Goal: Task Accomplishment & Management: Manage account settings

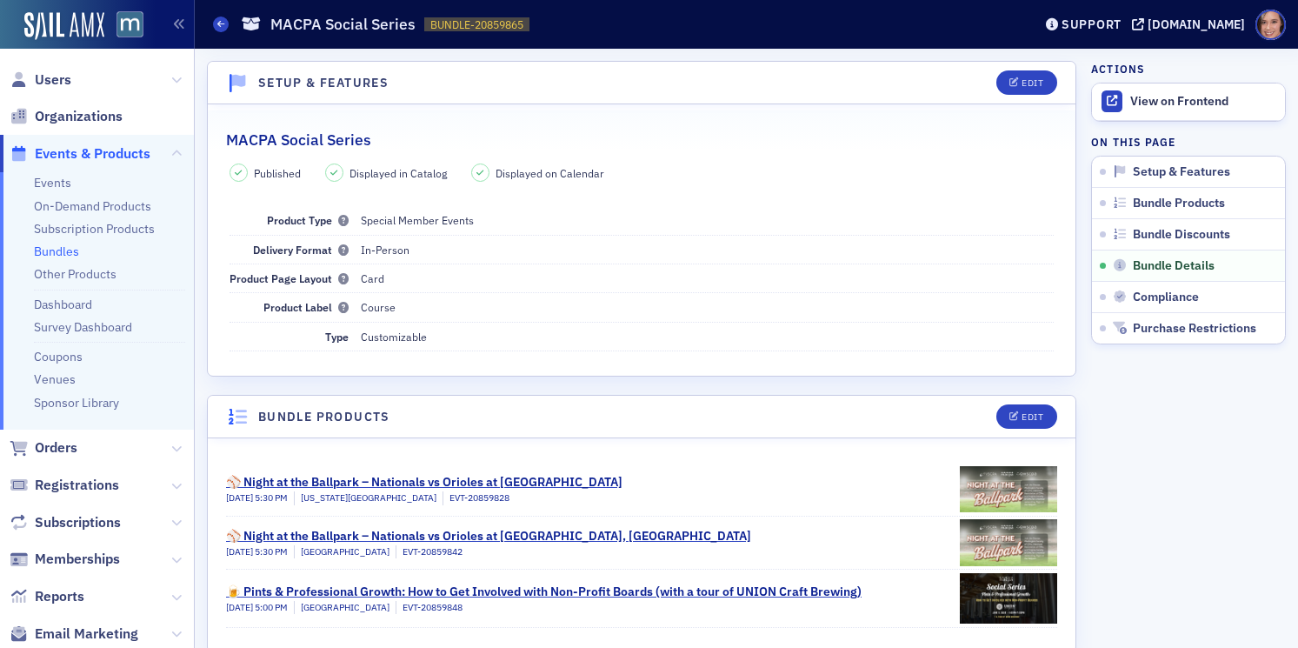
scroll to position [743, 0]
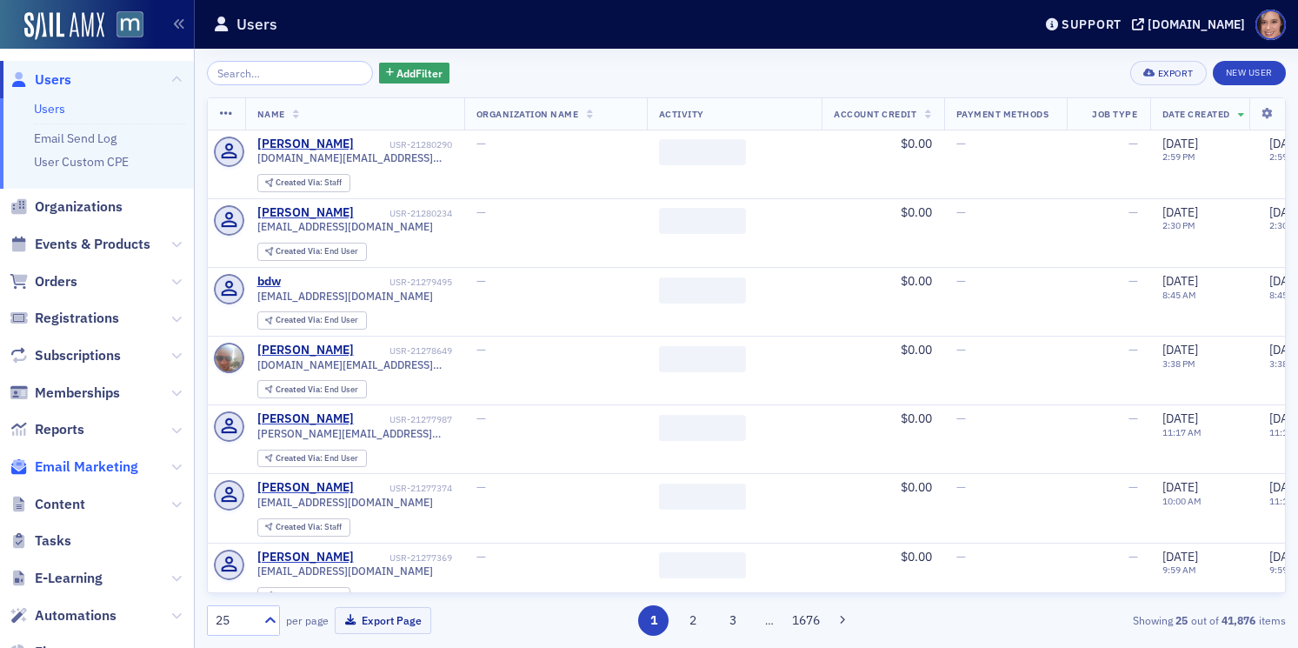
click at [94, 466] on span "Email Marketing" at bounding box center [86, 466] width 103 height 19
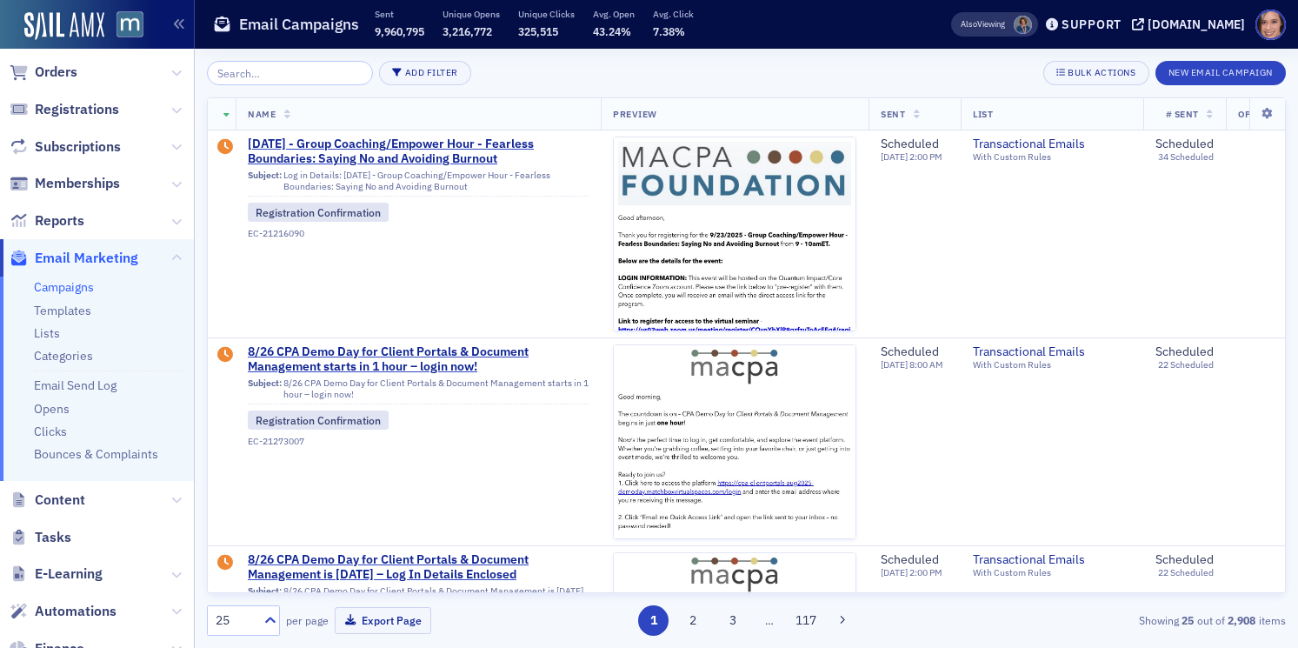
scroll to position [124, 0]
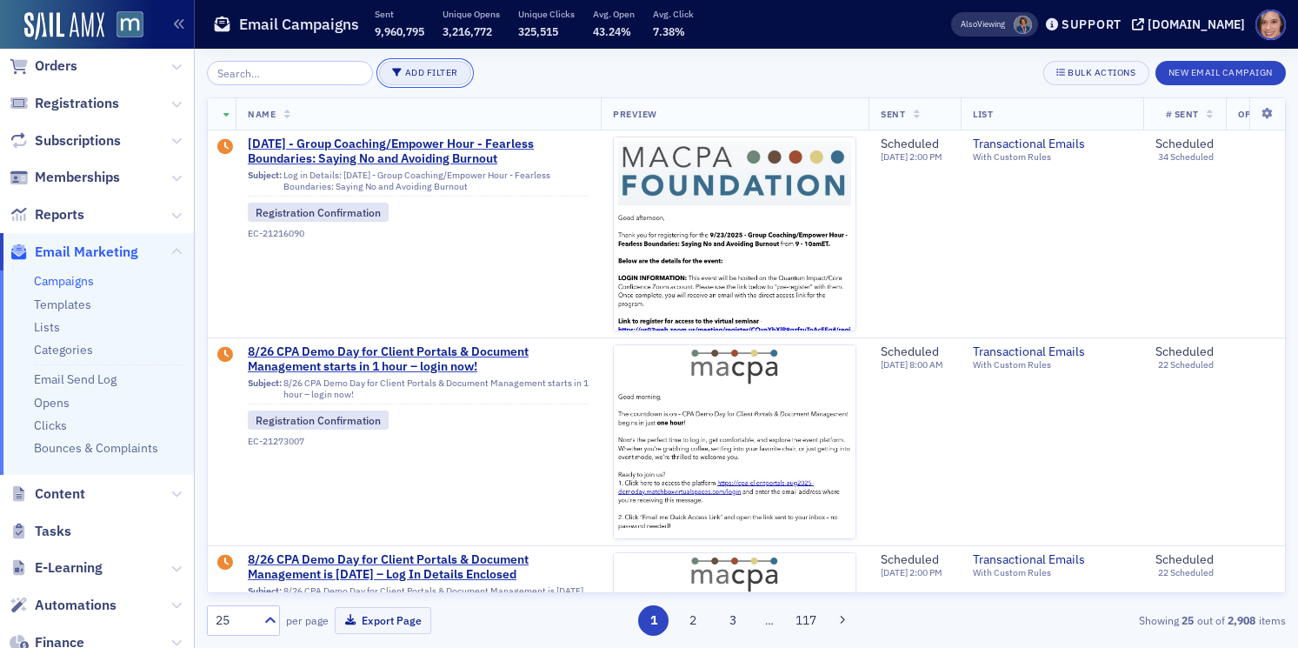
click at [410, 70] on button "Add Filter" at bounding box center [425, 73] width 92 height 24
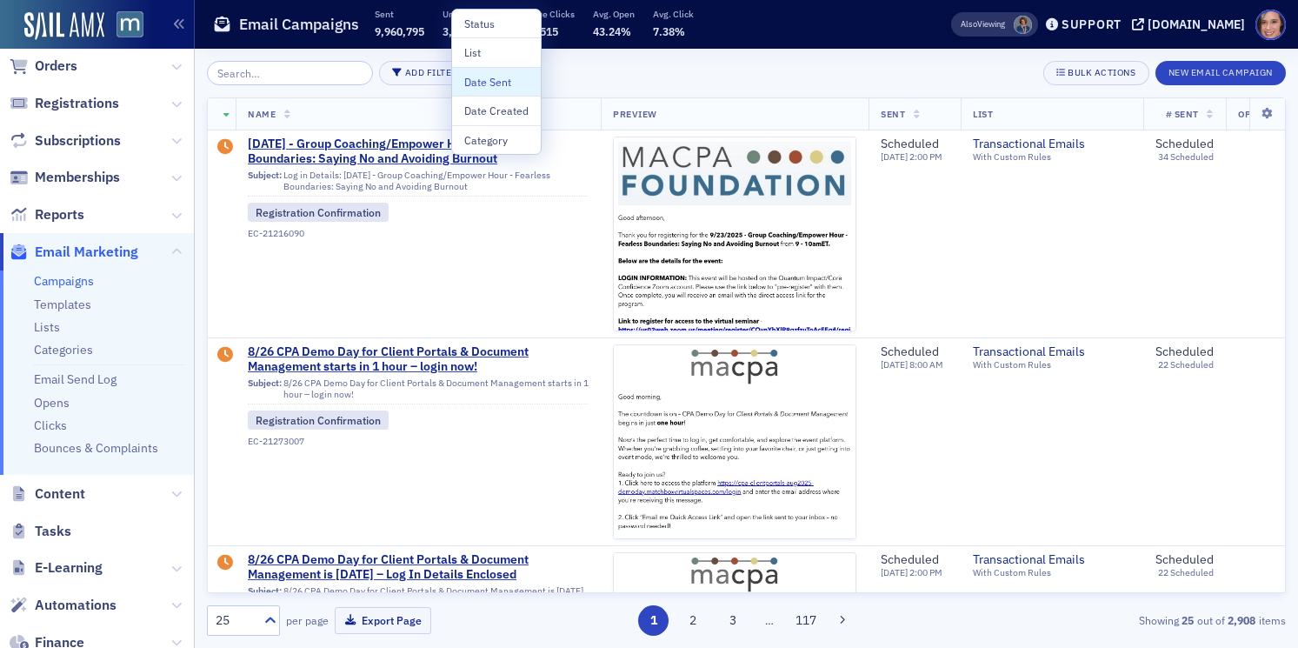
click at [509, 87] on div "Date Sent" at bounding box center [496, 82] width 64 height 16
select select "7"
select select "2025"
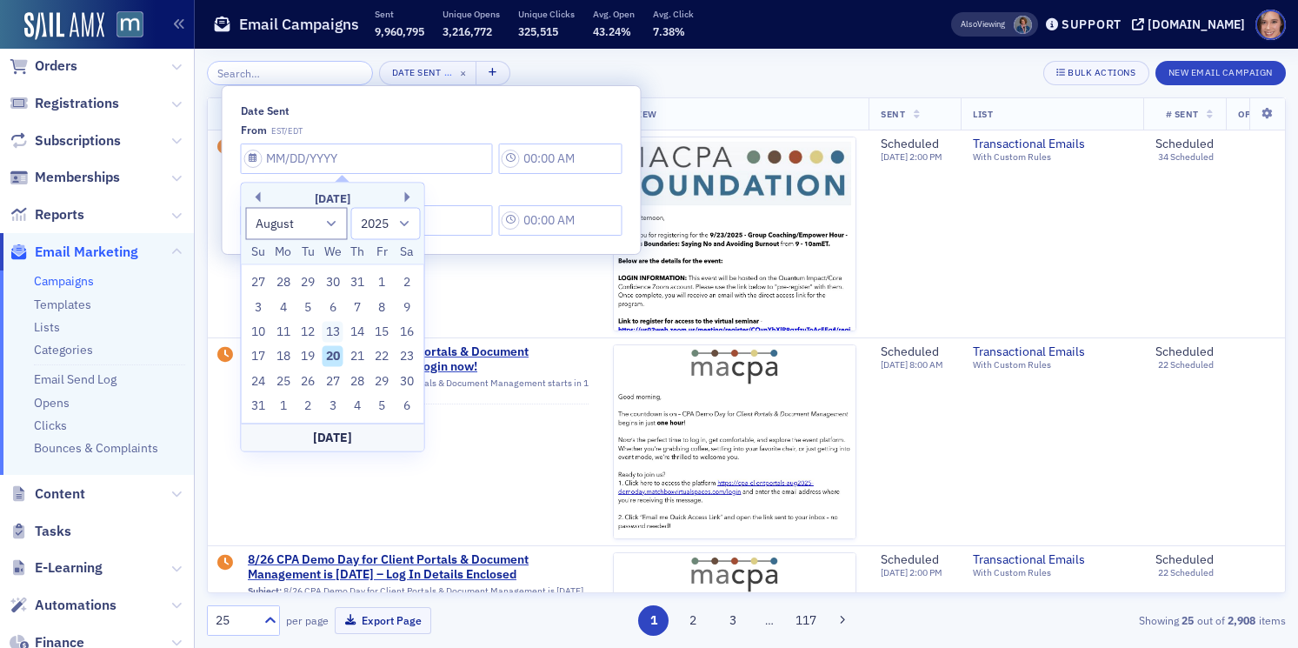
click at [329, 335] on div "13" at bounding box center [332, 332] width 21 height 21
type input "08/13/2025"
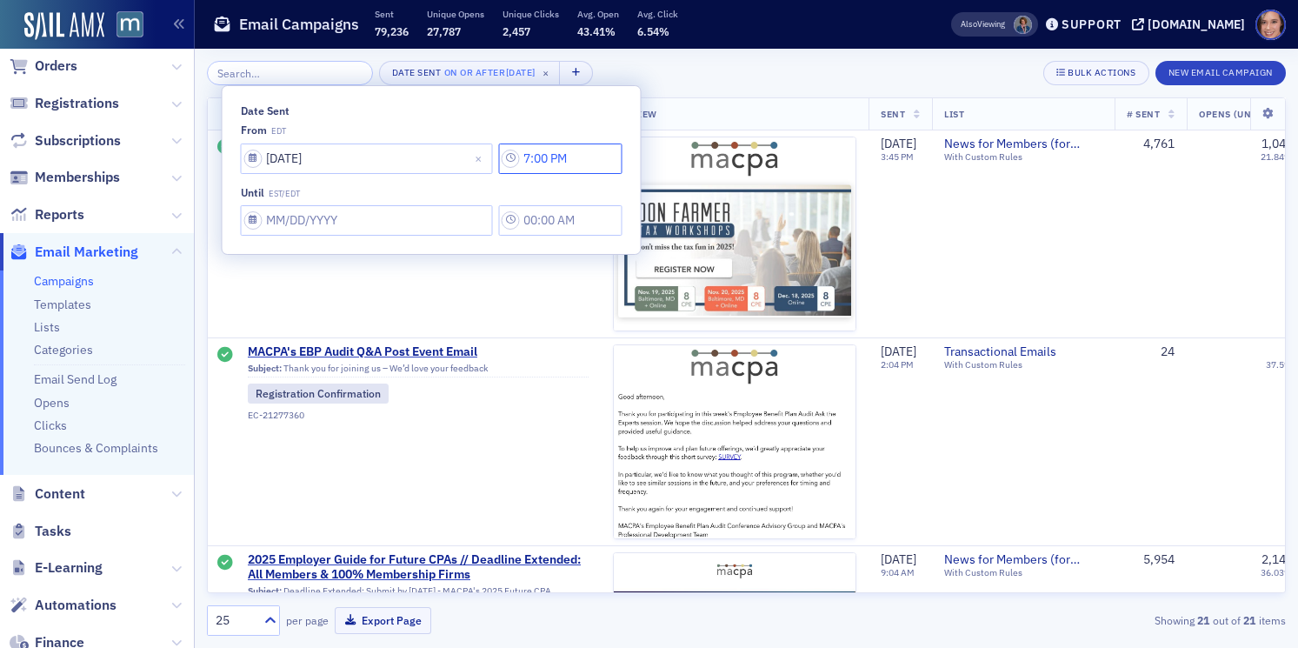
click at [536, 161] on input "7:00 PM" at bounding box center [559, 158] width 123 height 30
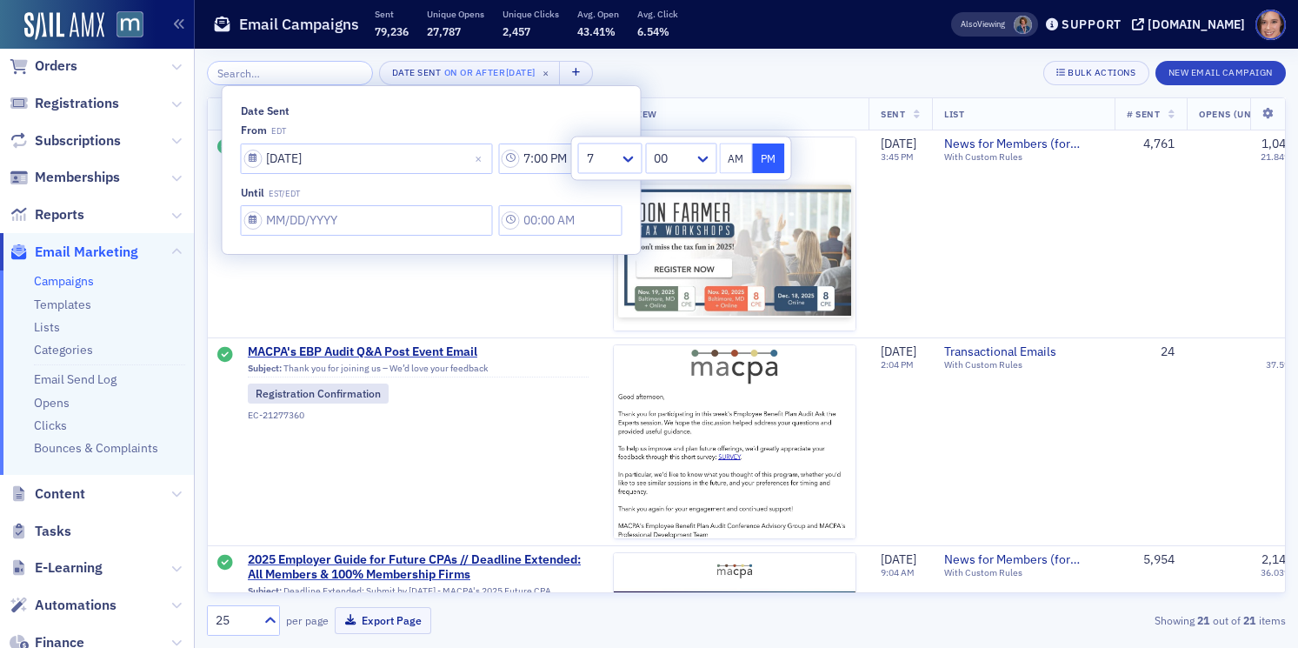
click at [741, 165] on button "AM" at bounding box center [736, 158] width 33 height 30
type input "7:00 AM"
click at [362, 174] on input "Date Sent" at bounding box center [367, 158] width 252 height 30
select select "7"
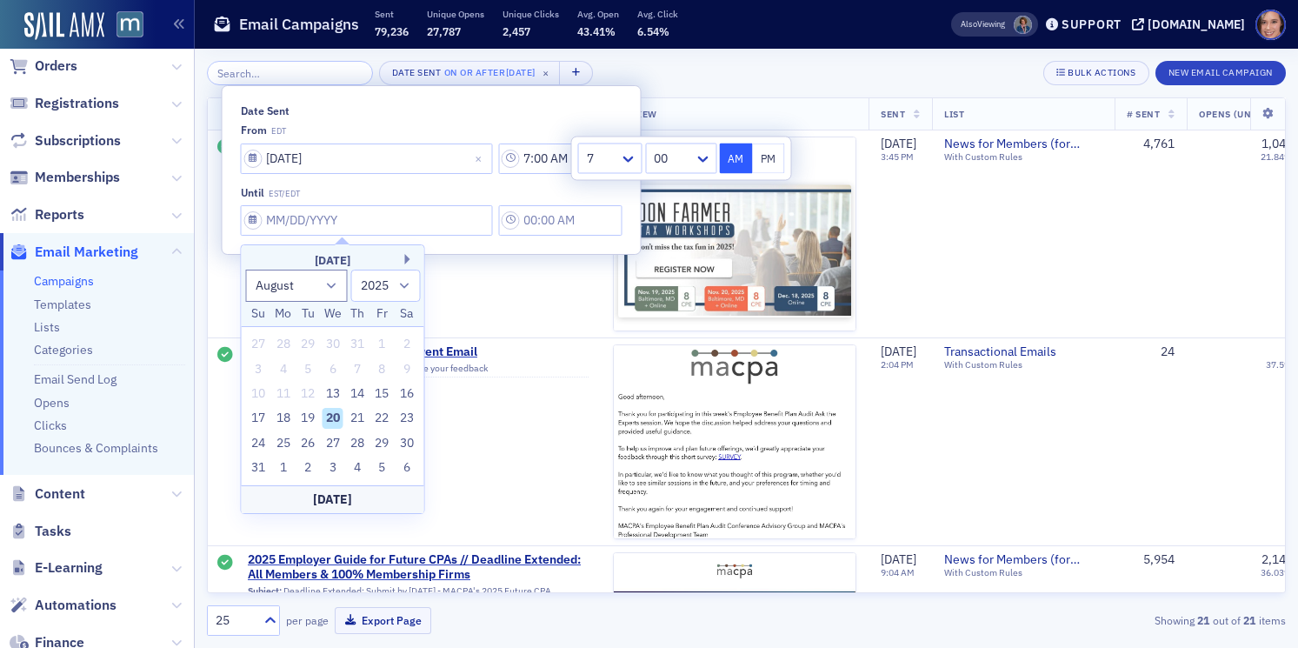
click at [336, 422] on div "20" at bounding box center [332, 418] width 21 height 21
type input "08/20/2025"
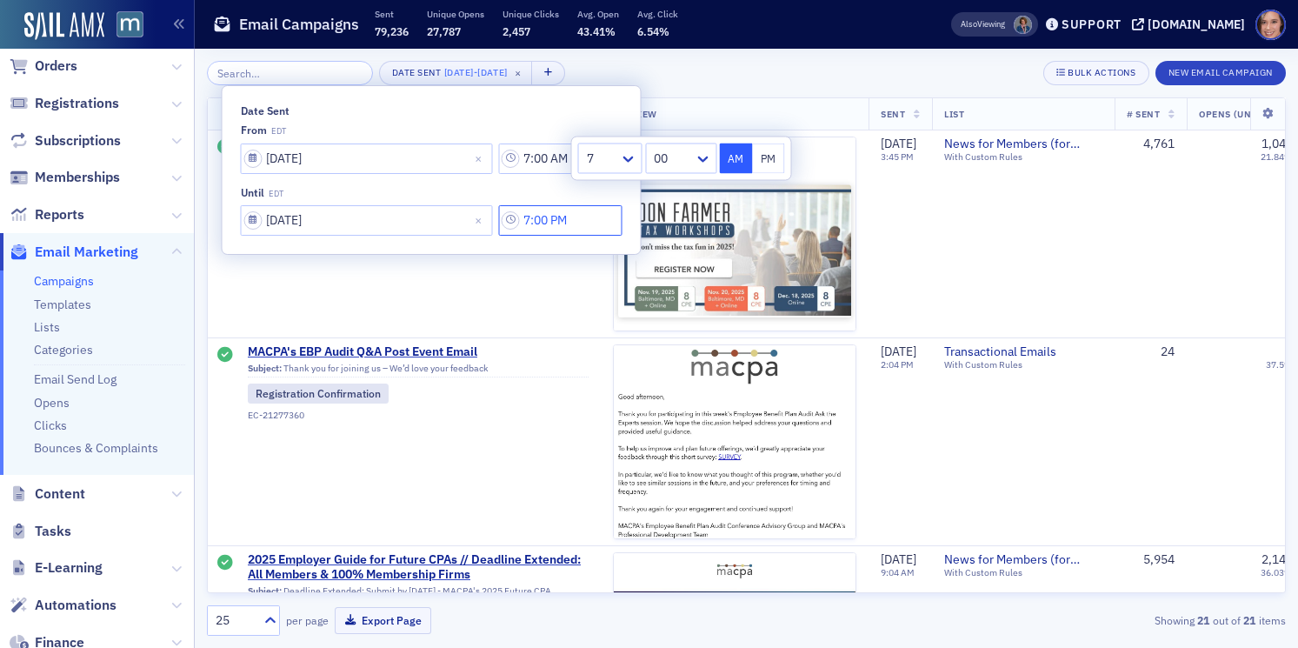
click at [533, 174] on input "7:00 PM" at bounding box center [559, 158] width 123 height 30
click at [682, 170] on div at bounding box center [672, 159] width 40 height 22
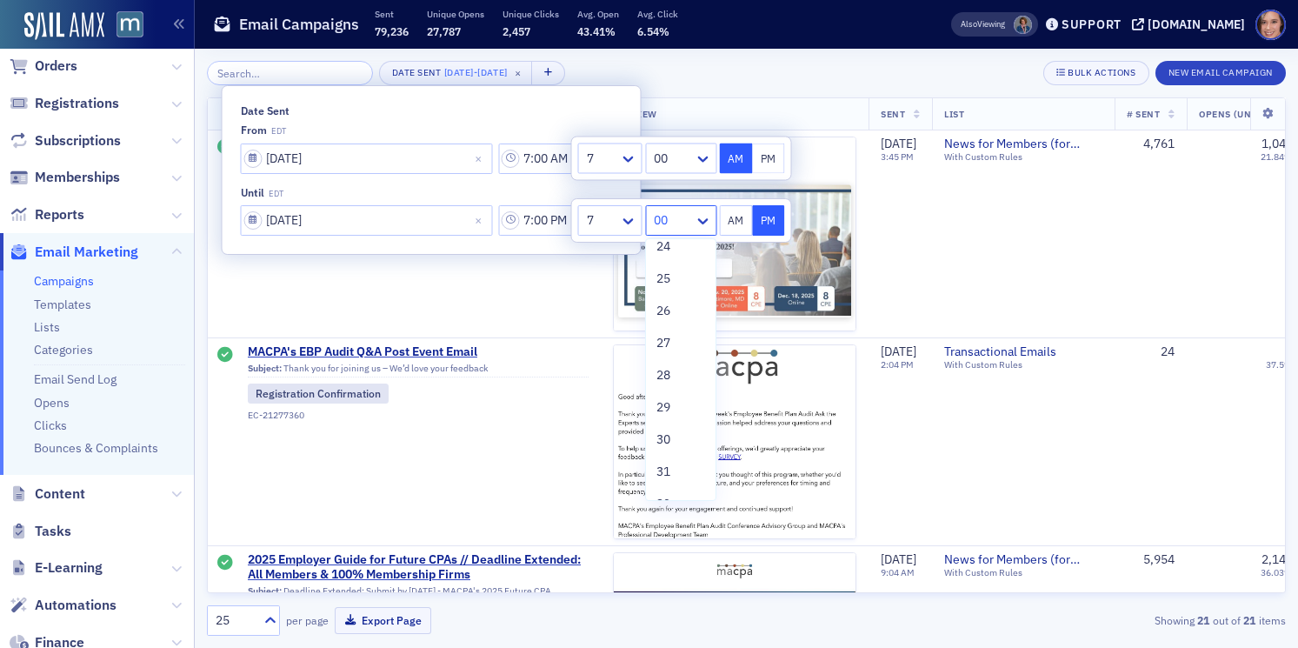
scroll to position [1377, 0]
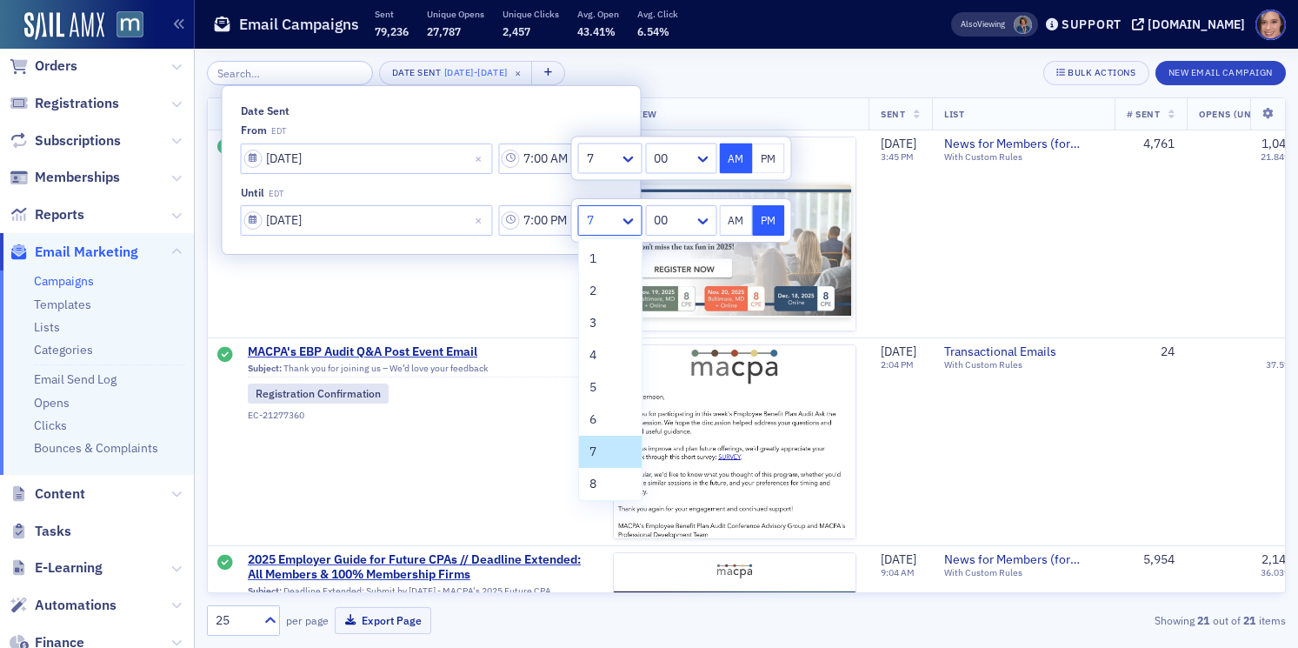
click at [615, 224] on div at bounding box center [601, 220] width 33 height 22
click at [597, 416] on span "10" at bounding box center [596, 416] width 14 height 18
type input "10:00 PM"
click at [862, 84] on div "Date Sent 8/13/2025 - 8/20/2025 × Bulk Actions New Email Campaign" at bounding box center [746, 73] width 1079 height 24
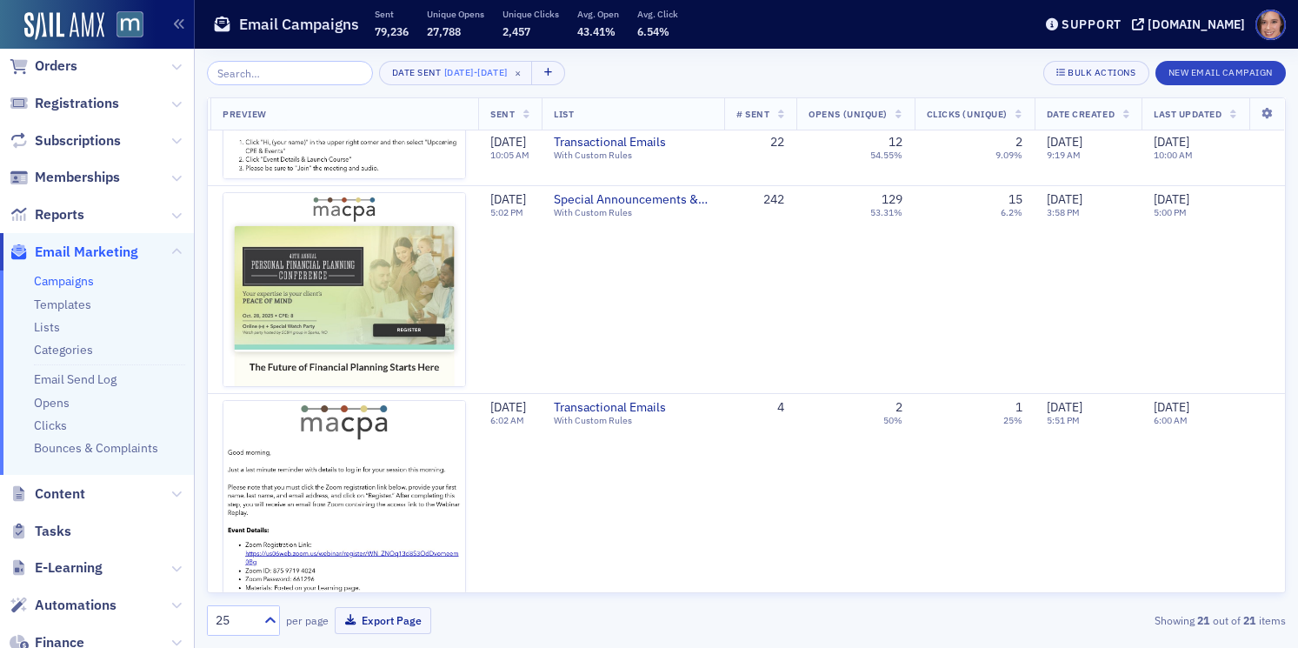
scroll to position [3245, 418]
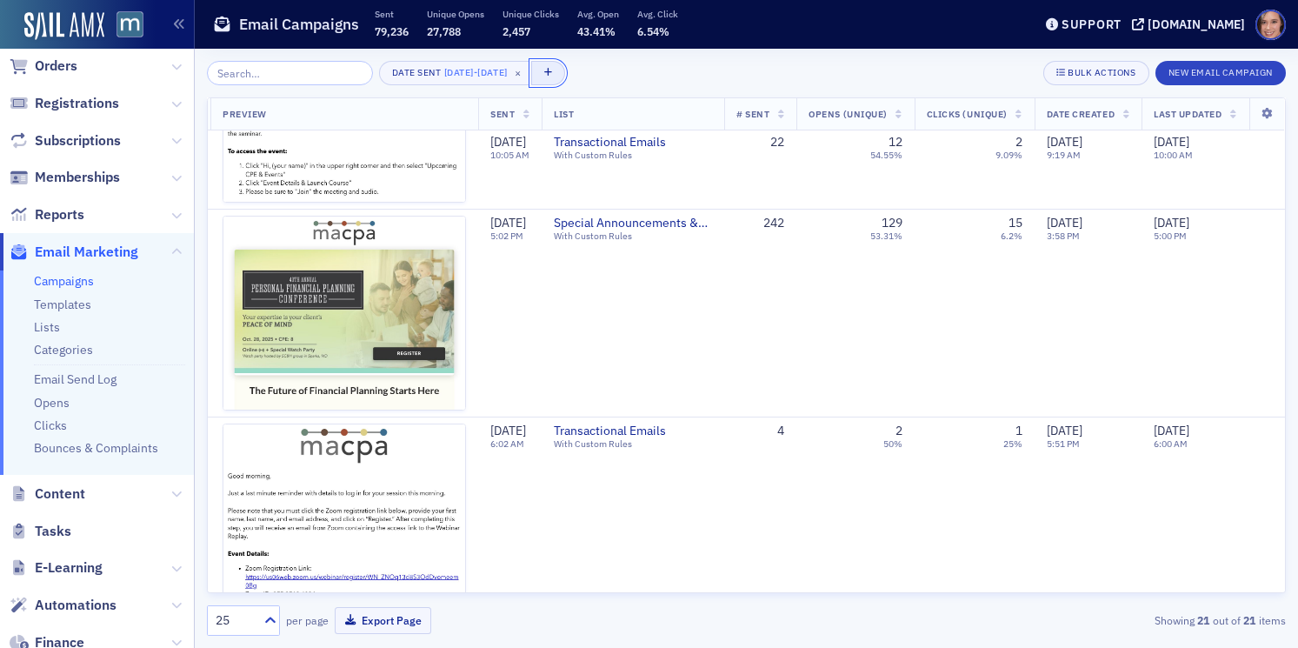
click at [566, 79] on button "button" at bounding box center [548, 73] width 35 height 24
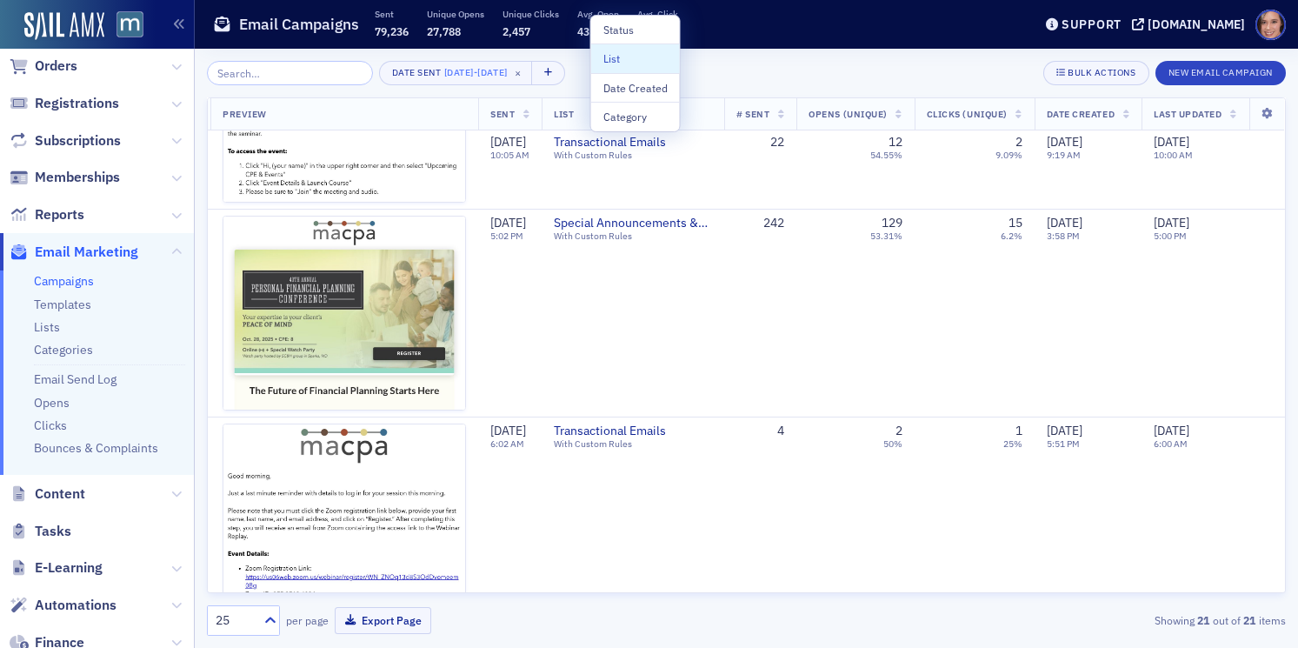
click at [629, 60] on div "List" at bounding box center [635, 58] width 64 height 16
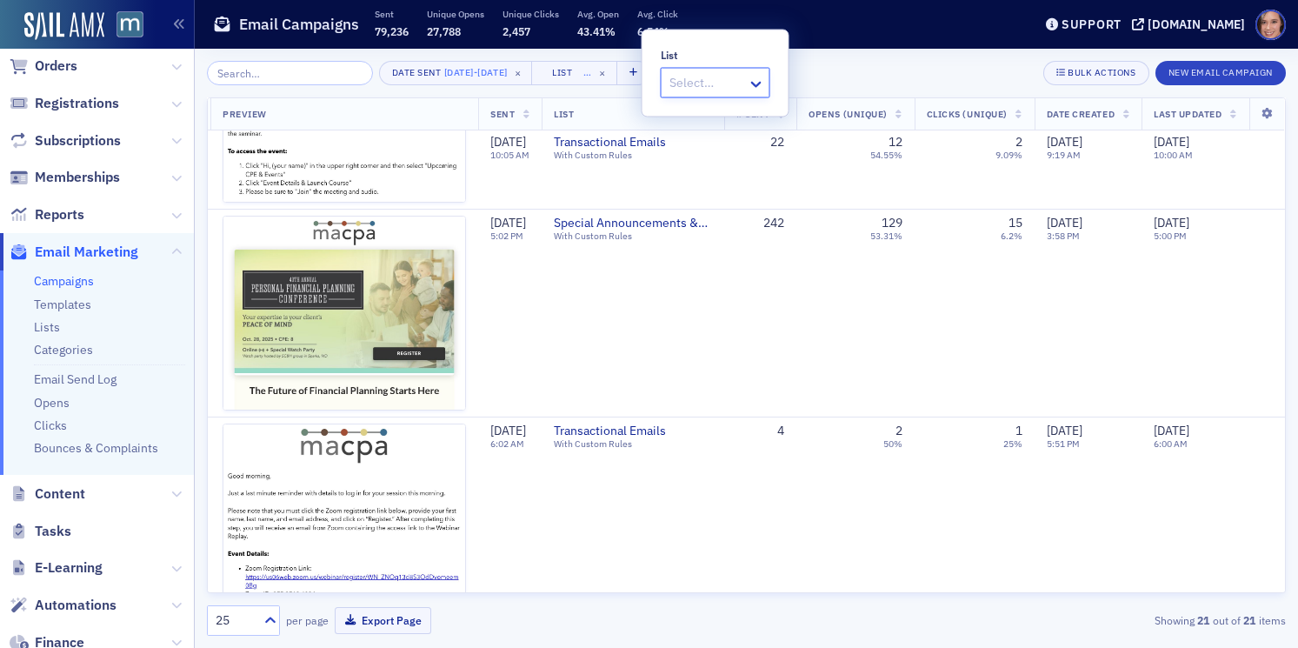
click at [731, 79] on div at bounding box center [707, 83] width 78 height 22
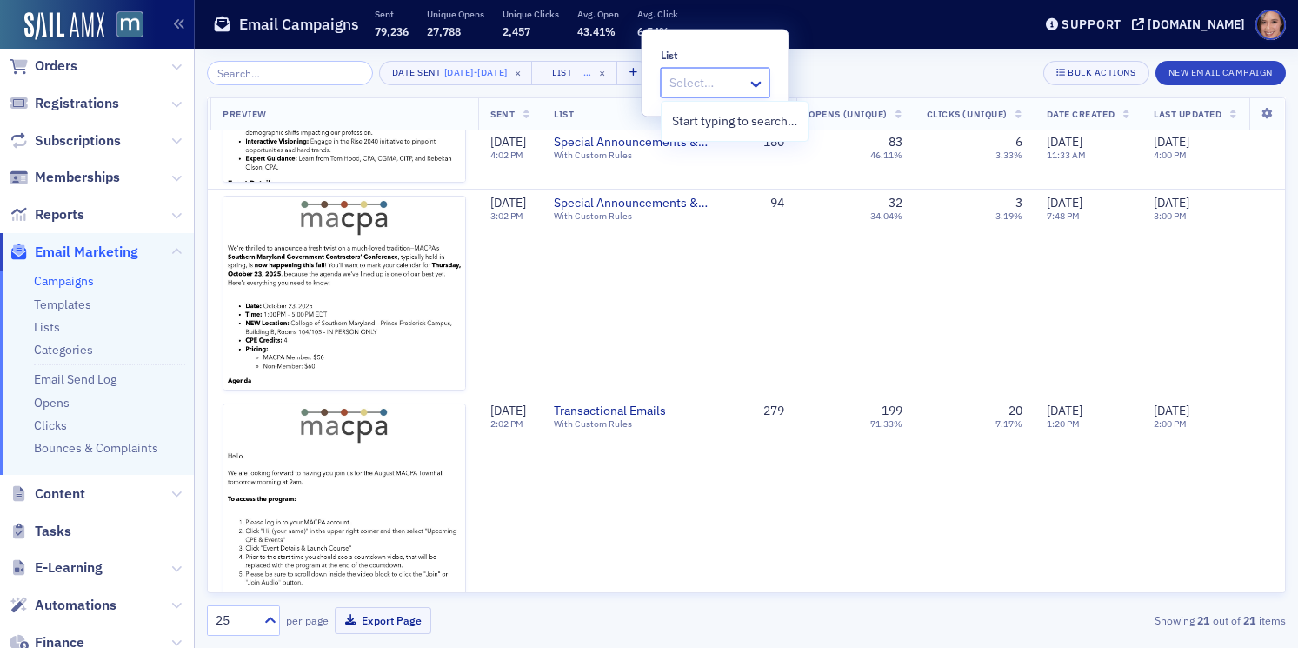
scroll to position [1047, 418]
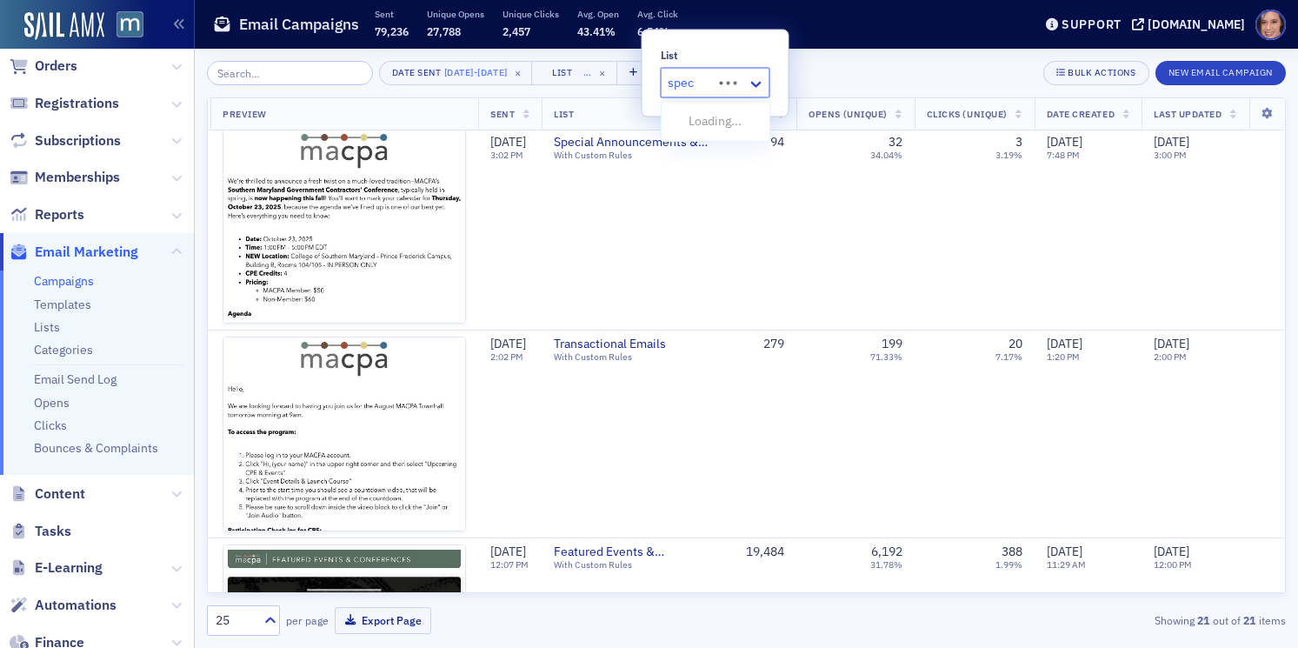
type input "speci"
click at [812, 120] on span "[Primary] Special Announcements & Special Event Invitations" at bounding box center [839, 121] width 335 height 18
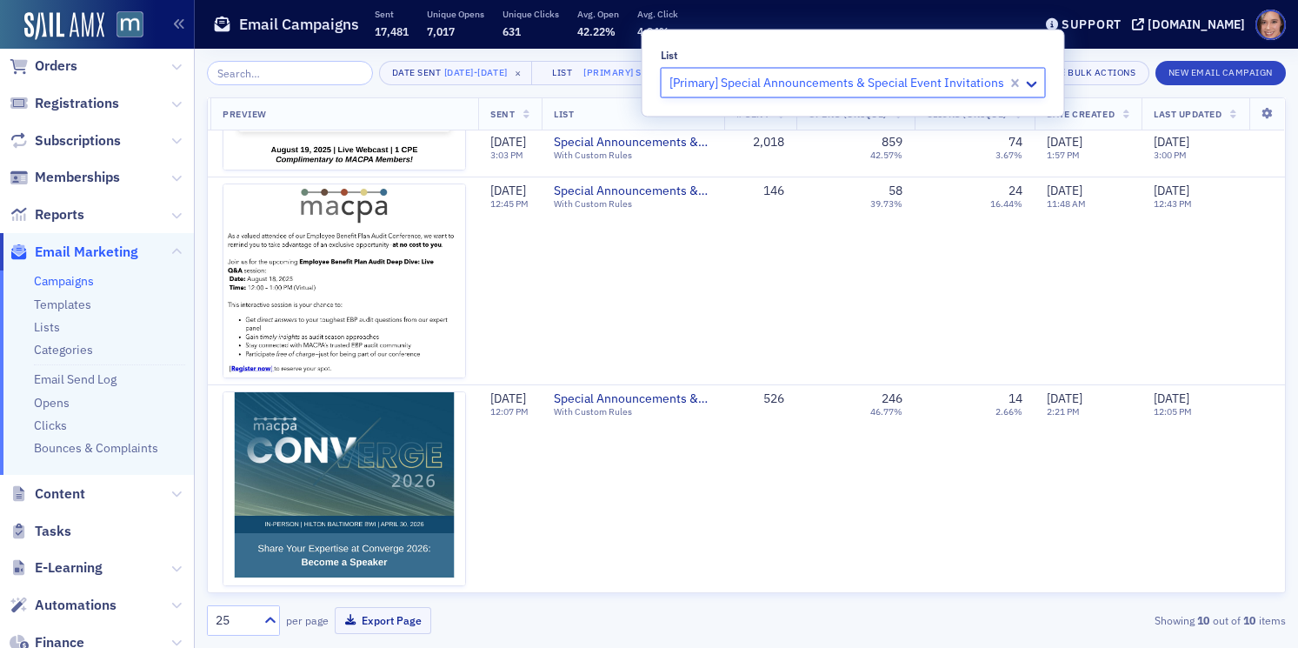
scroll to position [1615, 418]
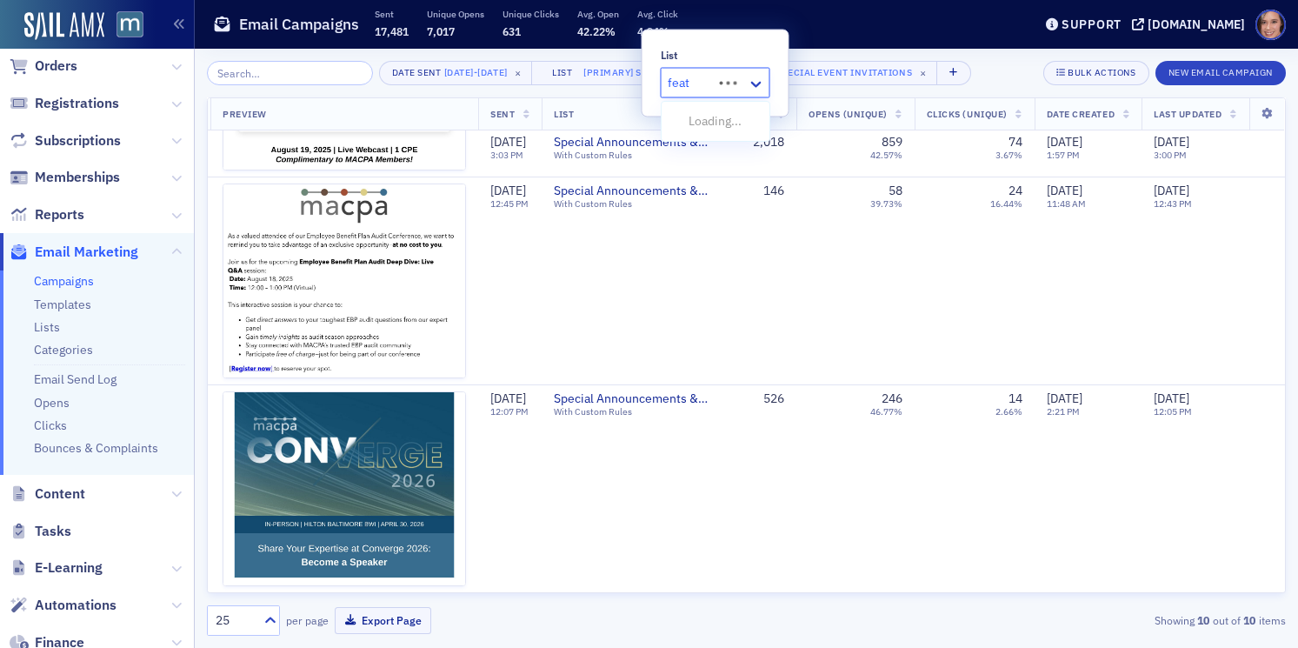
type input "featu"
click at [821, 130] on span "[Primary] Featured Events & Conferences — Weekly Publication" at bounding box center [844, 121] width 344 height 18
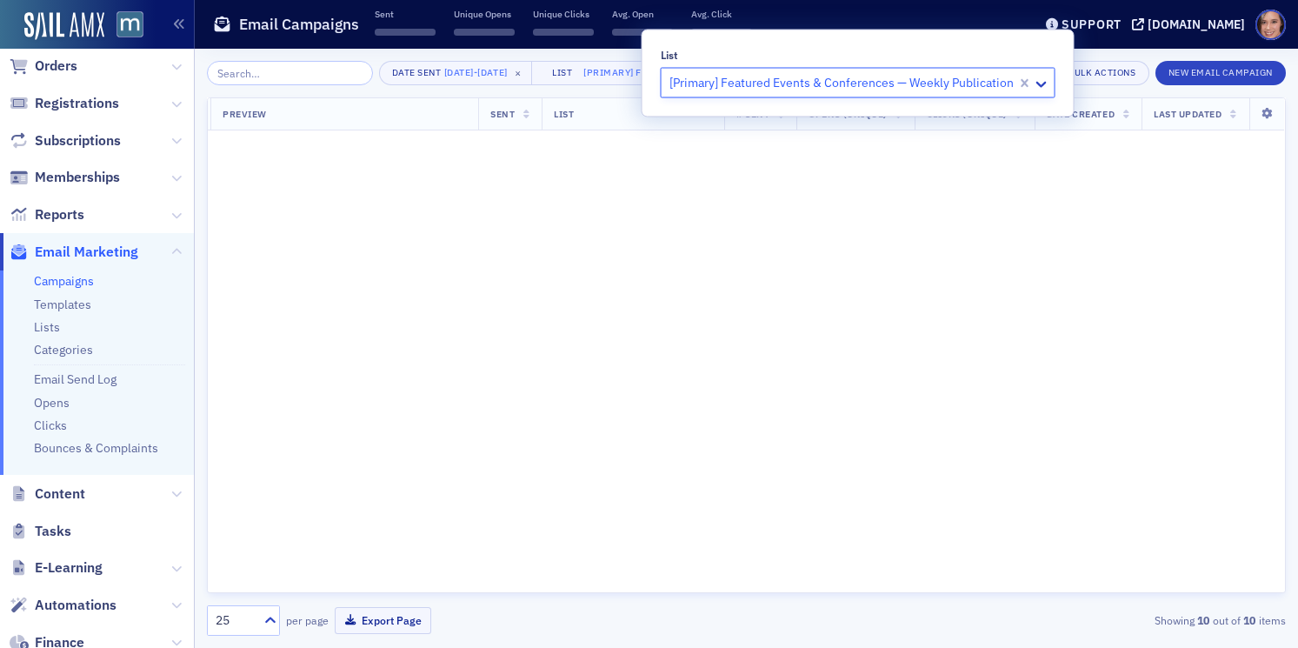
scroll to position [0, 418]
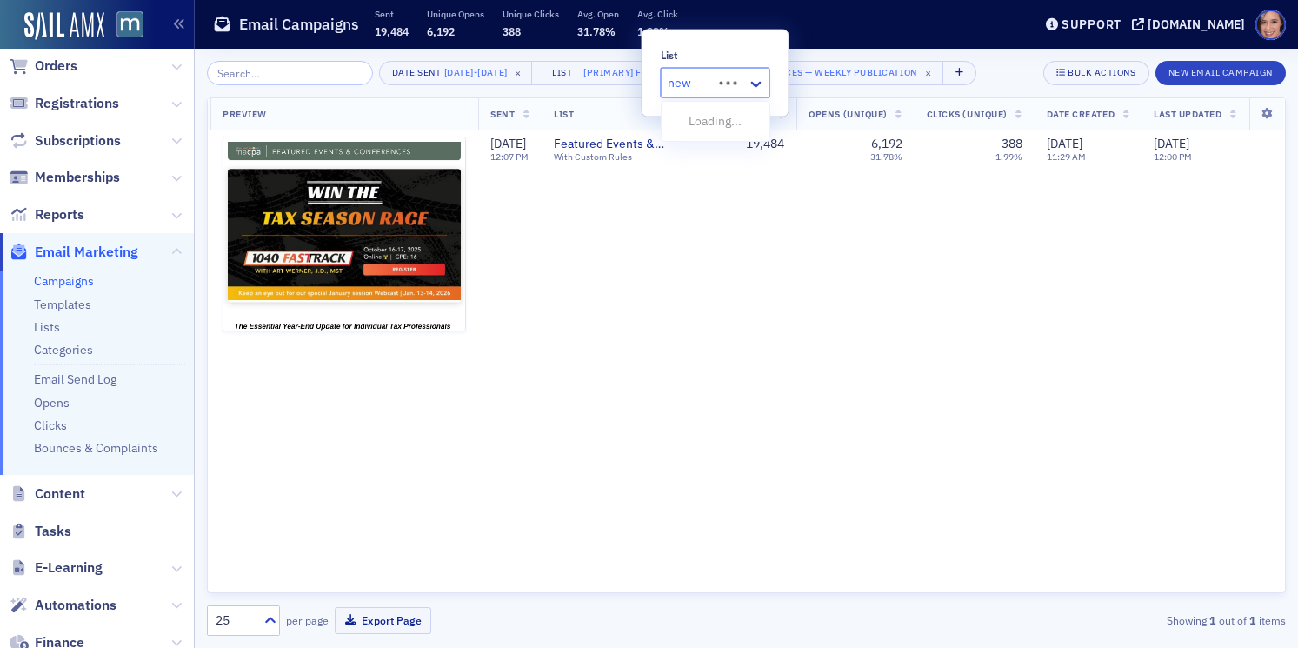
type input "news"
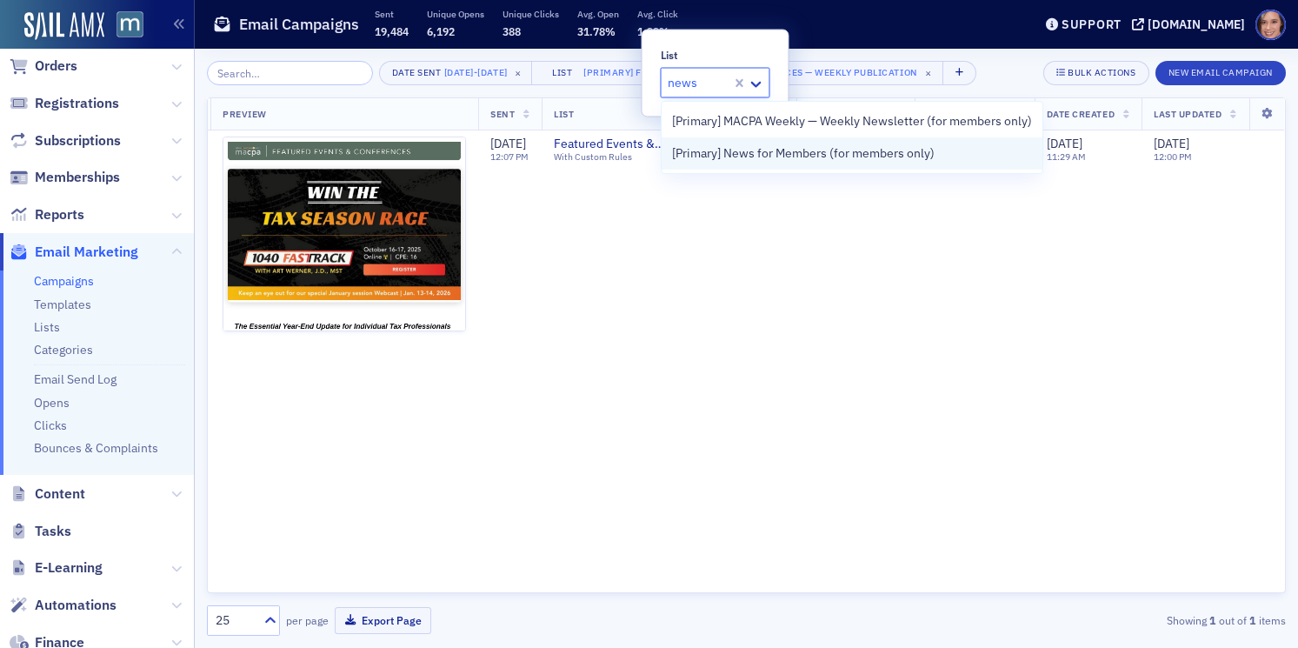
click at [814, 149] on span "[Primary] News for Members (for members only)" at bounding box center [803, 153] width 263 height 18
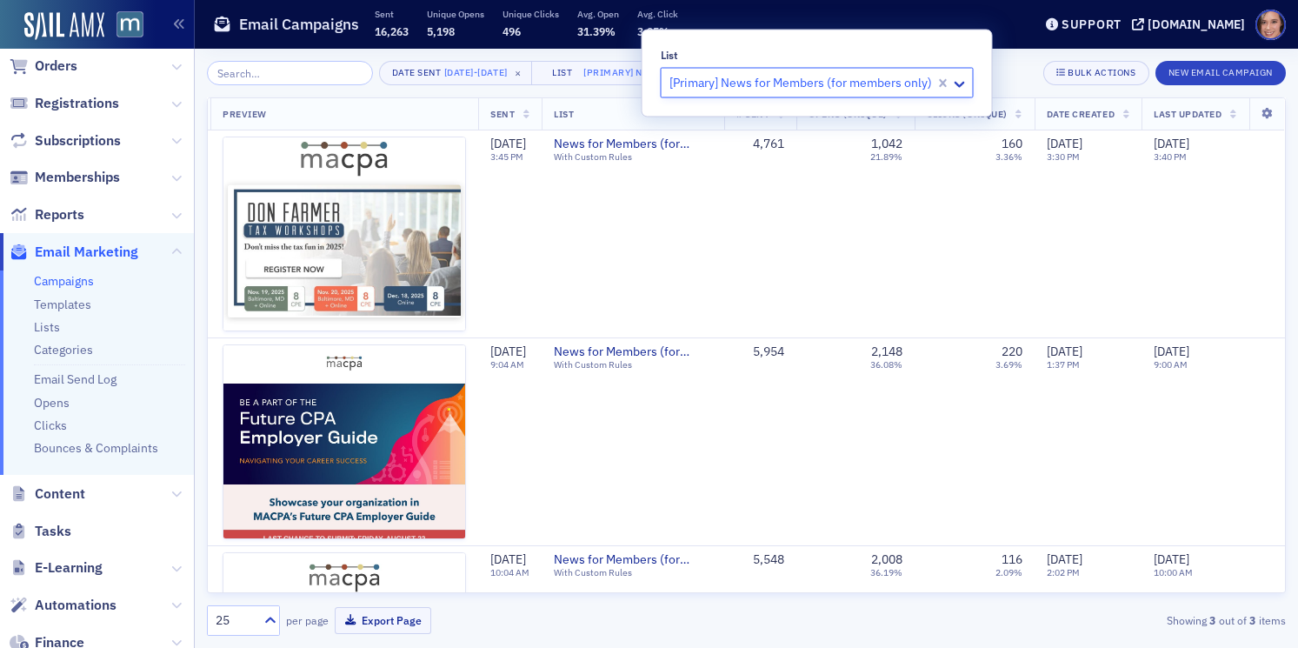
click at [1046, 36] on header "Email Campaigns Sent 16,263 Unique Opens 5,198 Unique Clicks 496 Avg. Open 31.3…" at bounding box center [746, 24] width 1103 height 49
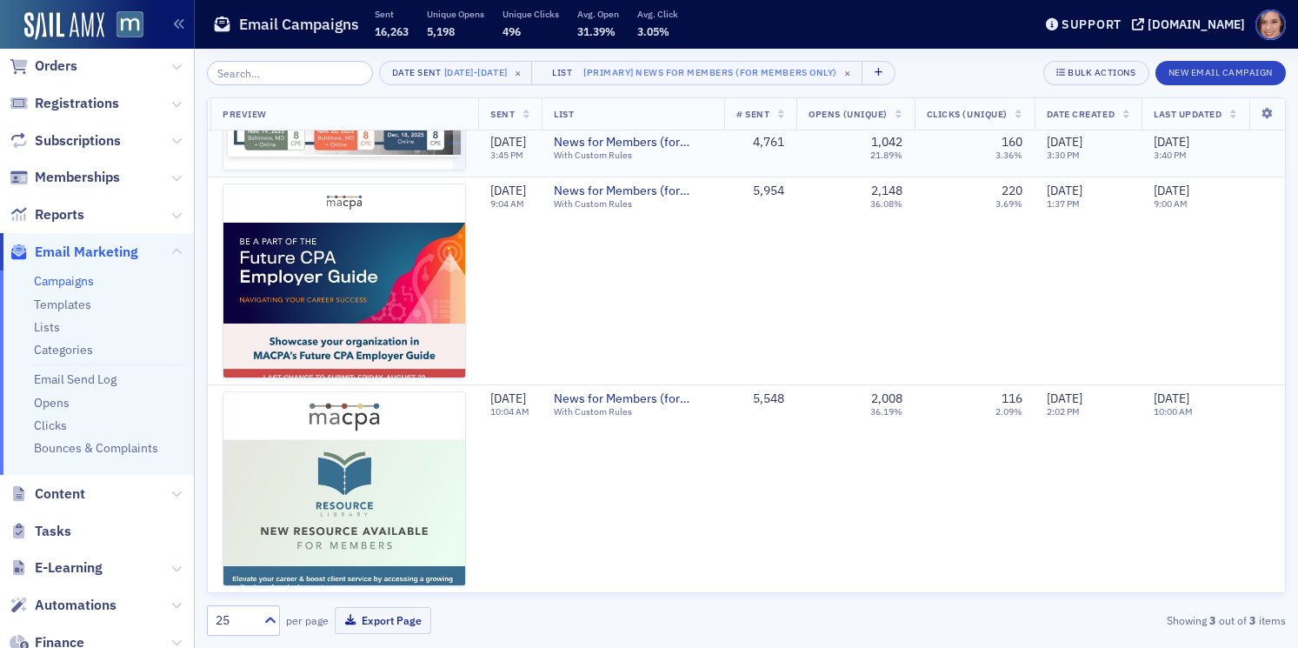
scroll to position [0, 418]
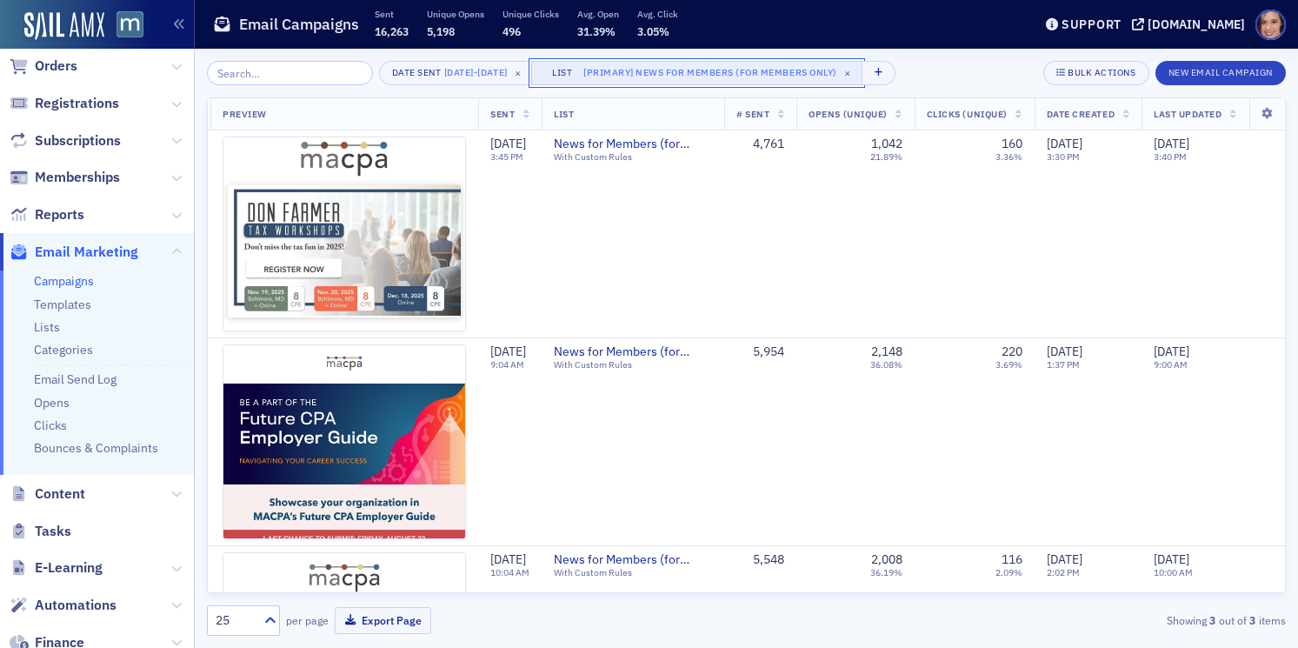
click at [796, 80] on div "[Primary] News for Members (for members only)" at bounding box center [710, 72] width 254 height 17
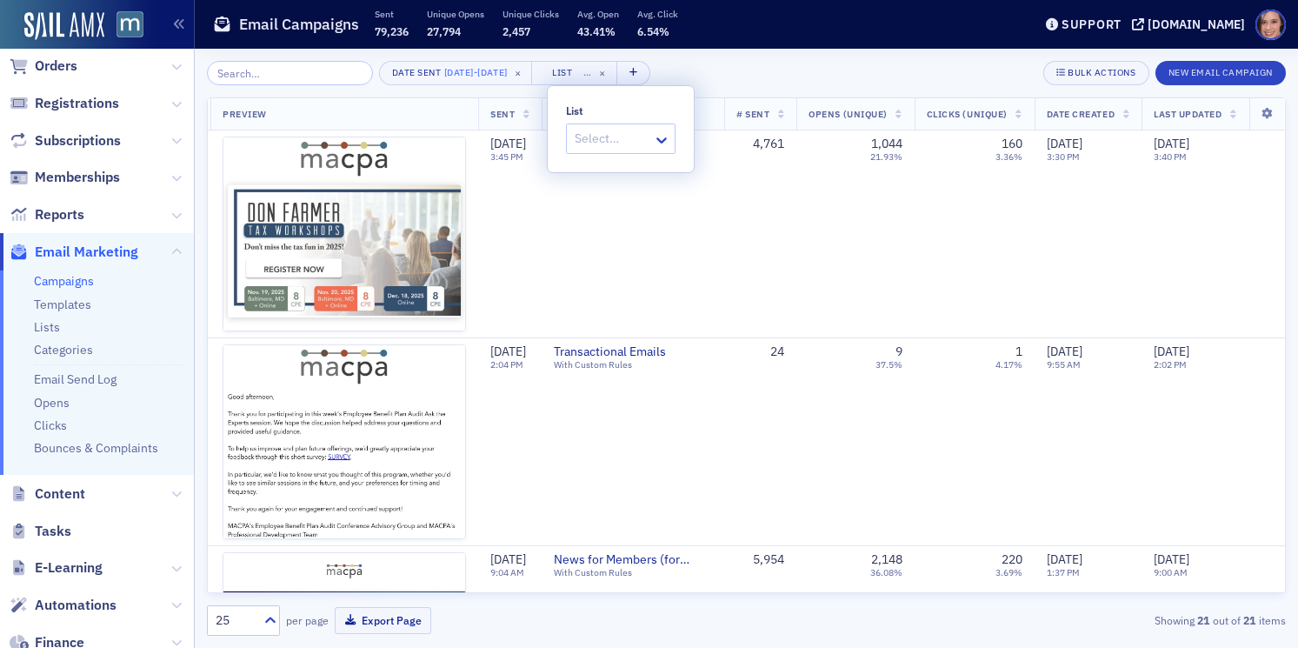
click at [931, 63] on div "Date Sent 8/13/2025 - 8/20/2025 × List … × Bulk Actions New Email Campaign" at bounding box center [746, 73] width 1079 height 24
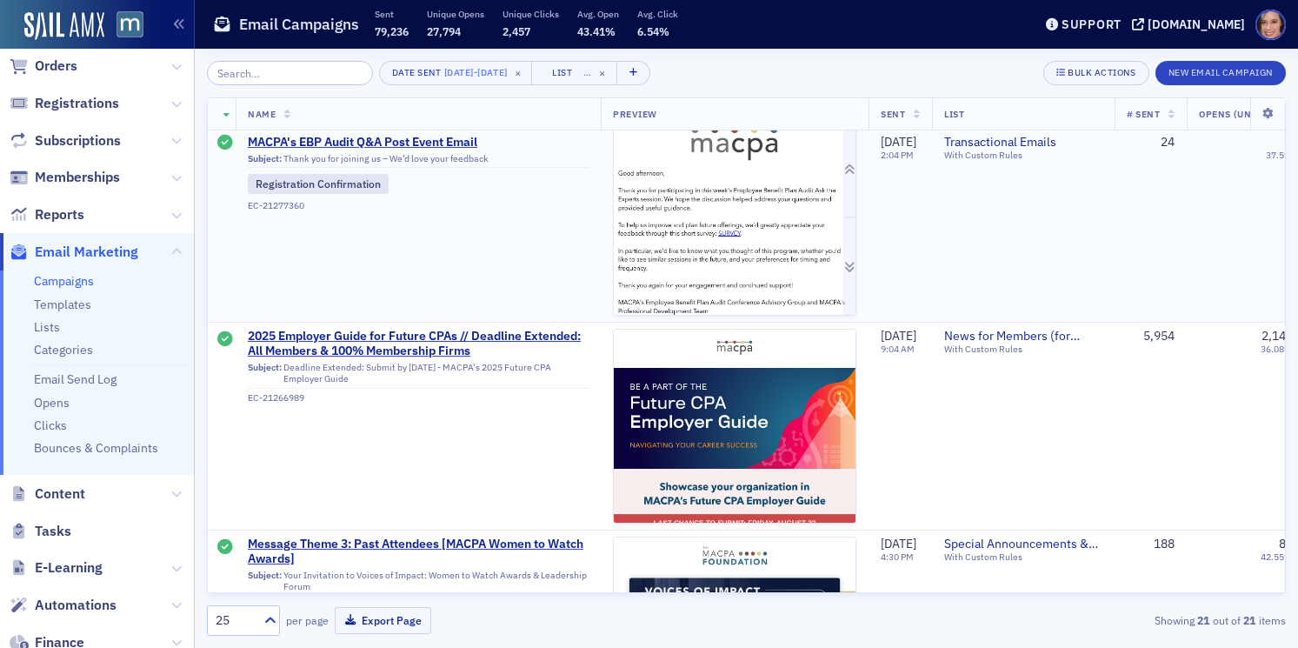
scroll to position [305, 0]
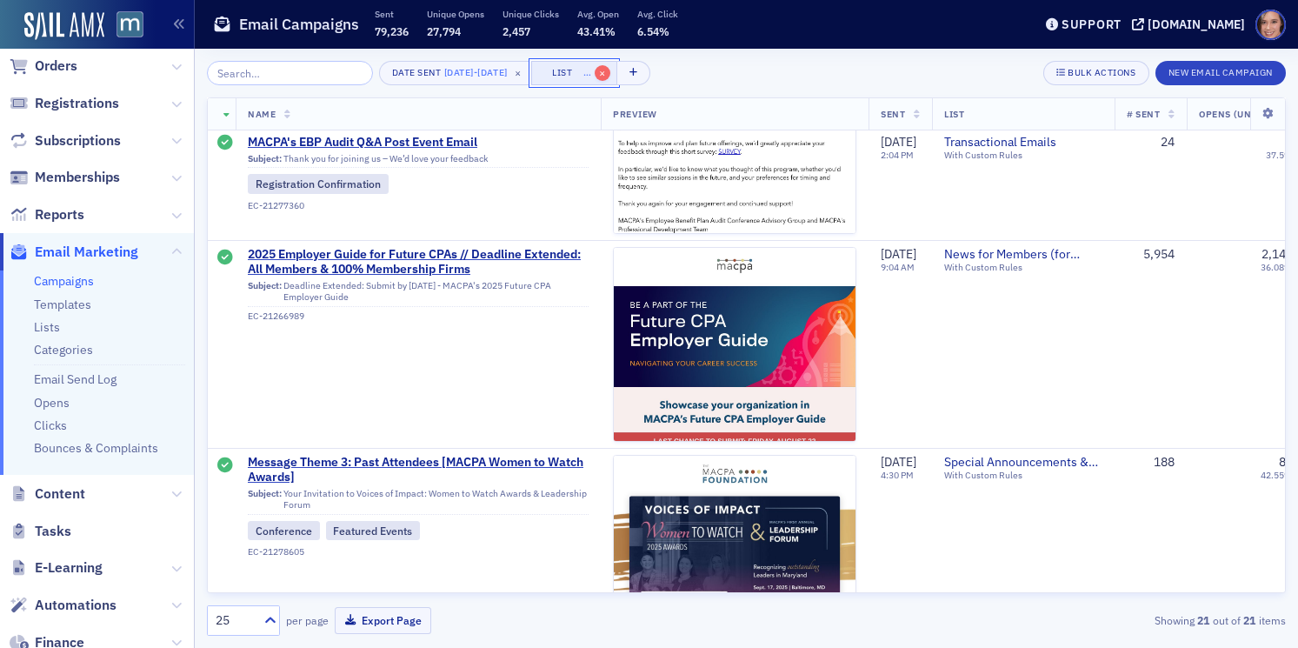
click at [610, 69] on span "×" at bounding box center [603, 73] width 16 height 16
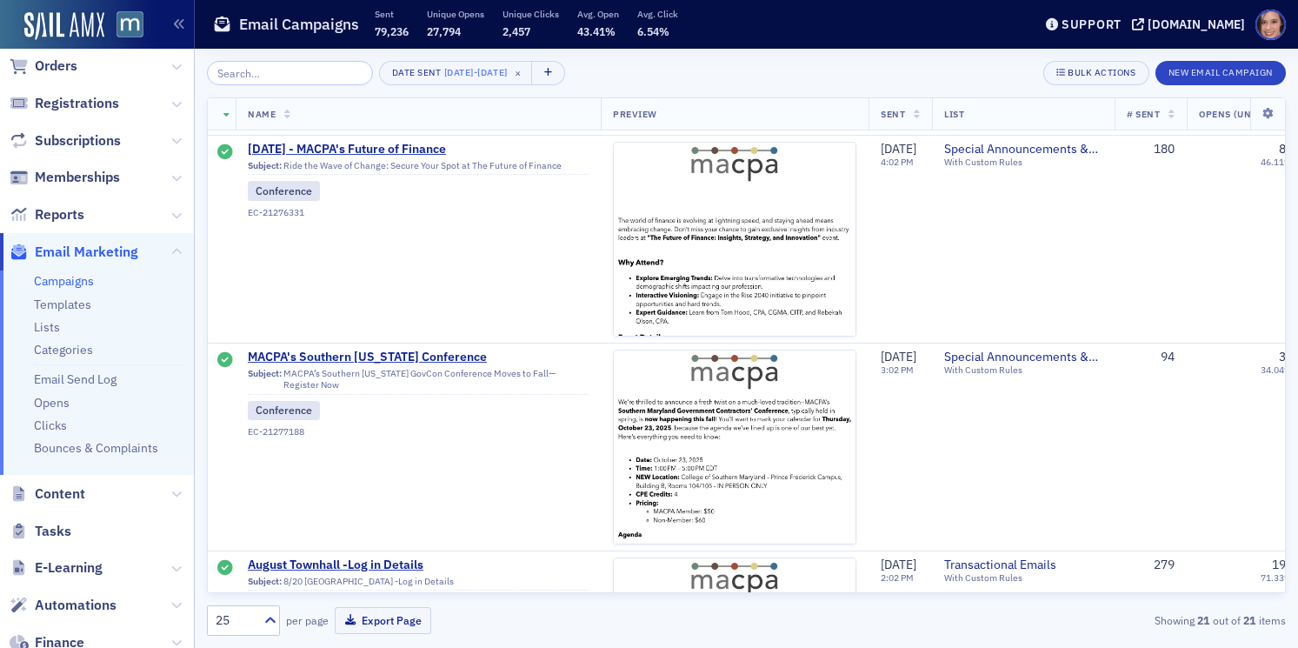
scroll to position [0, 0]
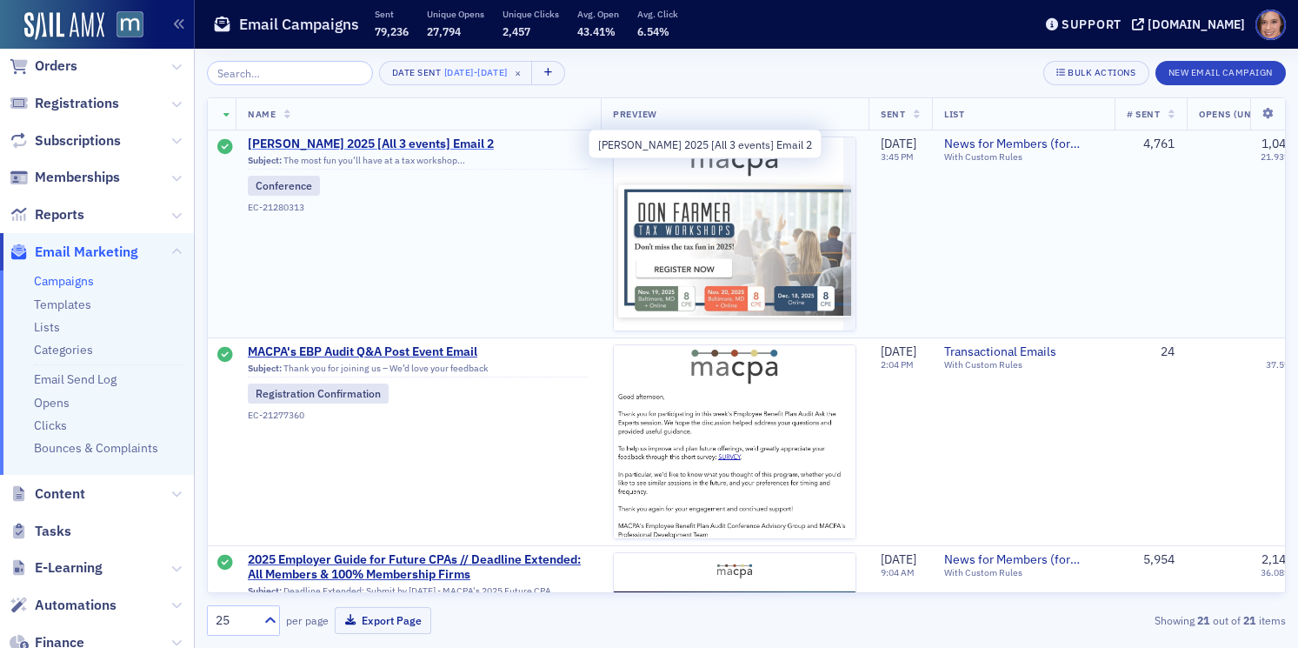
click at [395, 144] on span "Don Farmer 2025 [All 3 events] Email 2" at bounding box center [418, 144] width 341 height 16
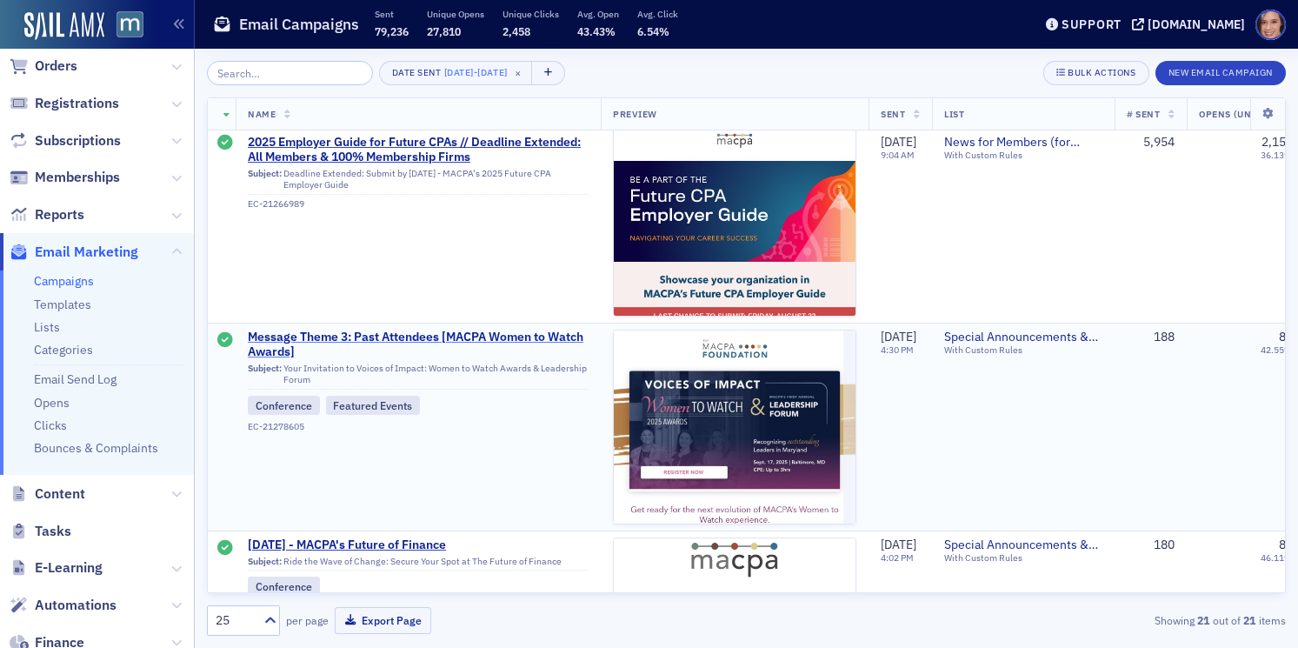
scroll to position [440, 0]
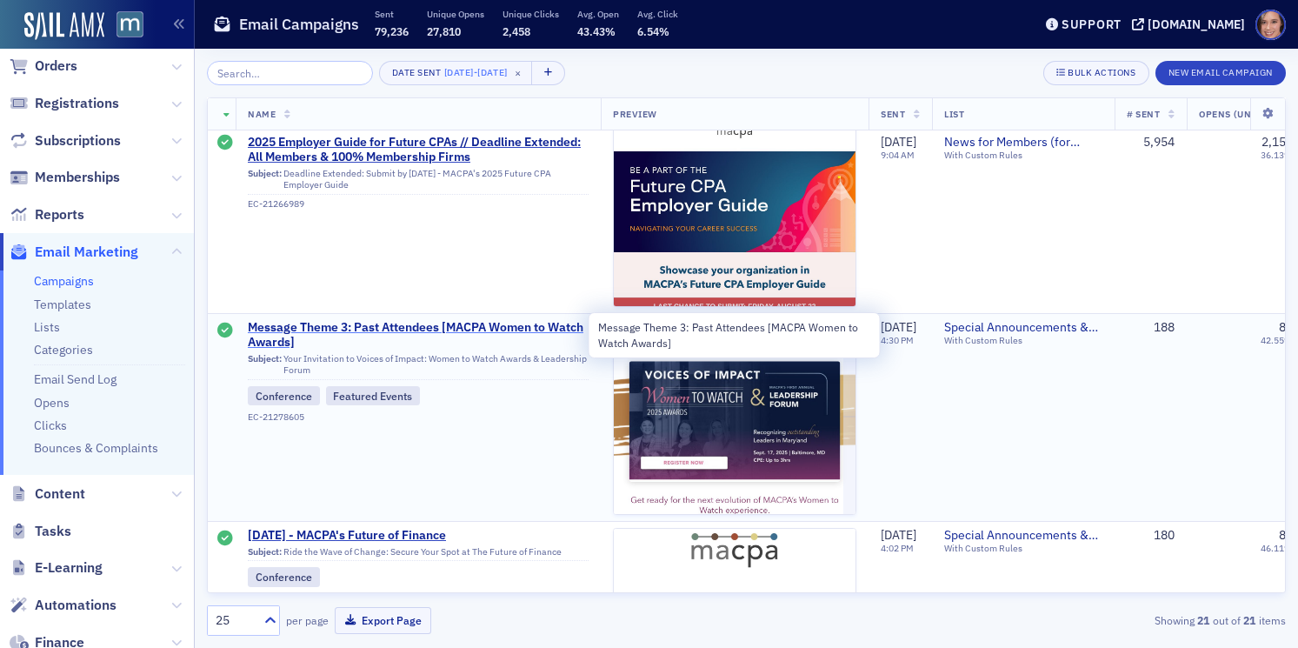
click at [536, 328] on span "Message Theme 3: Past Attendees [MACPA Women to Watch Awards]" at bounding box center [418, 335] width 341 height 30
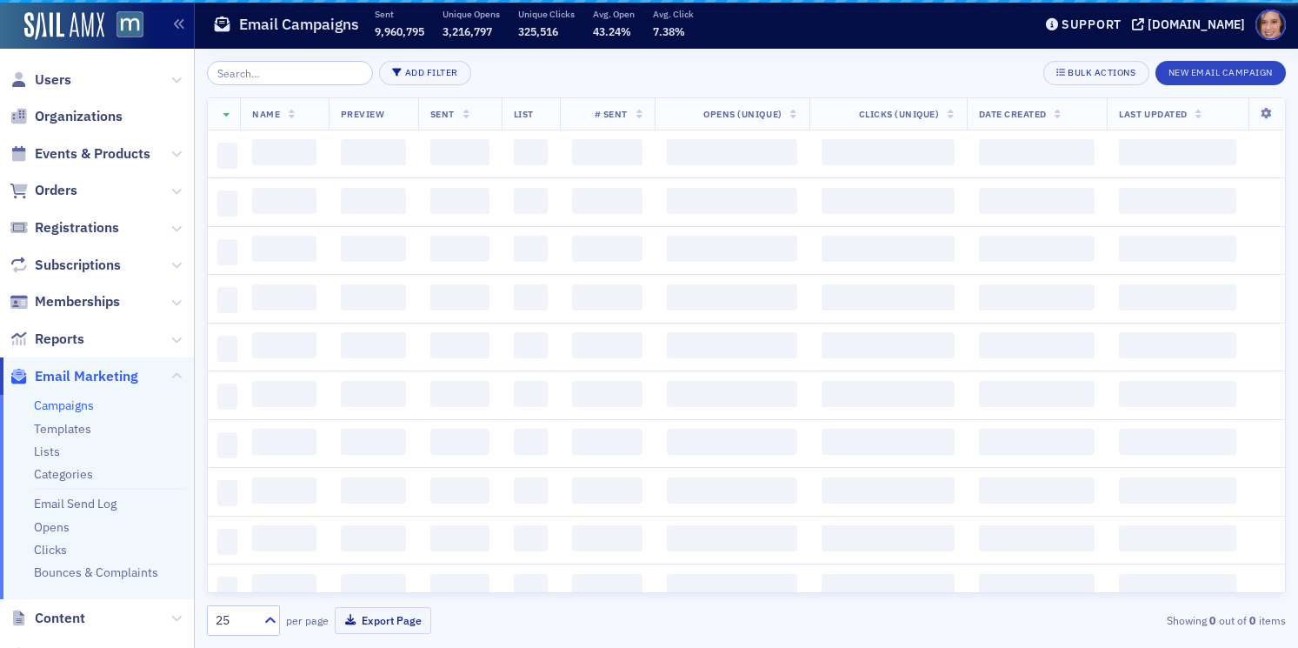
scroll to position [322, 0]
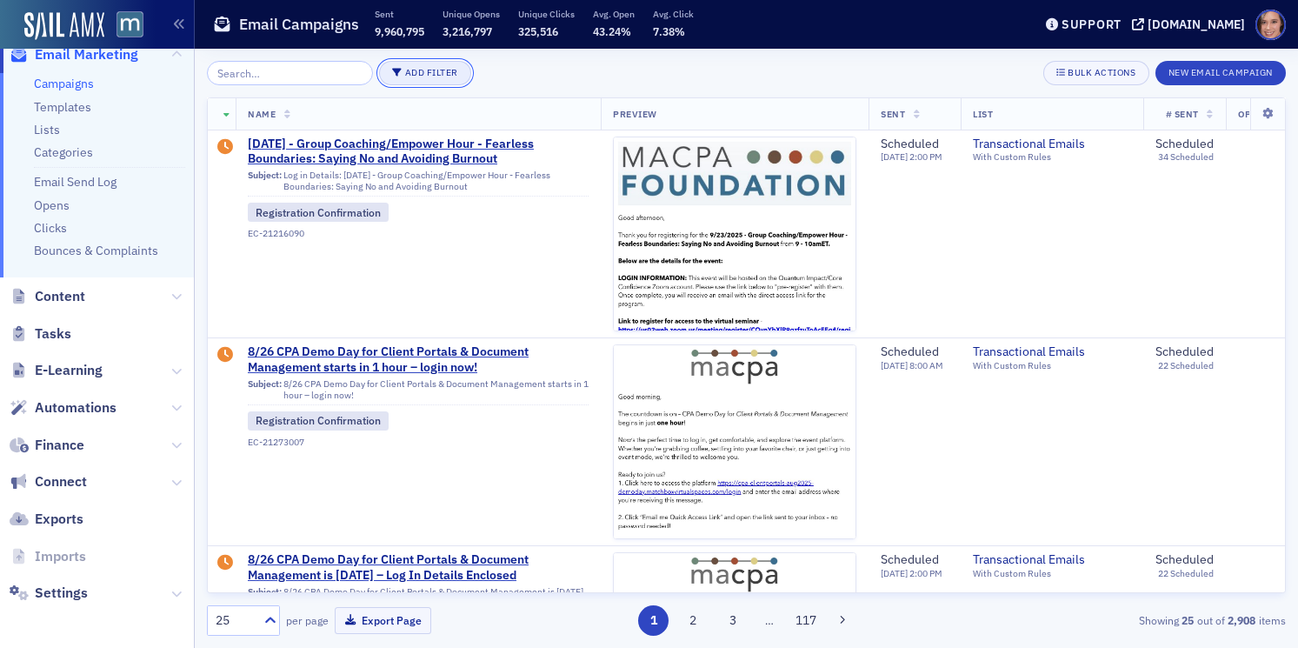
click at [418, 75] on button "Add Filter" at bounding box center [425, 73] width 92 height 24
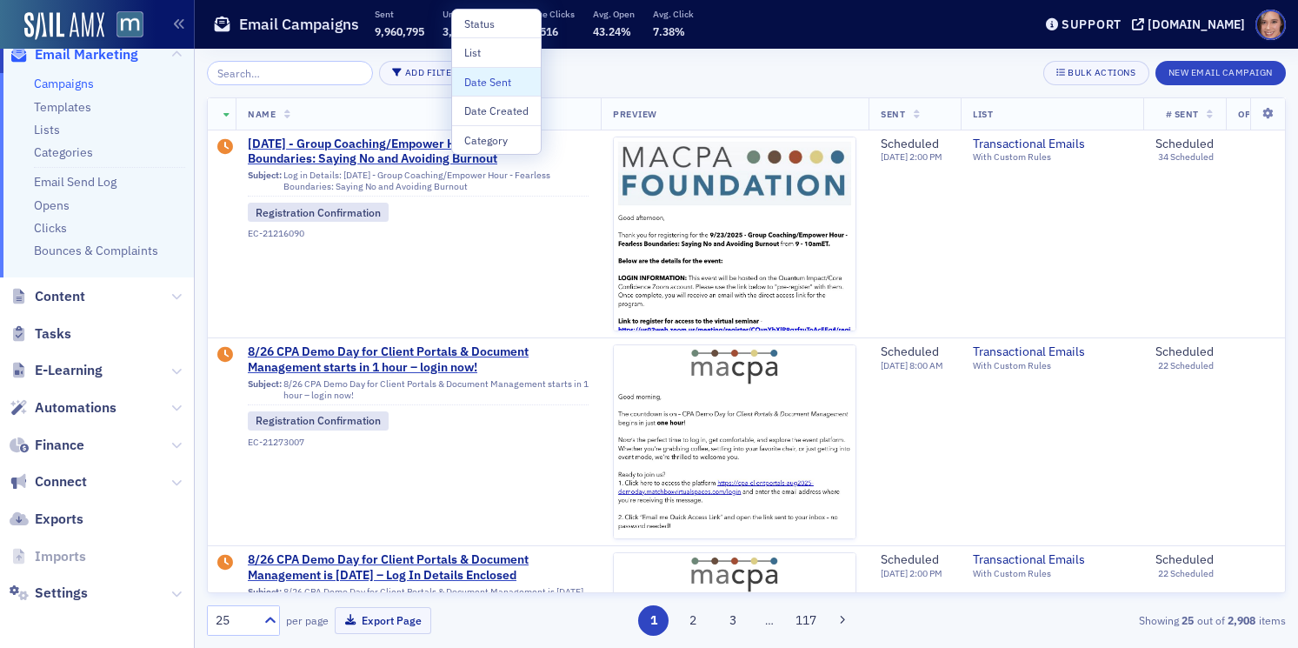
click at [495, 80] on div "Date Sent" at bounding box center [496, 82] width 64 height 16
select select "7"
select select "2025"
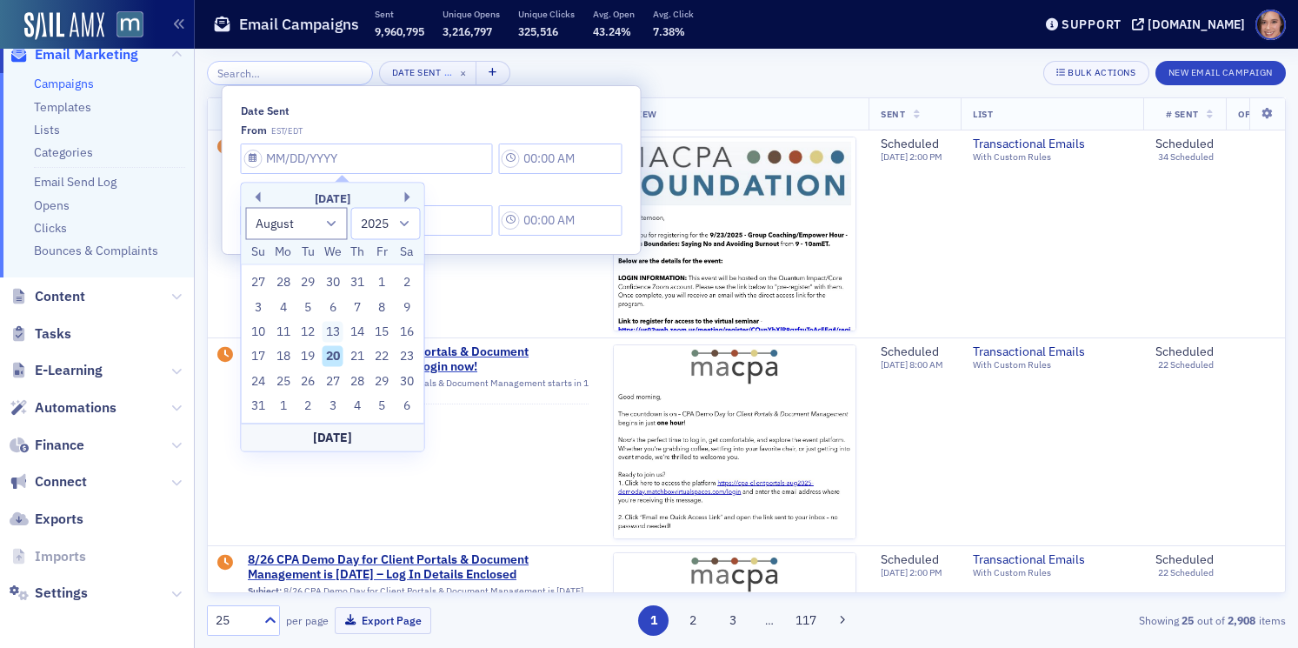
click at [327, 328] on div "13" at bounding box center [332, 332] width 21 height 21
type input "08/13/2025"
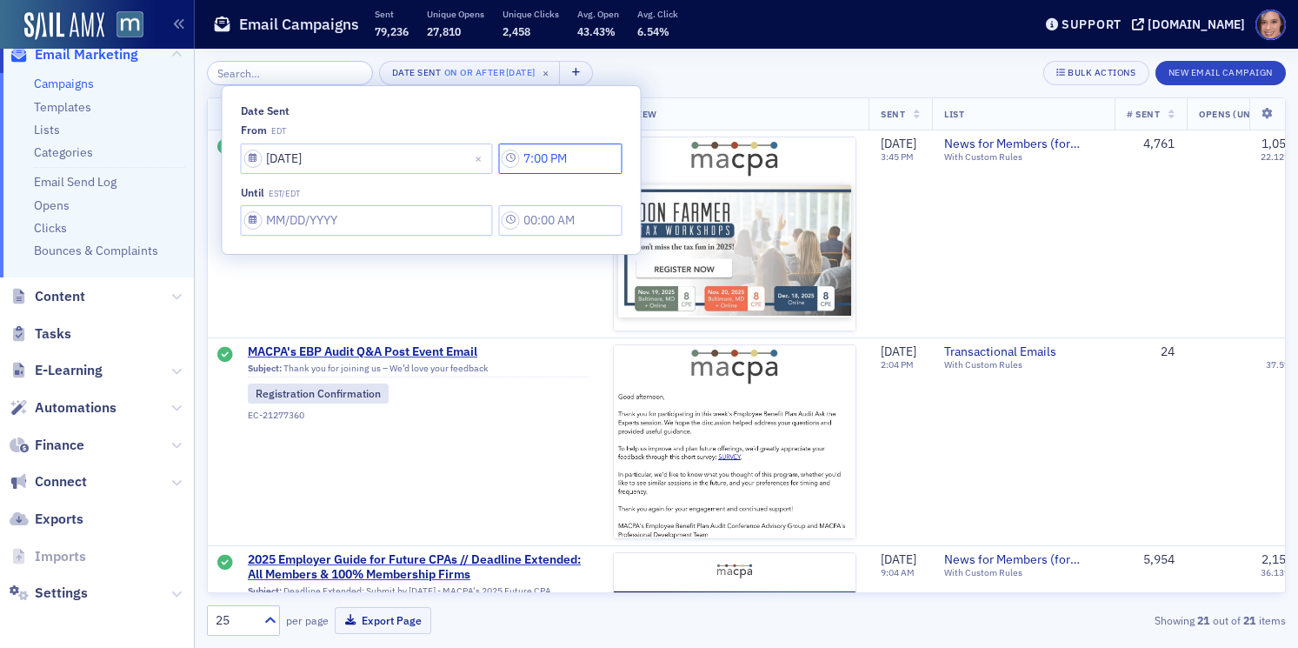
click at [535, 156] on input "7:00 PM" at bounding box center [559, 158] width 123 height 30
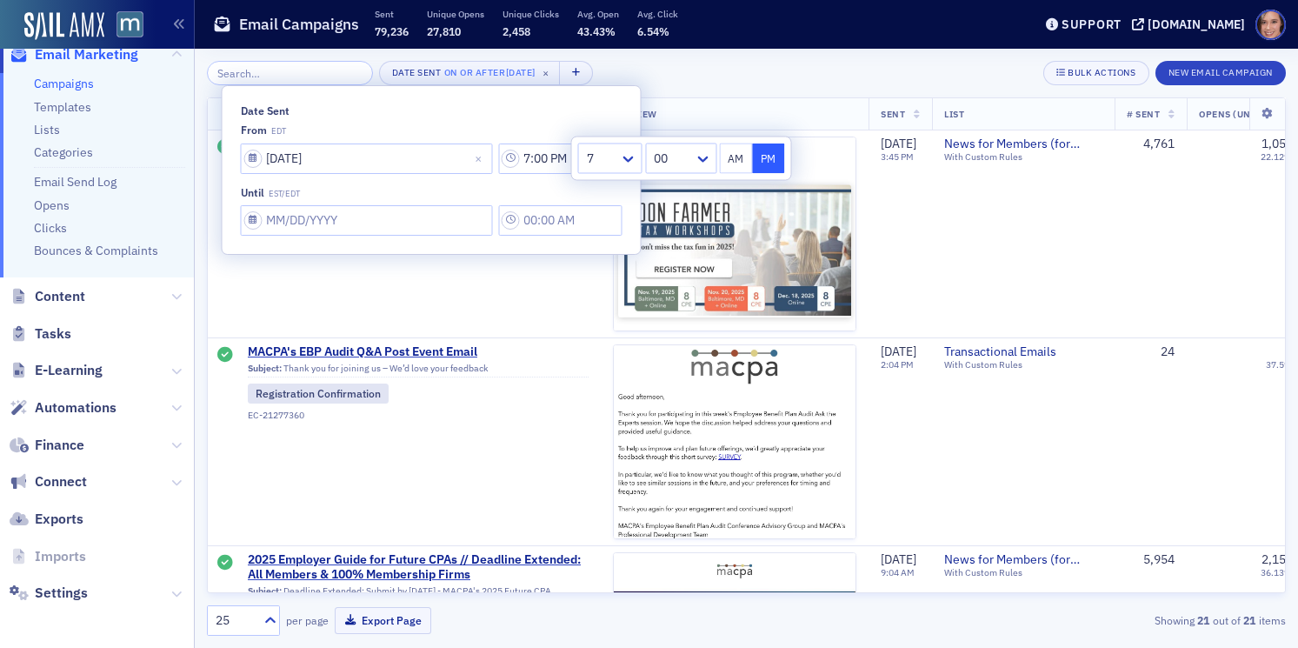
click at [728, 158] on button "AM" at bounding box center [736, 158] width 33 height 30
type input "7:00 AM"
click at [391, 174] on input "Date Sent" at bounding box center [367, 158] width 252 height 30
select select "7"
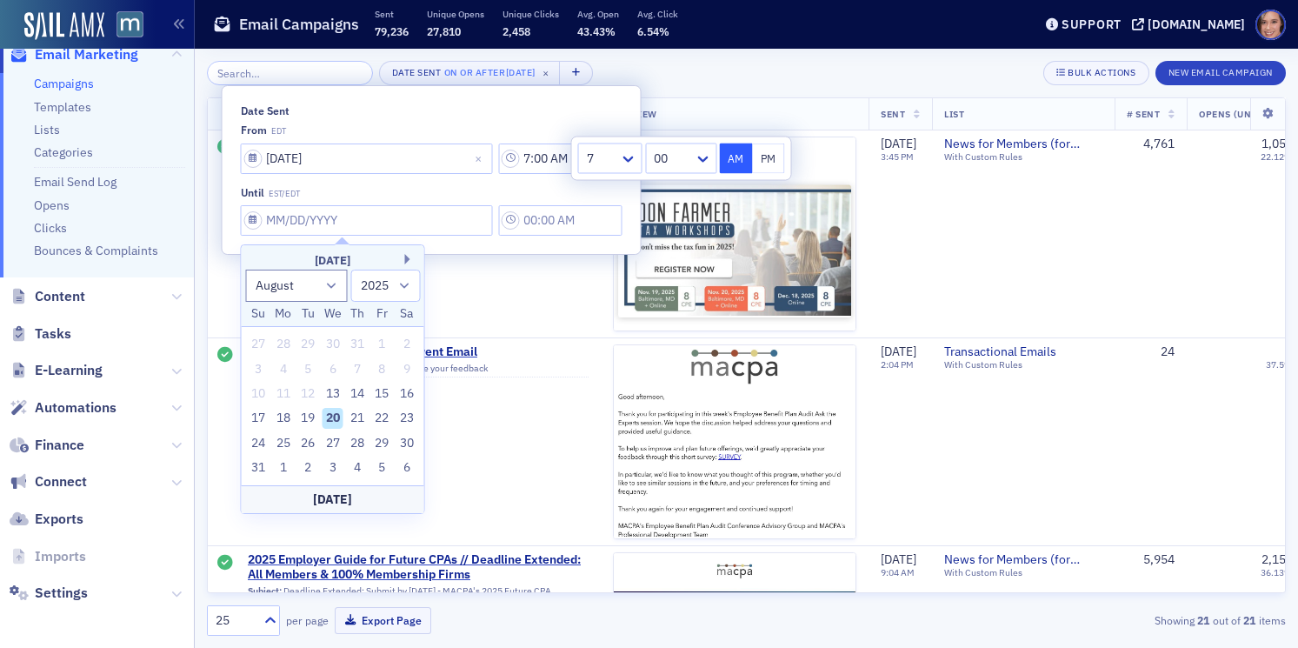
click at [336, 425] on div "20" at bounding box center [332, 418] width 21 height 21
type input "08/20/2025"
type input "7:00 PM"
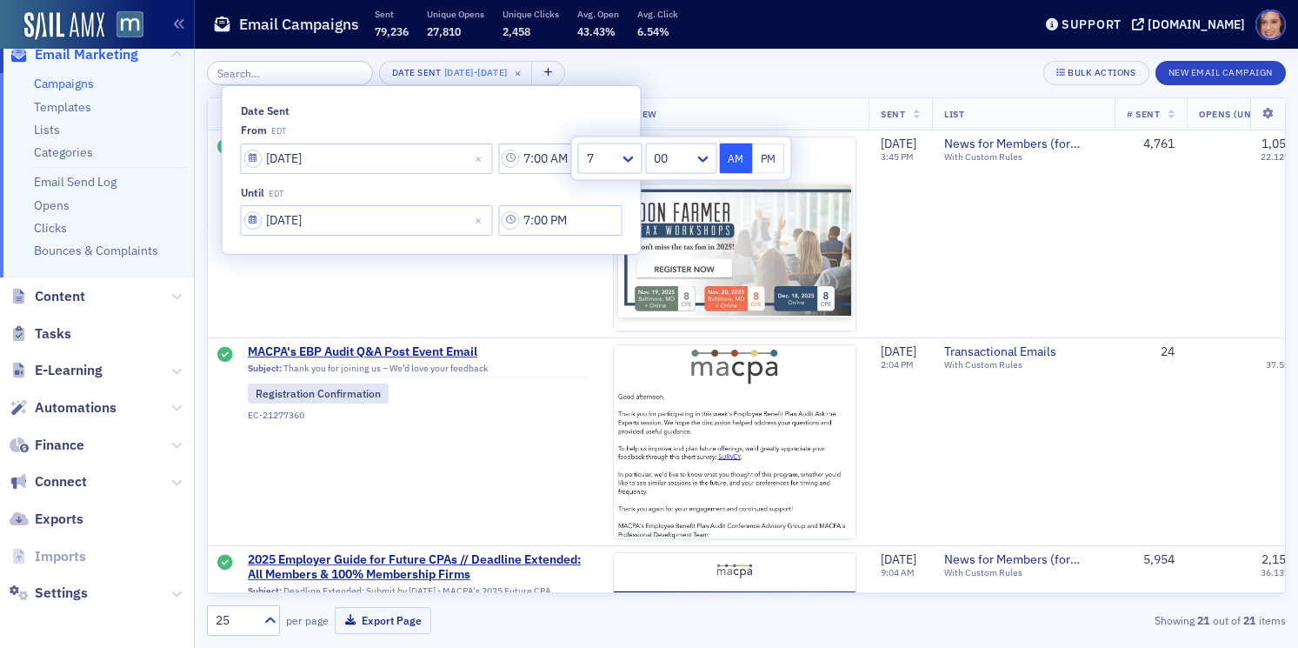
click at [697, 83] on div "Date Sent 8/13/2025 - 8/20/2025 × Bulk Actions New Email Campaign" at bounding box center [746, 73] width 1079 height 24
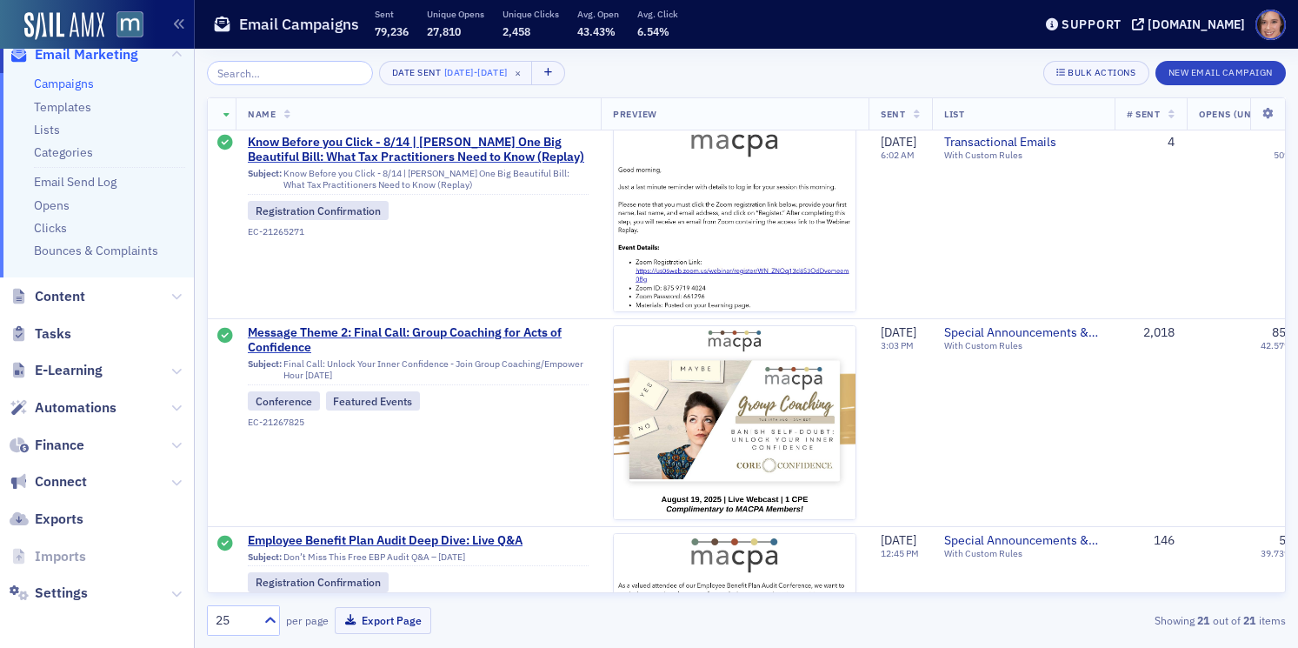
scroll to position [3185, 0]
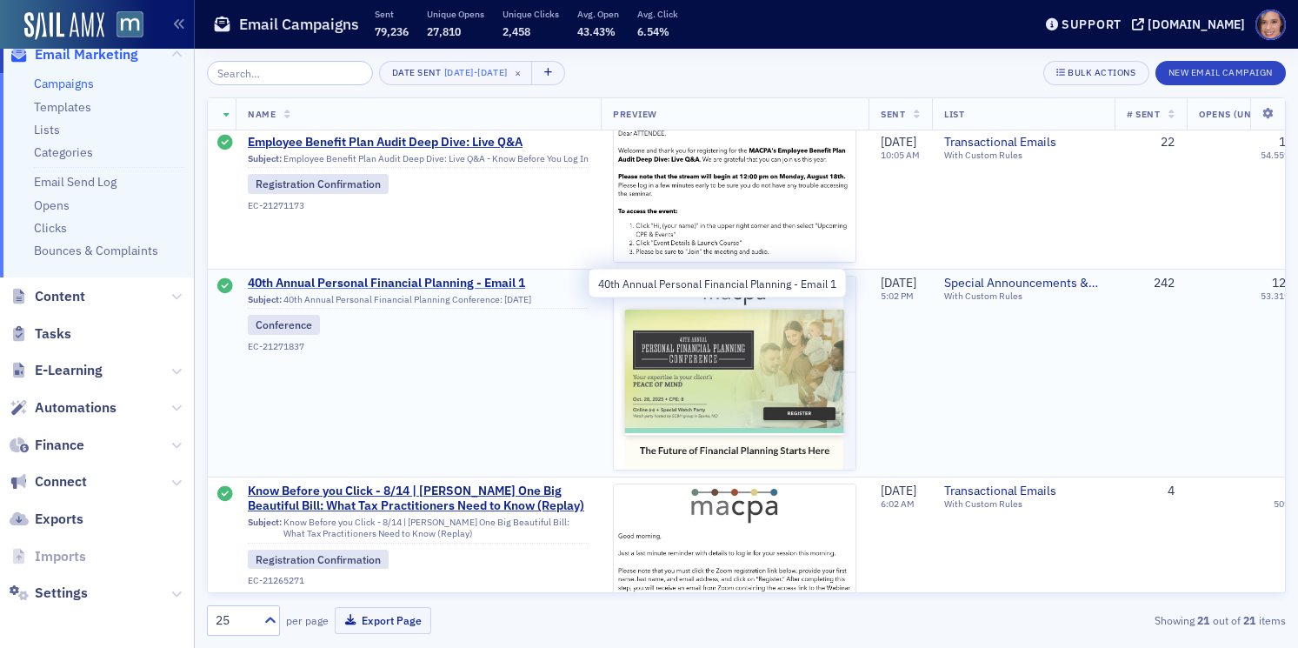
click at [489, 285] on span "40th Annual Personal Financial Planning - Email 1" at bounding box center [418, 284] width 341 height 16
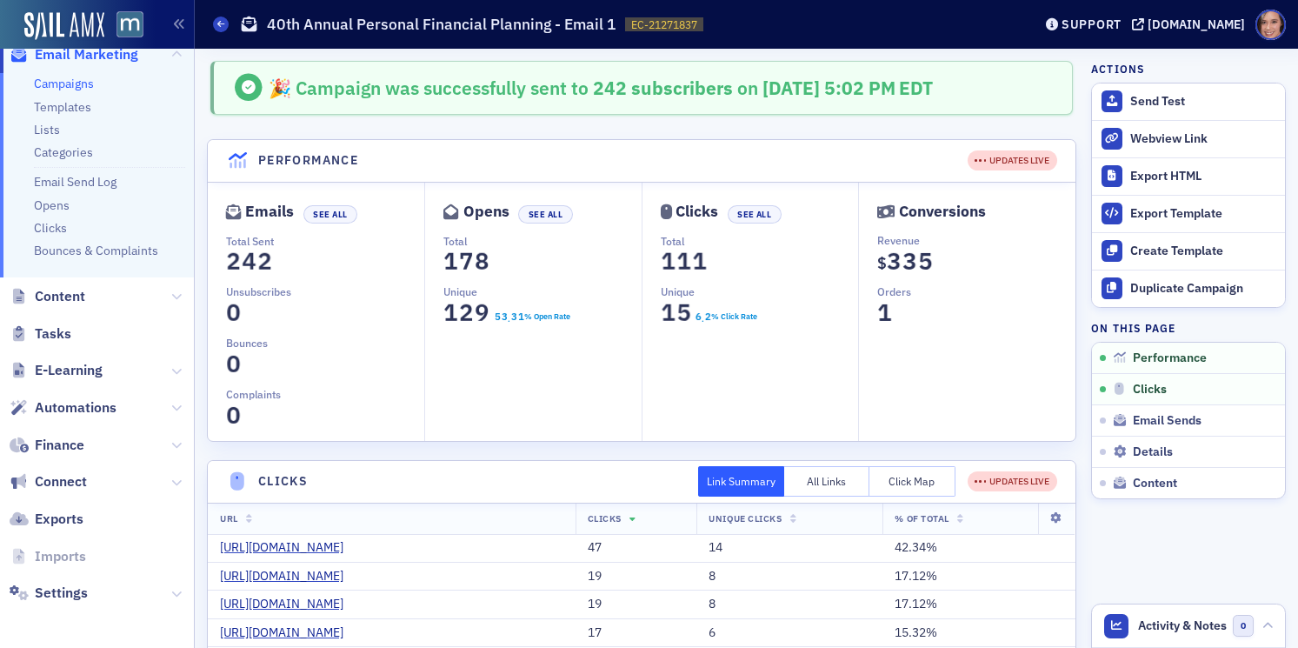
click at [891, 260] on span "3" at bounding box center [893, 261] width 23 height 30
copy span "3"
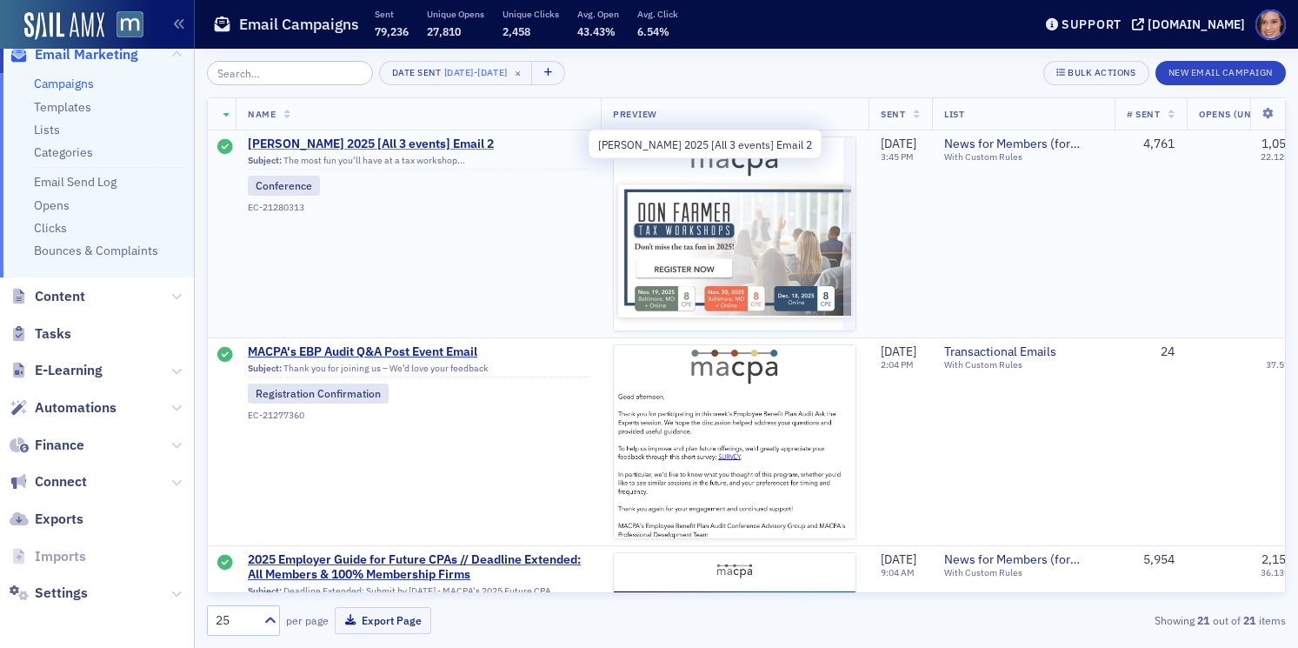
click at [445, 147] on span "Don Farmer 2025 [All 3 events] Email 2" at bounding box center [418, 144] width 341 height 16
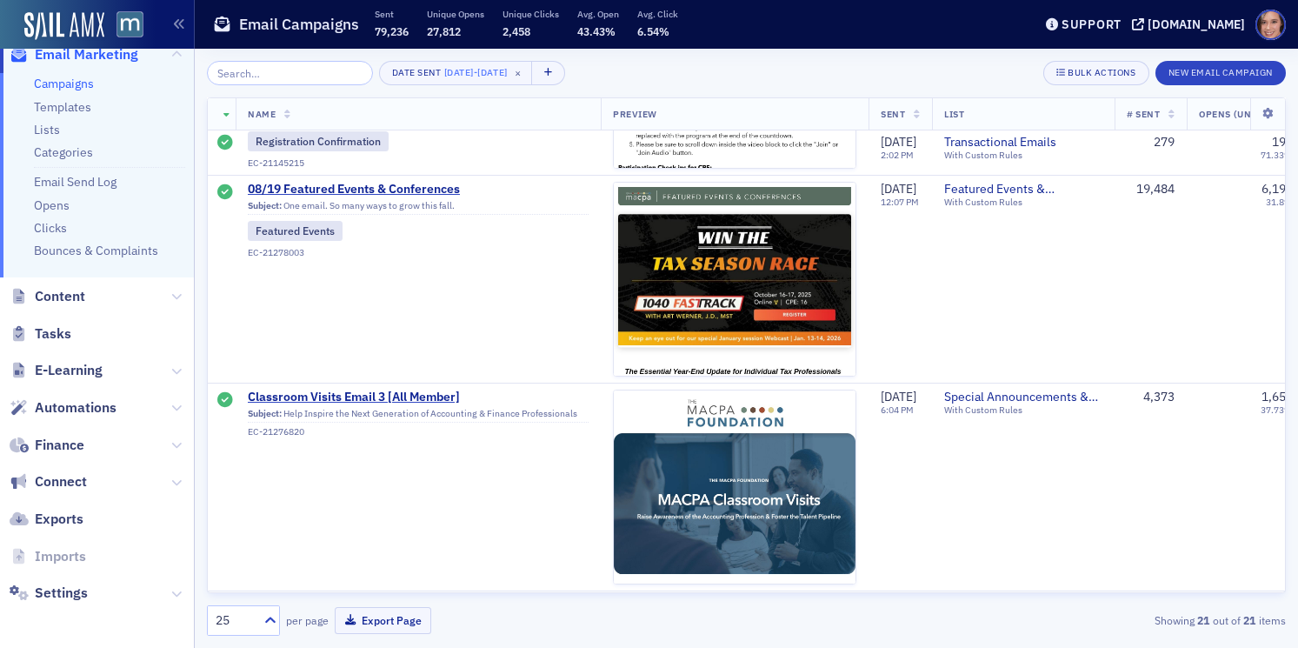
scroll to position [1420, 0]
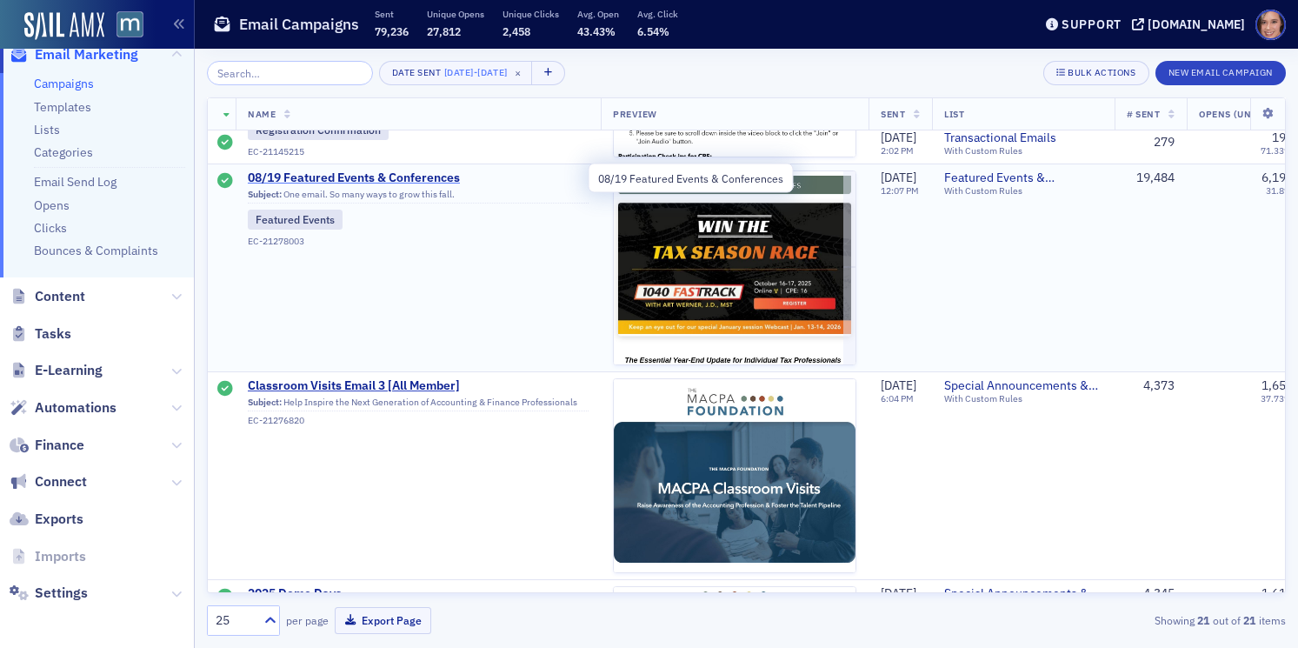
click at [411, 173] on span "08/19 Featured Events & Conferences" at bounding box center [418, 178] width 341 height 16
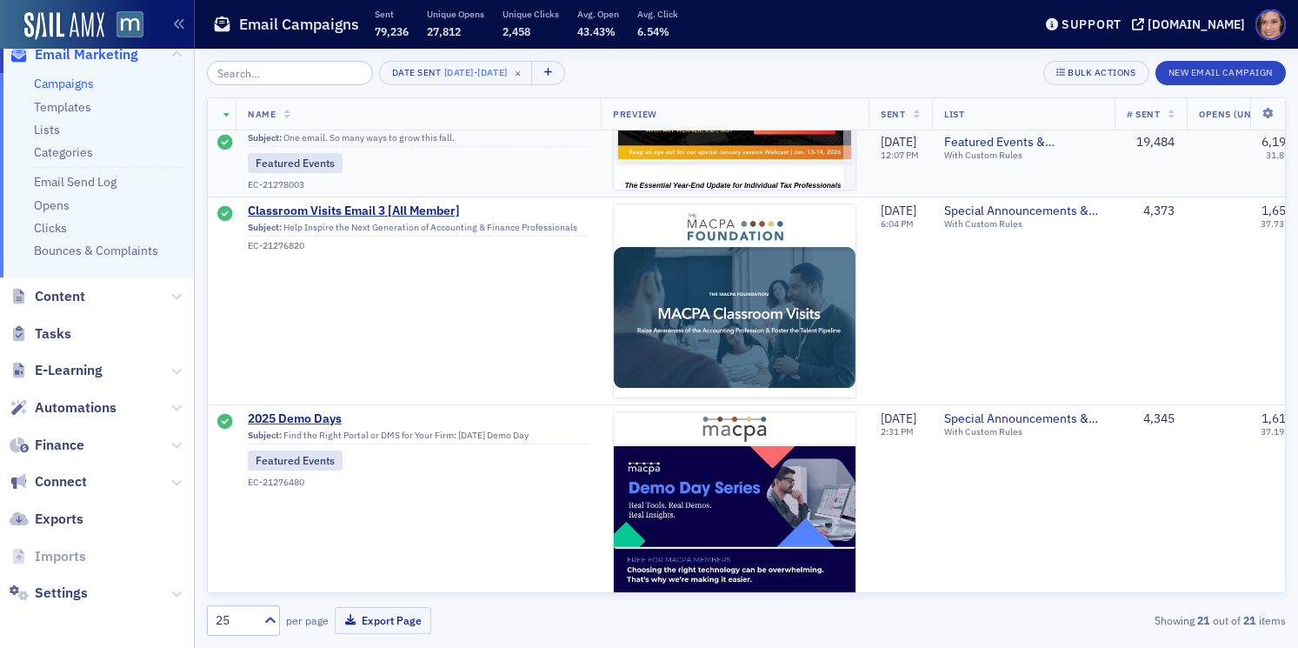
scroll to position [1799, 0]
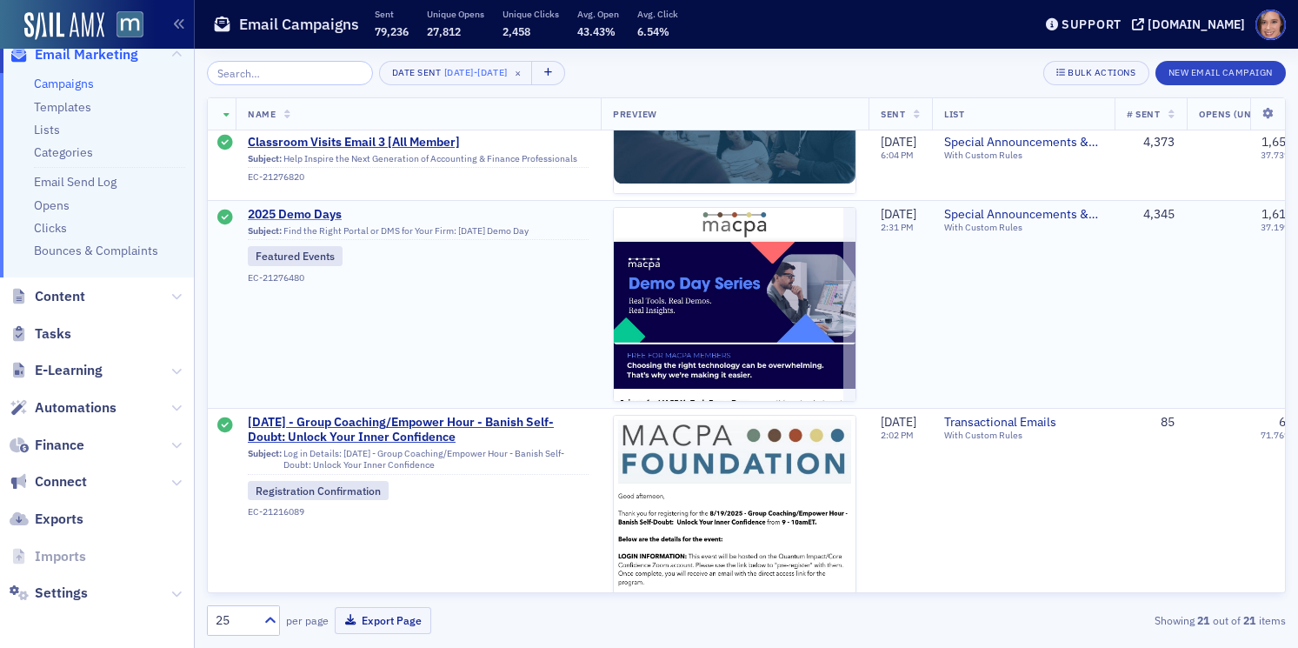
click at [309, 210] on span "2025 Demo Days" at bounding box center [418, 215] width 341 height 16
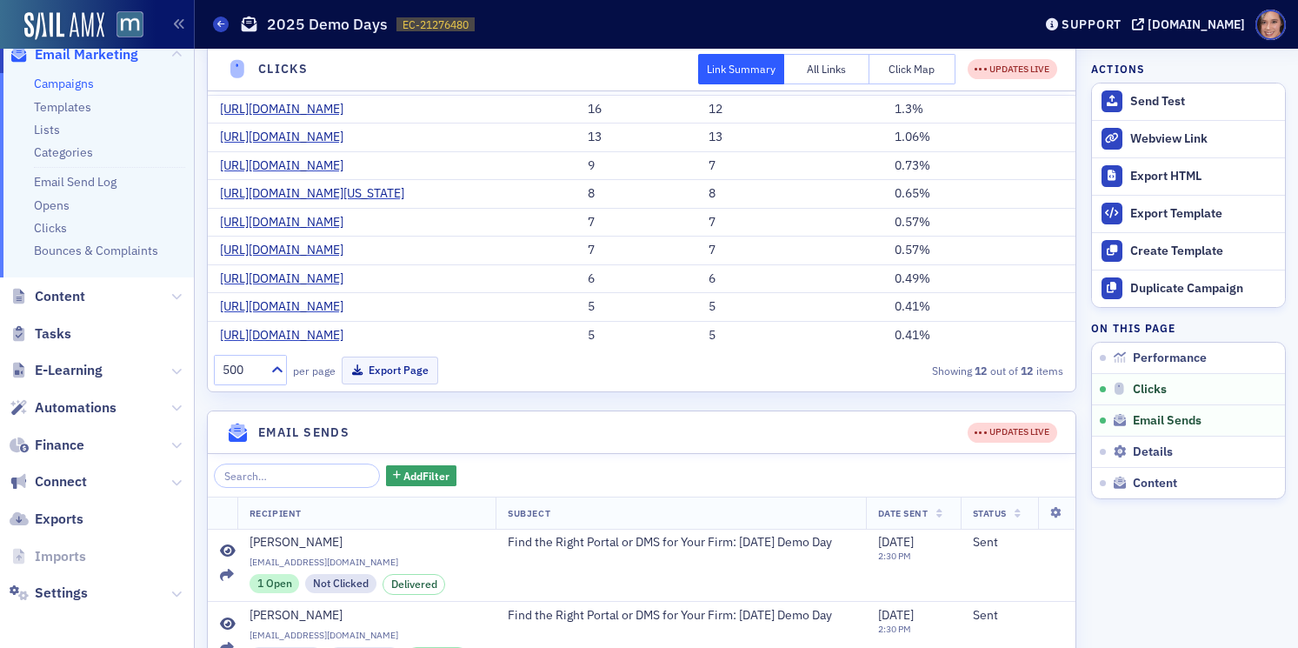
scroll to position [30, 0]
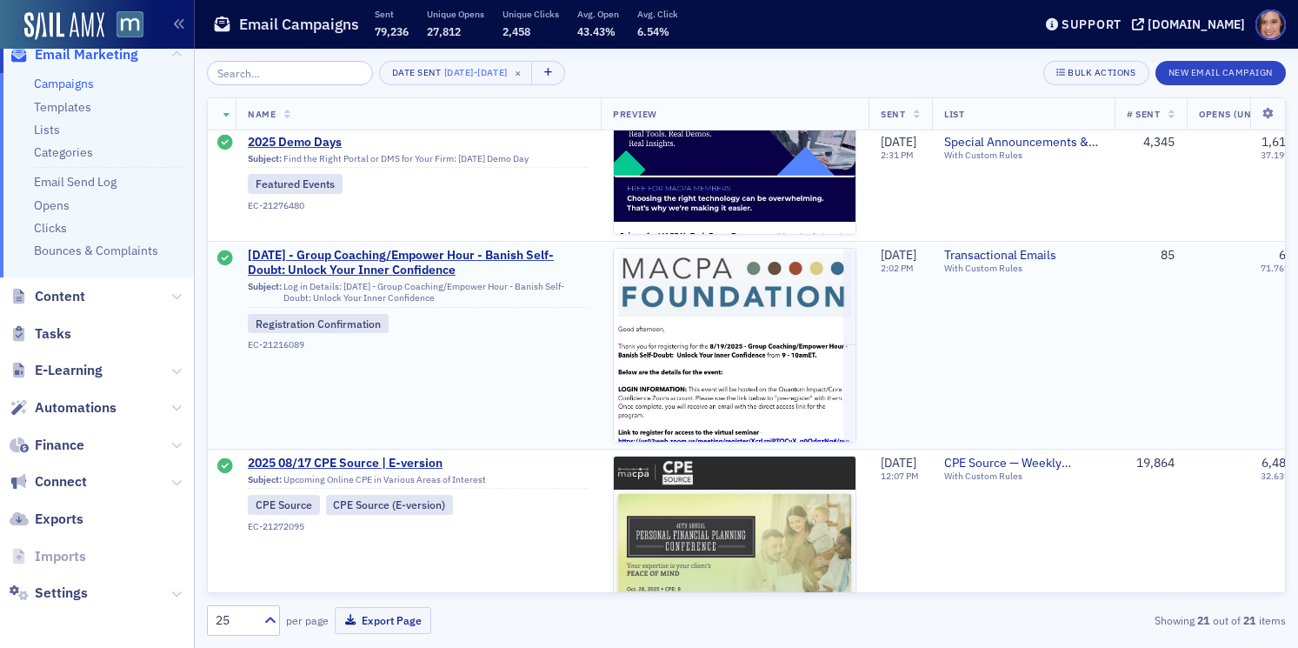
scroll to position [2208, 0]
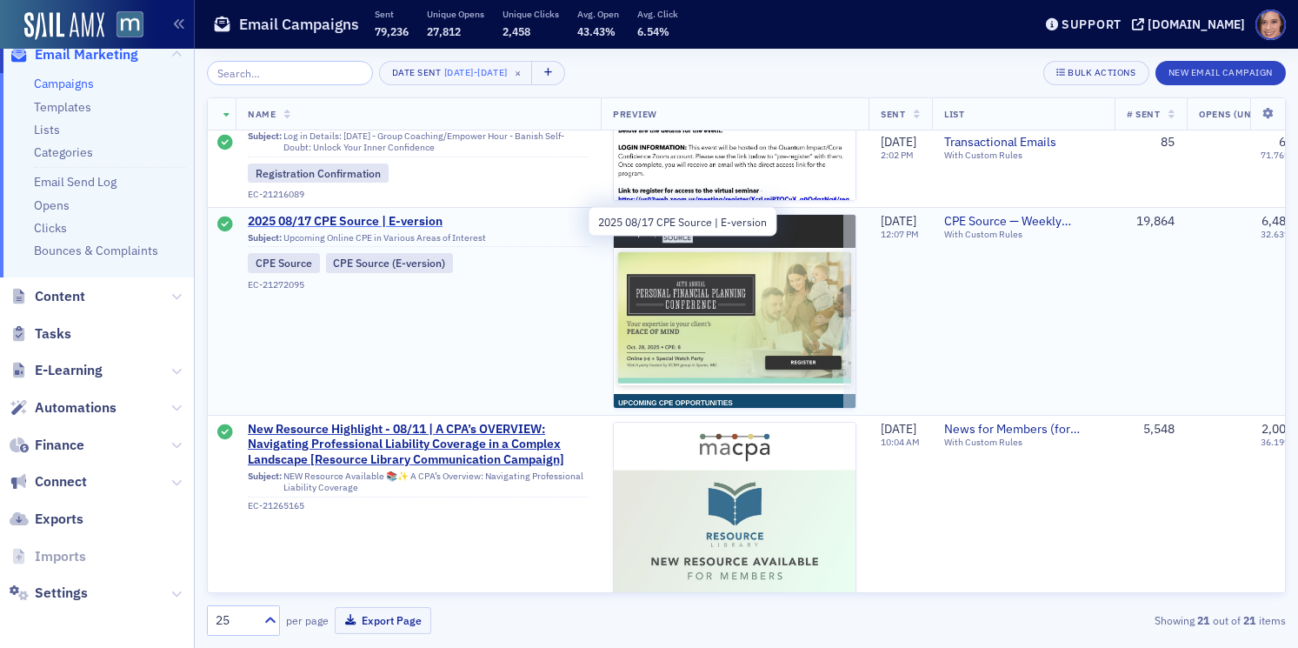
click at [415, 223] on span "2025 08/17 CPE Source | E-version" at bounding box center [418, 222] width 341 height 16
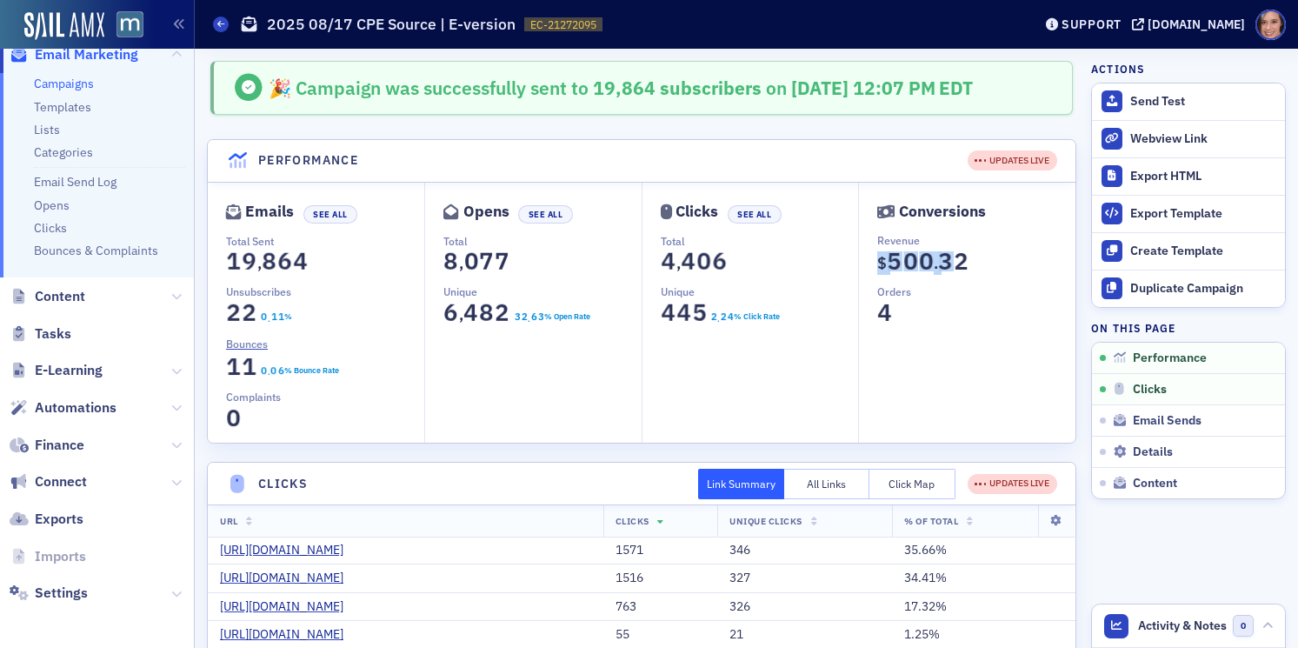
drag, startPoint x: 880, startPoint y: 262, endPoint x: 971, endPoint y: 257, distance: 91.4
click at [972, 257] on dd "$ 0 1 2 3 4 5 6 7 8 9 5 0 1 2 3 4 5 6 7 8 9 0 0 1 2 3 4 5 6 7 8 9 0 . 0 1 2 3 4…" at bounding box center [975, 267] width 197 height 36
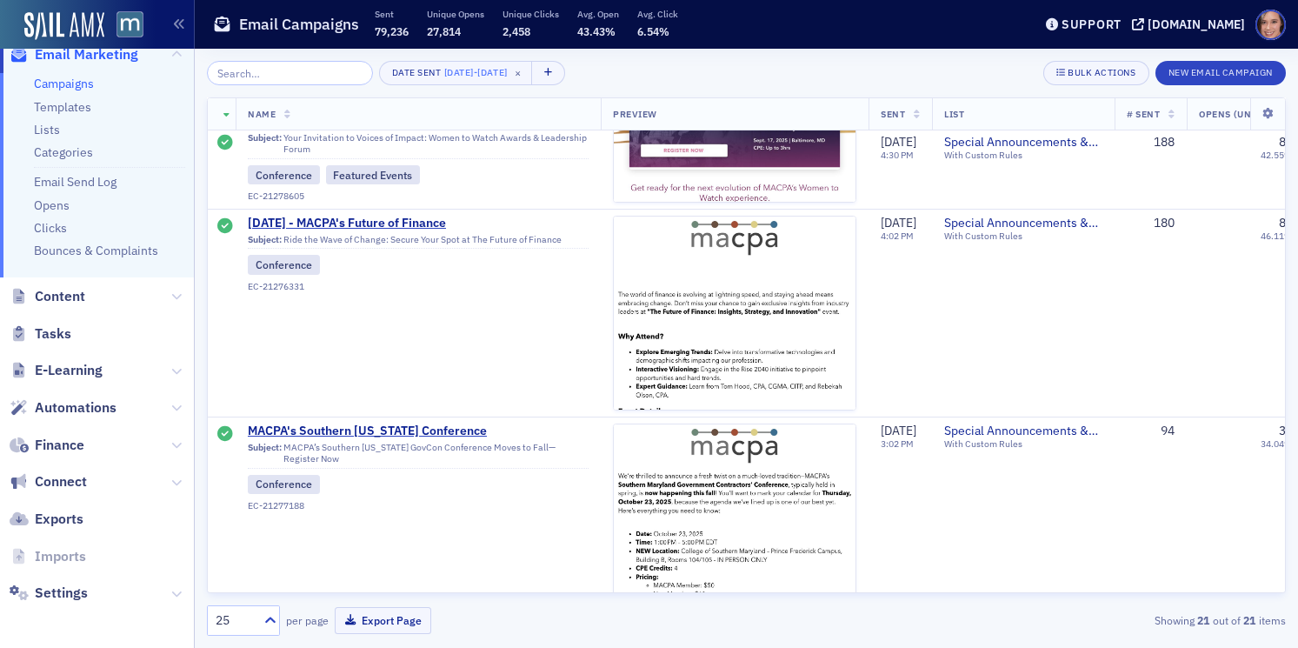
scroll to position [761, 0]
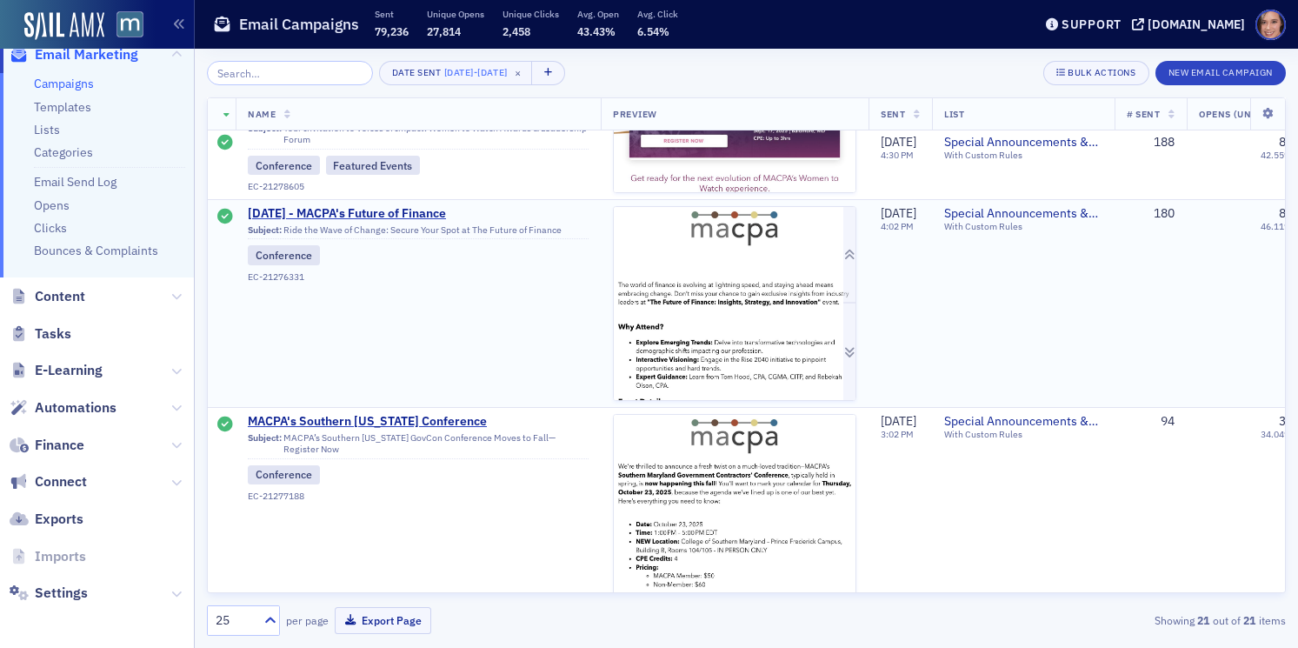
click at [712, 321] on img at bounding box center [735, 512] width 242 height 611
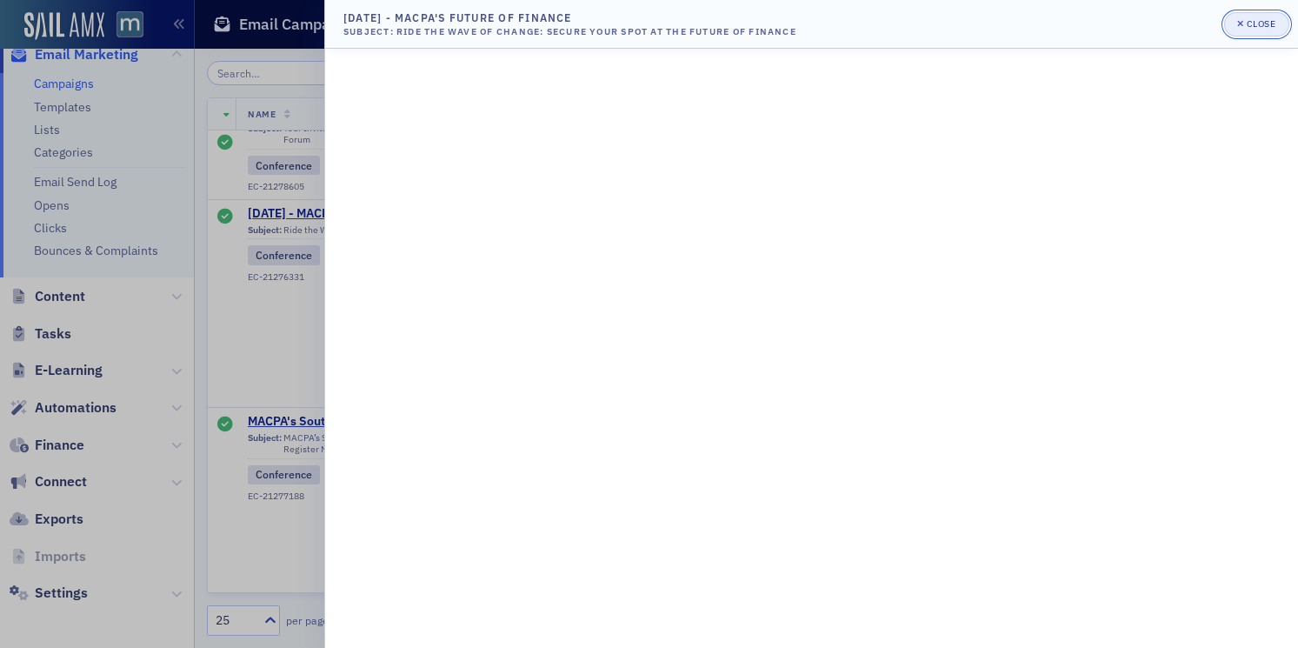
click at [1265, 24] on div "Close" at bounding box center [1262, 24] width 30 height 10
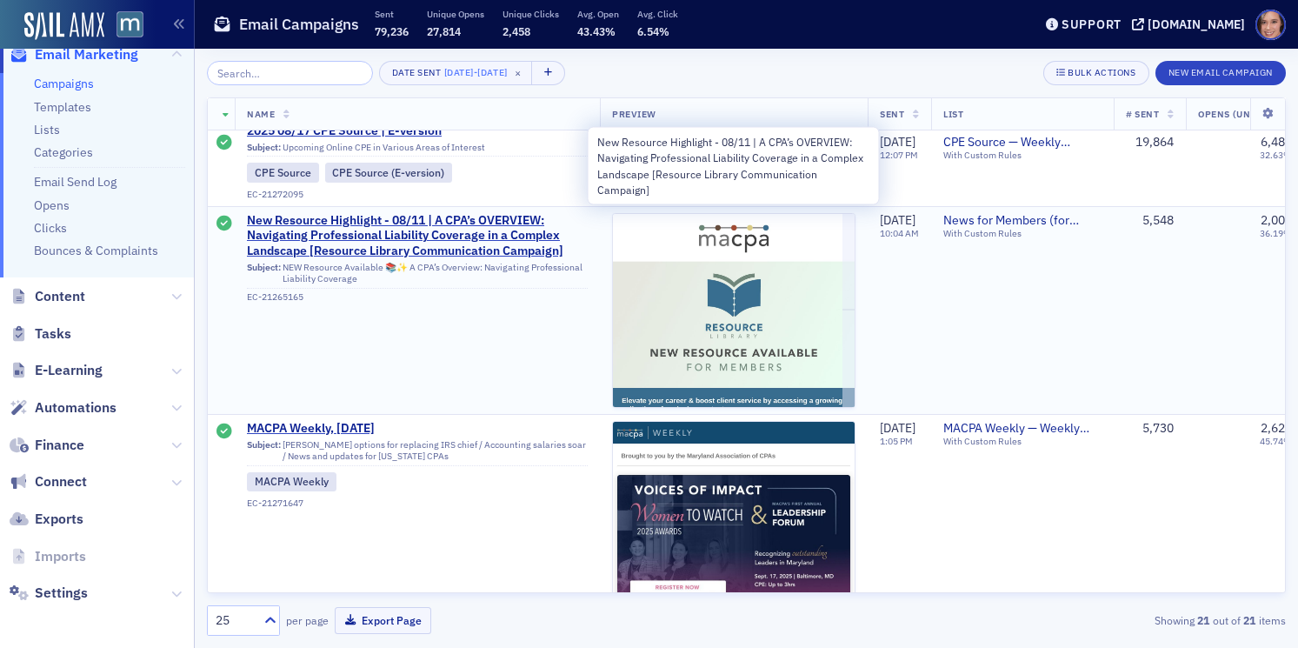
scroll to position [2562, 1]
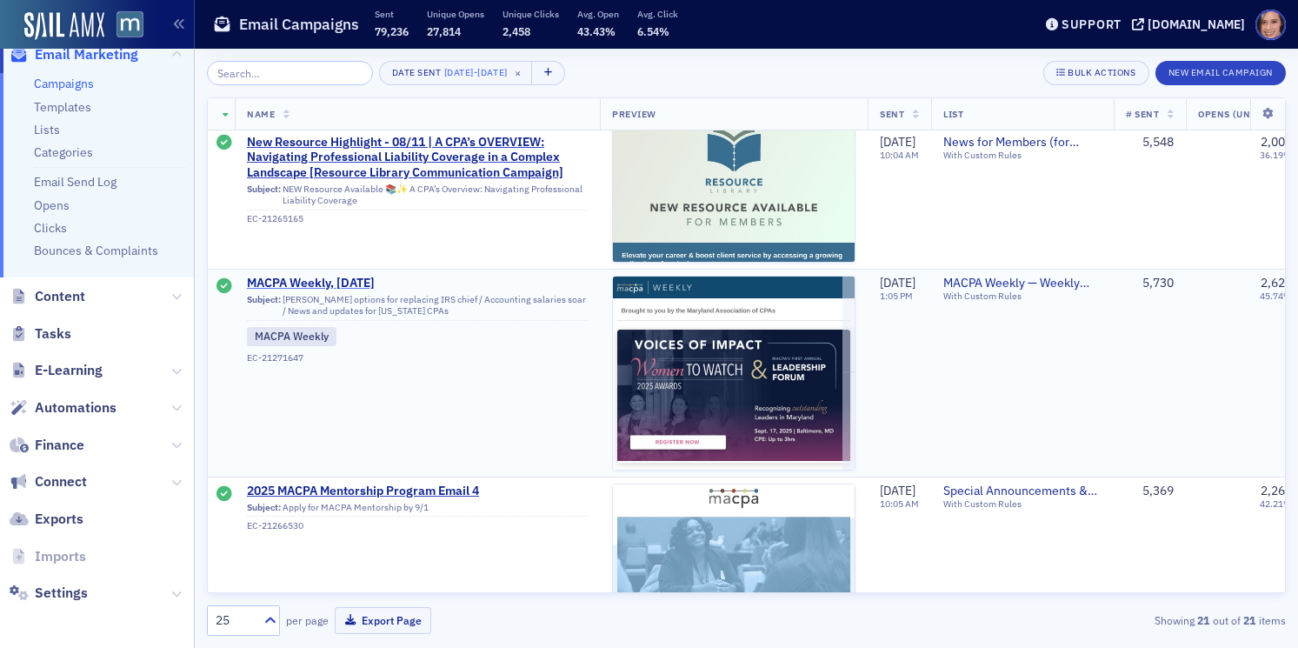
click at [359, 289] on span "MACPA Weekly, Aug. 15" at bounding box center [417, 284] width 341 height 16
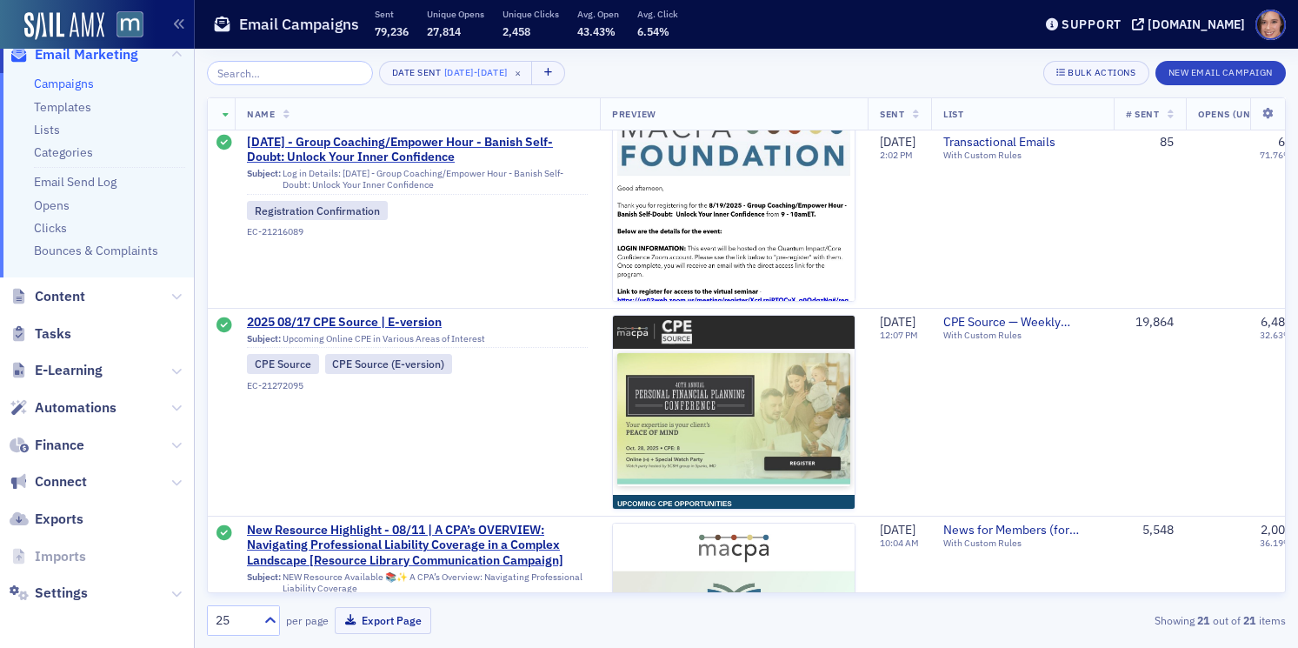
scroll to position [2106, 1]
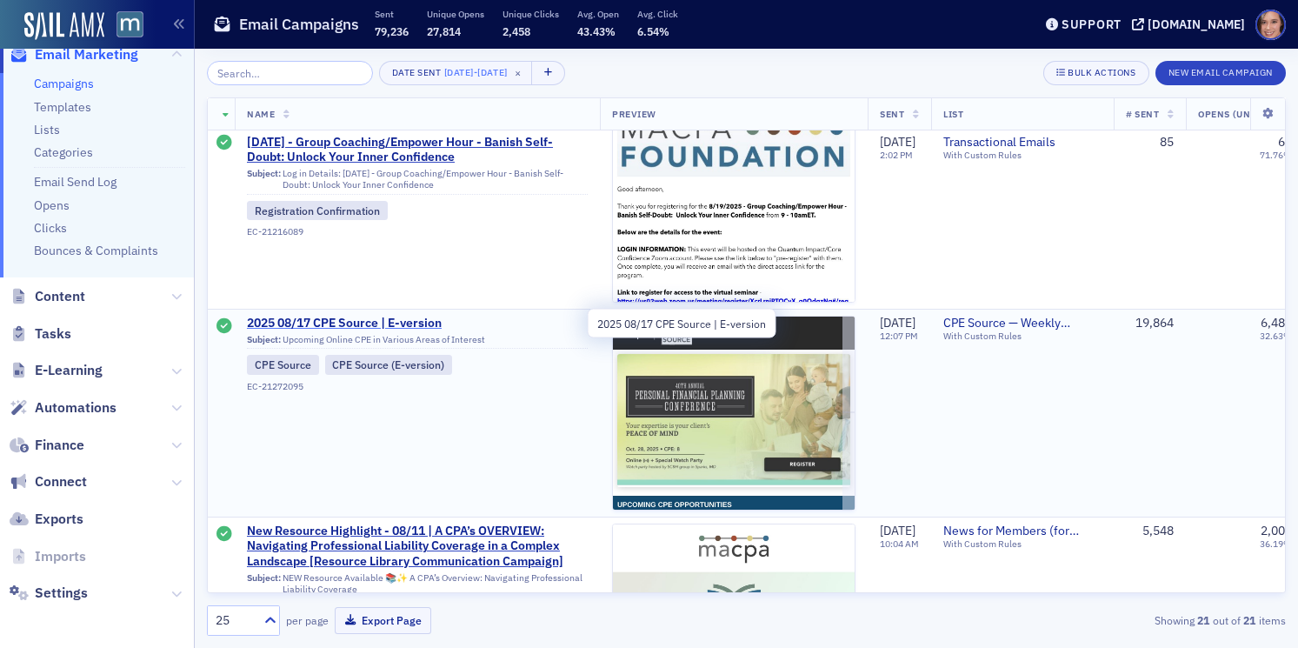
click at [424, 316] on span "2025 08/17 CPE Source | E-version" at bounding box center [417, 324] width 341 height 16
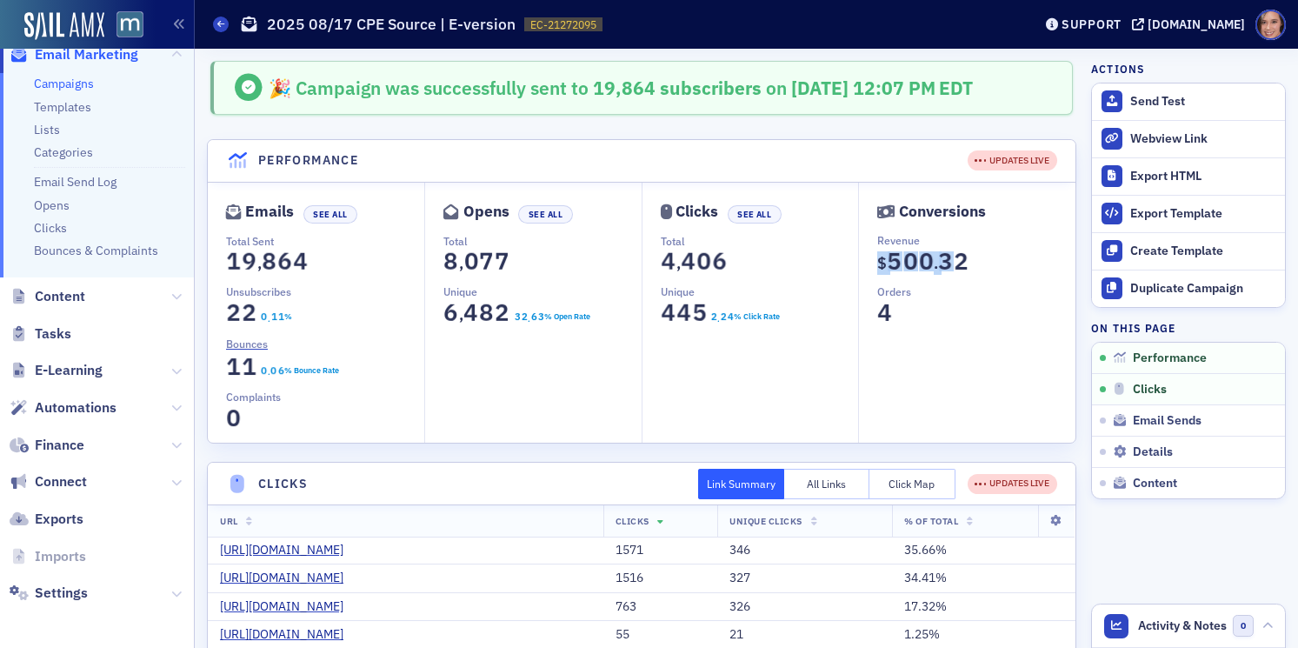
copy section "$ 0 1 2 3 4 5 6 7 8 9 5 0 1 2 3 4 5 6 7 8 9 0 0 1 2 3 4 5 6 7 8 9 0 . 0 1 2 3 4…"
drag, startPoint x: 880, startPoint y: 264, endPoint x: 998, endPoint y: 264, distance: 118.2
click at [998, 264] on dd "$ 0 1 2 3 4 5 6 7 8 9 5 0 1 2 3 4 5 6 7 8 9 0 0 1 2 3 4 5 6 7 8 9 0 . 0 1 2 3 4…" at bounding box center [975, 267] width 197 height 36
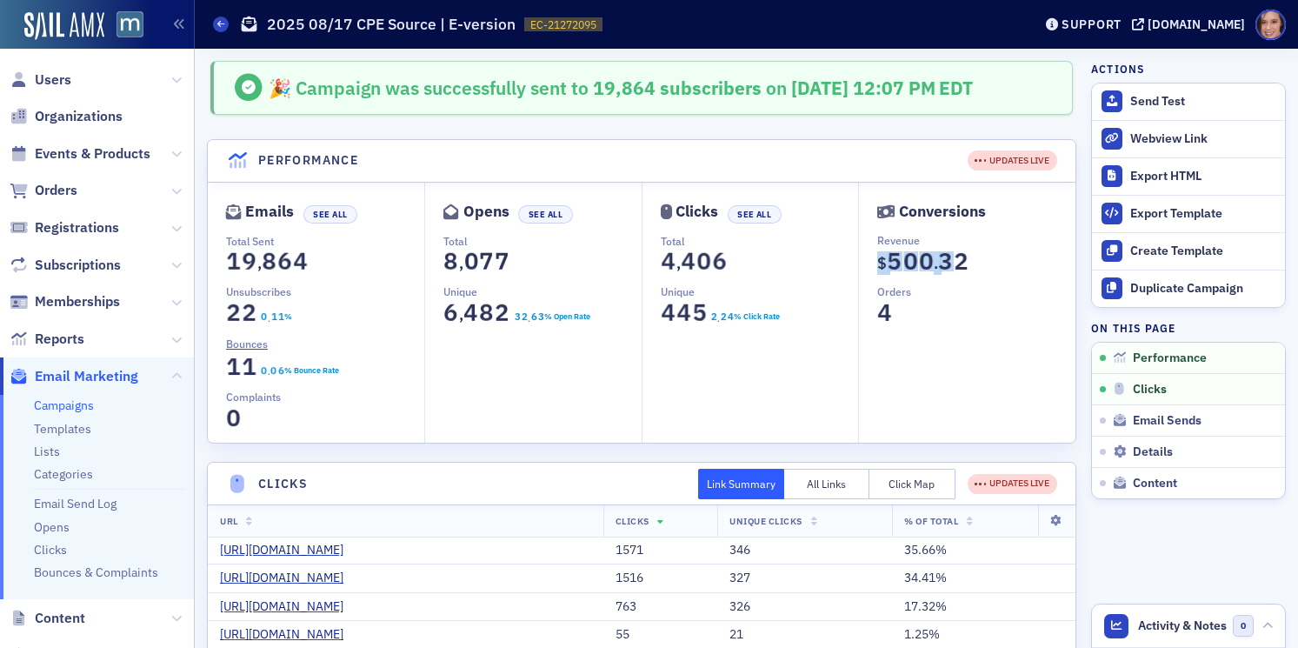
click at [73, 403] on link "Campaigns" at bounding box center [64, 405] width 60 height 16
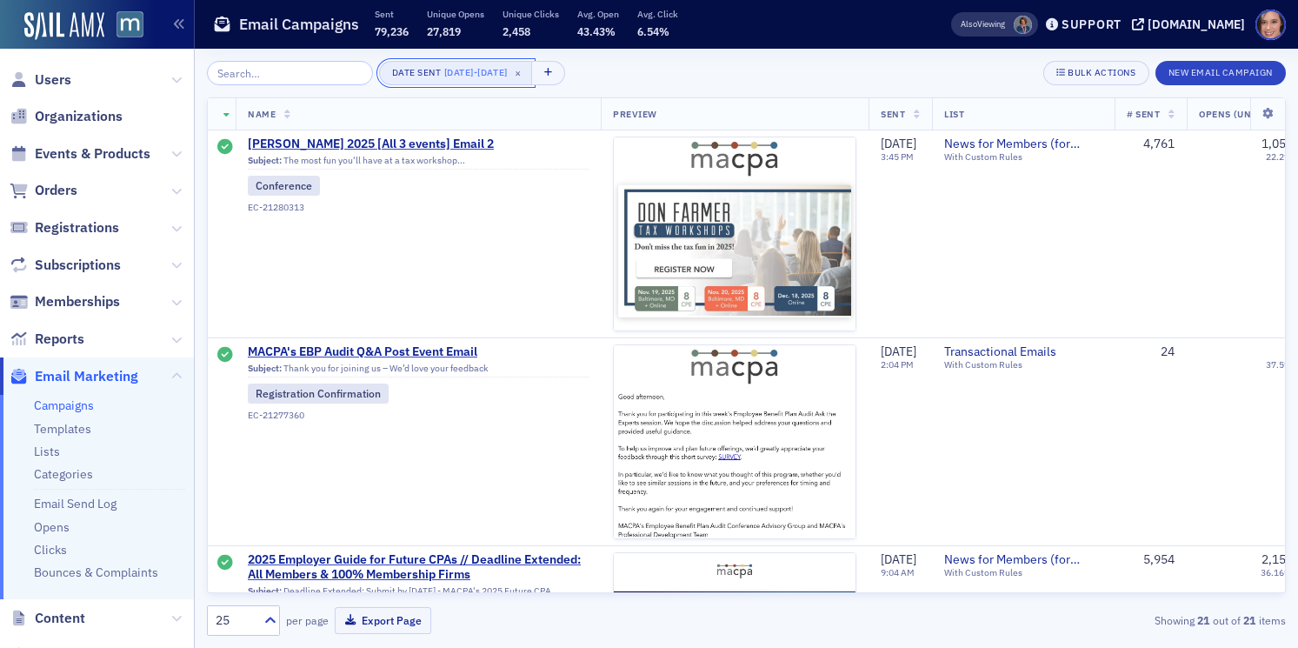
click at [533, 68] on button "Date Sent 8/13/2025 - 8/20/2025 ×" at bounding box center [456, 73] width 154 height 24
select select "7"
select select "2025"
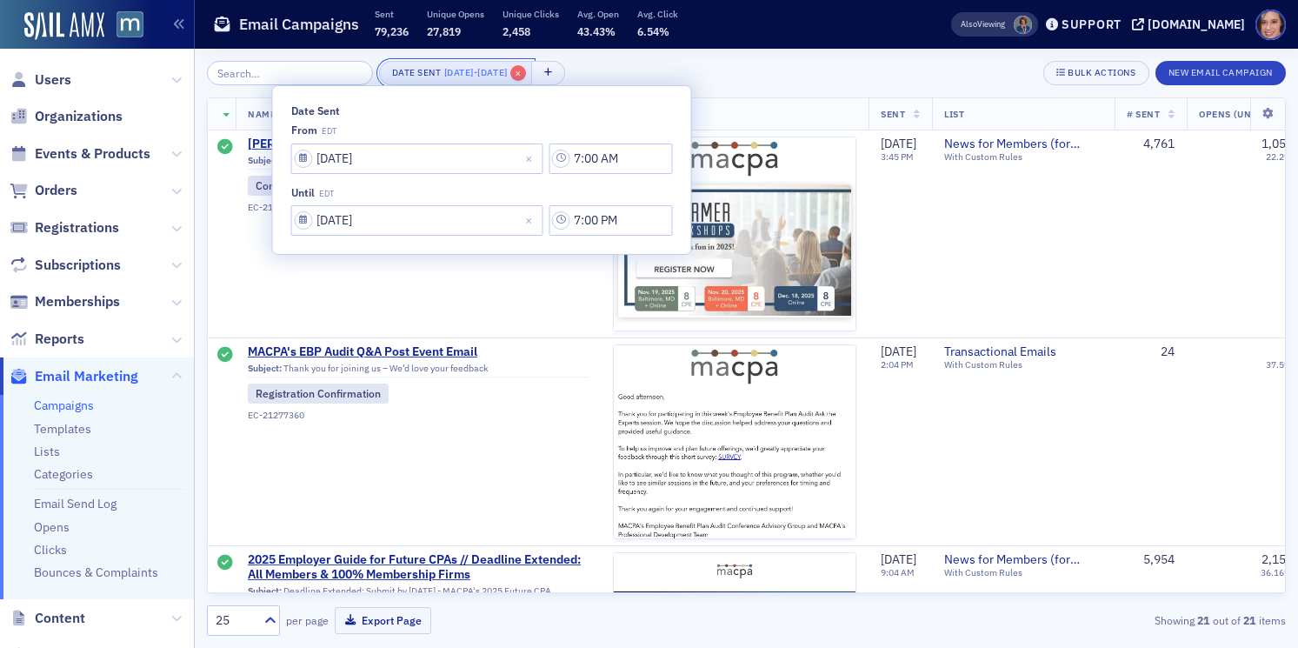
click at [526, 78] on span "×" at bounding box center [518, 73] width 16 height 16
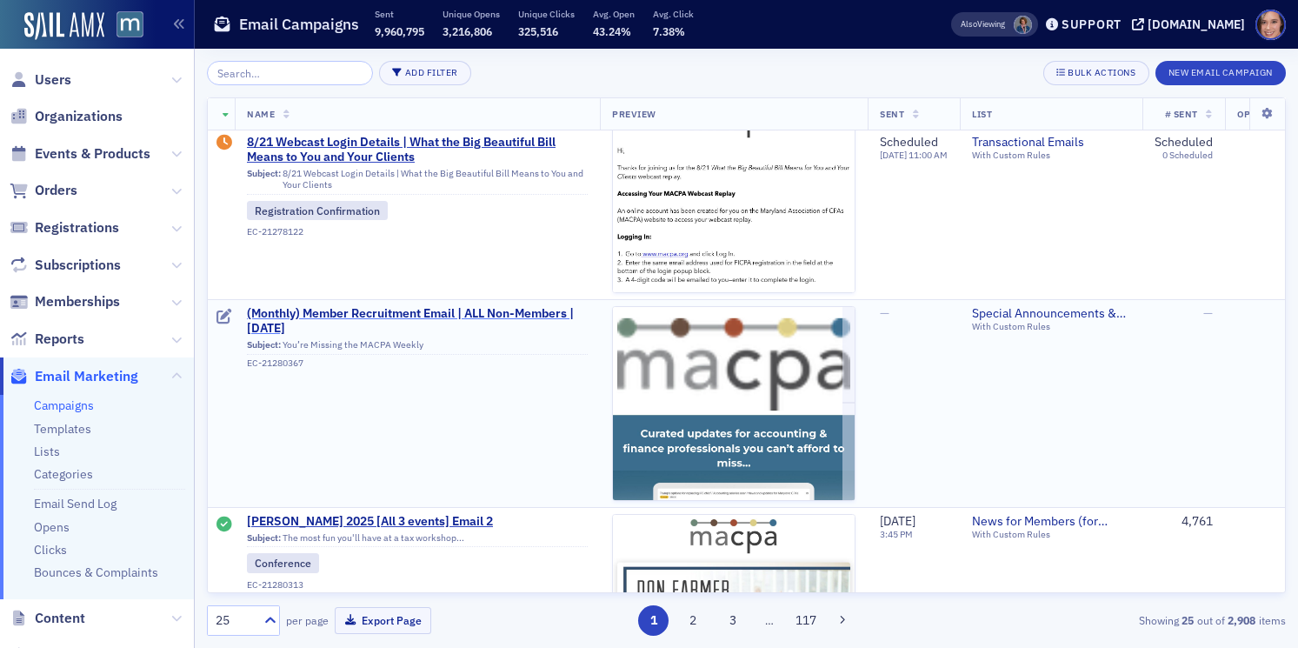
scroll to position [888, 1]
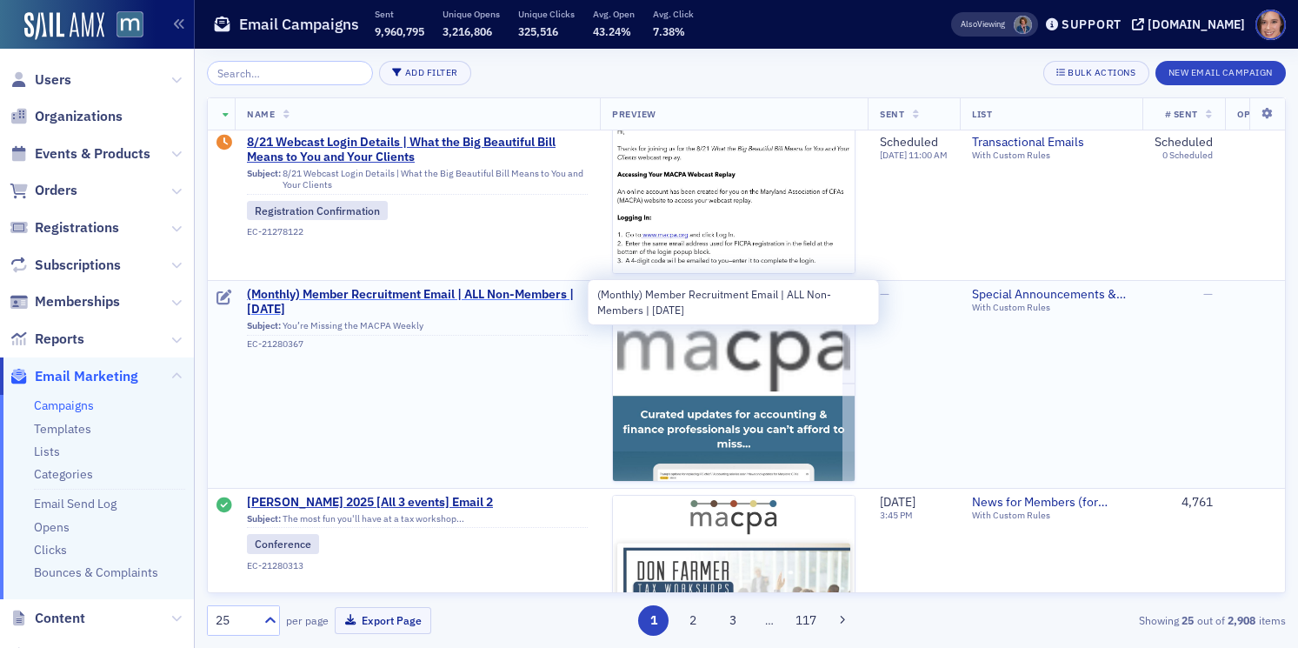
click at [494, 300] on span "(Monthly) Member Recruitment Email | ALL Non-Members | Aug 2025" at bounding box center [417, 302] width 341 height 30
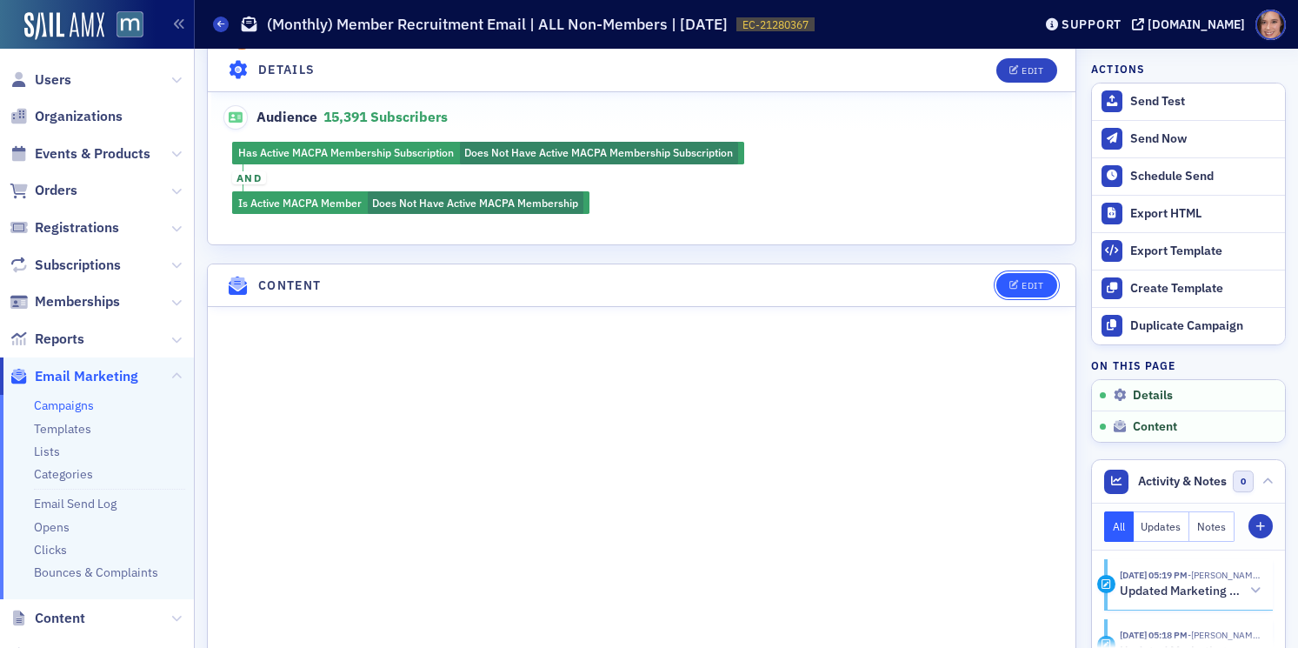
click at [1027, 281] on div "Edit" at bounding box center [1032, 286] width 22 height 10
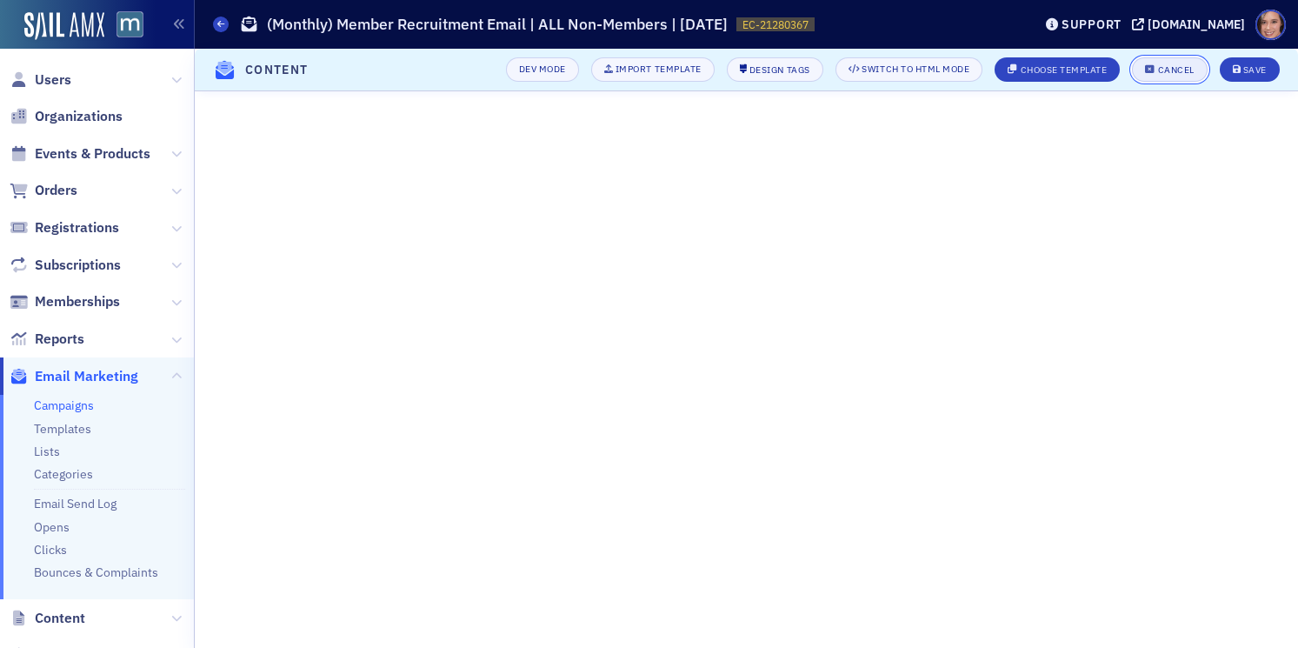
click at [1171, 65] on div "Cancel" at bounding box center [1176, 70] width 37 height 10
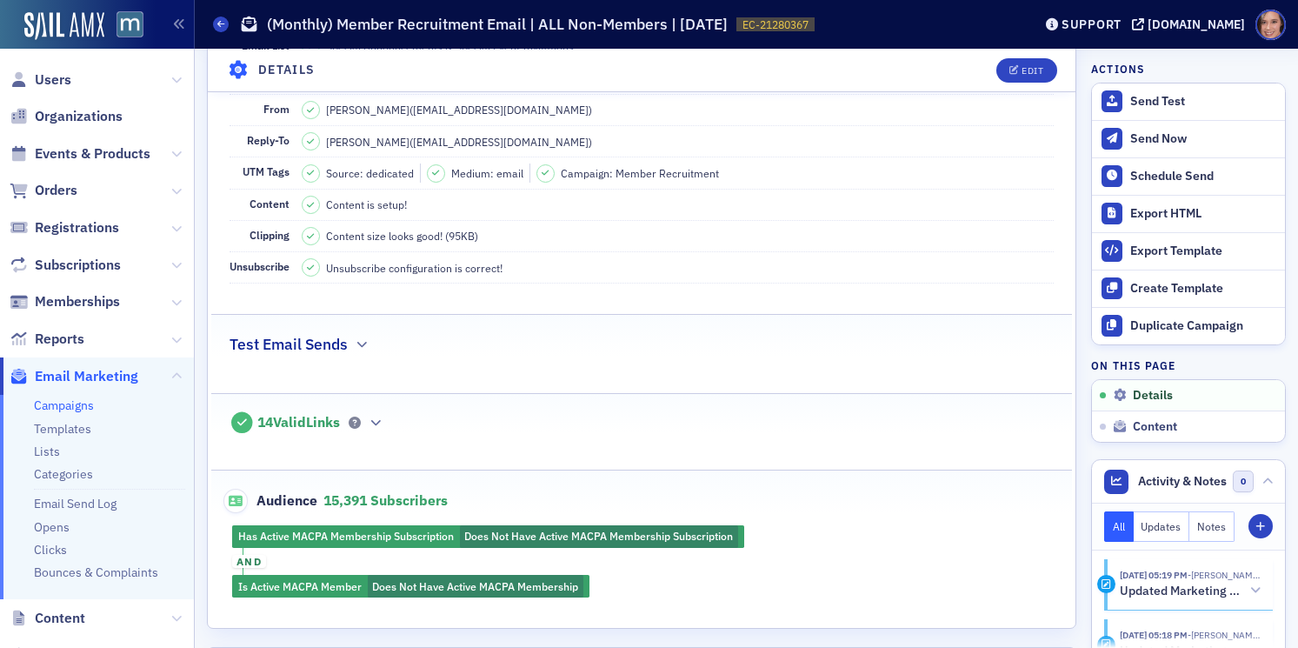
scroll to position [0, 0]
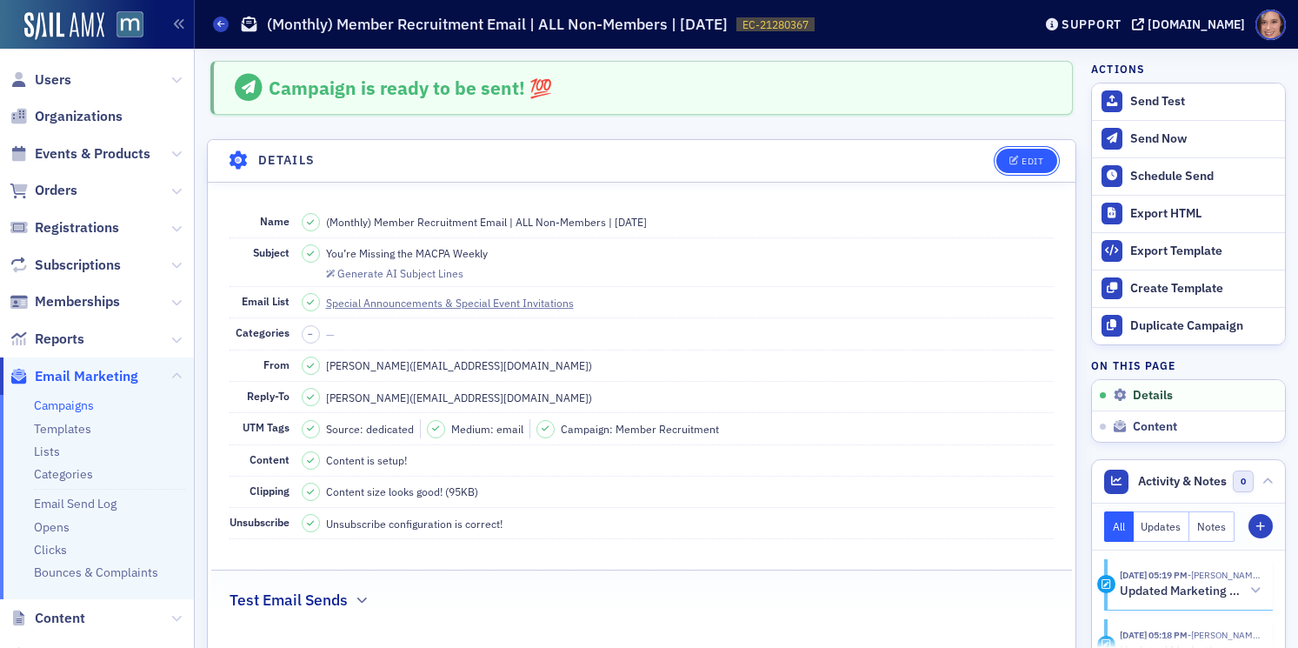
click at [1019, 164] on icon "button" at bounding box center [1014, 161] width 10 height 10
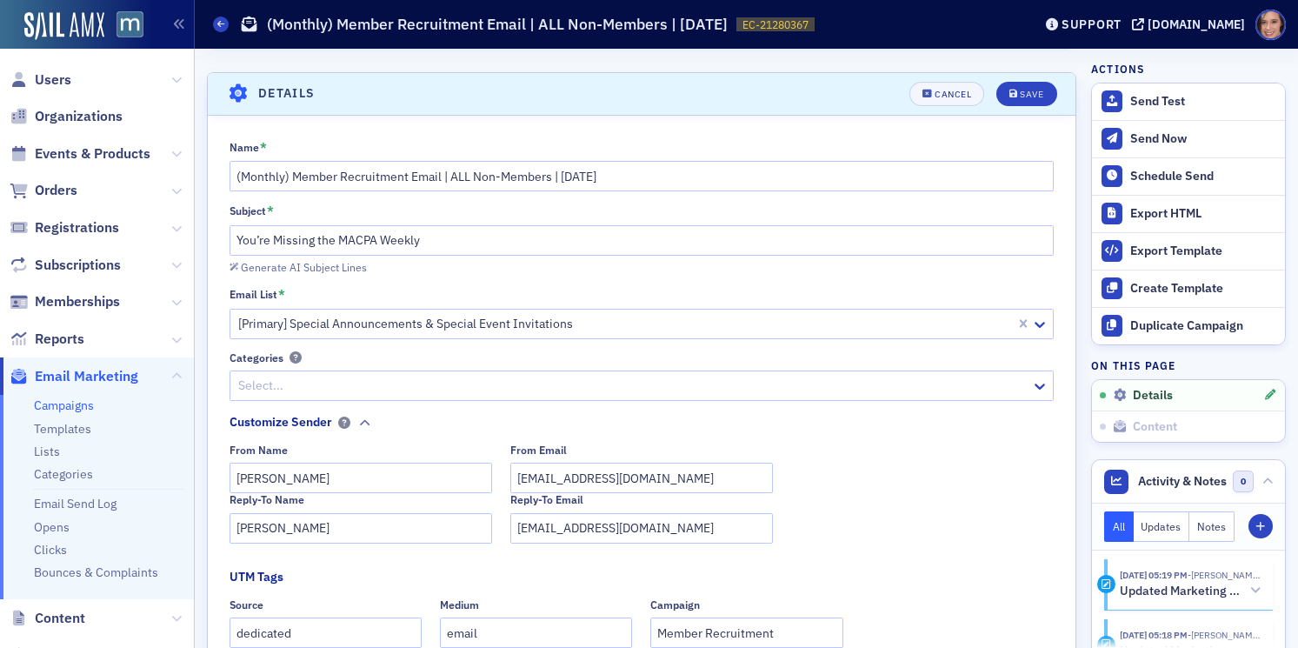
scroll to position [81, 0]
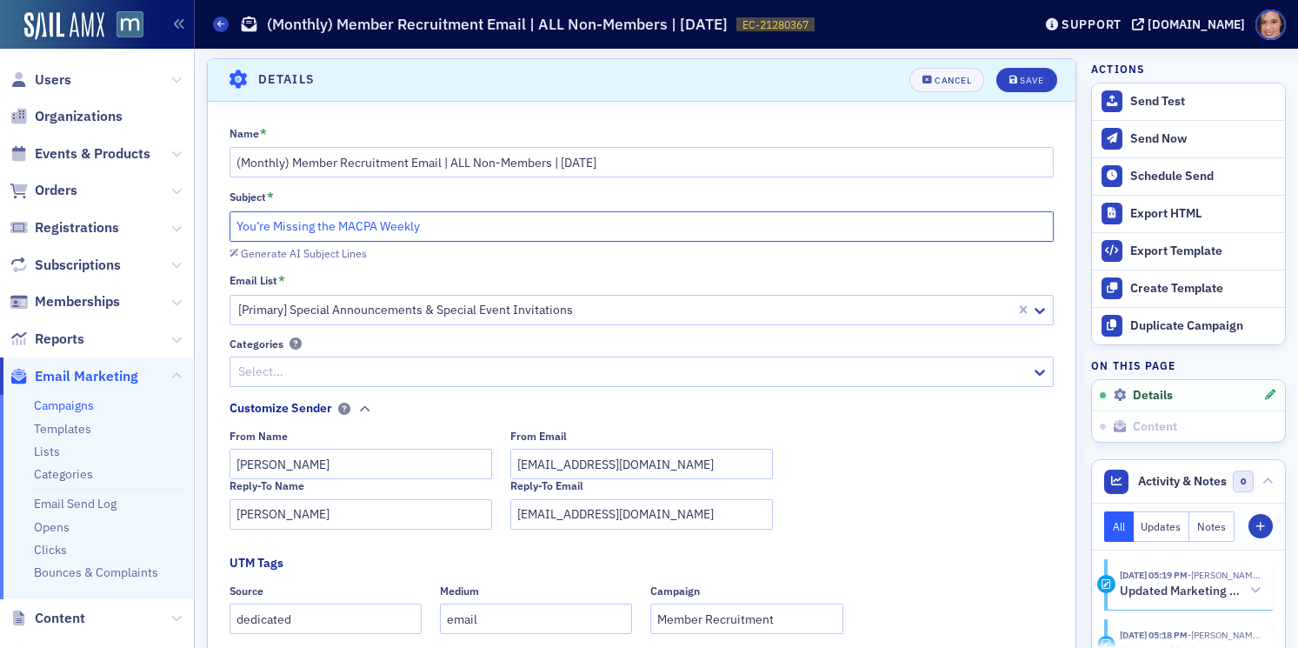
click at [432, 224] on input "You’re Missing the MACPA Weekly" at bounding box center [641, 226] width 825 height 30
paste input "not getting this every Friday (but MACPA members are)"
type input "You’re not getting this every Friday (but MACPA members are)"
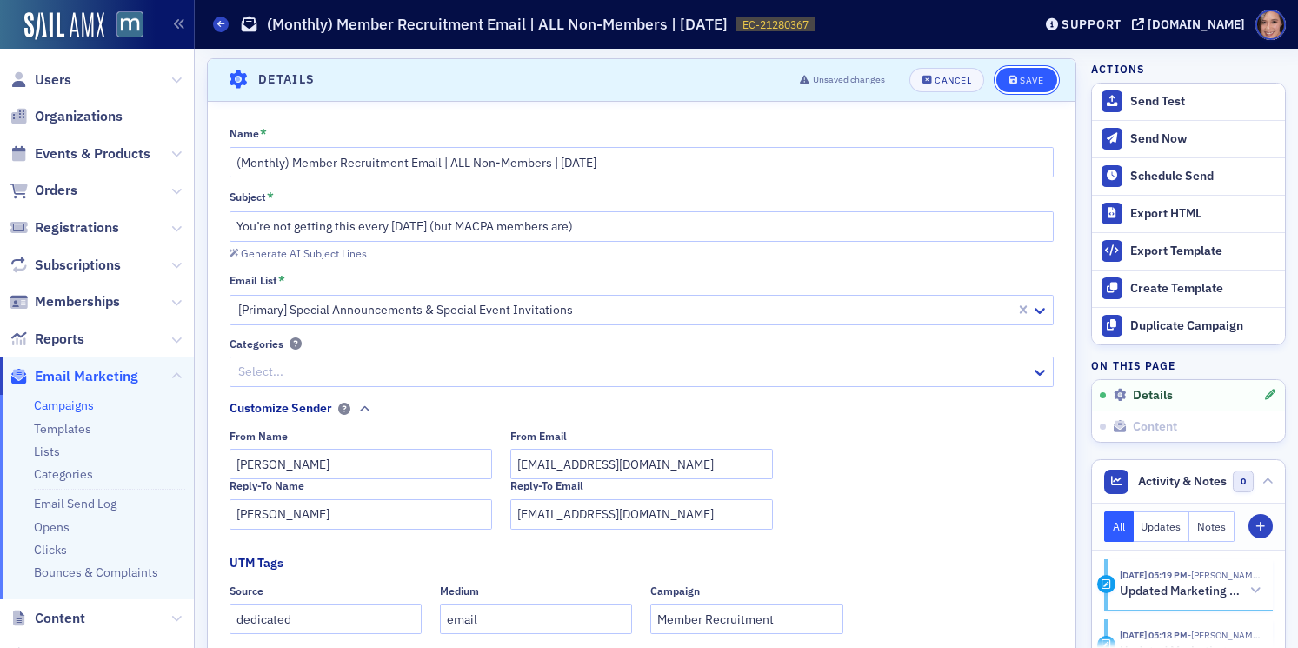
click at [1033, 78] on div "Save" at bounding box center [1031, 81] width 23 height 10
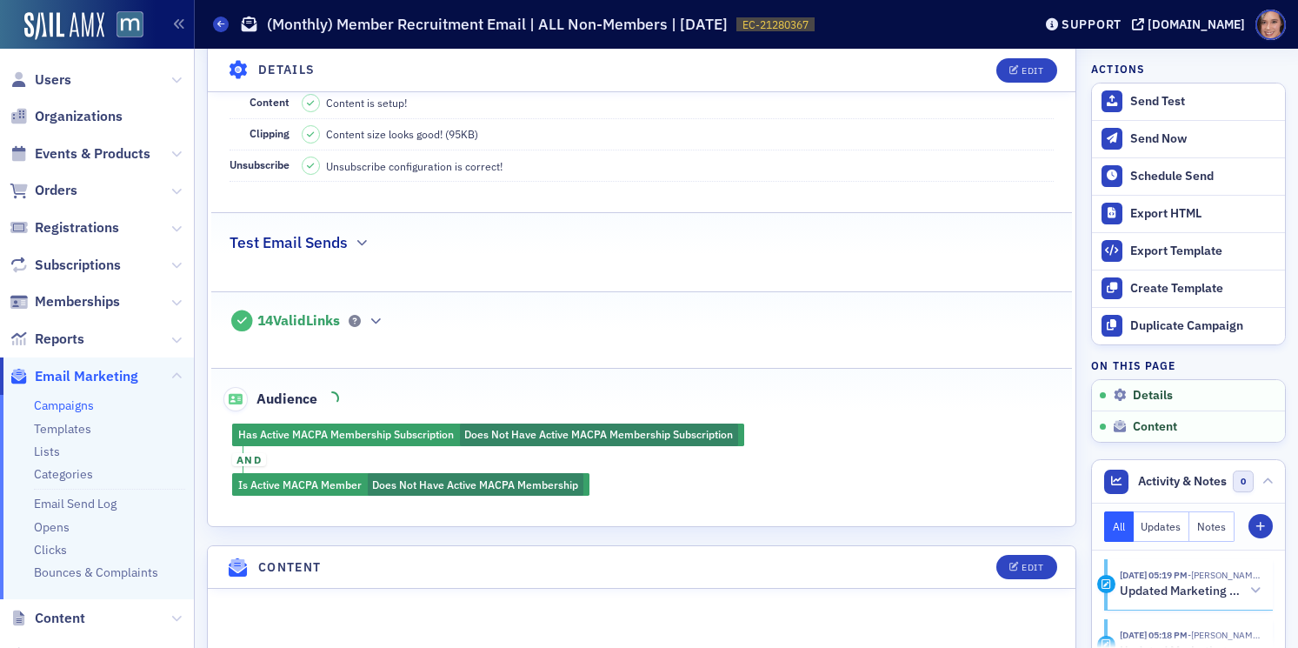
scroll to position [649, 0]
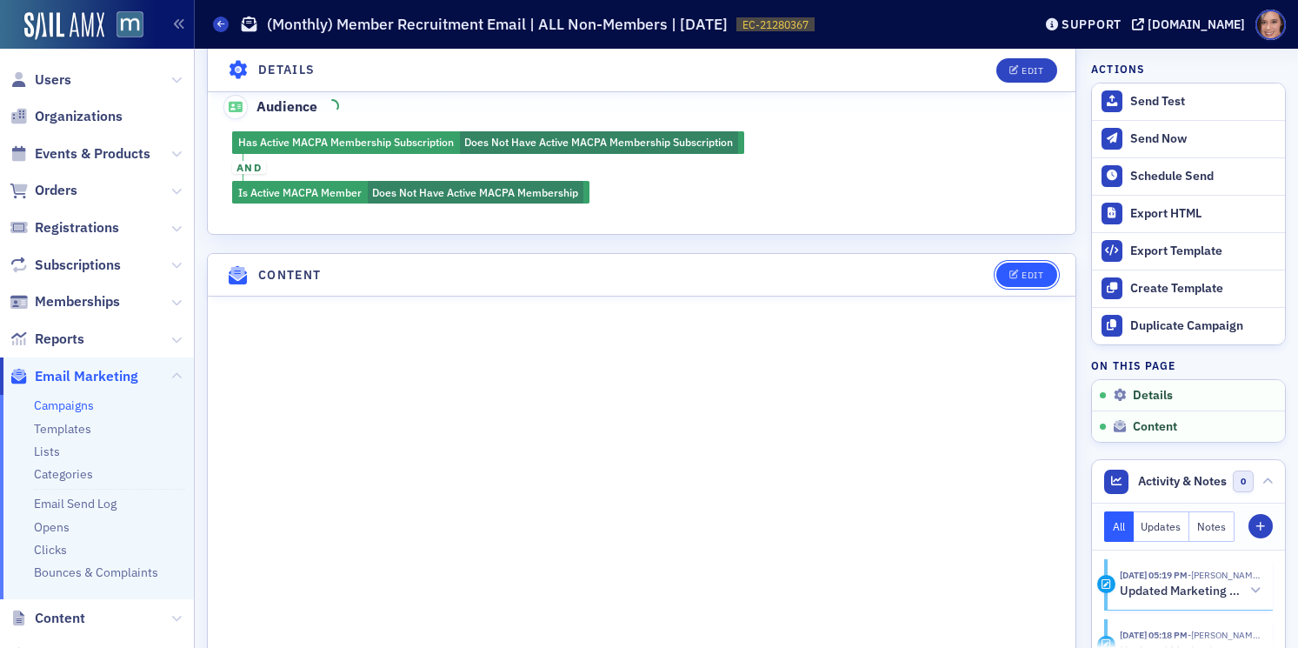
click at [1035, 274] on div "Edit" at bounding box center [1032, 275] width 22 height 10
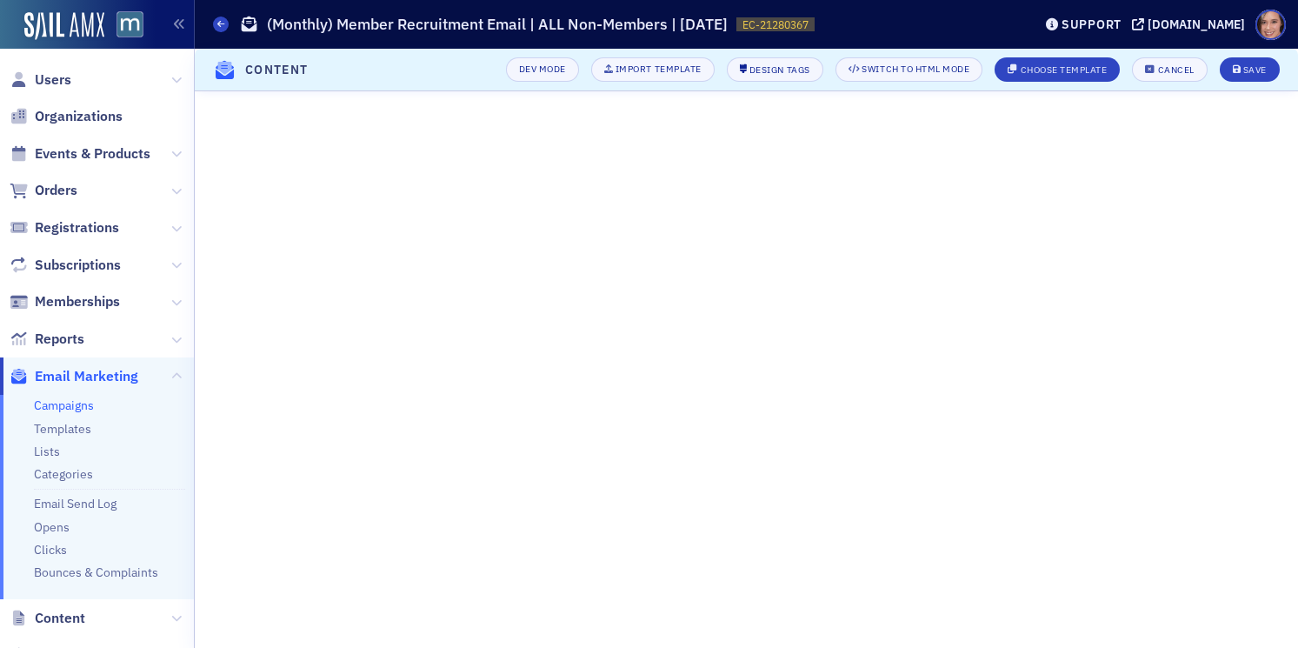
scroll to position [264, 0]
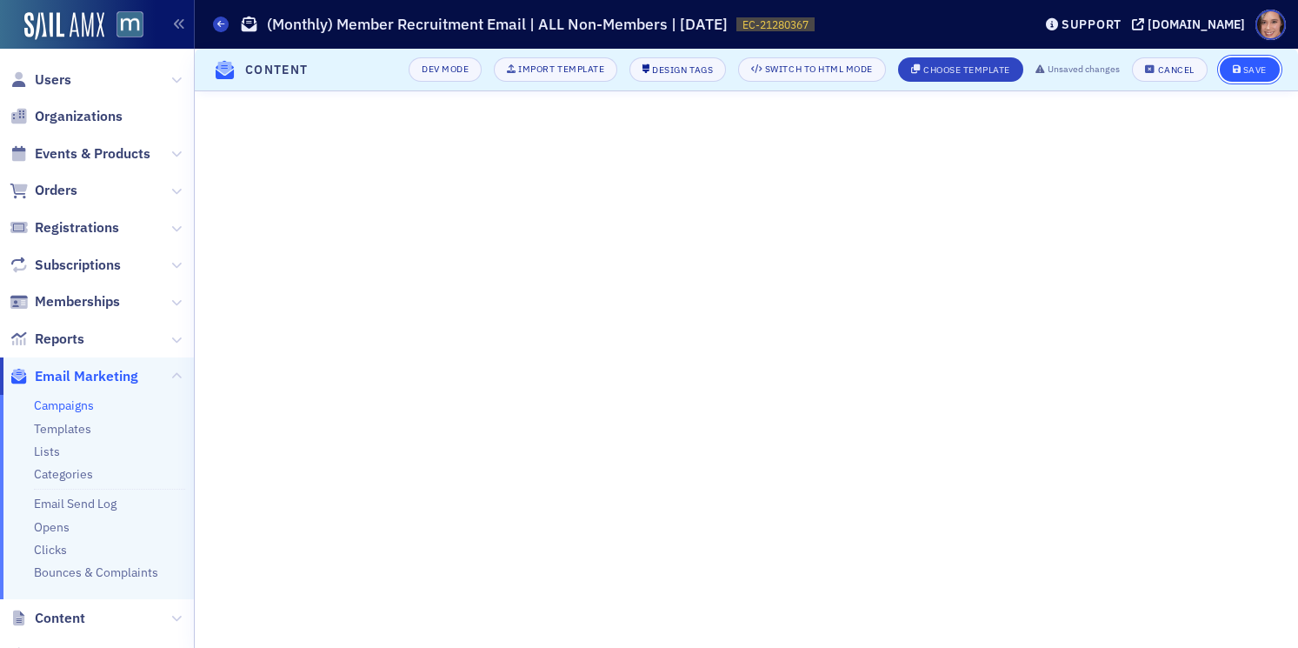
click at [1247, 76] on button "Save" at bounding box center [1250, 69] width 60 height 24
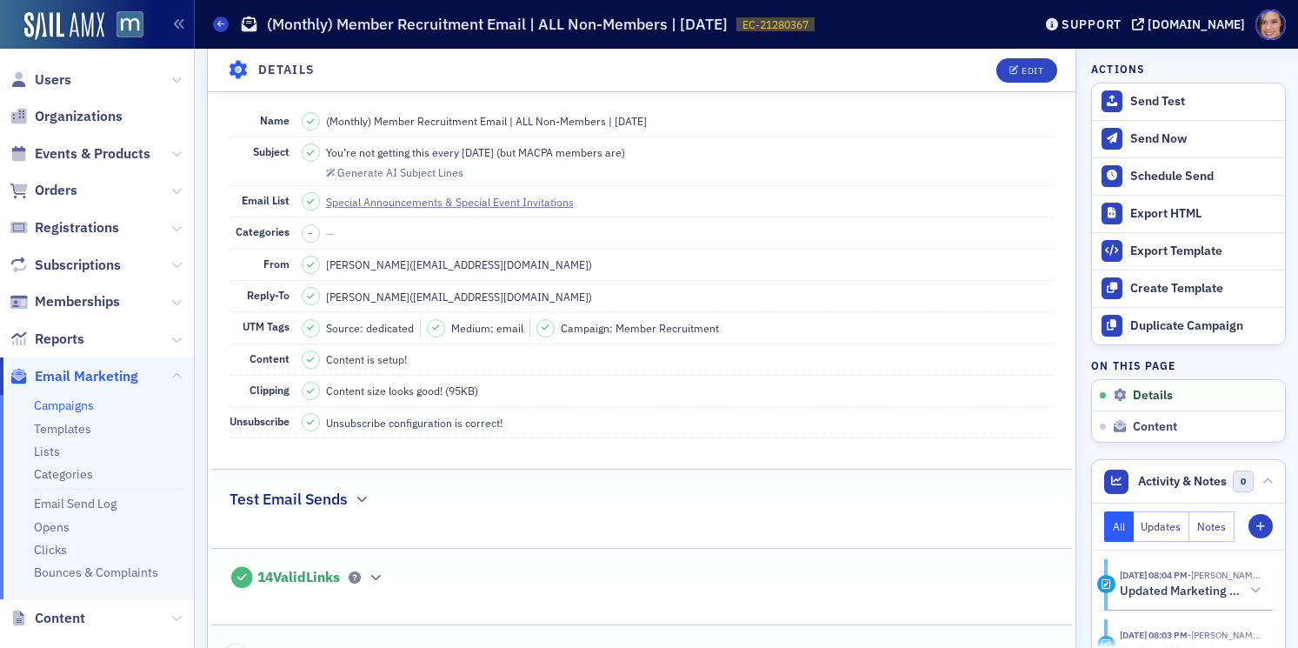
scroll to position [0, 0]
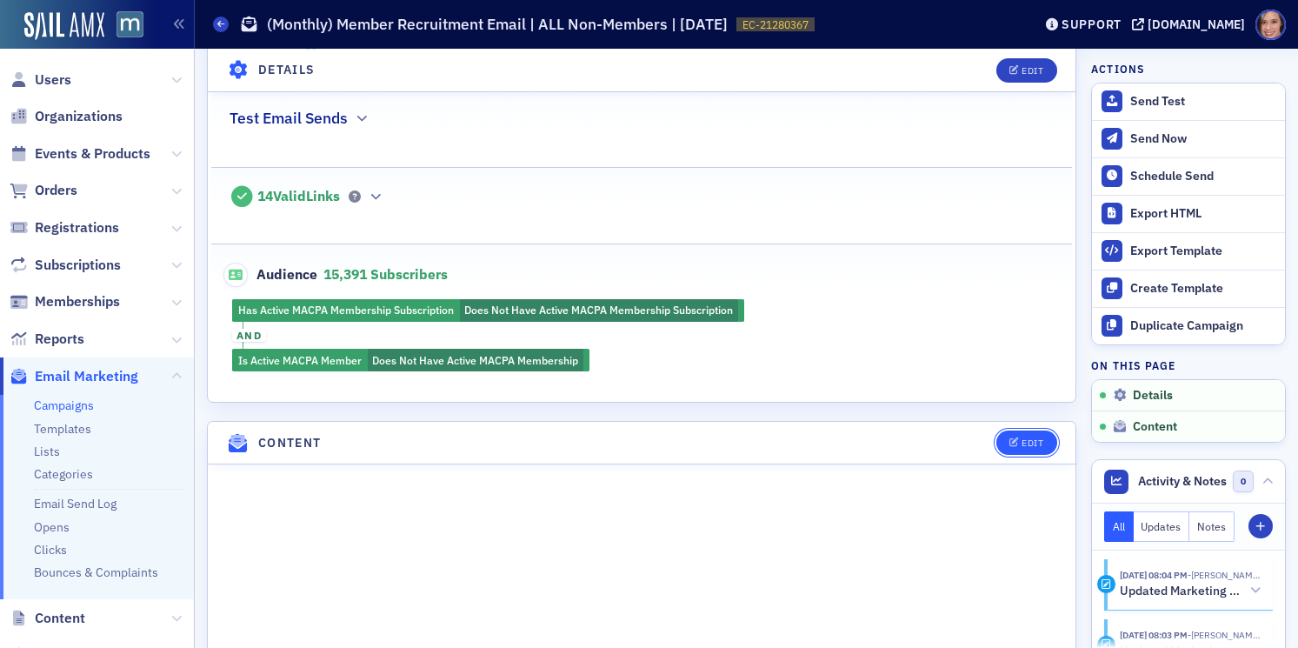
click at [1028, 441] on div "Edit" at bounding box center [1032, 443] width 22 height 10
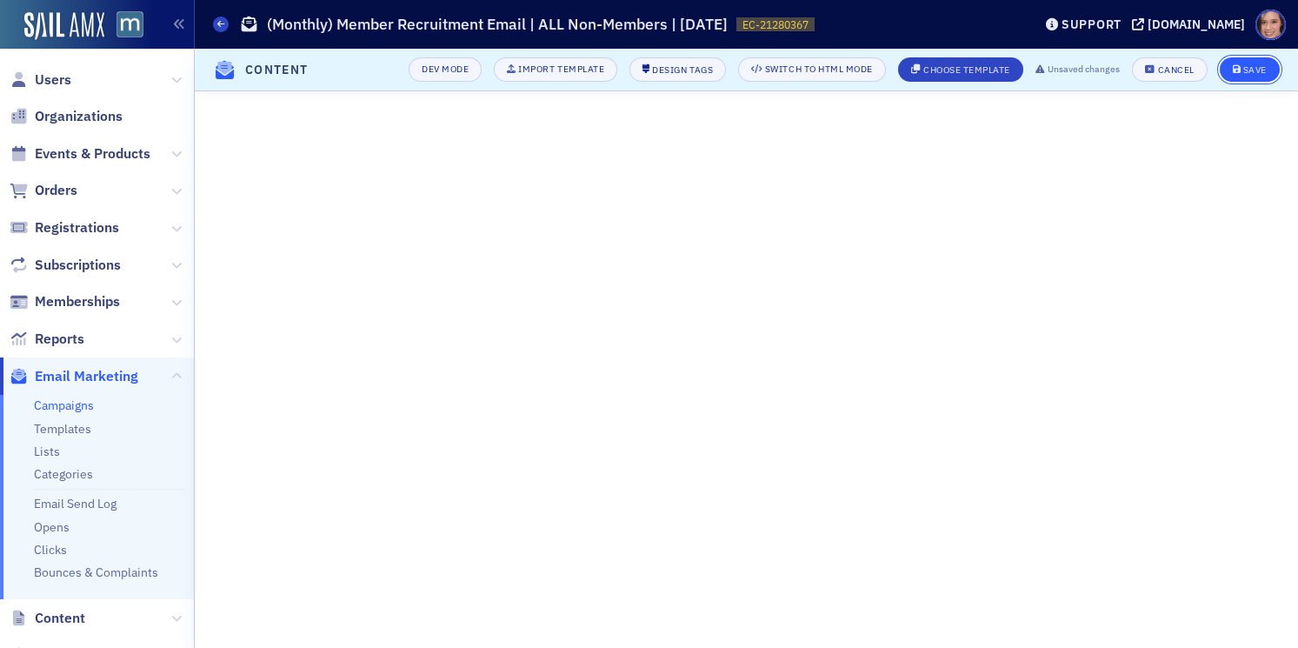
click at [1259, 70] on div "Save" at bounding box center [1254, 70] width 23 height 10
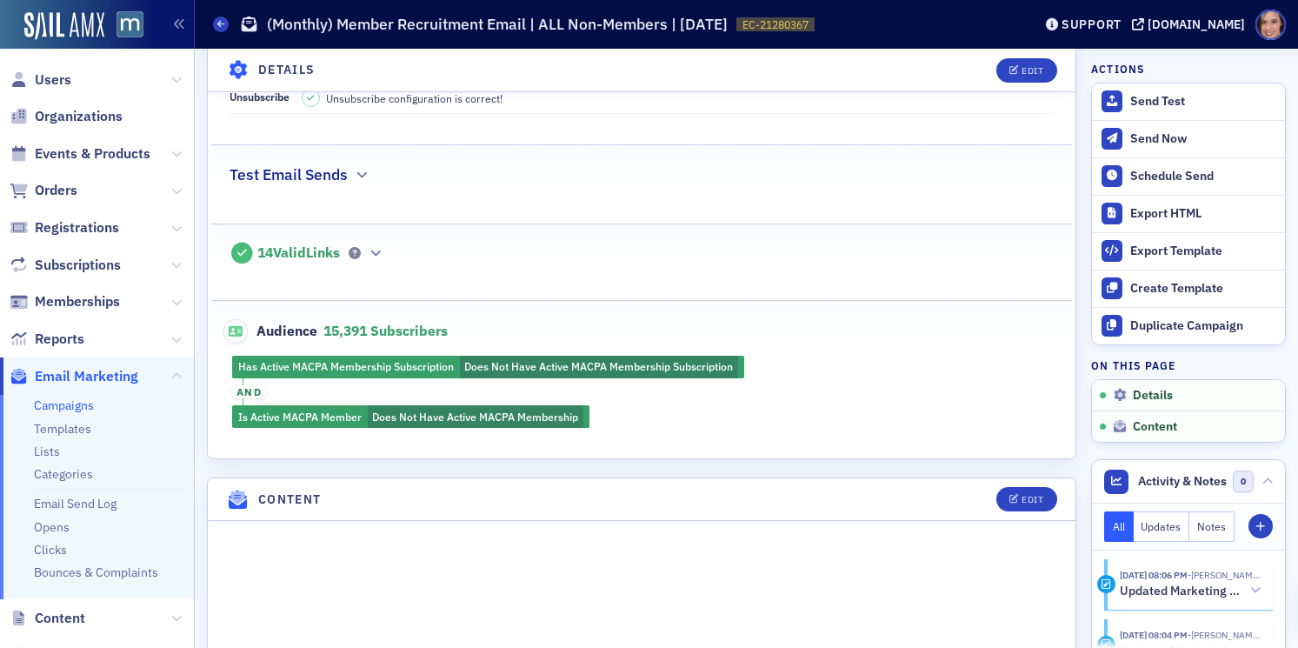
scroll to position [435, 0]
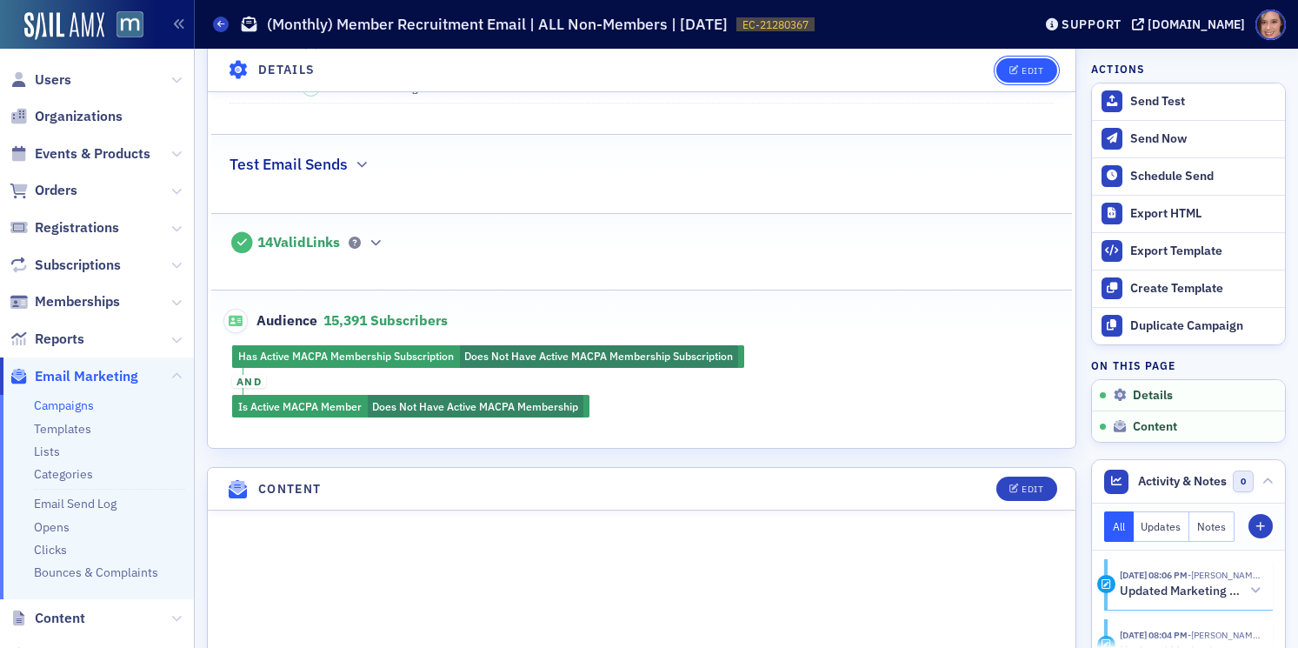
click at [1038, 68] on div "Edit" at bounding box center [1032, 70] width 22 height 10
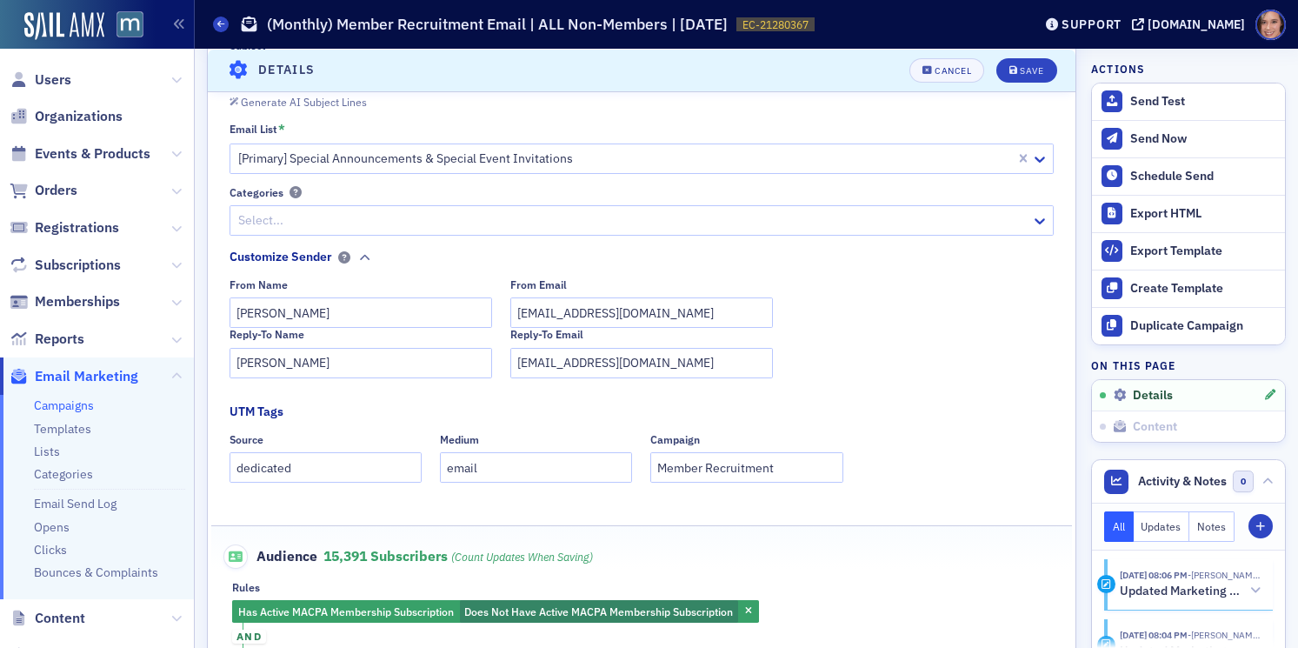
scroll to position [494, 0]
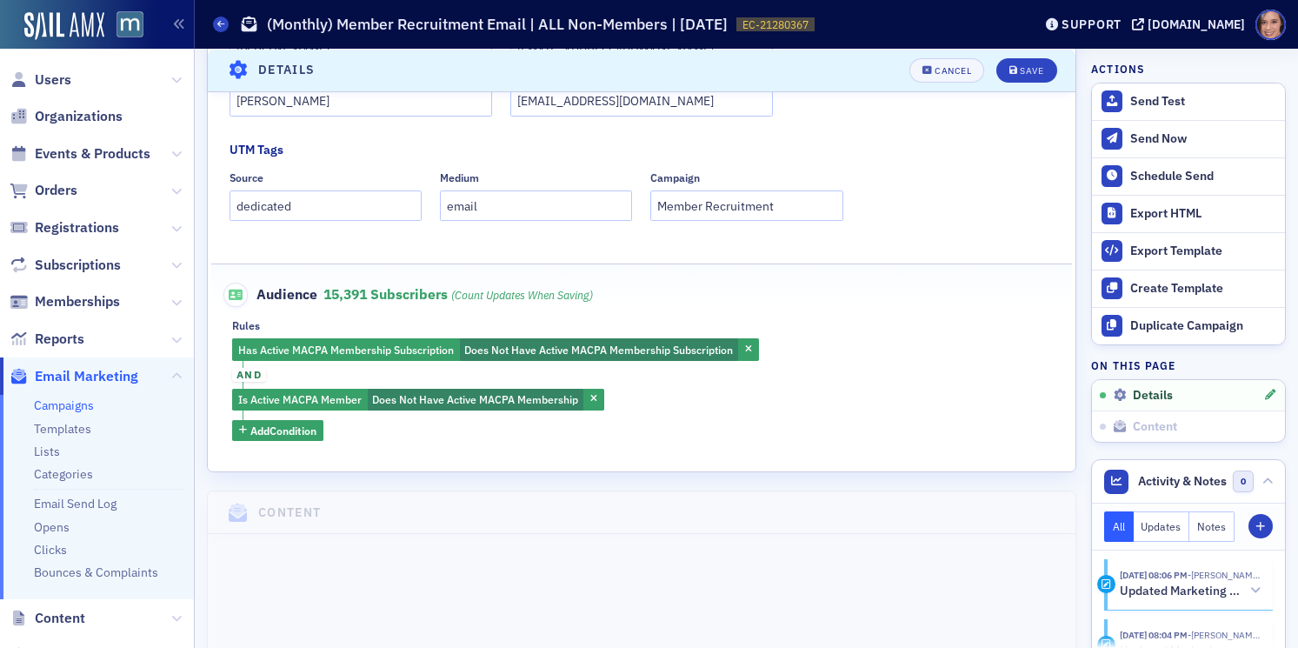
click at [292, 444] on fieldset "Audience 15,391 Subscribers (count updates when saving) Rules Has Active MACPA …" at bounding box center [641, 354] width 861 height 183
click at [290, 435] on span "Add Condition" at bounding box center [283, 430] width 66 height 16
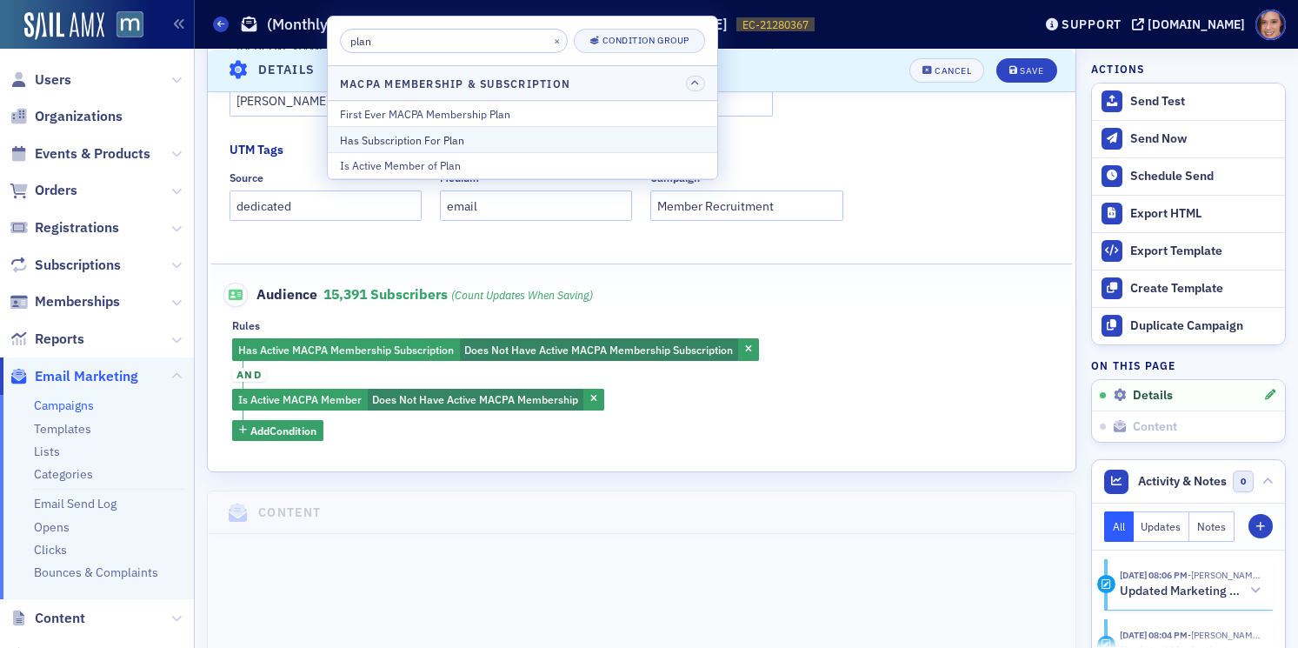
type input "plan"
click at [506, 128] on button "Has Subscription For Plan" at bounding box center [522, 139] width 389 height 26
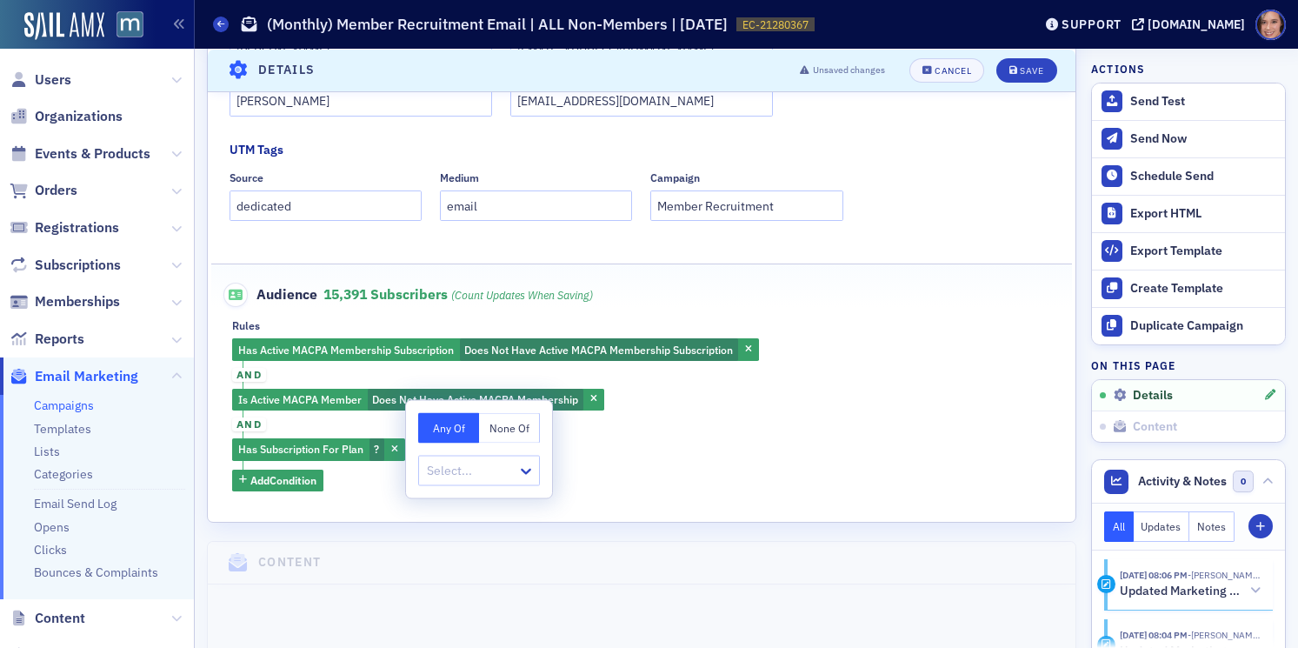
click at [510, 425] on button "None Of" at bounding box center [509, 428] width 61 height 30
click at [460, 430] on button "Any Of" at bounding box center [448, 428] width 61 height 30
click at [396, 446] on icon "button" at bounding box center [394, 450] width 7 height 10
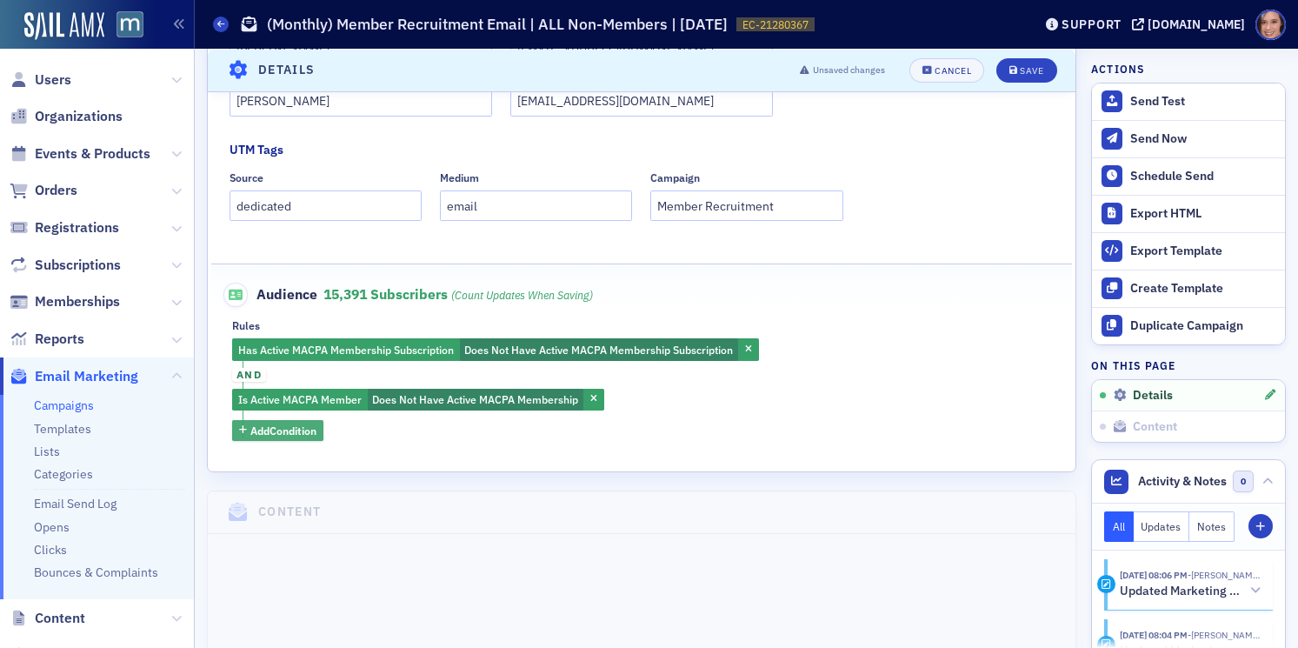
click at [288, 432] on span "Add Condition" at bounding box center [283, 430] width 66 height 16
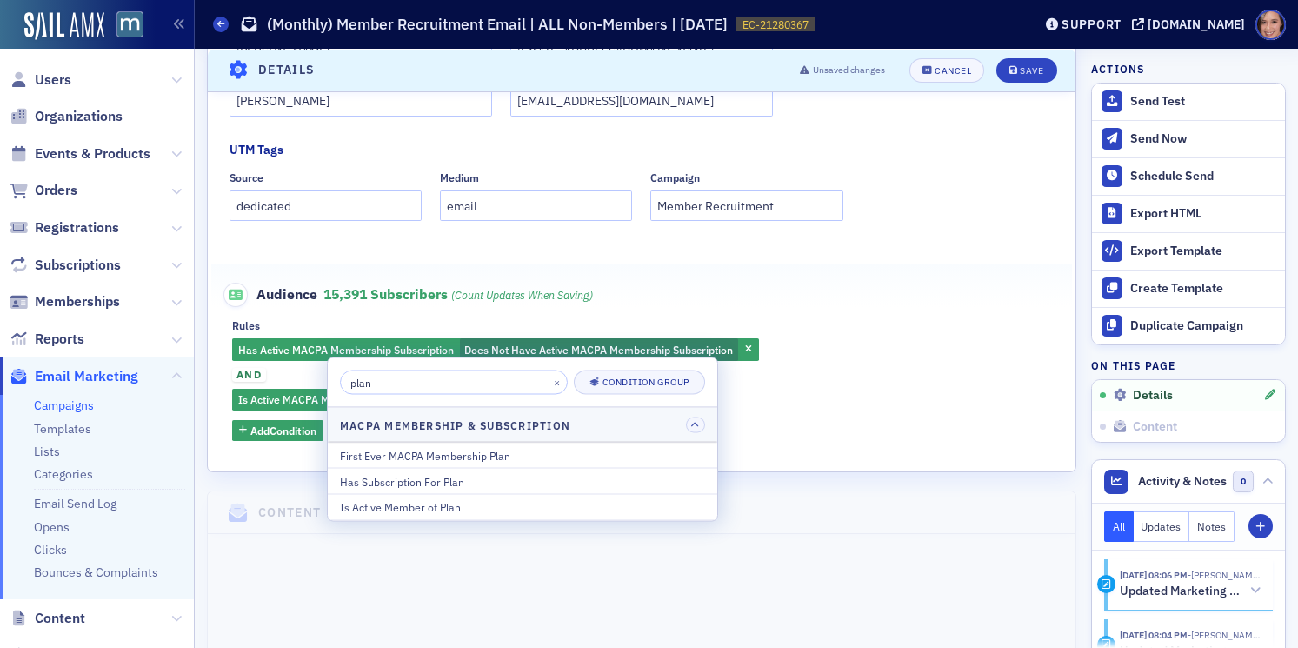
click at [752, 430] on div "Has Active MACPA Membership Subscription Does Not Have Active MACPA Membership …" at bounding box center [641, 389] width 819 height 103
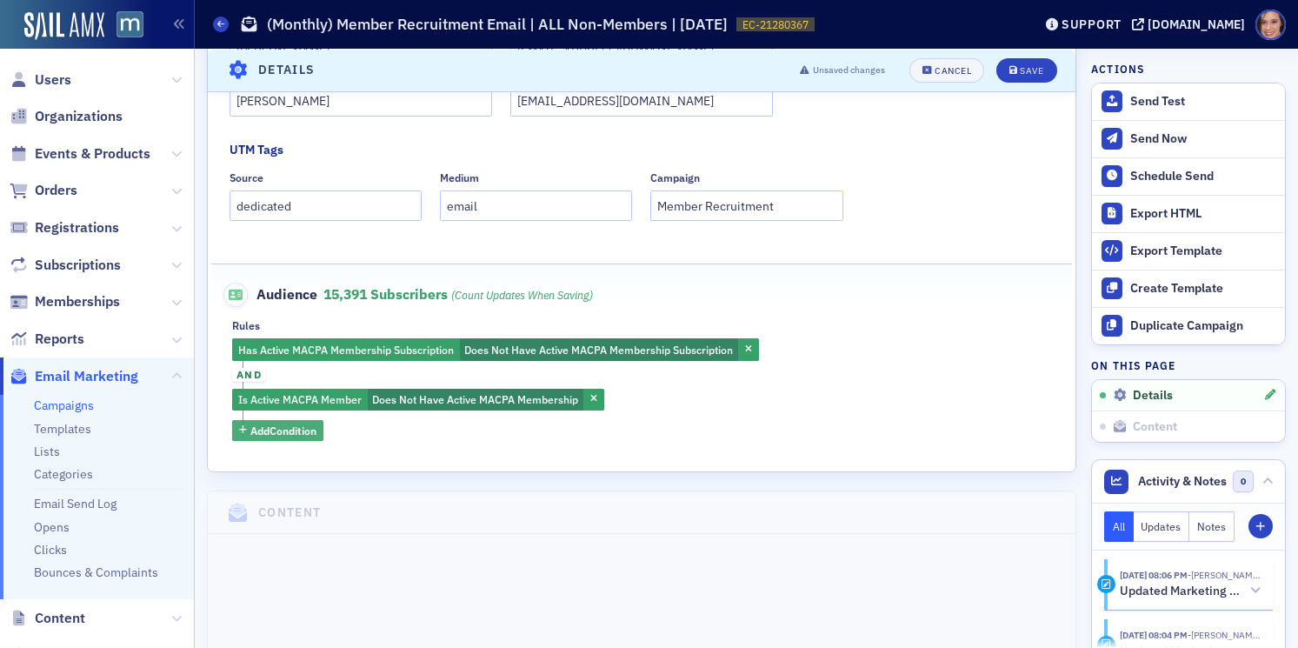
click at [283, 435] on span "Add Condition" at bounding box center [283, 430] width 66 height 16
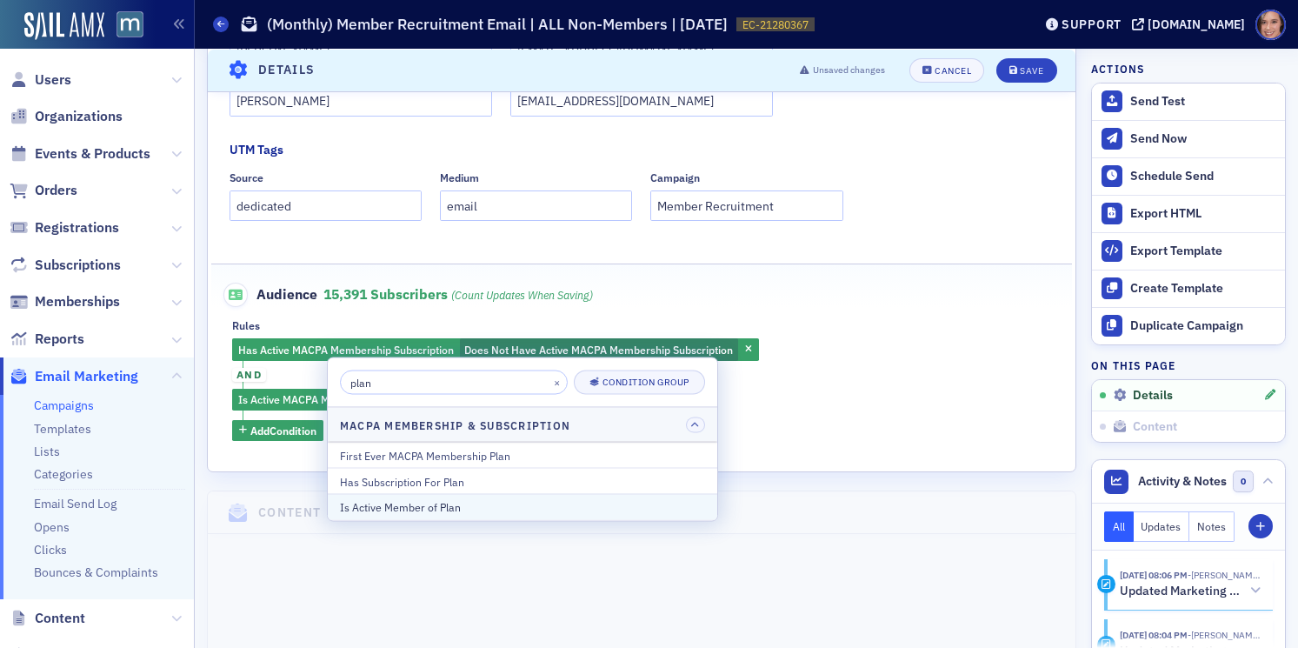
click at [395, 497] on button "Is Active Member of Plan" at bounding box center [522, 507] width 389 height 26
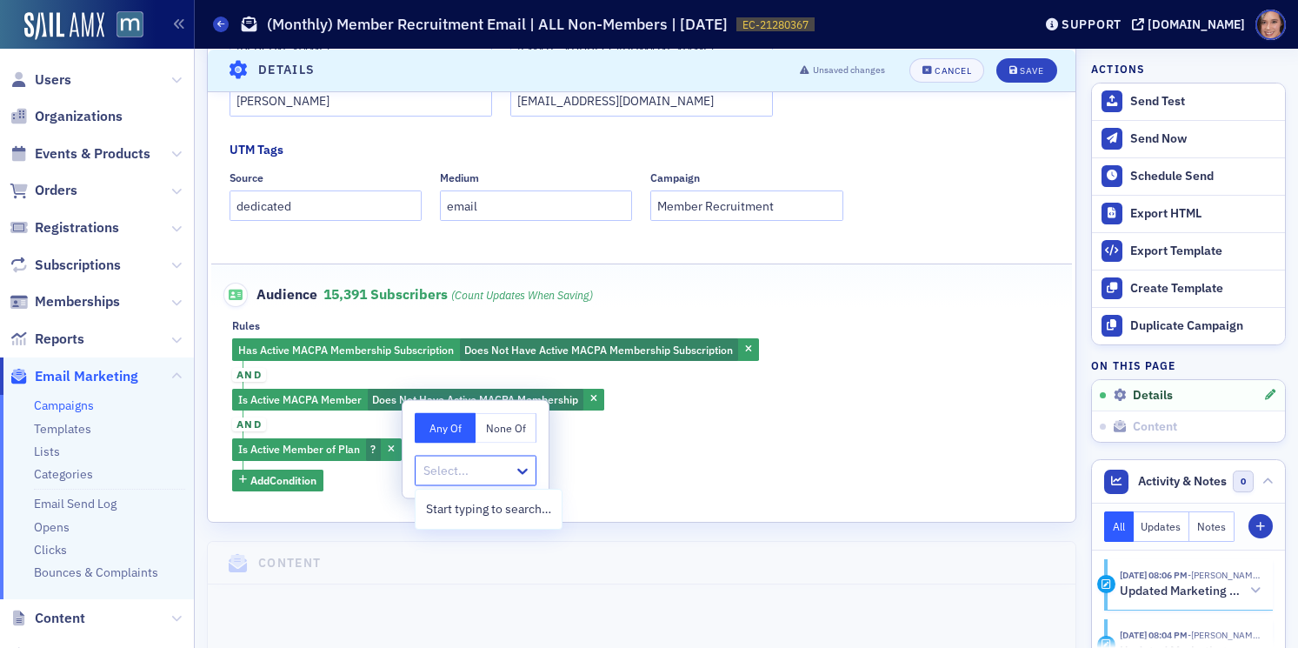
click at [510, 464] on div at bounding box center [467, 471] width 90 height 22
click at [509, 426] on button "None Of" at bounding box center [505, 428] width 61 height 30
click at [521, 474] on icon at bounding box center [522, 470] width 17 height 17
click at [656, 460] on div "Has Active MACPA Membership Subscription Does Not Have Active MACPA Membership …" at bounding box center [641, 414] width 819 height 152
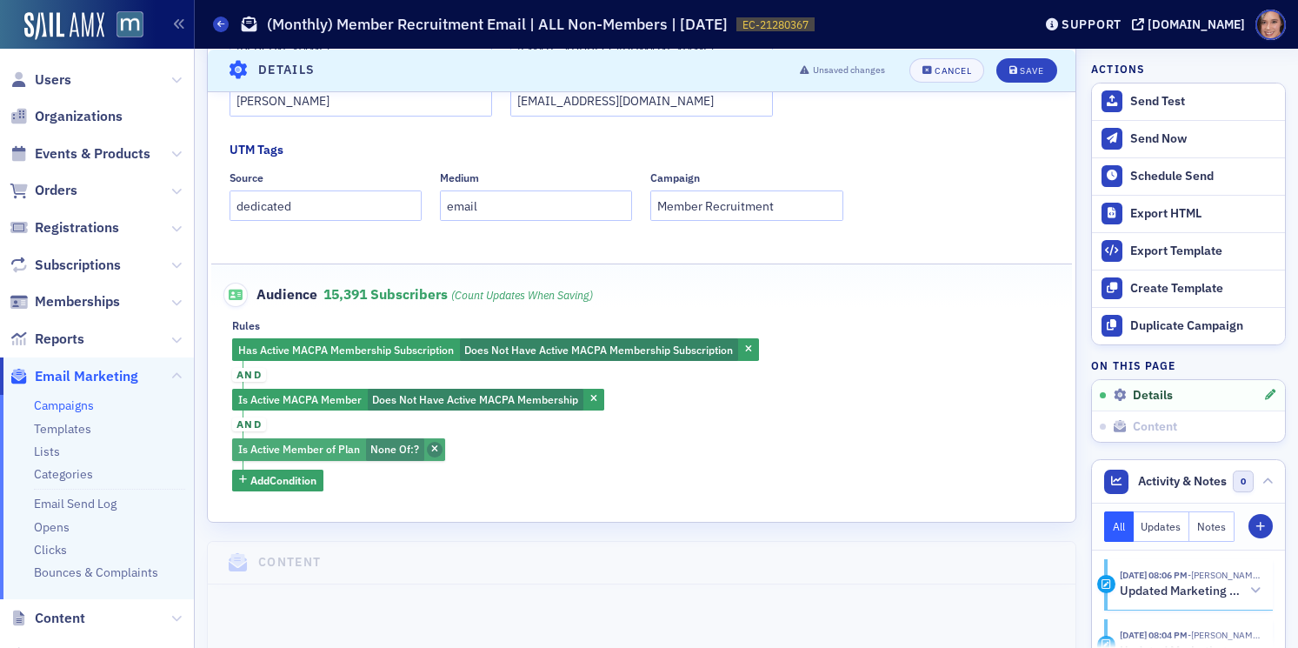
click at [433, 449] on icon "button" at bounding box center [434, 450] width 7 height 10
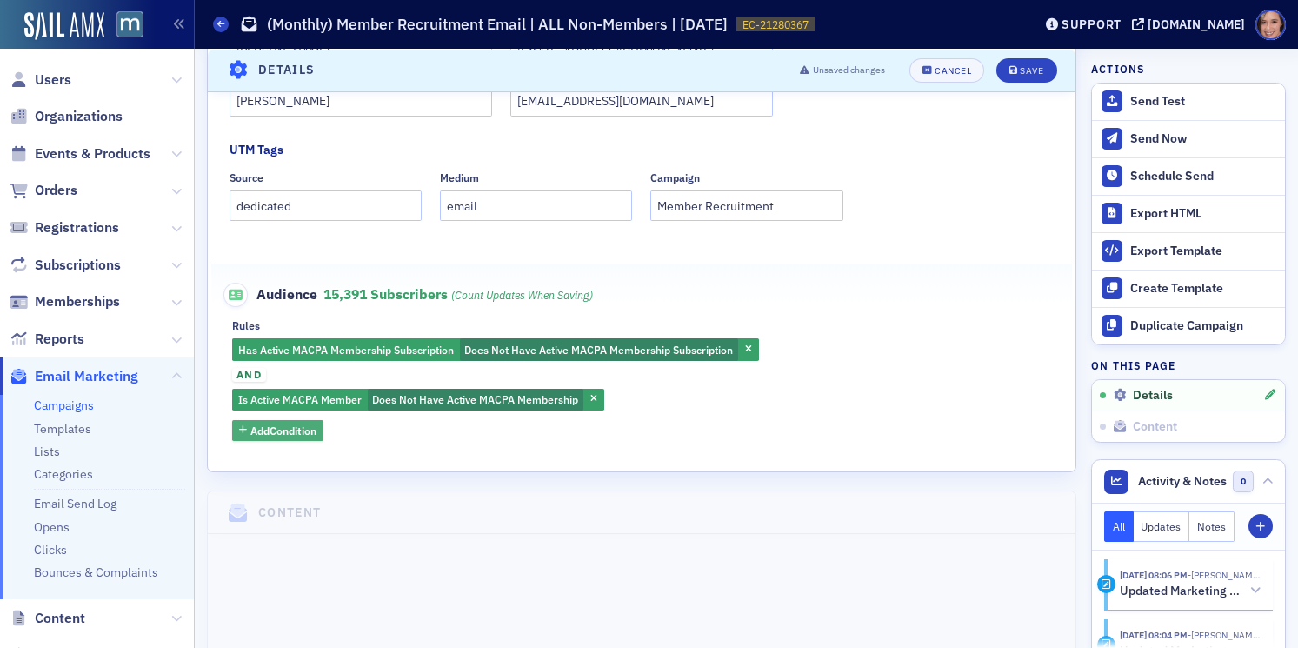
click at [313, 432] on span "Add Condition" at bounding box center [283, 430] width 66 height 16
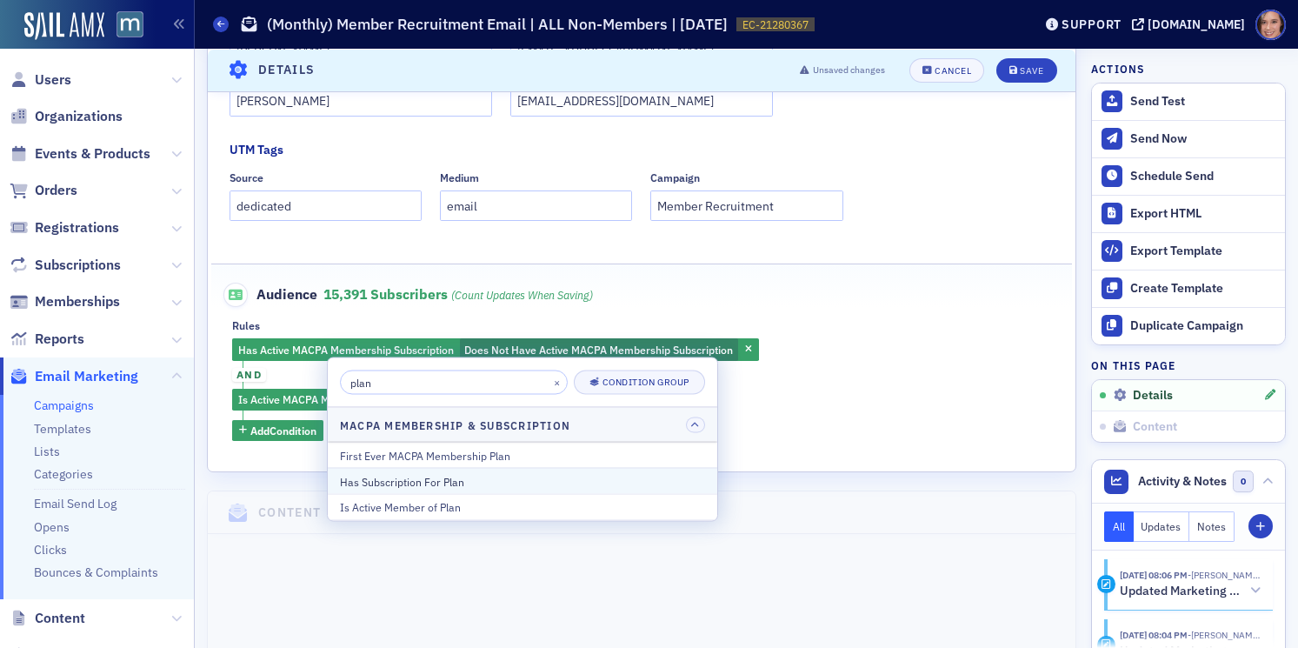
click at [364, 479] on div "Has Subscription For Plan" at bounding box center [522, 481] width 365 height 16
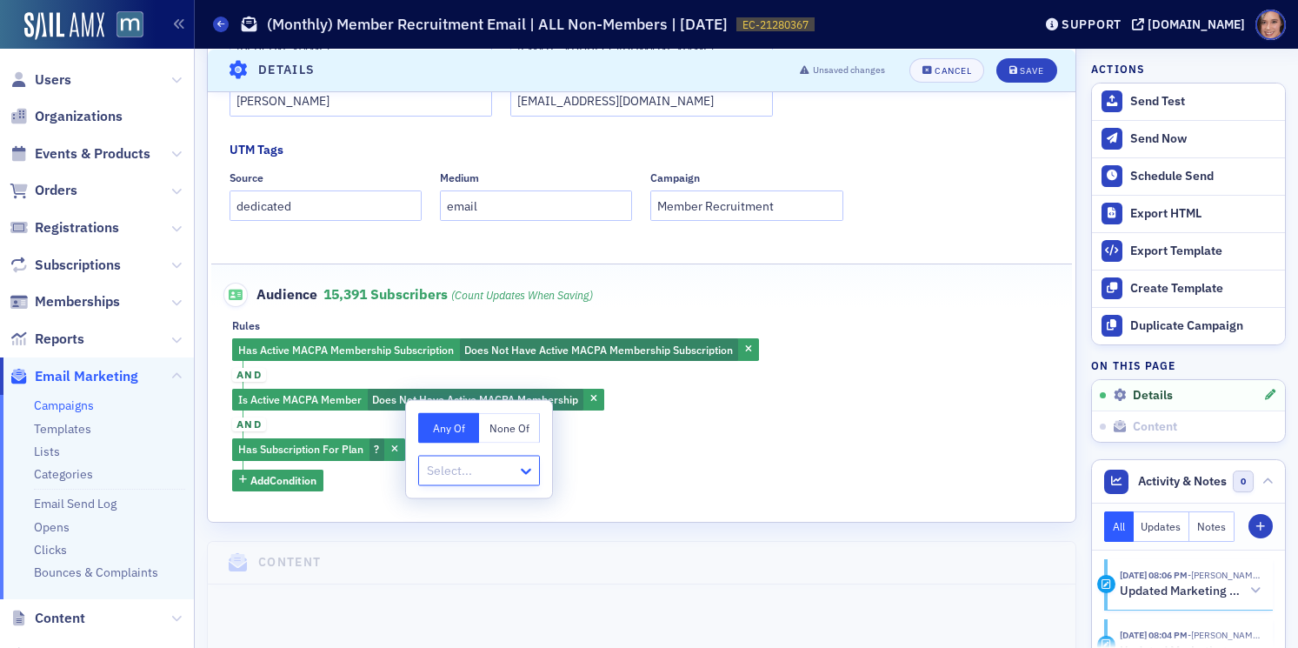
click at [522, 470] on icon at bounding box center [526, 472] width 10 height 6
click at [516, 427] on button "None Of" at bounding box center [509, 428] width 61 height 30
click at [504, 473] on div at bounding box center [470, 471] width 90 height 22
type input "a"
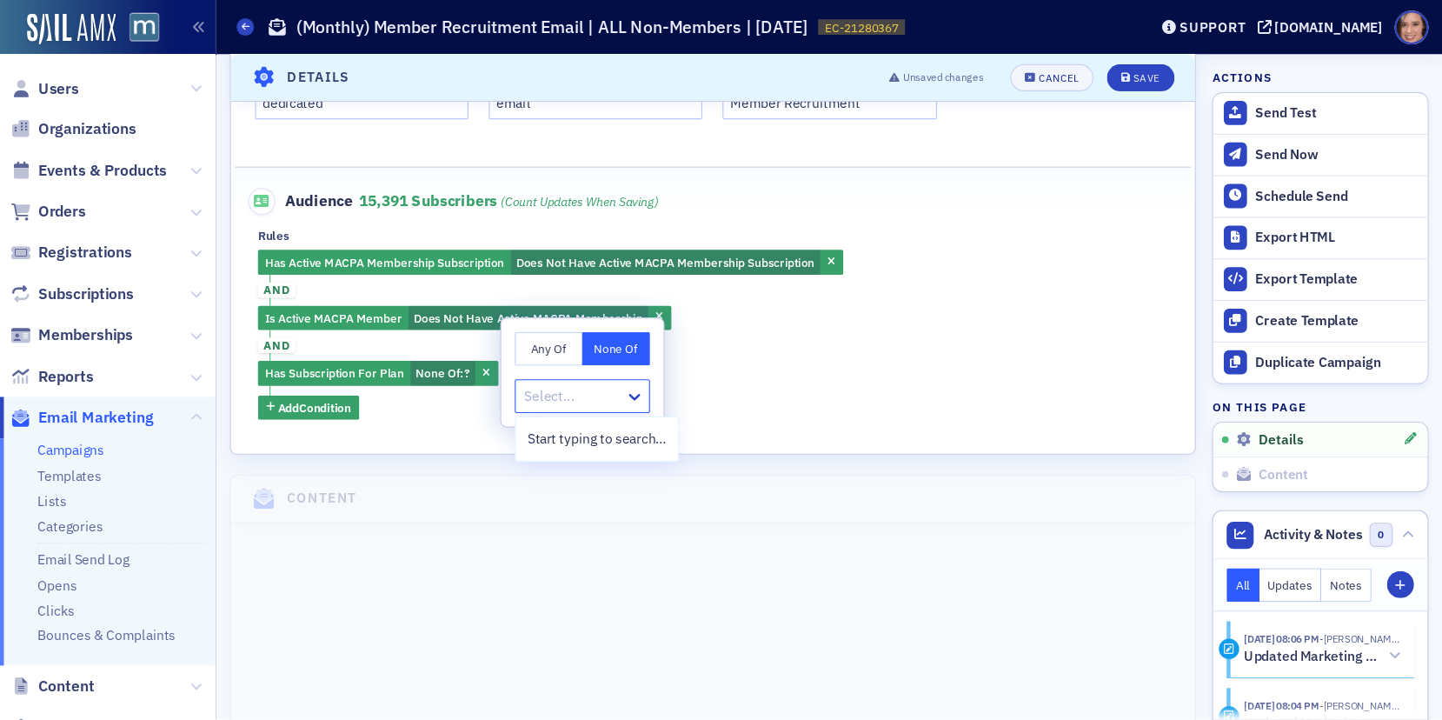
scroll to position [0, 0]
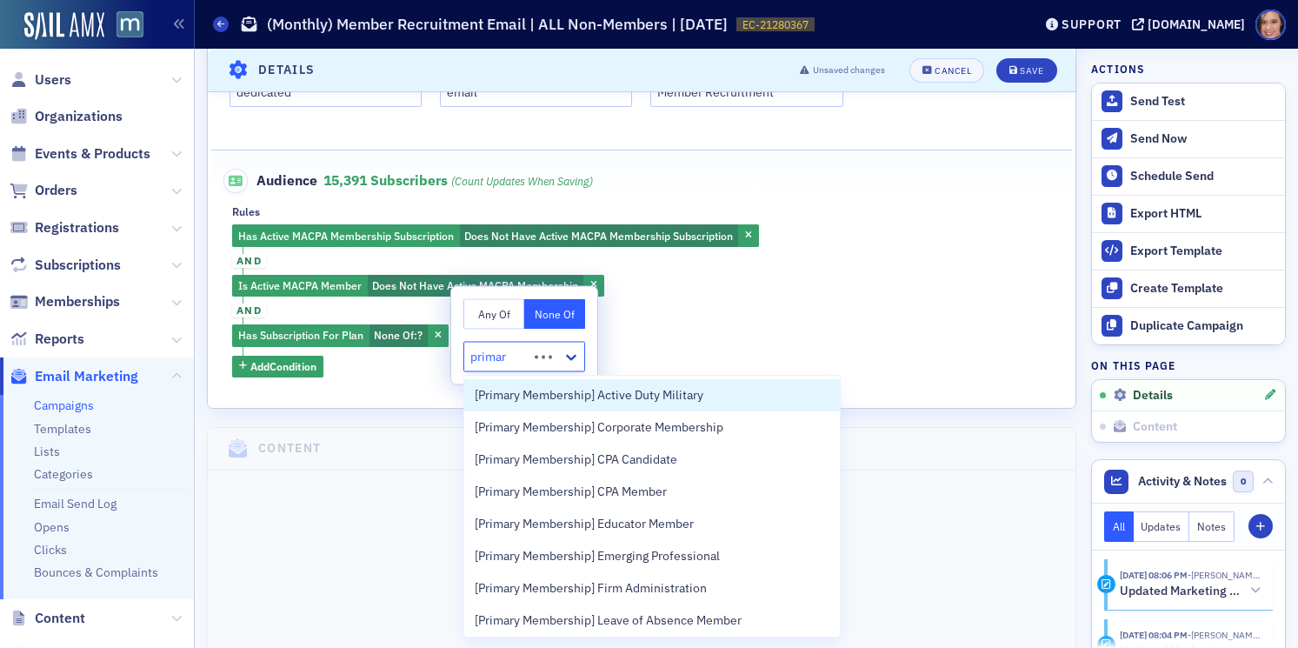
type input "primary"
click at [548, 401] on span "[Primary Membership] Active Duty Military" at bounding box center [589, 395] width 229 height 18
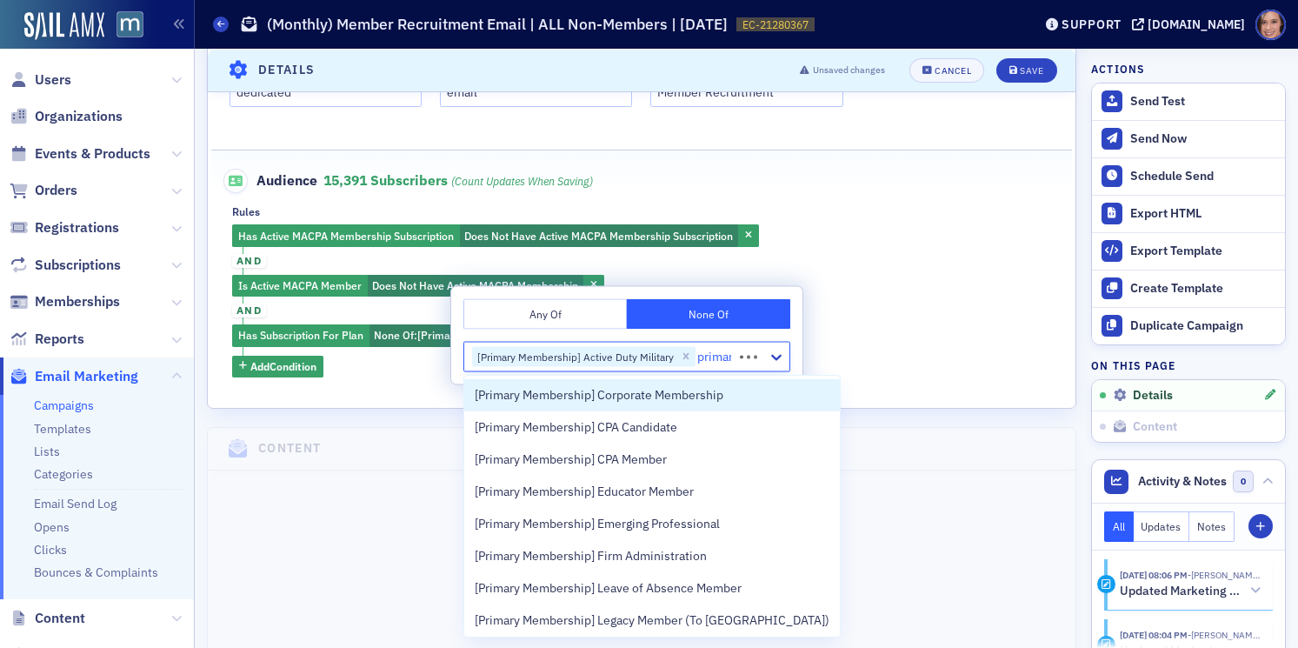
type input "primary"
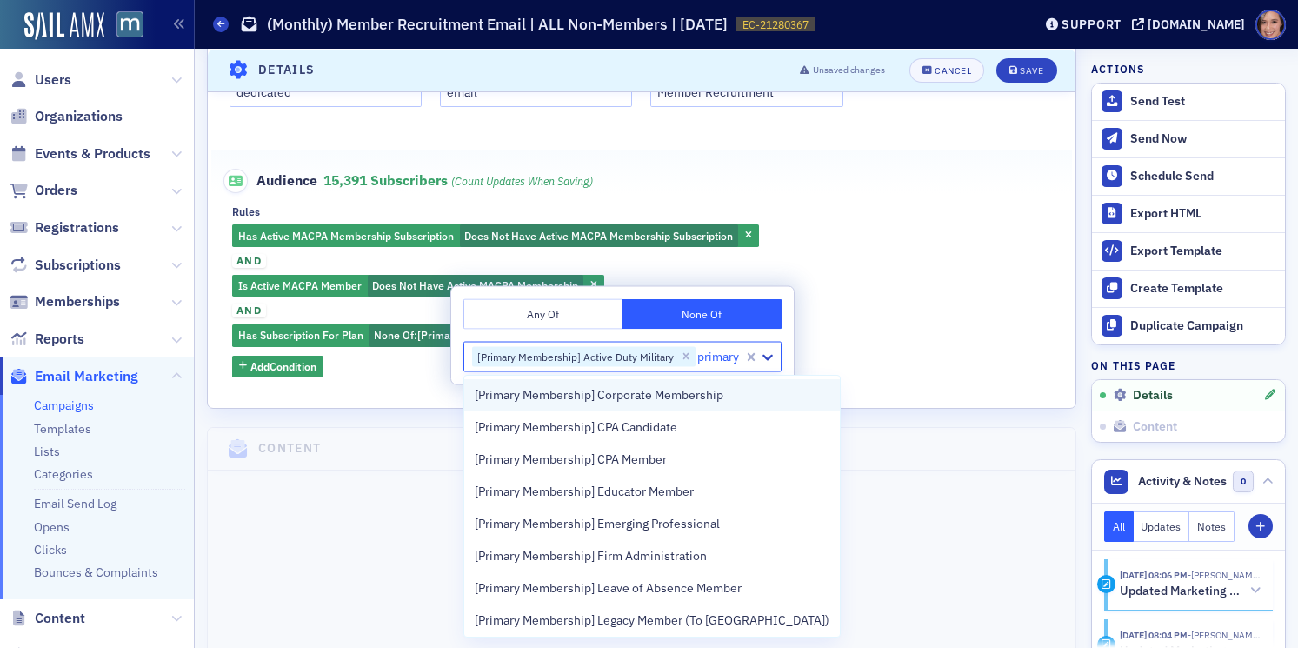
click at [560, 392] on span "[Primary Membership] Corporate Membership" at bounding box center [599, 395] width 249 height 18
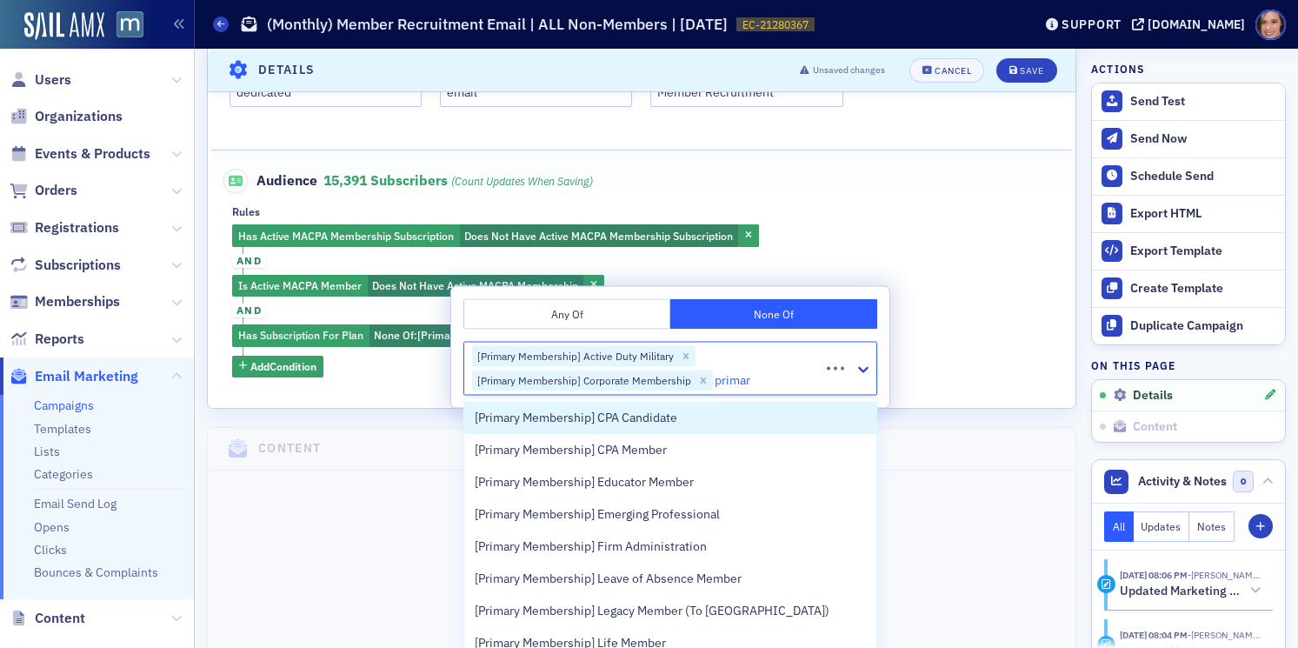
type input "primary"
click at [581, 409] on span "[Primary Membership] CPA Candidate" at bounding box center [576, 418] width 203 height 18
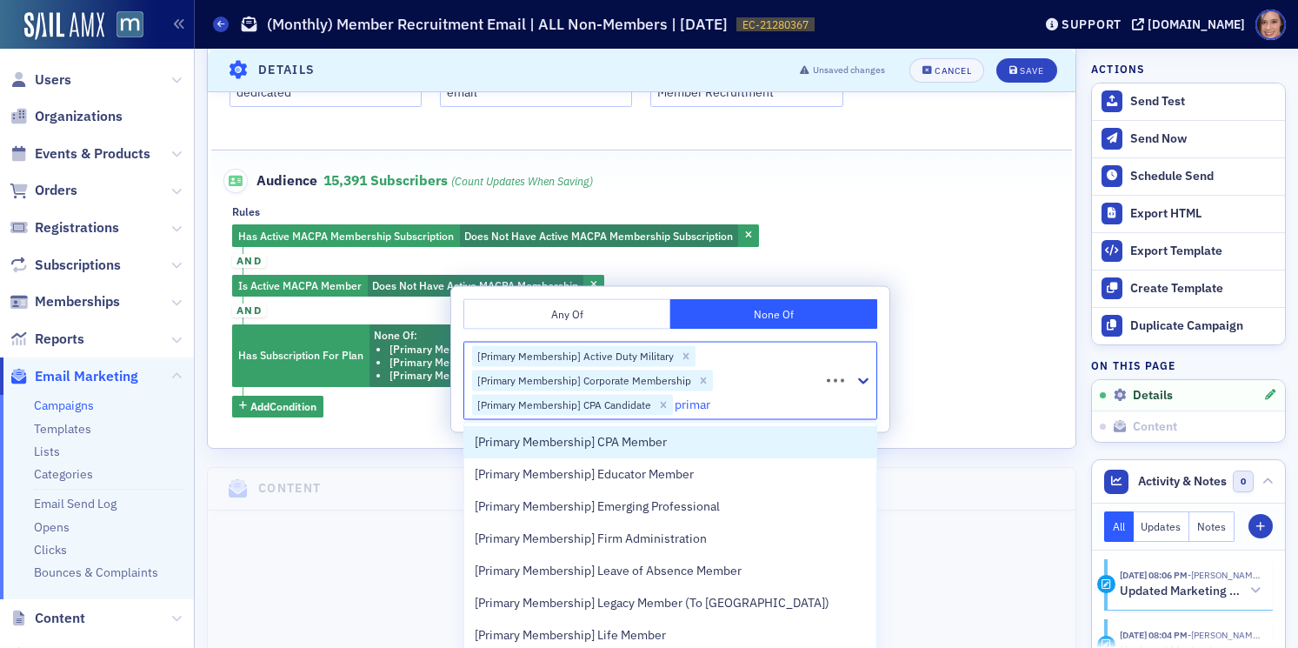
type input "primary"
click at [597, 433] on span "[Primary Membership] CPA Member" at bounding box center [571, 442] width 192 height 18
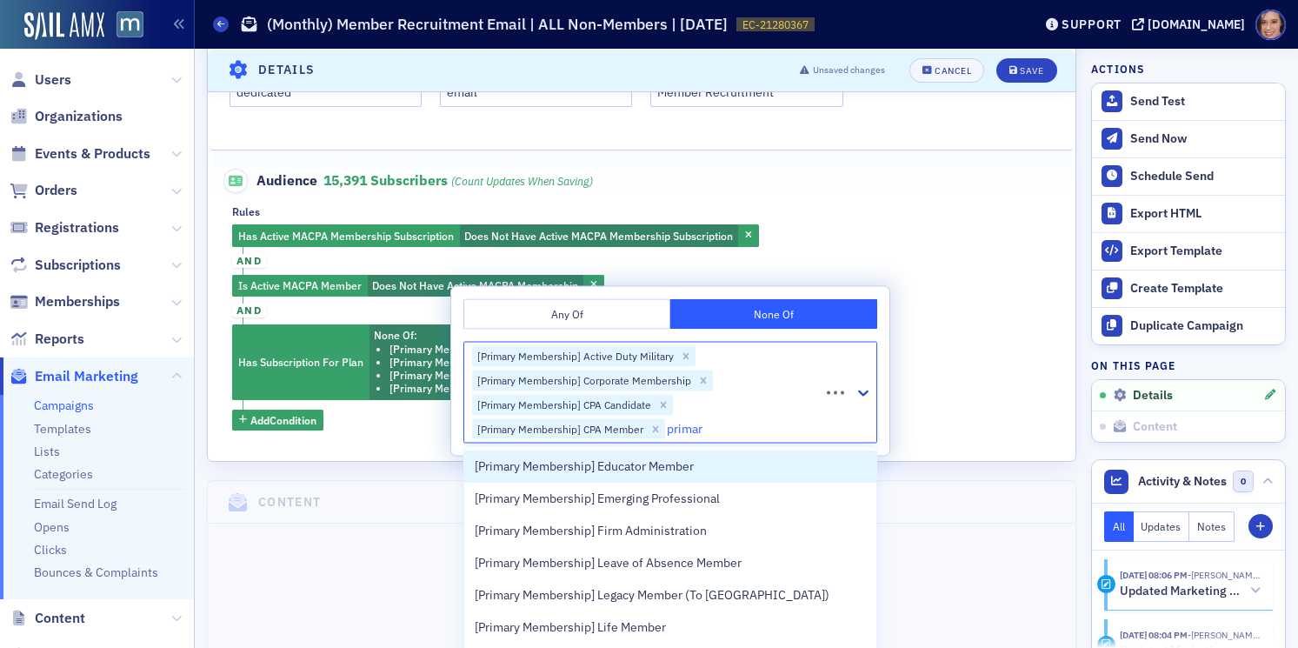
type input "primary"
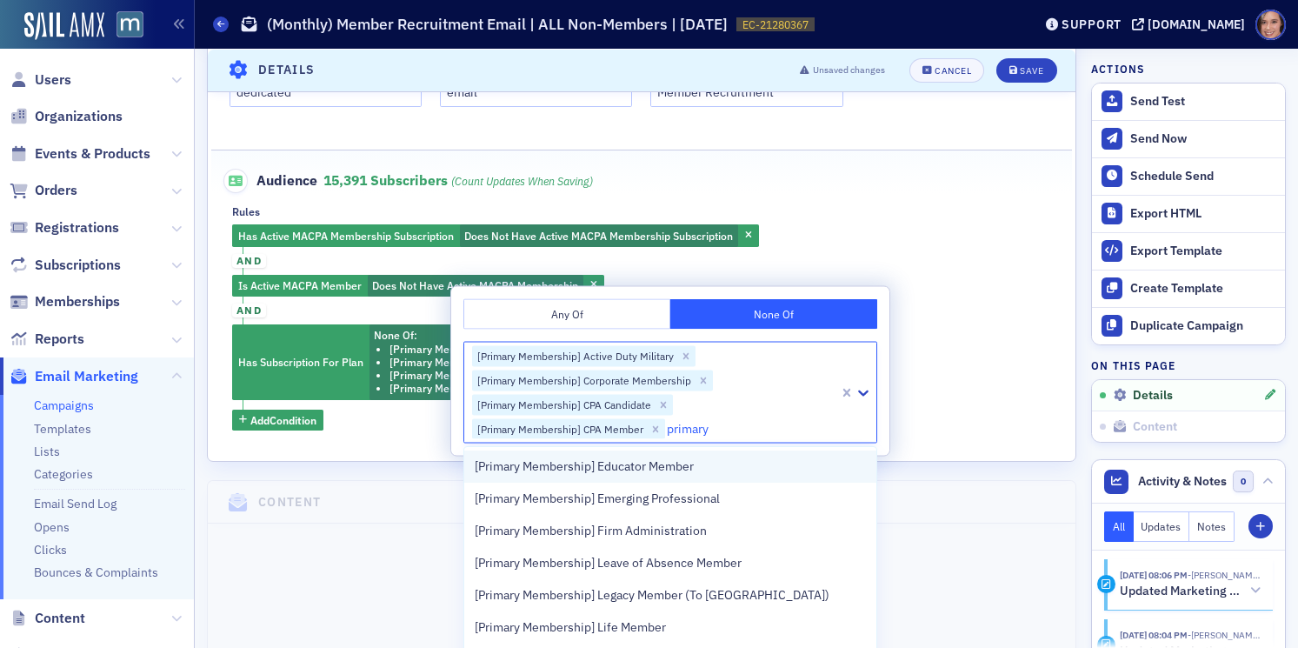
click at [617, 460] on span "[Primary Membership] Educator Member" at bounding box center [584, 466] width 219 height 18
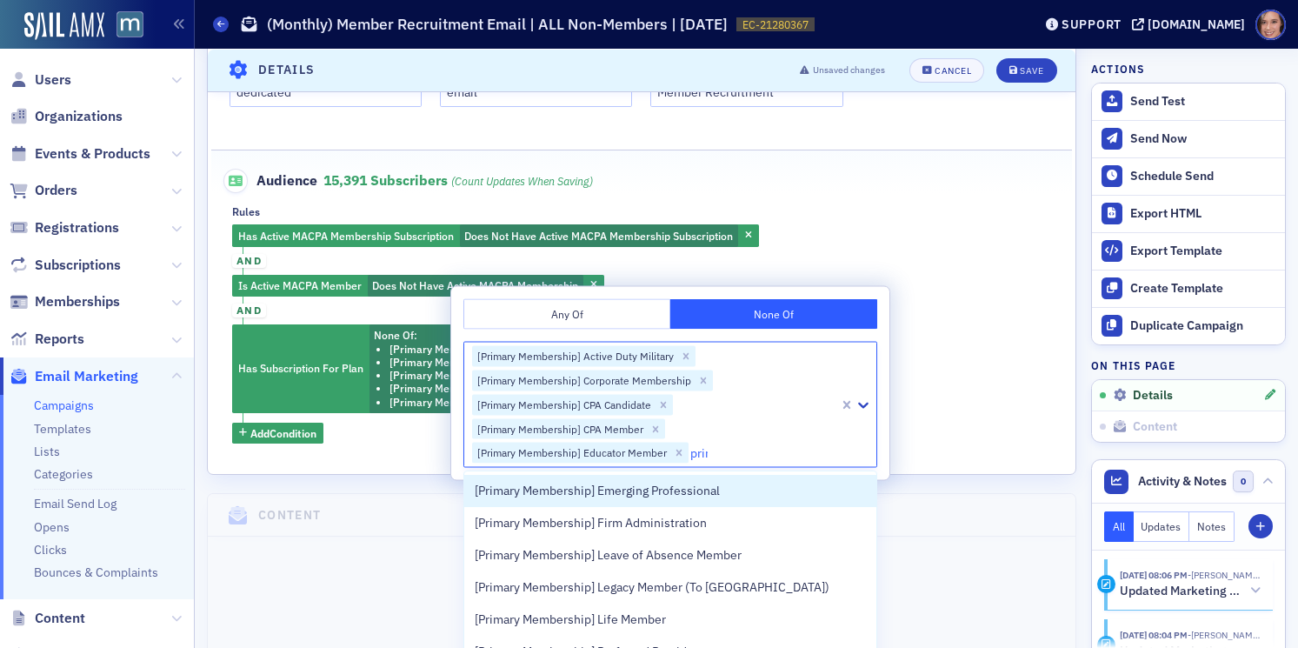
type input "primar"
click at [616, 490] on span "[Primary Membership] Emerging Professional" at bounding box center [597, 491] width 245 height 18
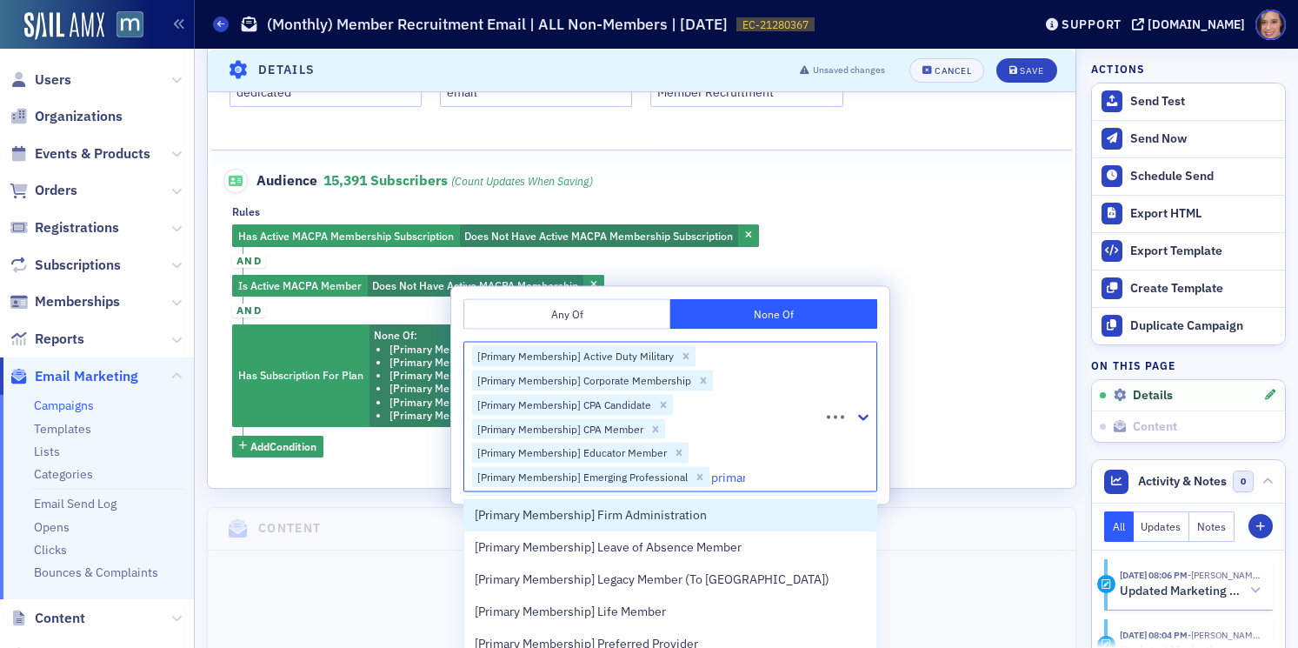
type input "primary"
click at [615, 519] on span "[Primary Membership] Firm Administration" at bounding box center [591, 515] width 232 height 18
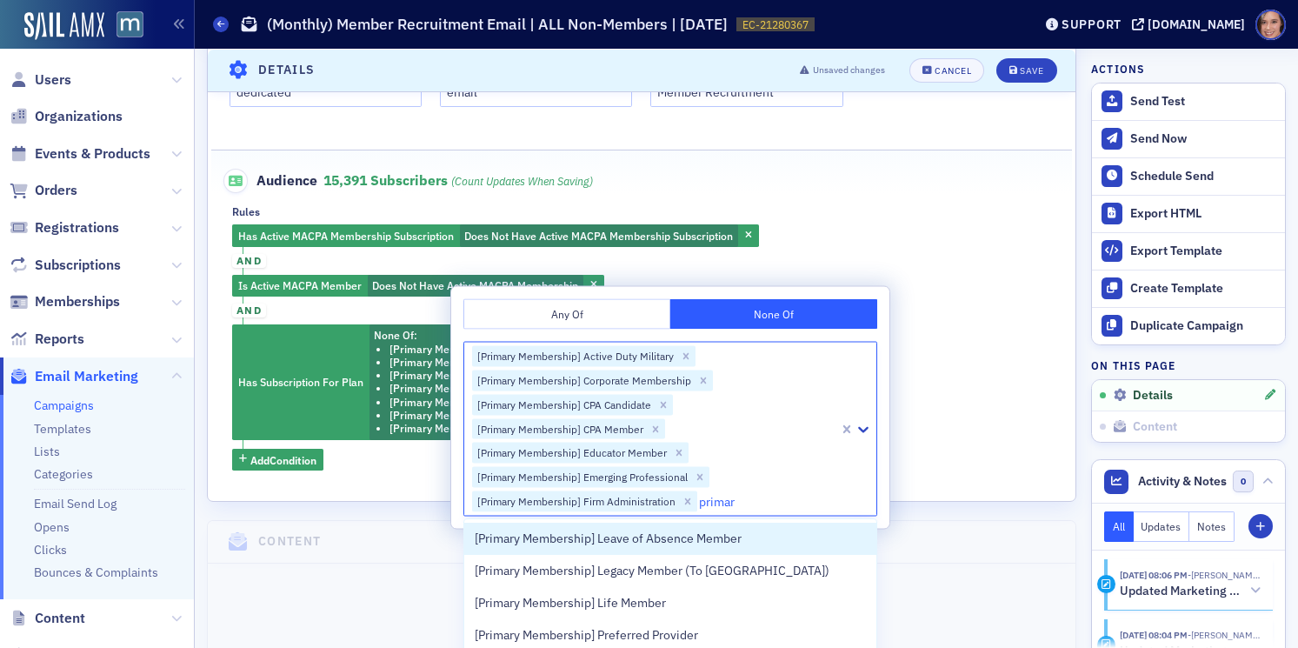
type input "primary"
click at [615, 534] on span "[Primary Membership] Leave of Absence Member" at bounding box center [608, 538] width 267 height 18
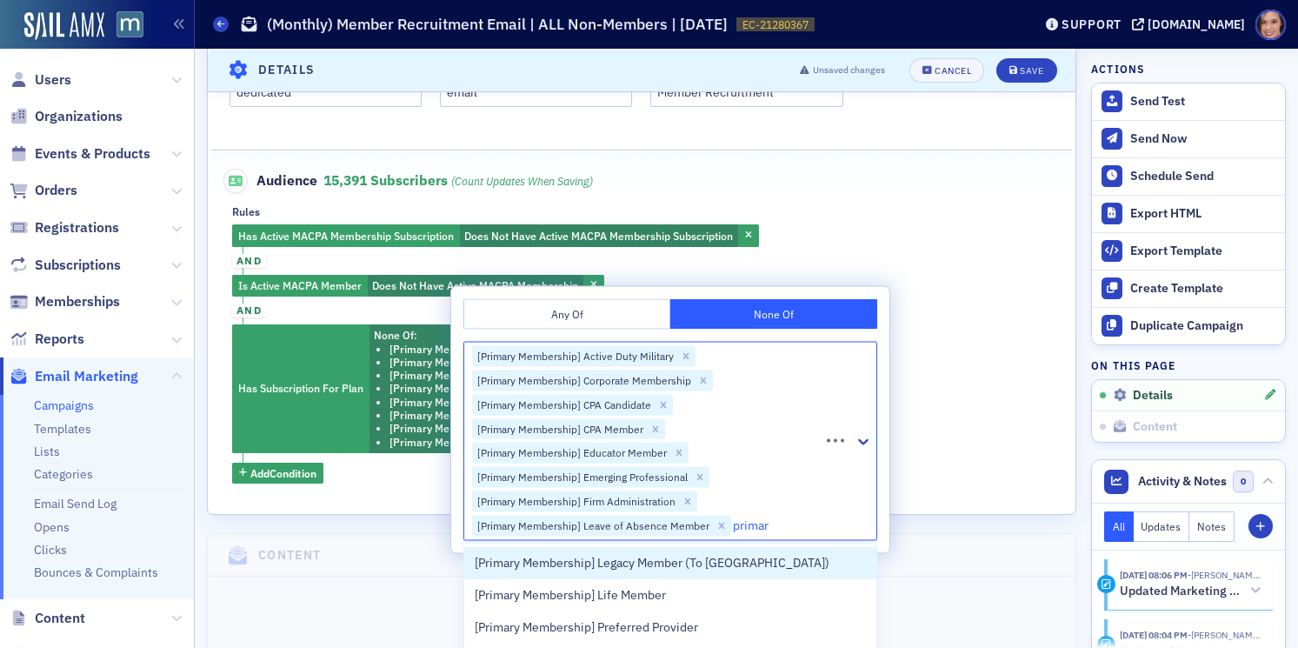
type input "primary"
click at [610, 559] on span "[Primary Membership] Legacy Member (To Delete)" at bounding box center [652, 563] width 355 height 18
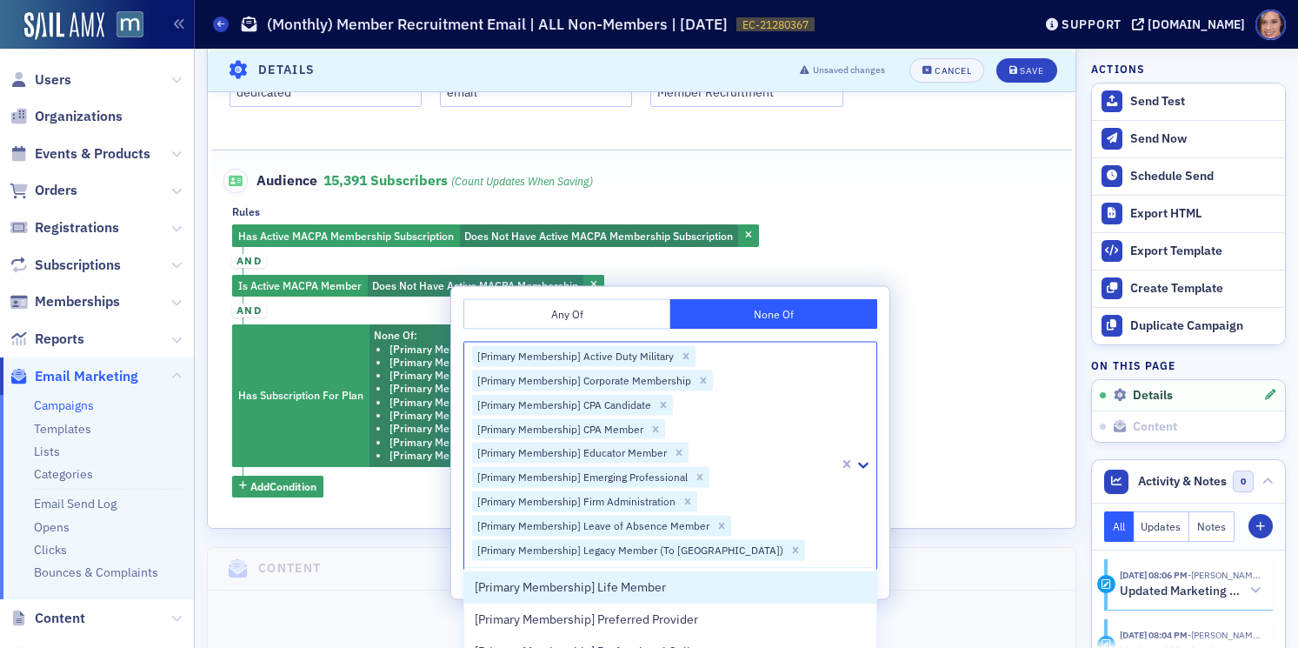
type input "primary"
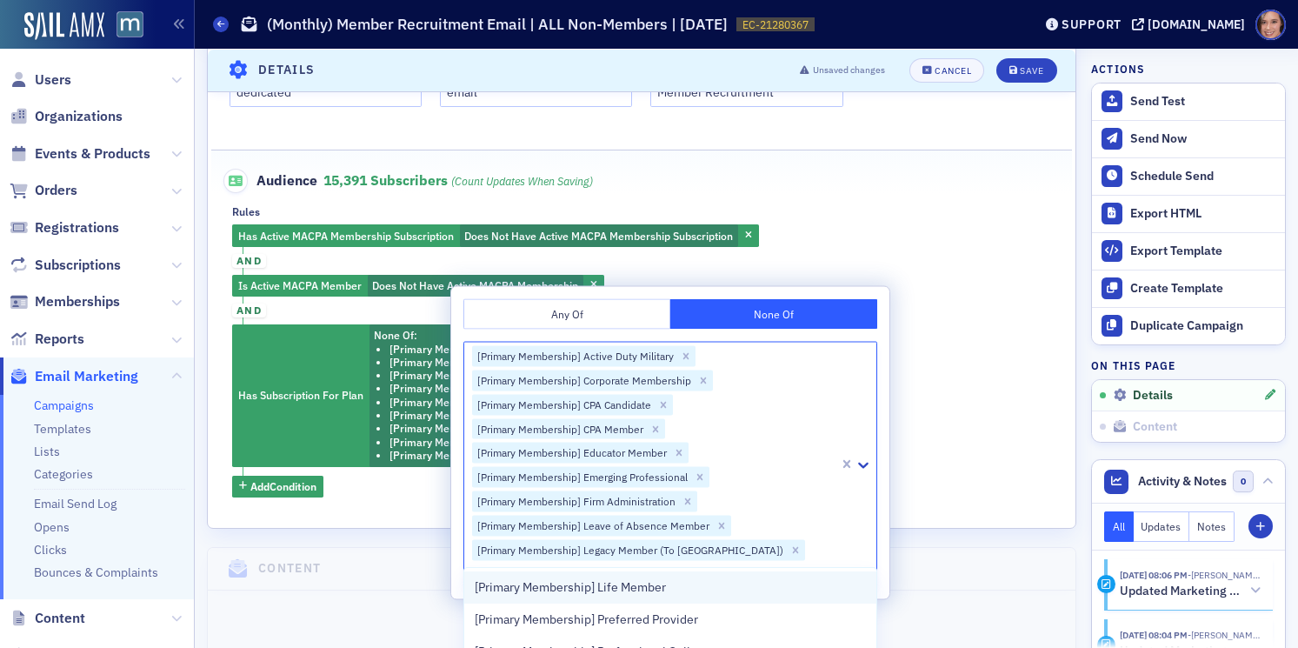
click at [602, 593] on span "[Primary Membership] Life Member" at bounding box center [570, 587] width 191 height 18
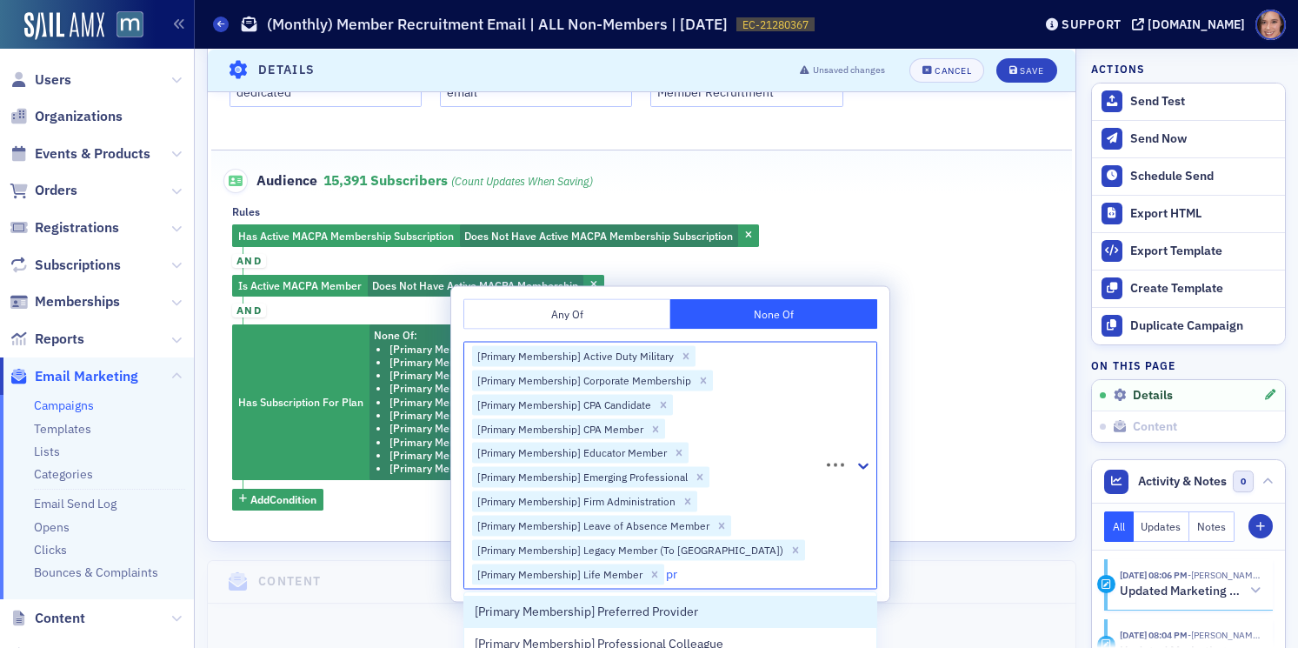
type input "pri"
click at [610, 609] on span "[Primary Membership] Preferred Provider" at bounding box center [586, 611] width 223 height 18
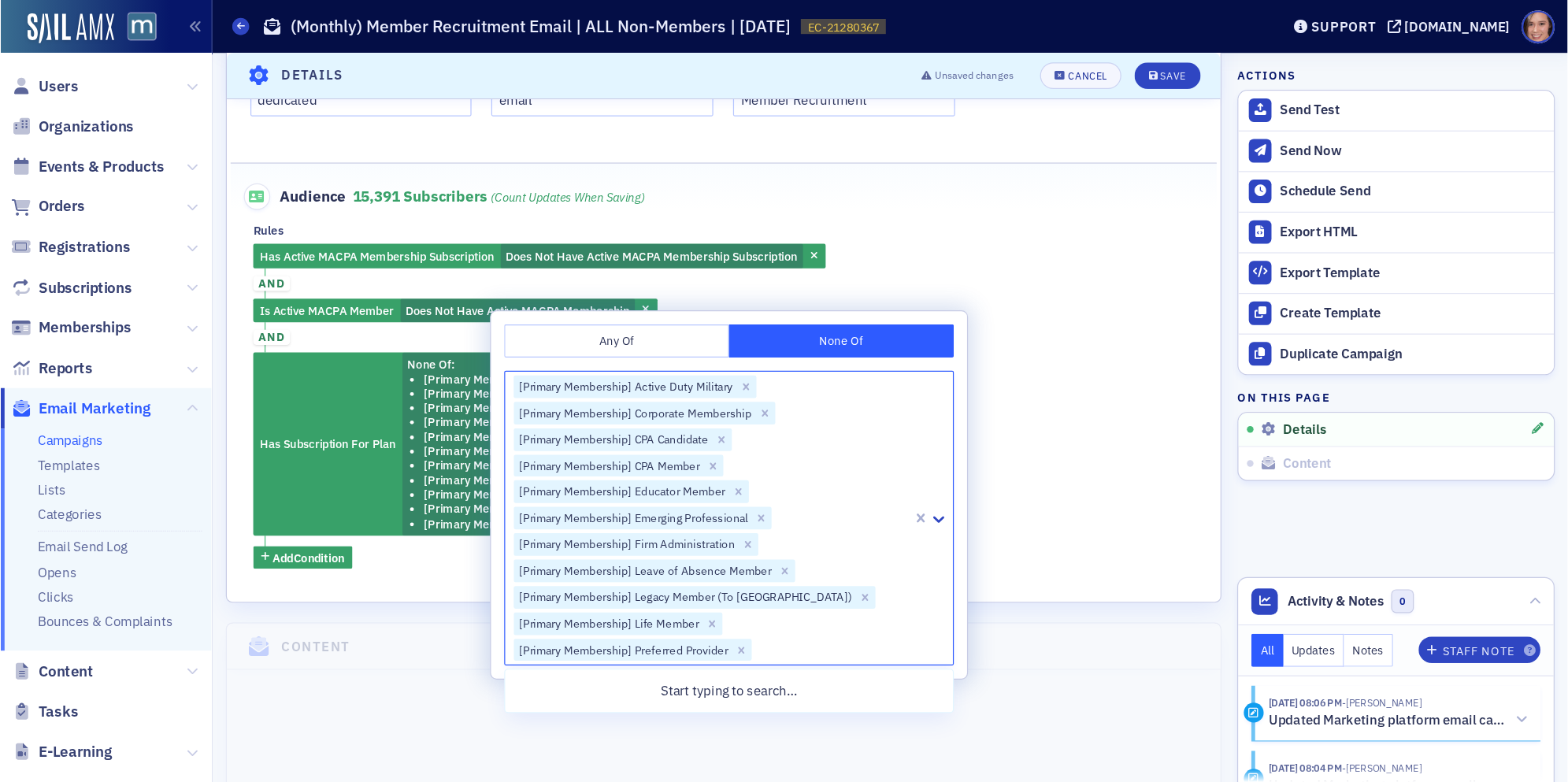
scroll to position [551, 0]
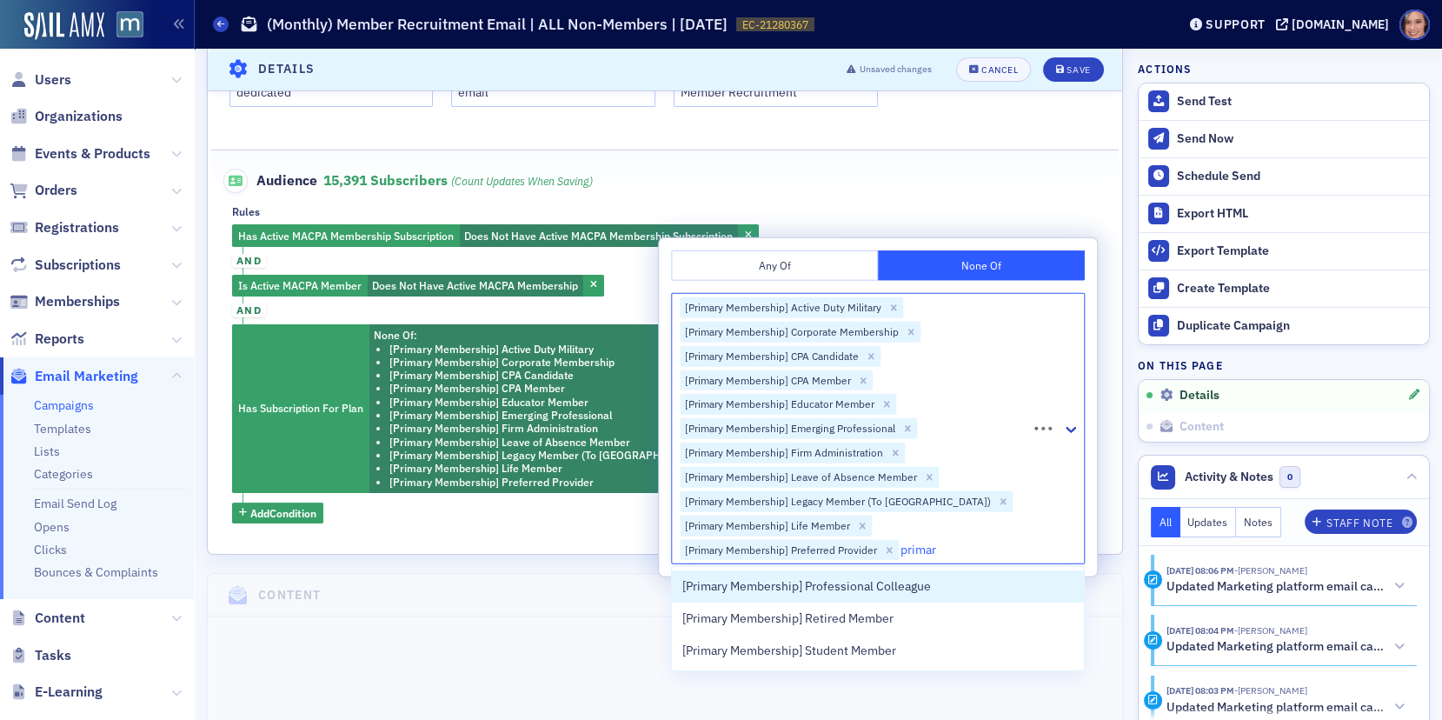
type input "primary"
click at [760, 588] on span "[Primary Membership] Professional Colleague" at bounding box center [806, 586] width 249 height 18
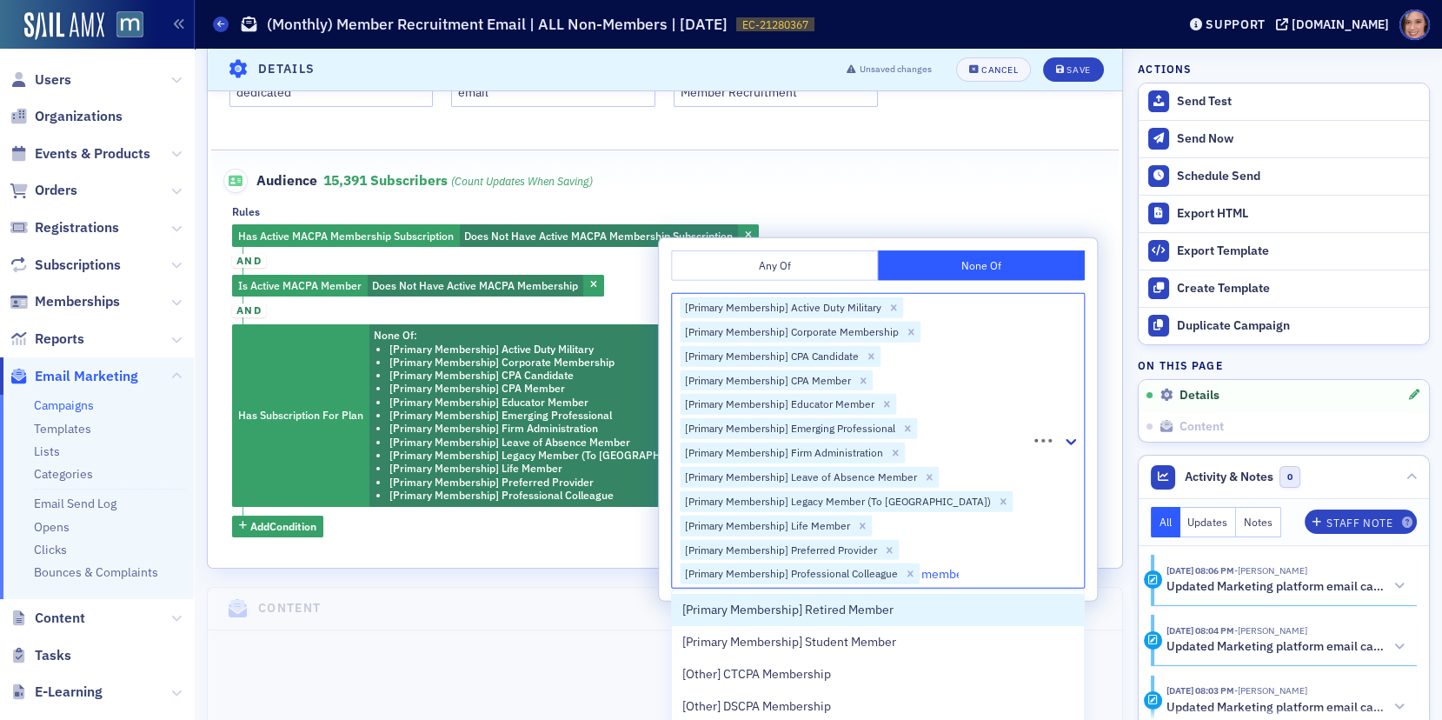
type input "member"
click at [775, 617] on span "[Primary Membership] Retired Member" at bounding box center [787, 610] width 211 height 18
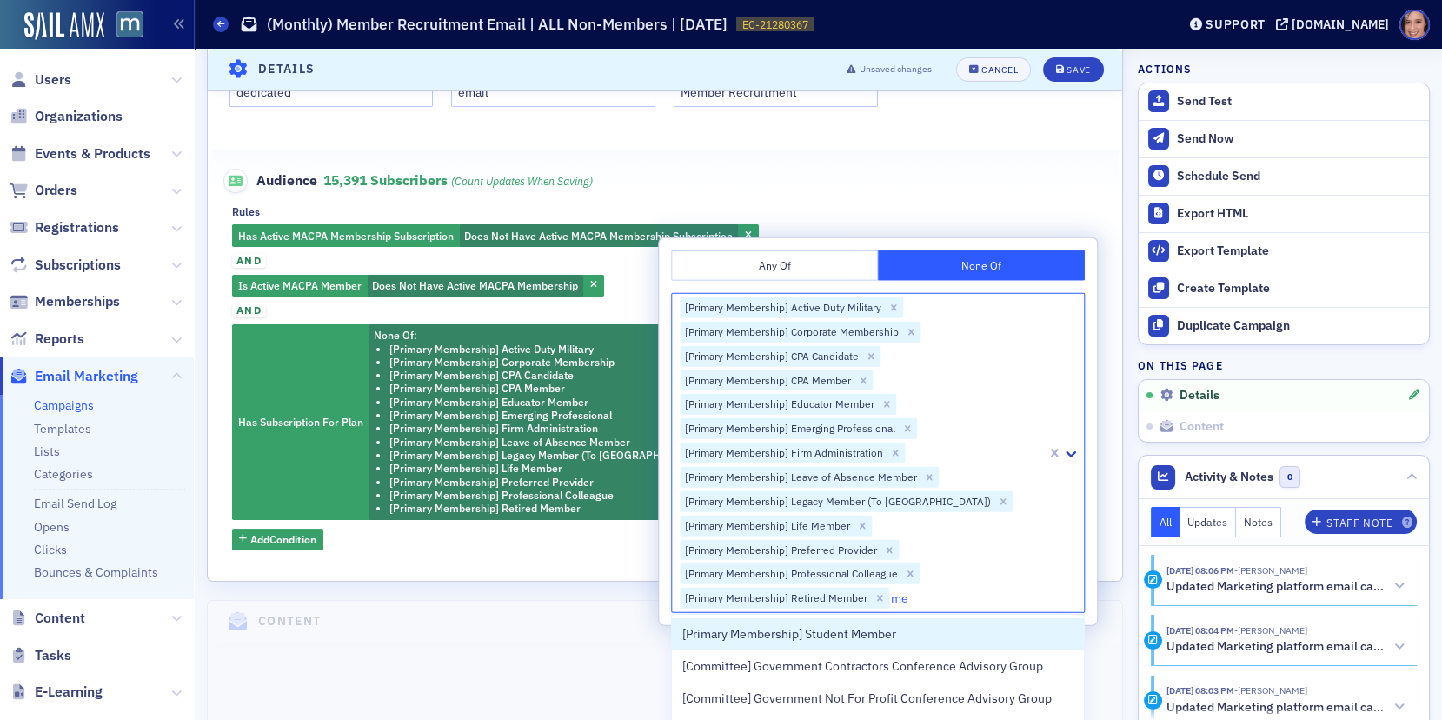
type input "m"
type input "member"
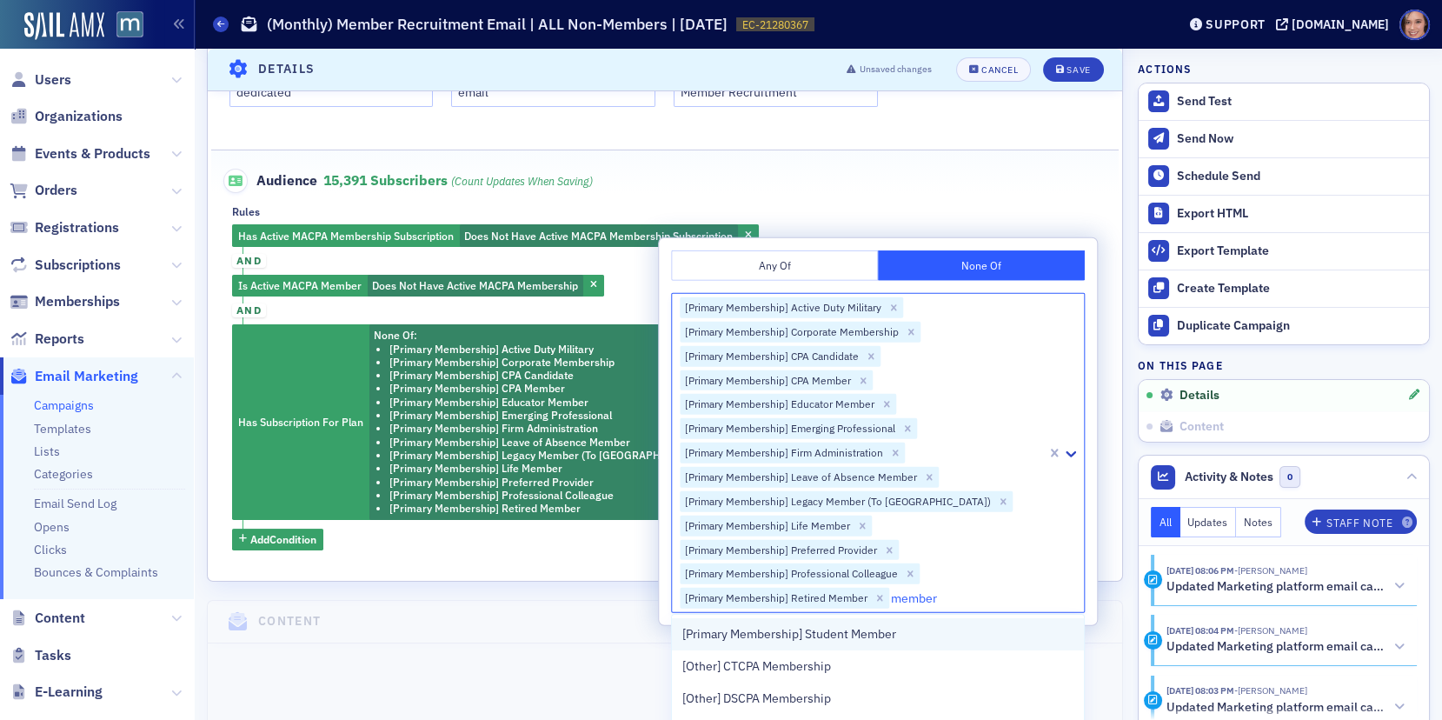
click at [763, 633] on span "[Primary Membership] Student Member" at bounding box center [789, 634] width 214 height 18
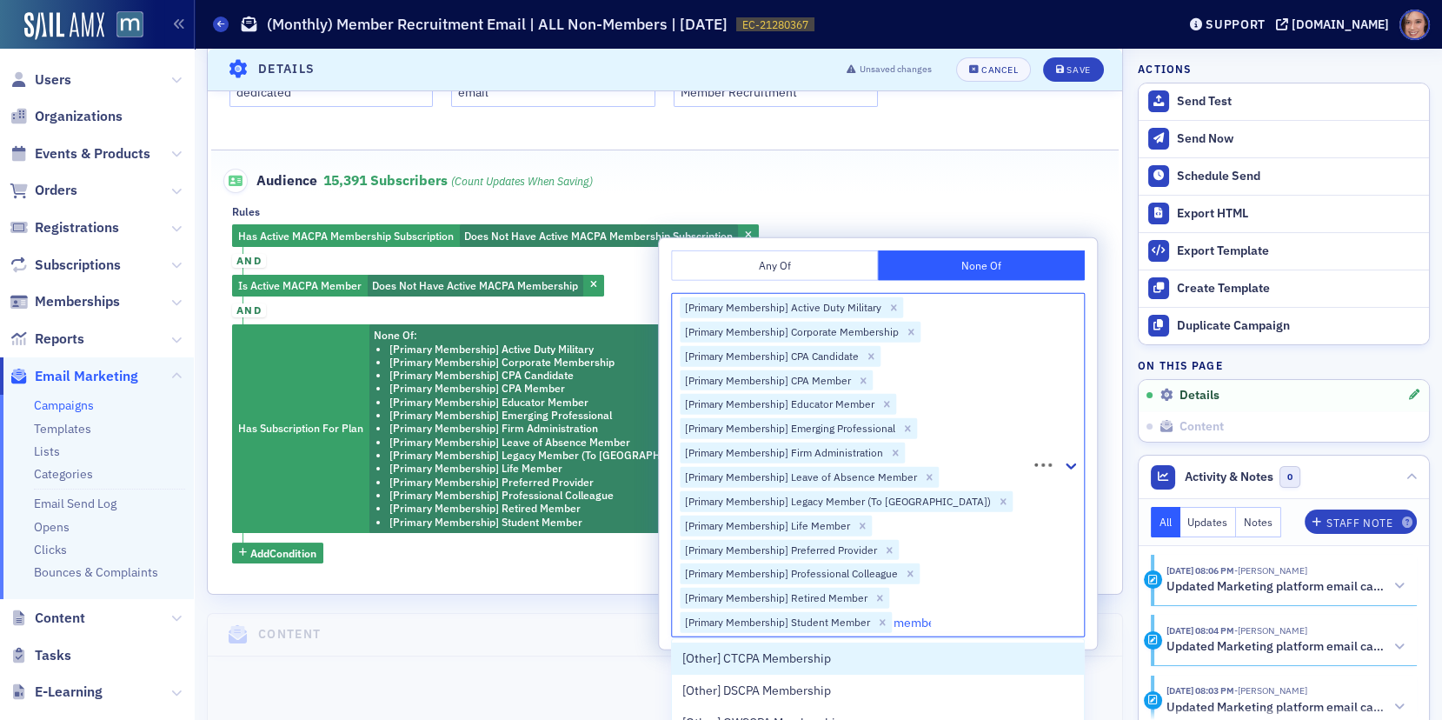
type input "member"
click at [748, 647] on span "[Other] CTCPA Membership" at bounding box center [756, 658] width 149 height 18
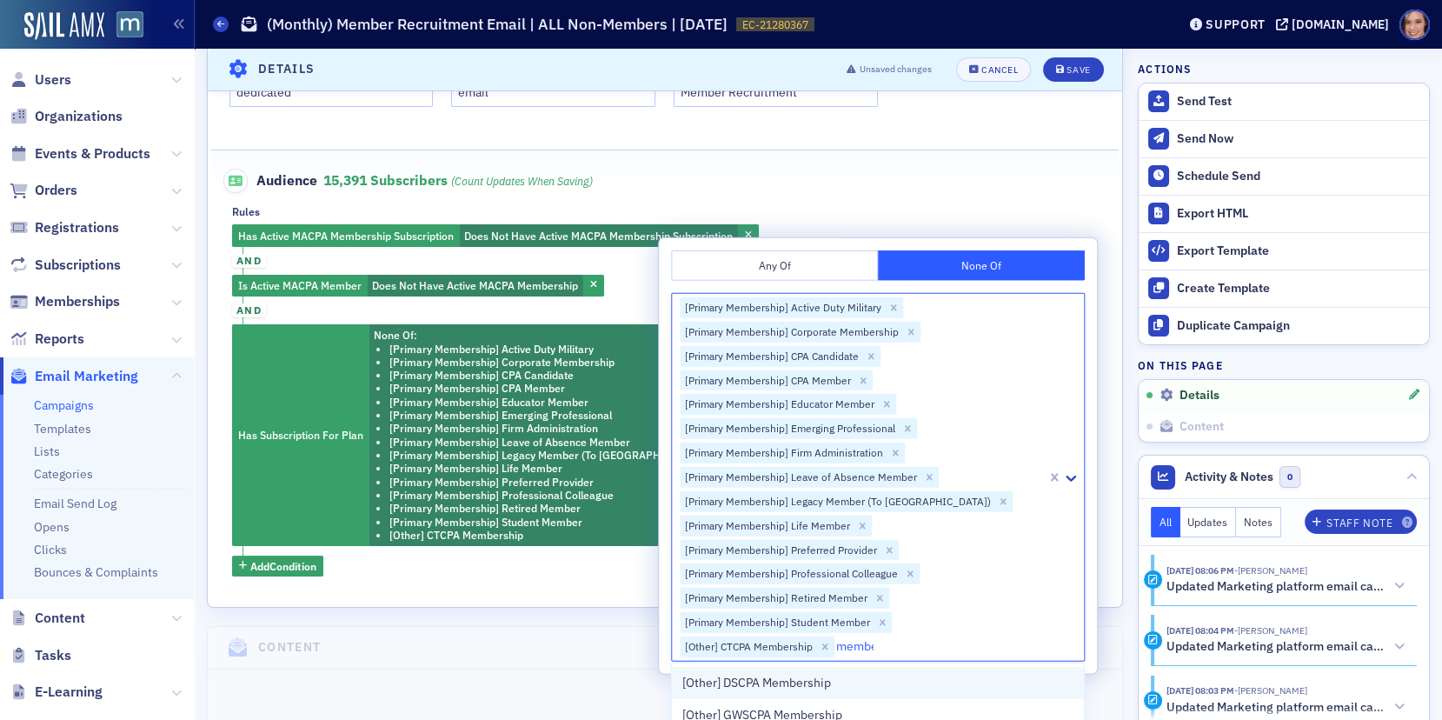
type input "member"
click at [745, 647] on span "[Other] DSCPA Membership" at bounding box center [756, 683] width 149 height 18
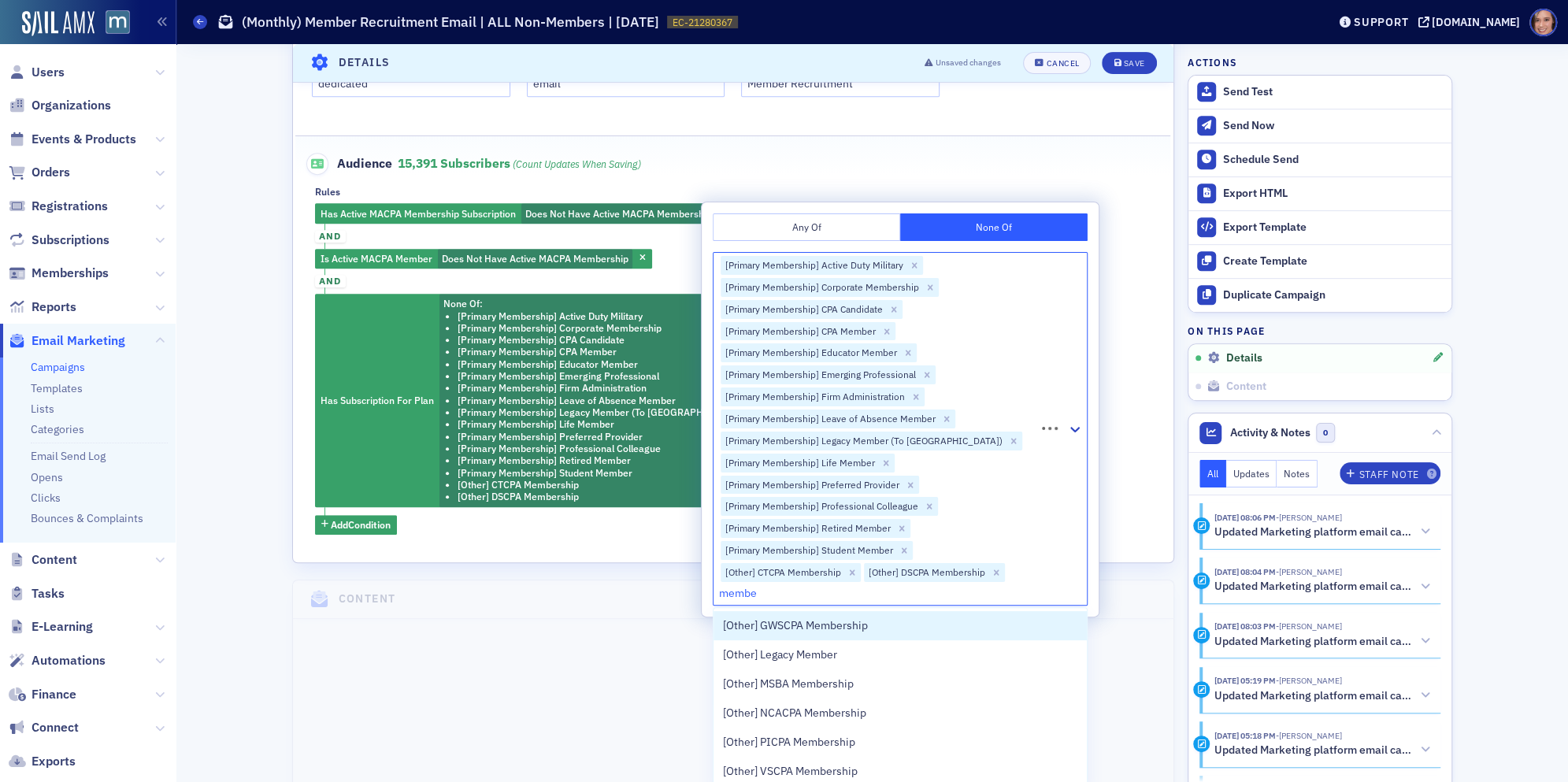
type input "member"
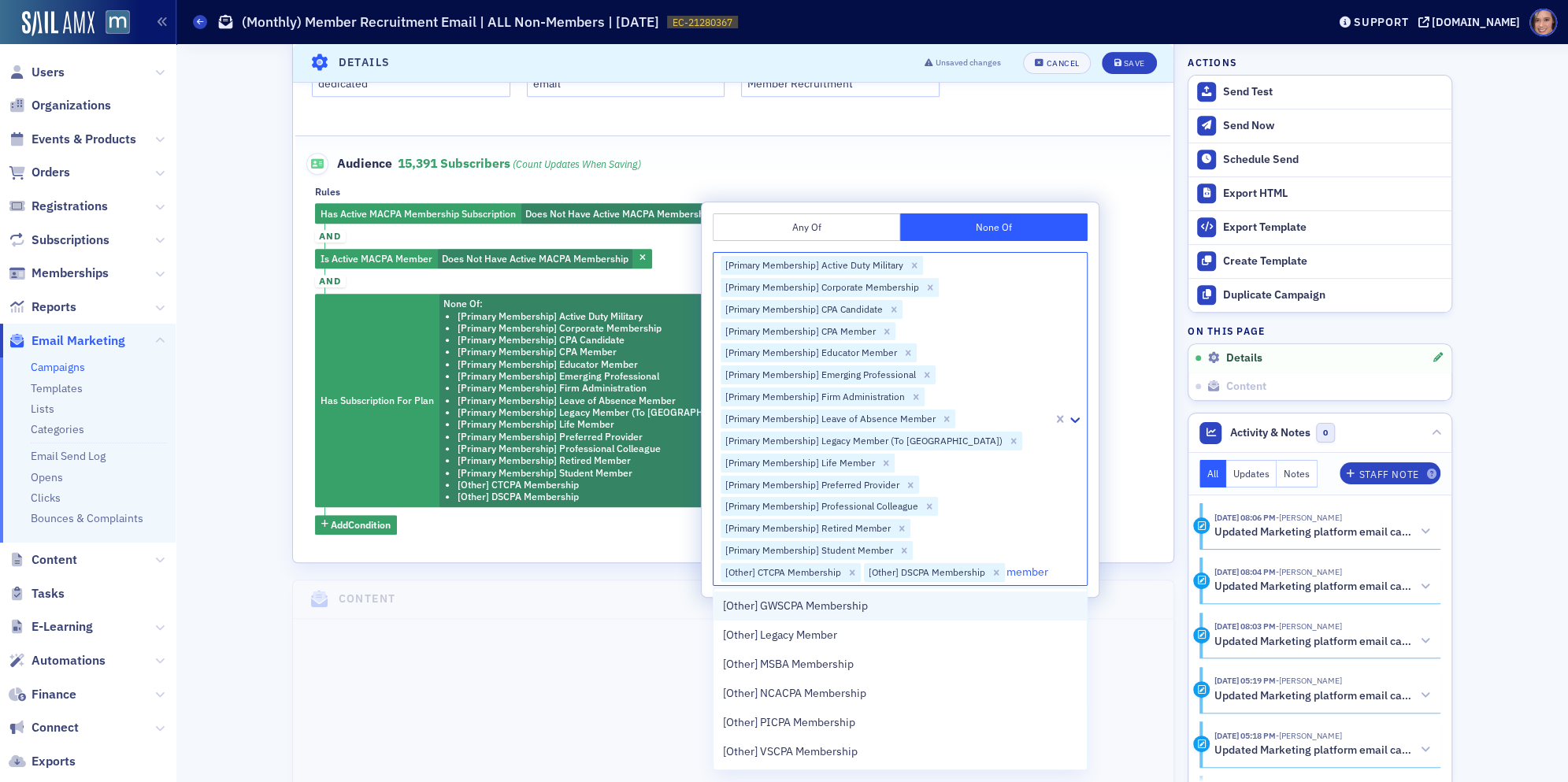
click at [832, 586] on span "[Other] GWSCPA Membership" at bounding box center [795, 606] width 145 height 16
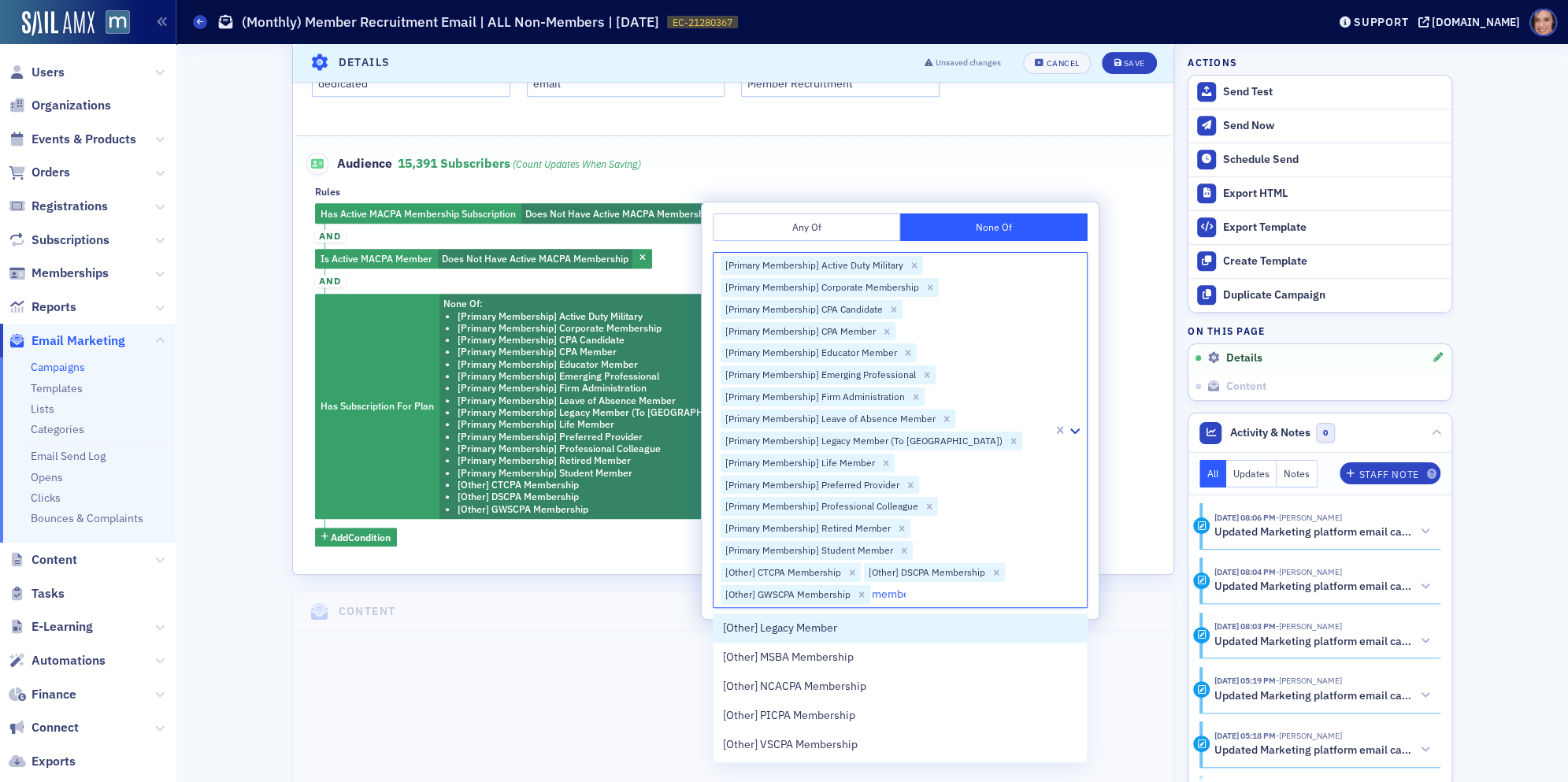
type input "member"
click at [822, 586] on span "[Other] Legacy Member" at bounding box center [780, 628] width 114 height 16
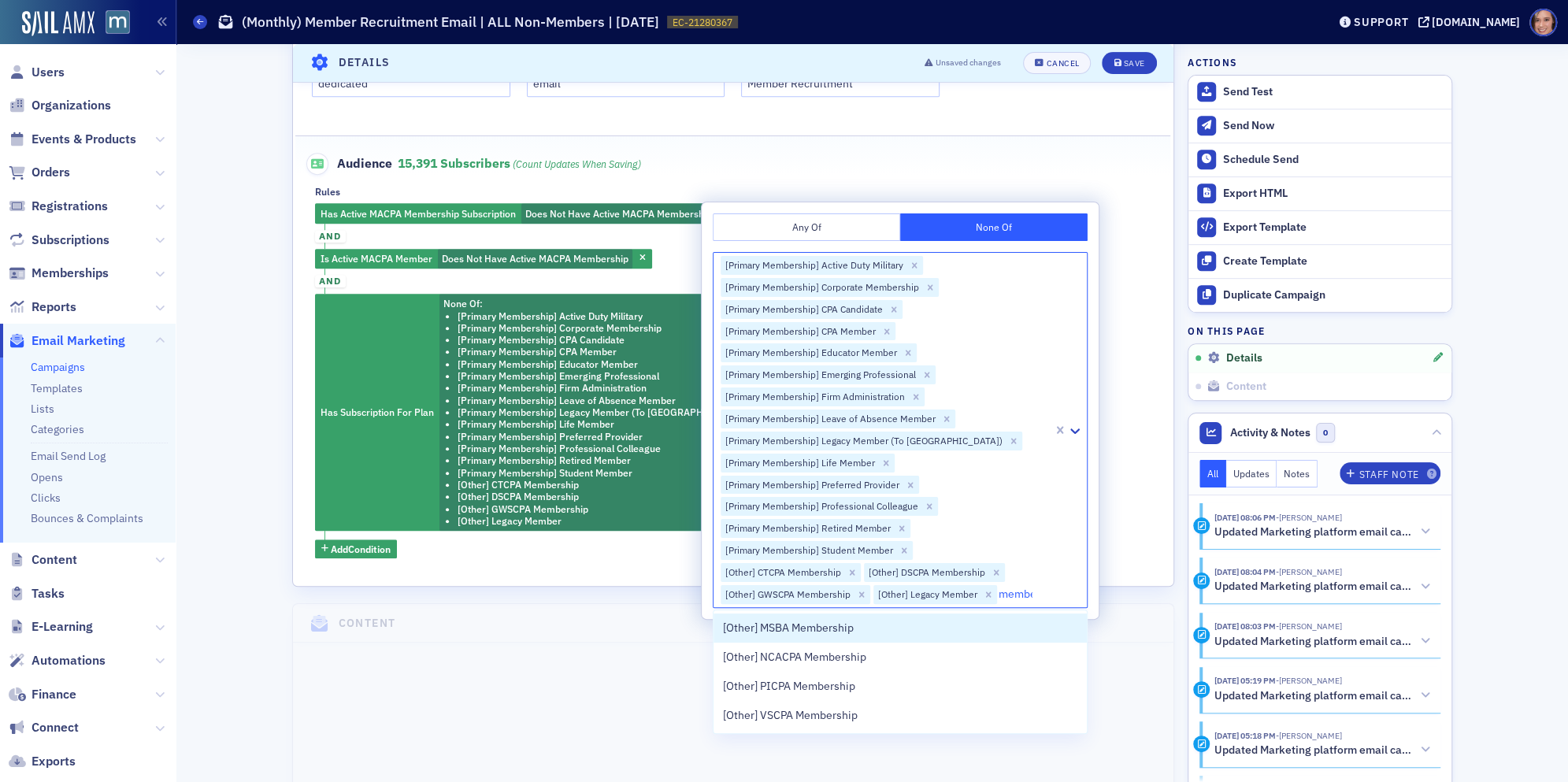
type input "member"
click at [815, 586] on span "[Other] MSBA Membership" at bounding box center [788, 628] width 130 height 16
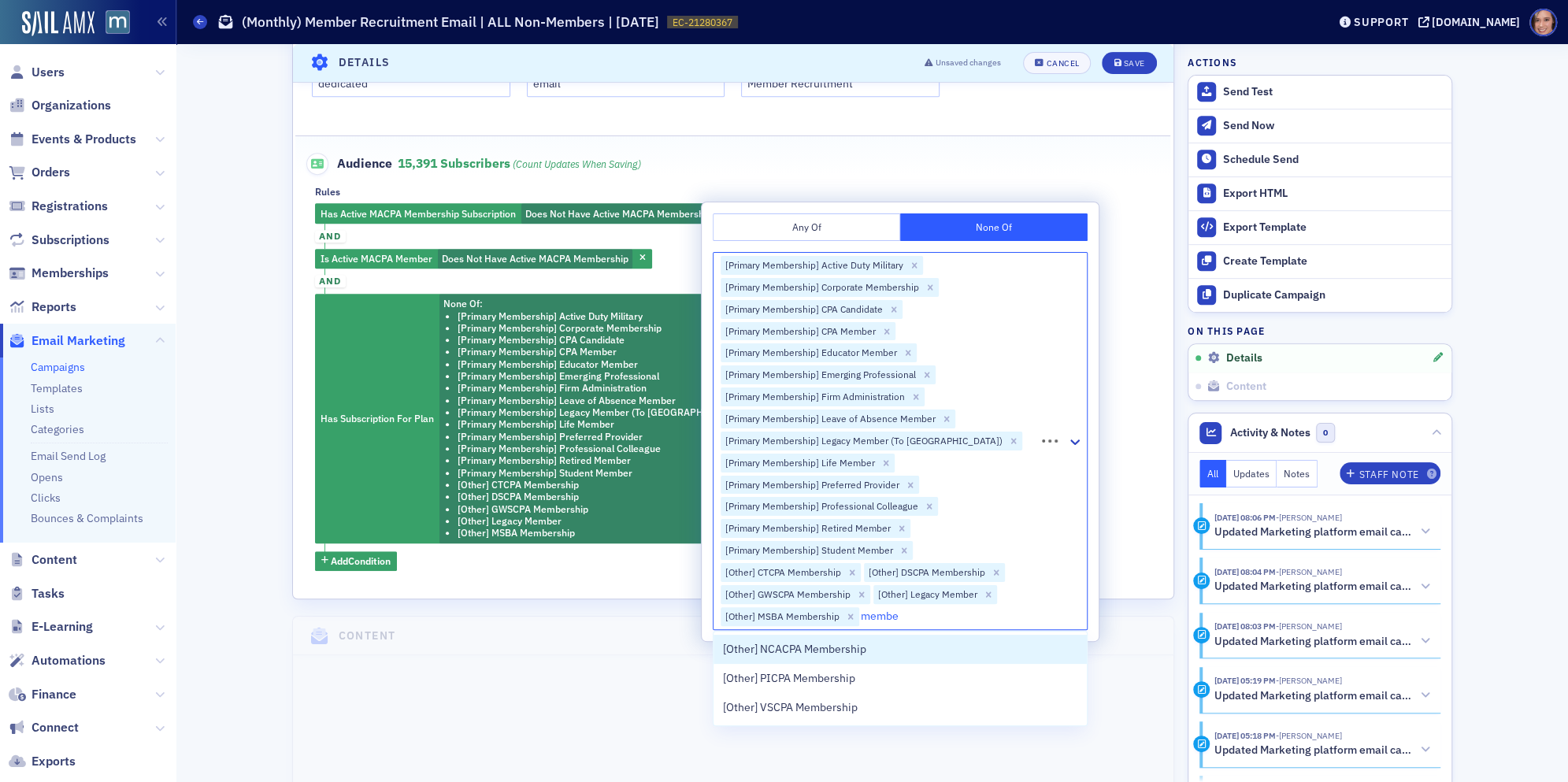
type input "member"
click at [809, 586] on span "[Other] NCACPA Membership" at bounding box center [794, 650] width 143 height 16
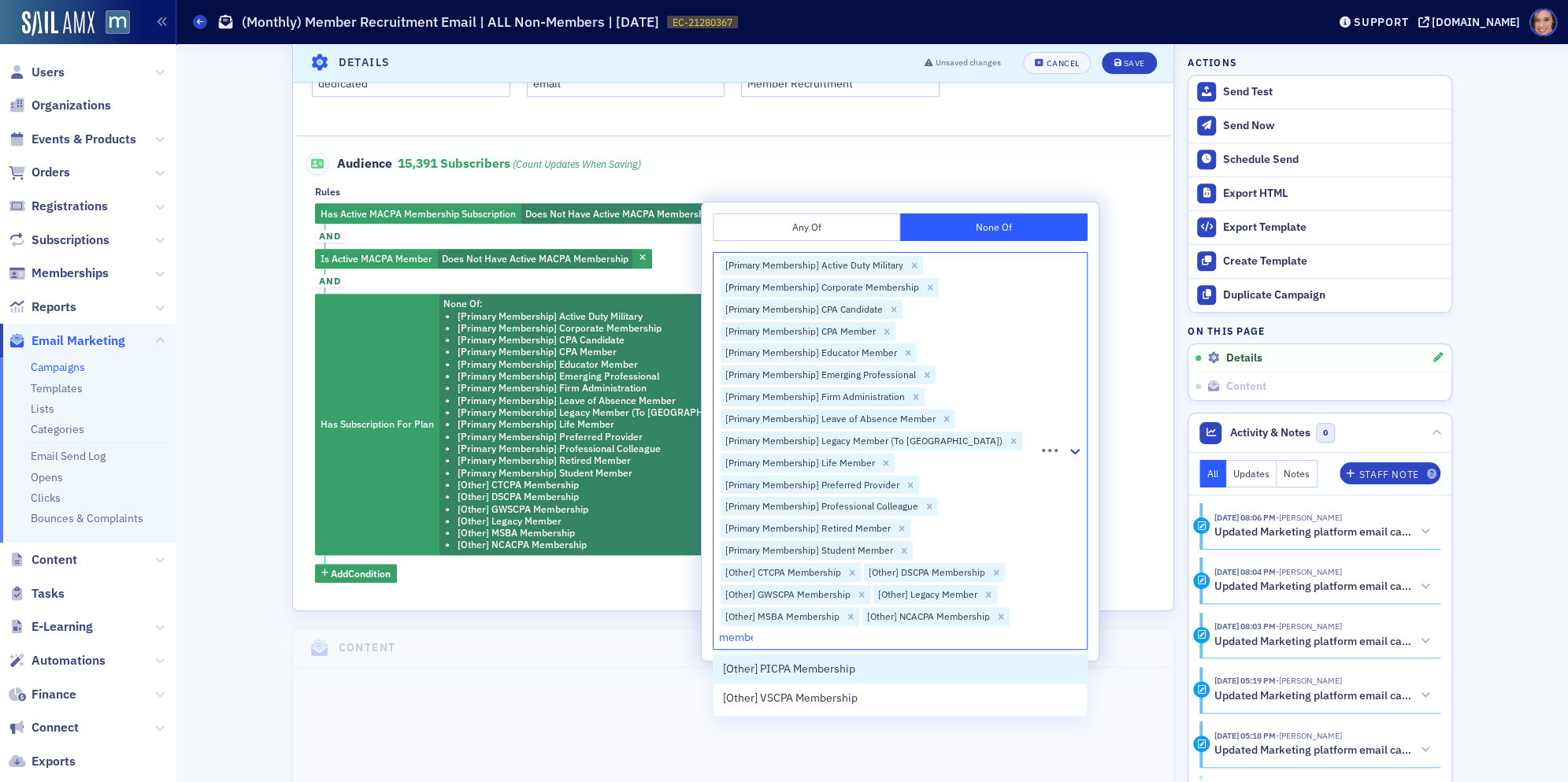
type input "member"
click at [798, 586] on span "[Other] PICPA Membership" at bounding box center [789, 669] width 132 height 16
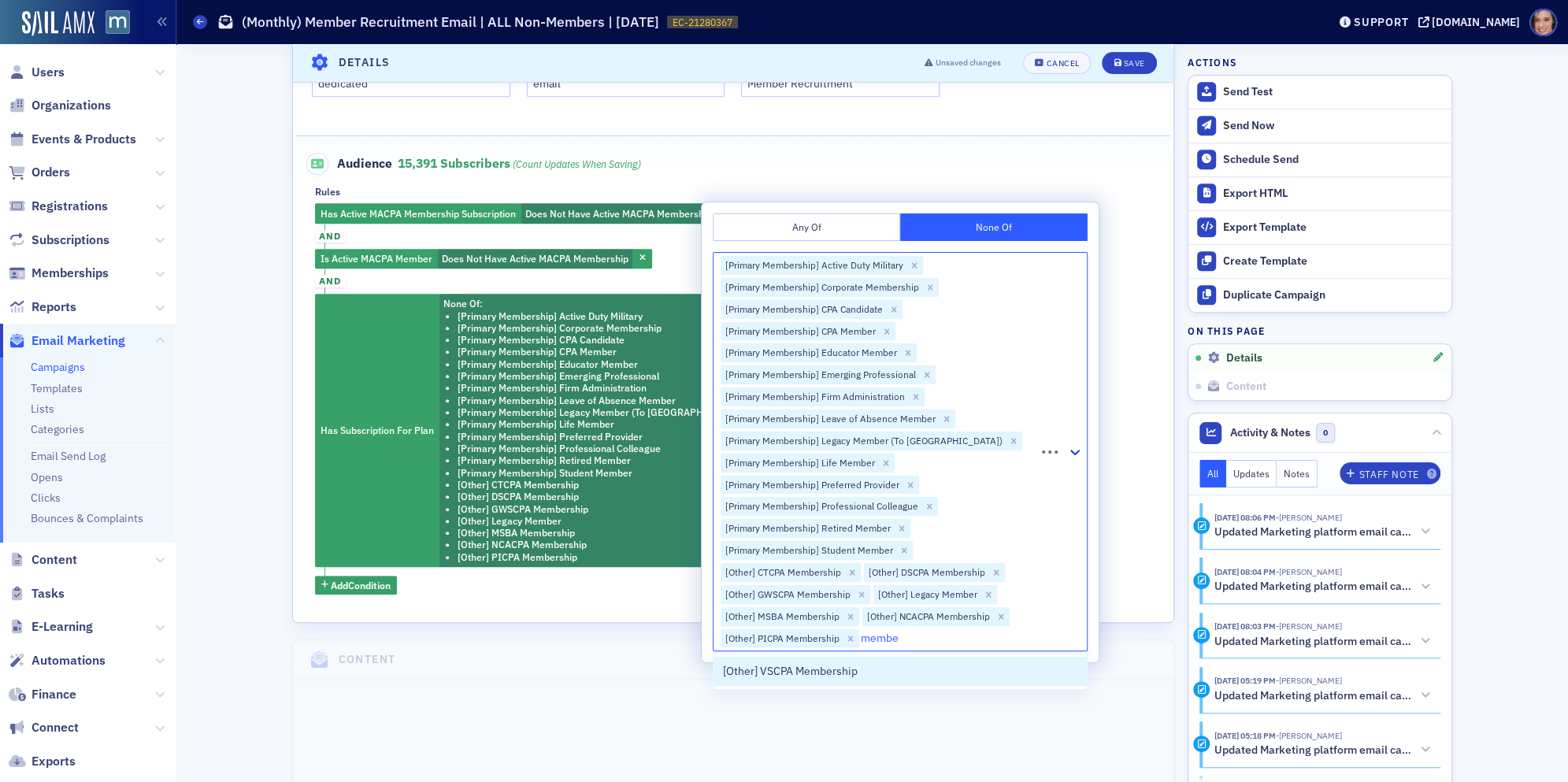
type input "member"
click at [789, 586] on span "[Other] VSCPA Membership" at bounding box center [790, 671] width 135 height 16
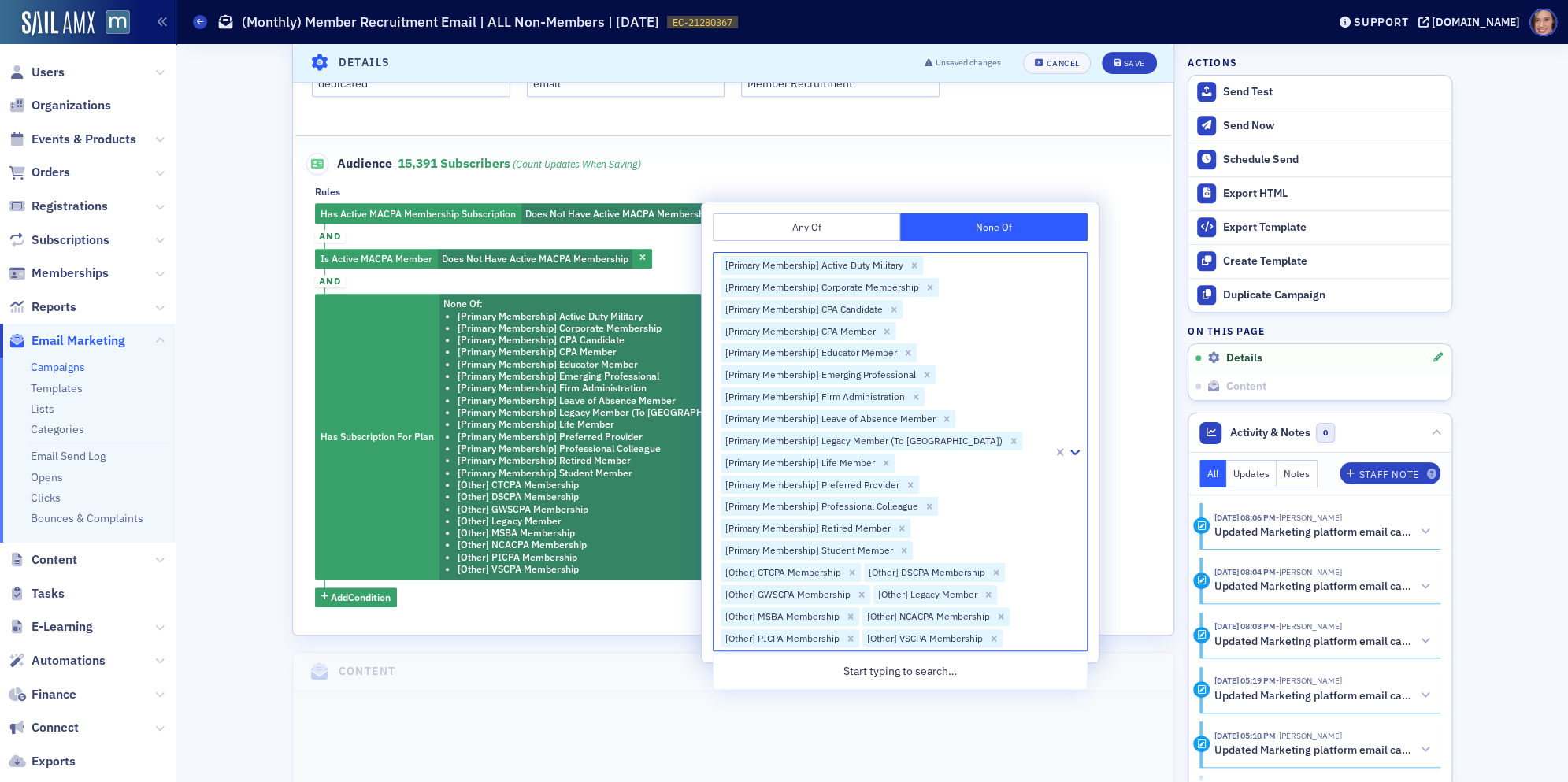
click at [1105, 349] on div "Has Active MACPA Membership Subscription Does Not Have Active MACPA Membership …" at bounding box center [733, 404] width 836 height 403
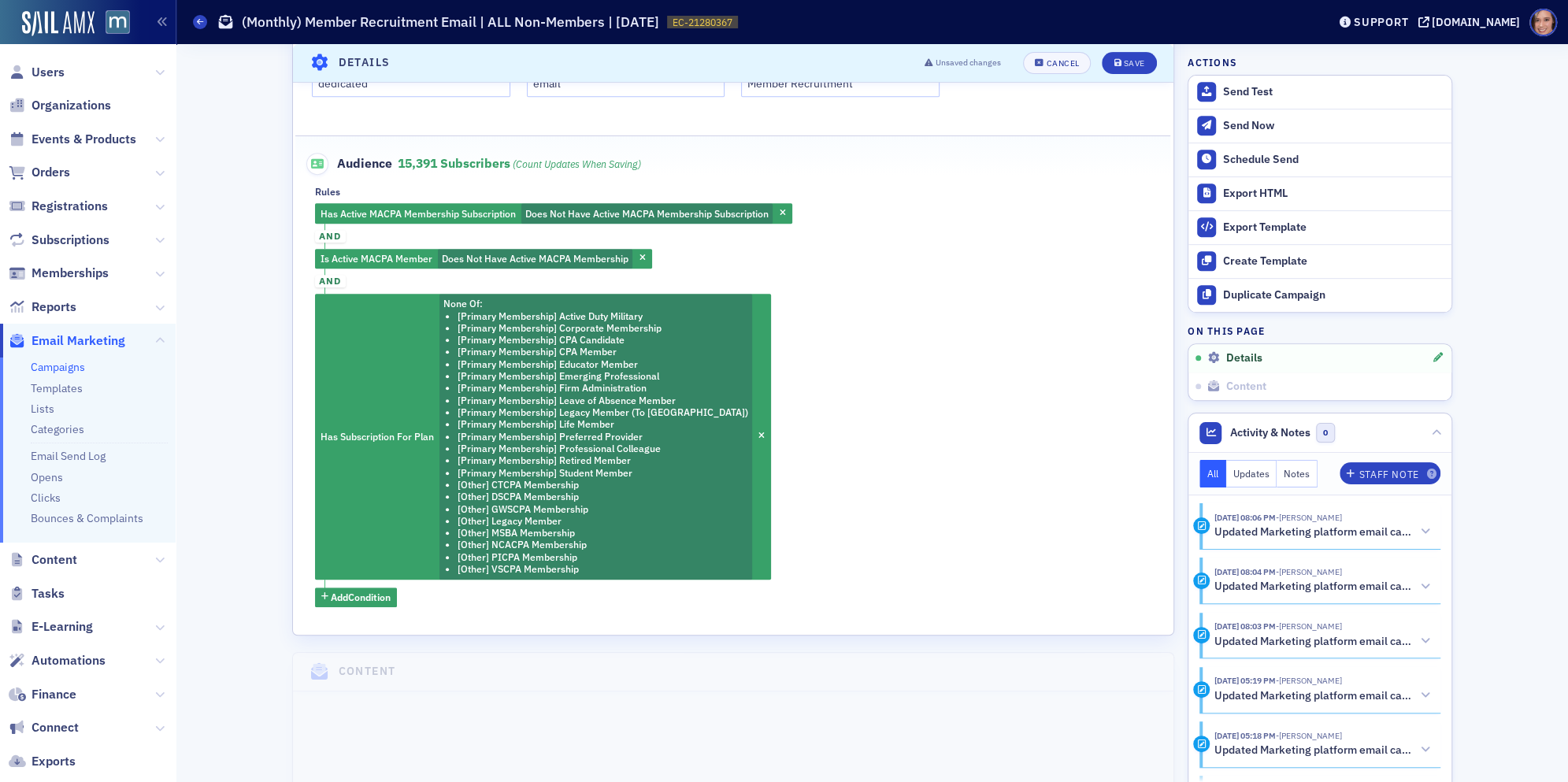
click at [1131, 46] on header "Details Unsaved changes Cancel Save" at bounding box center [733, 63] width 880 height 39
click at [1109, 65] on button "Save" at bounding box center [1129, 63] width 54 height 22
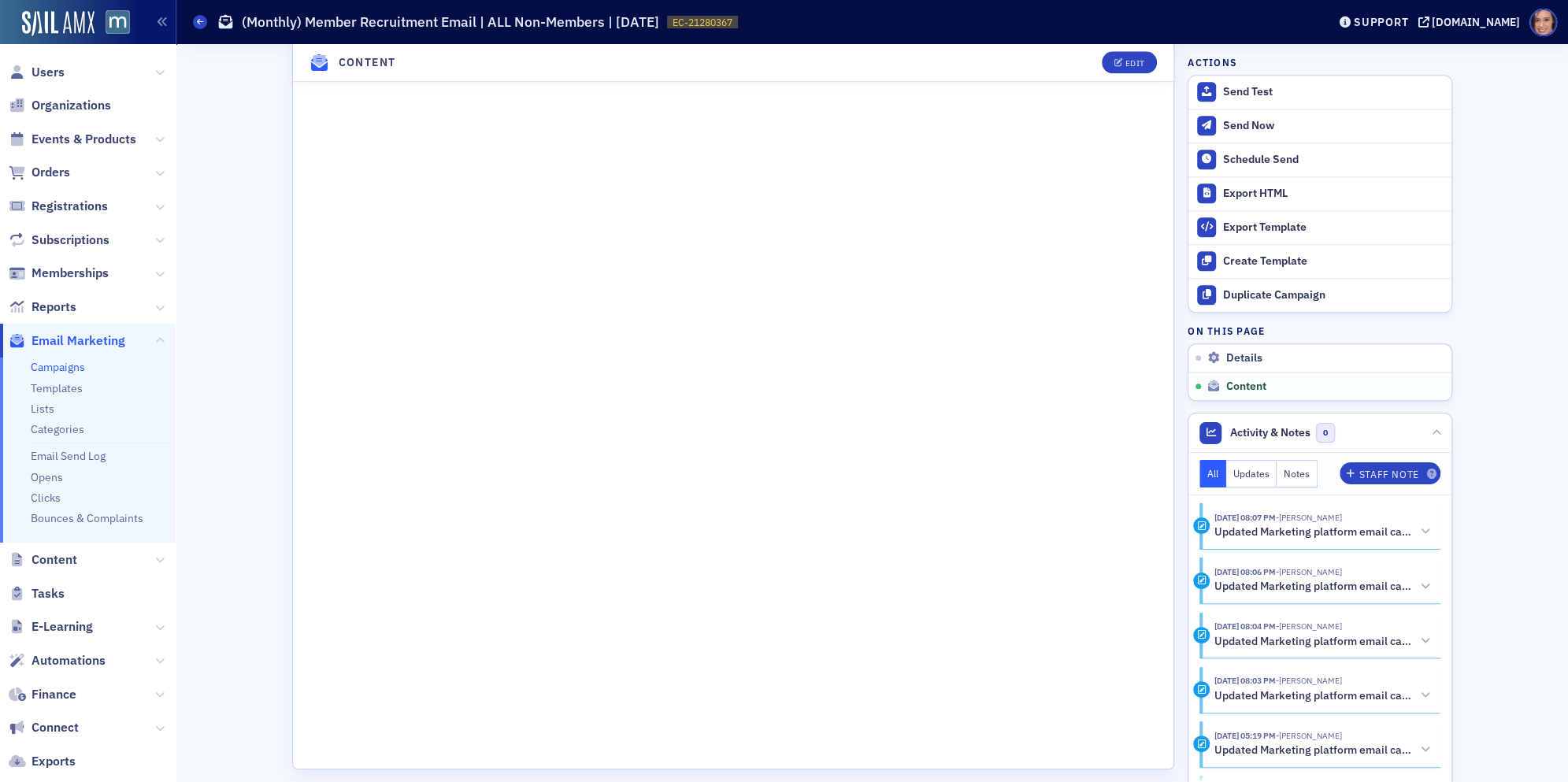
scroll to position [1352, 0]
click at [1175, 160] on div "Schedule Send" at bounding box center [1332, 160] width 220 height 14
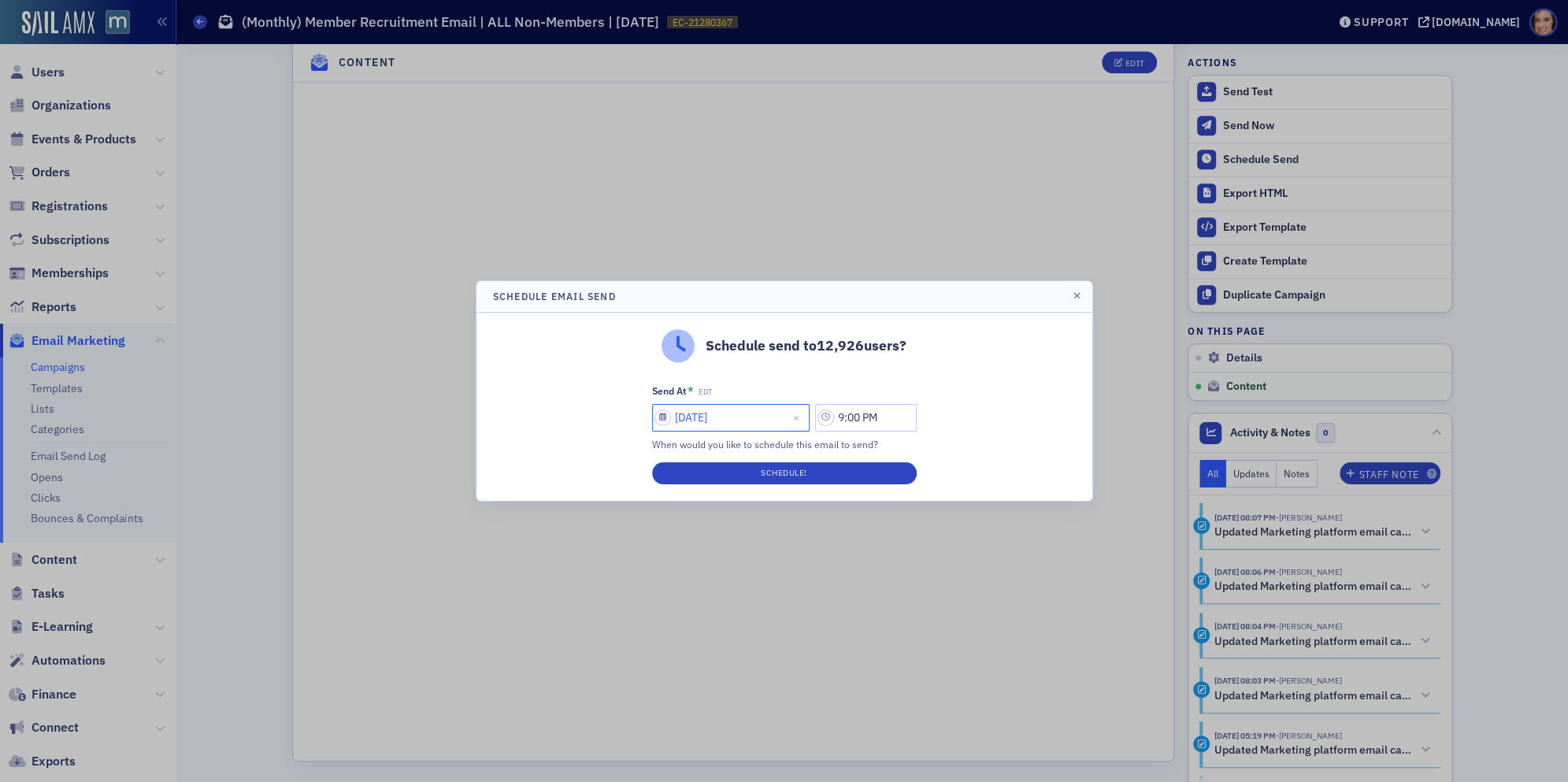
click at [745, 414] on input "08/20/2025" at bounding box center [731, 418] width 158 height 27
select select "7"
select select "2025"
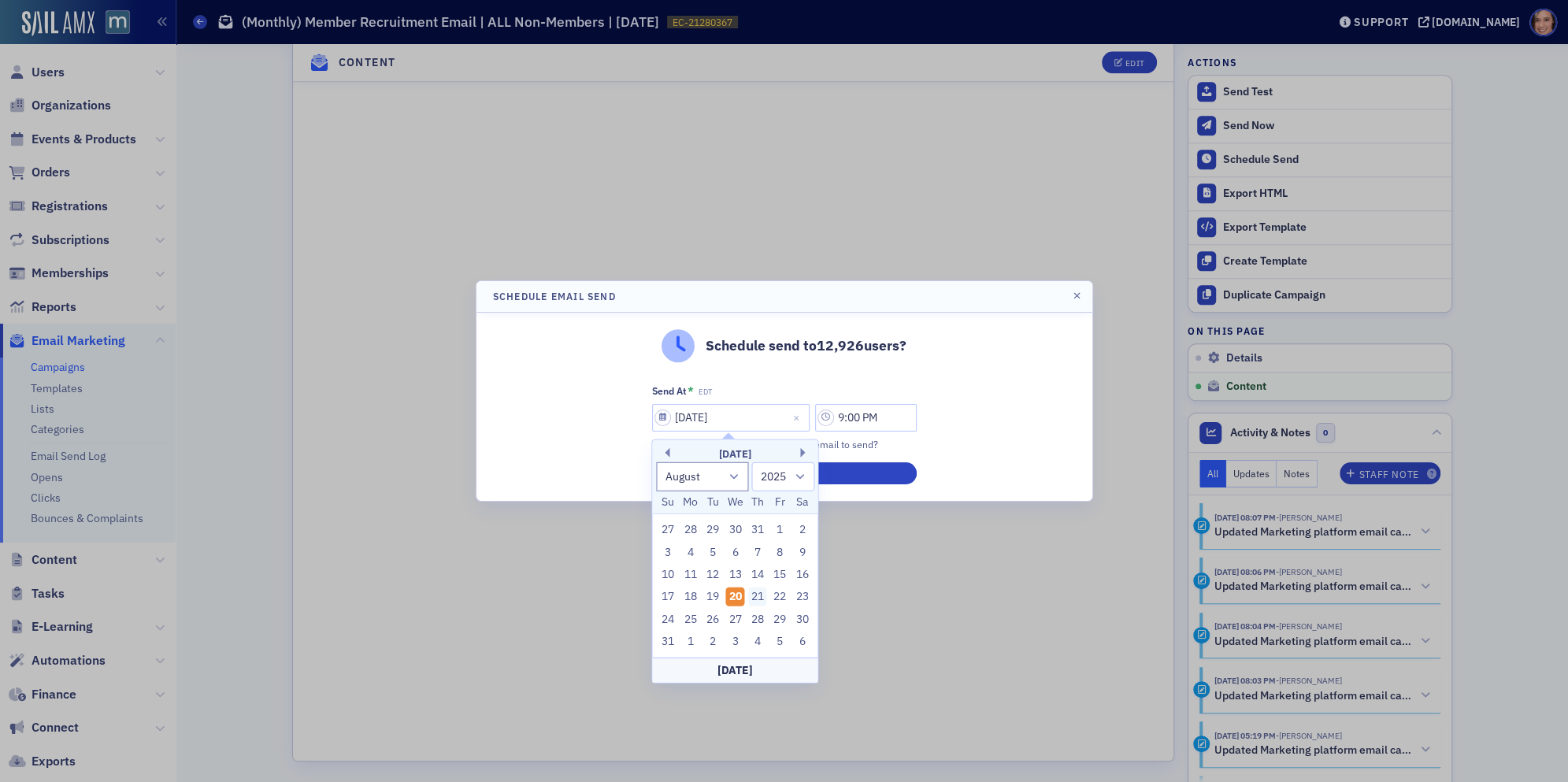
click at [756, 586] on div "21" at bounding box center [757, 596] width 19 height 19
type input "08/21/2025"
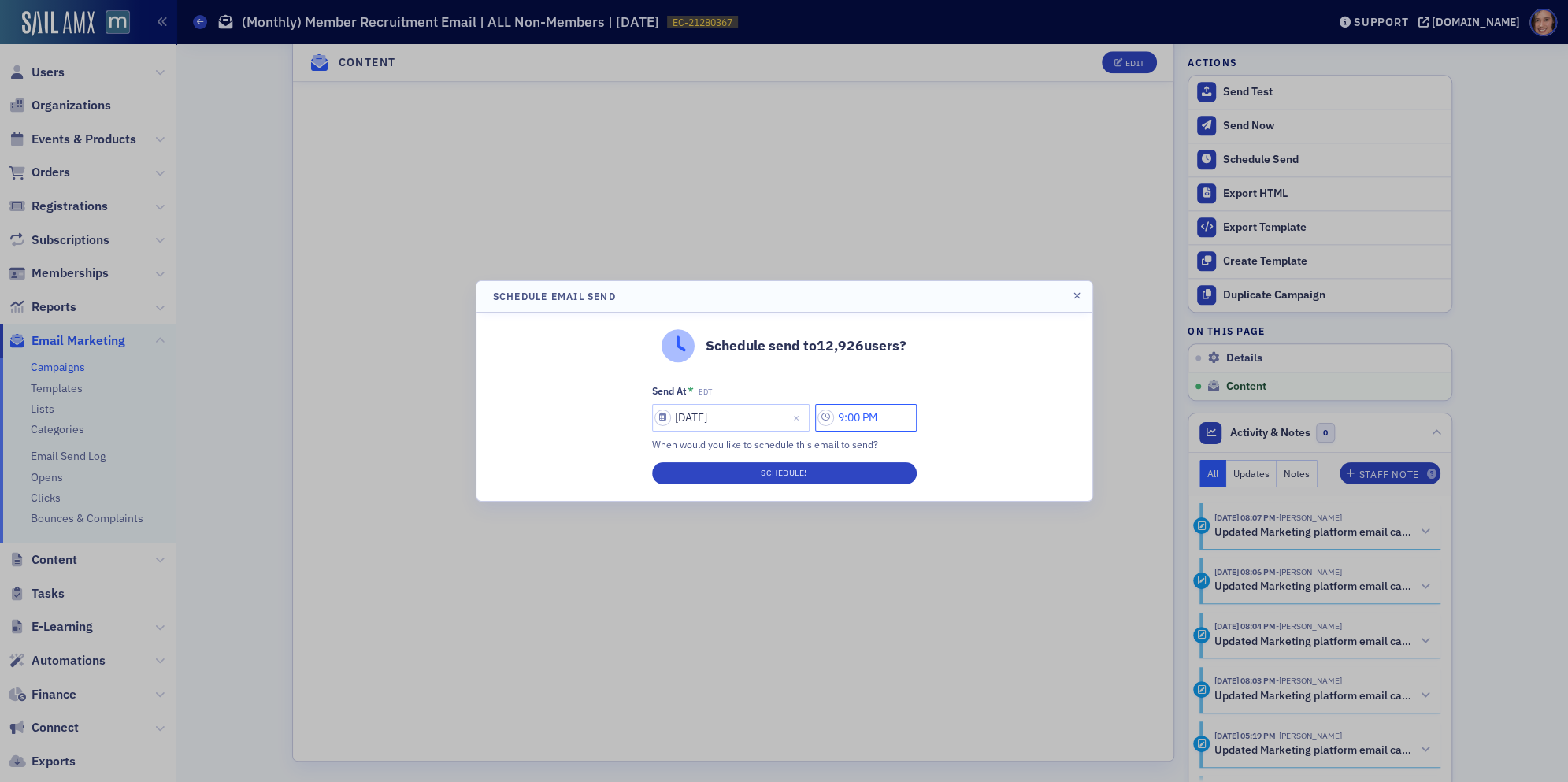
click at [847, 419] on input "9:00 PM" at bounding box center [866, 418] width 101 height 27
click at [880, 416] on input "91:00 PM" at bounding box center [866, 418] width 101 height 27
click at [880, 415] on input "91:00 PM" at bounding box center [866, 418] width 101 height 27
type input "1:00 PM"
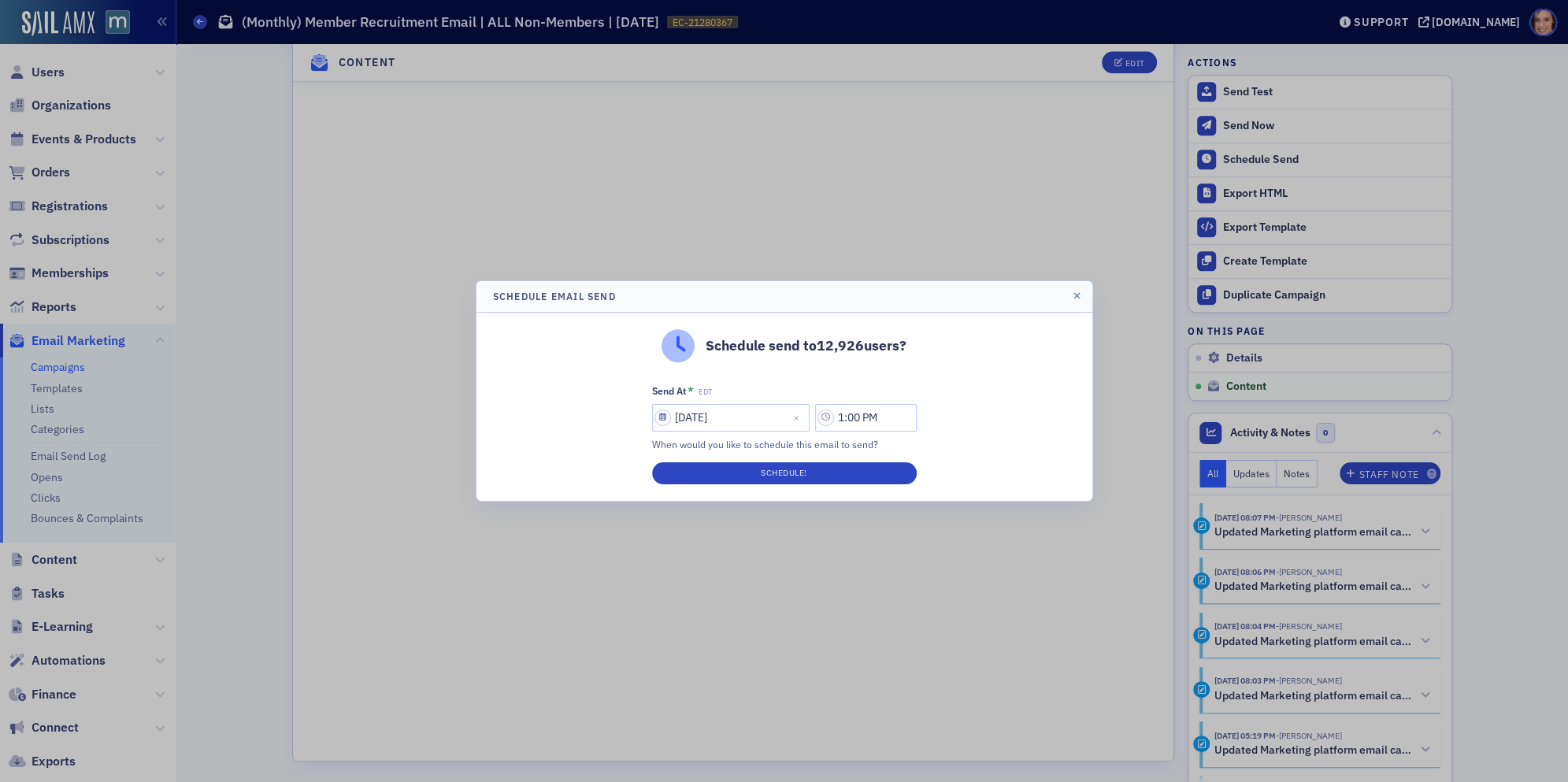
click at [970, 413] on div "Schedule send to 12,926 users? Send At * EDT 08/21/2025 1:00 PM When would you …" at bounding box center [784, 407] width 616 height 188
click at [882, 477] on button "Schedule!" at bounding box center [784, 473] width 265 height 22
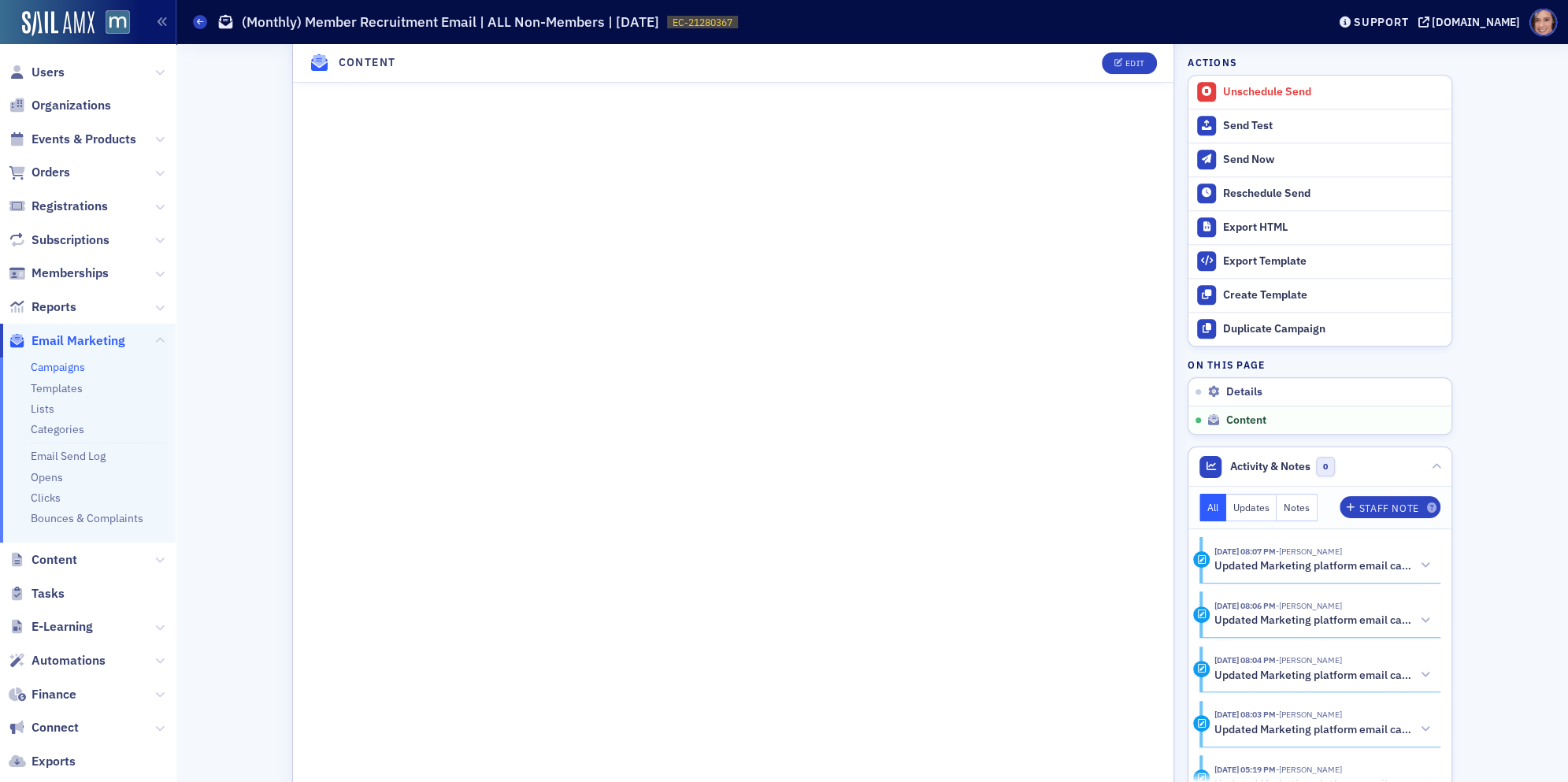
scroll to position [1247, 0]
click at [82, 137] on span "Events & Products" at bounding box center [84, 139] width 105 height 17
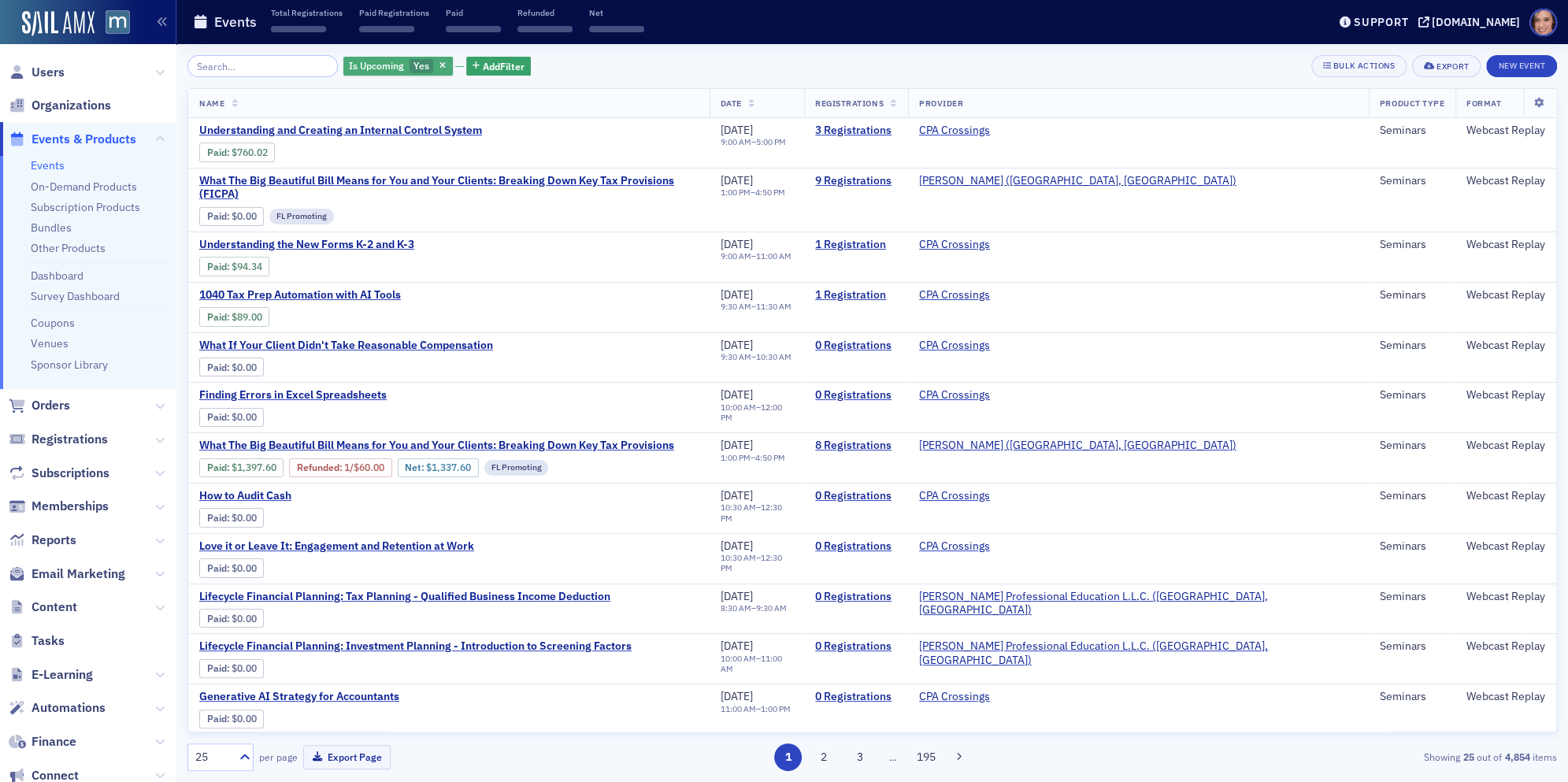
click at [412, 67] on div "Is Upcoming Yes" at bounding box center [398, 67] width 110 height 20
click at [439, 66] on icon "button" at bounding box center [442, 67] width 6 height 9
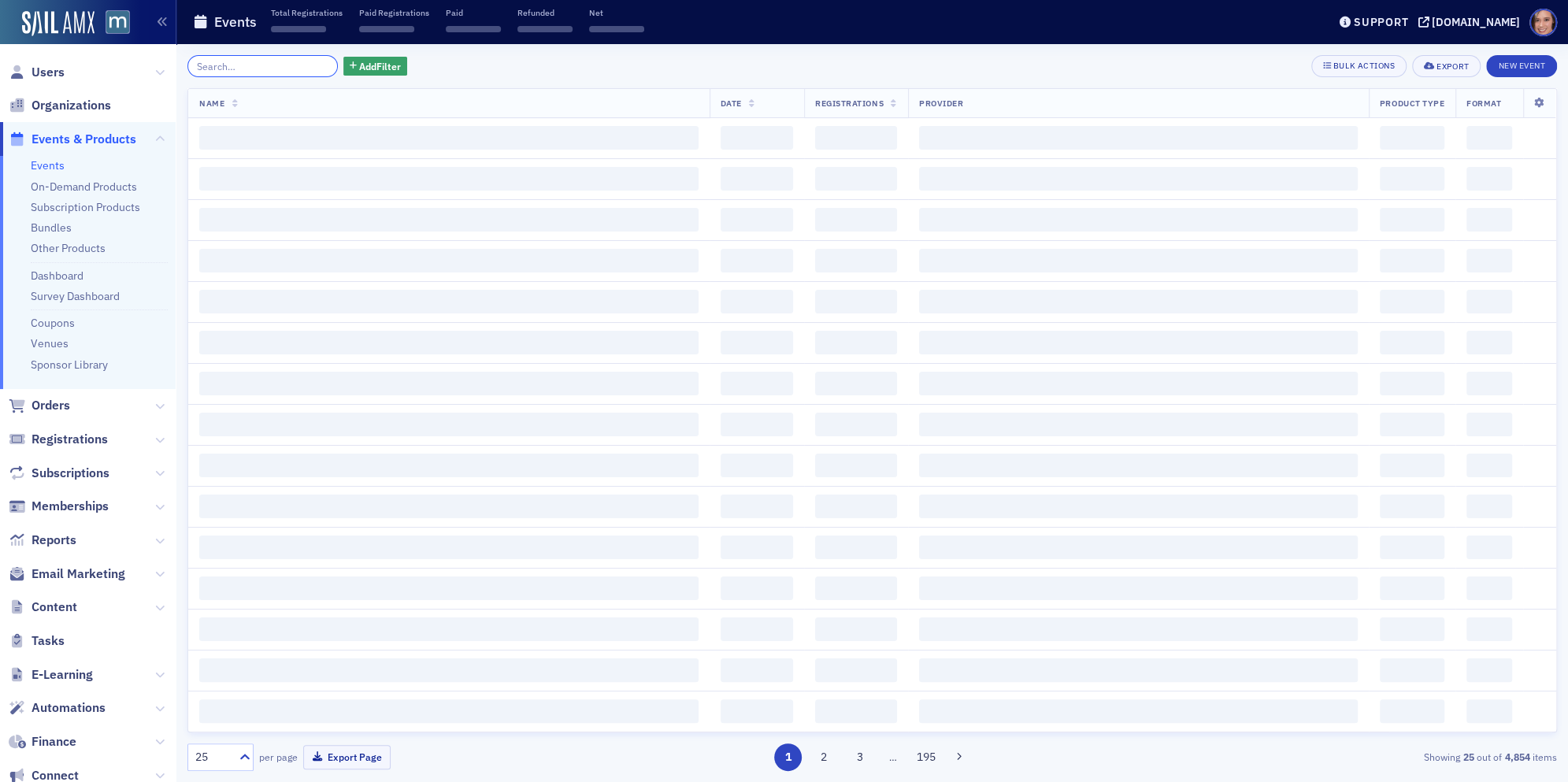
click at [264, 63] on input "search" at bounding box center [263, 66] width 150 height 22
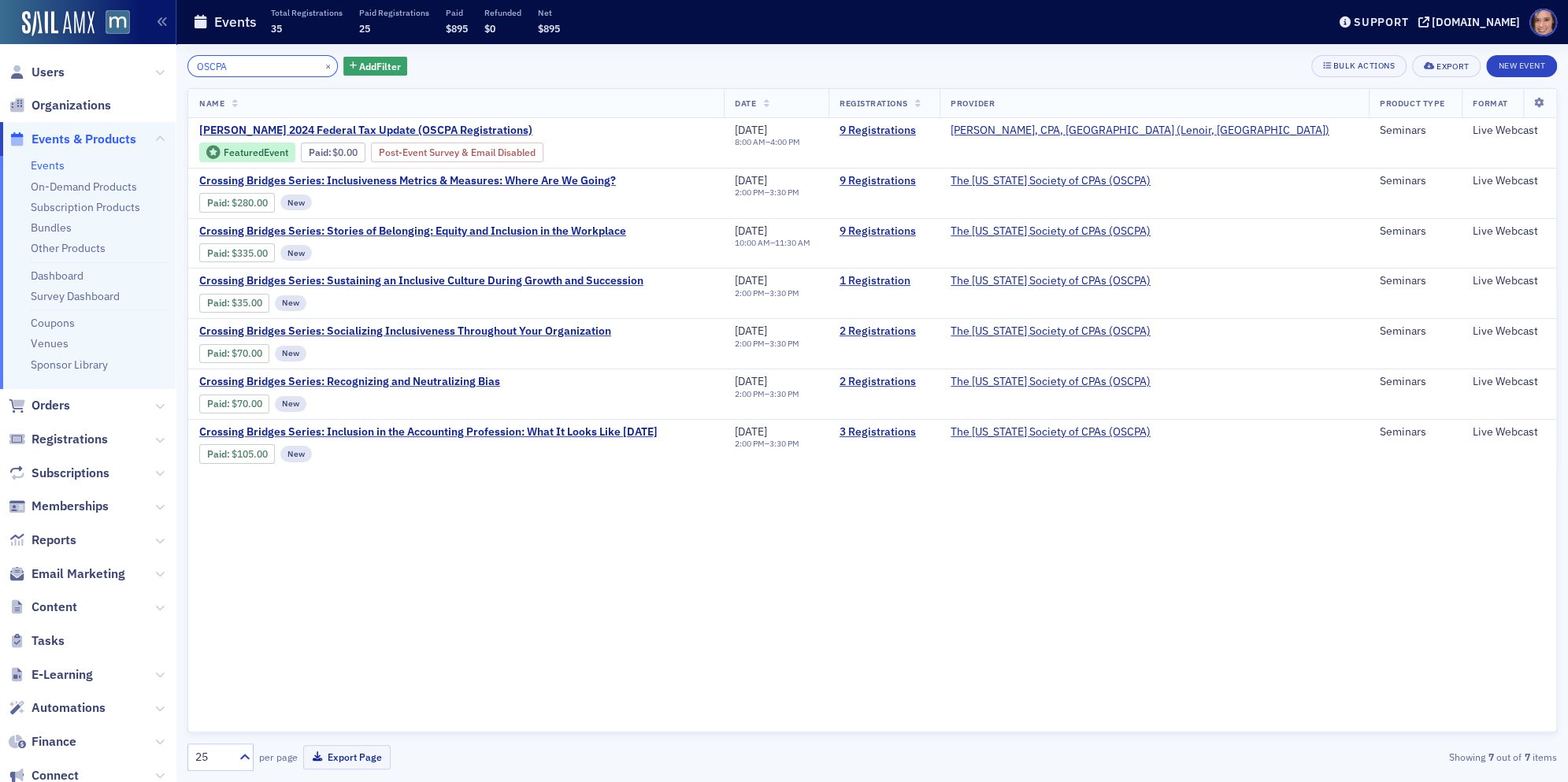
click at [246, 66] on input "OSCPA" at bounding box center [263, 66] width 150 height 22
click at [281, 67] on input "OSCPA" at bounding box center [263, 66] width 150 height 22
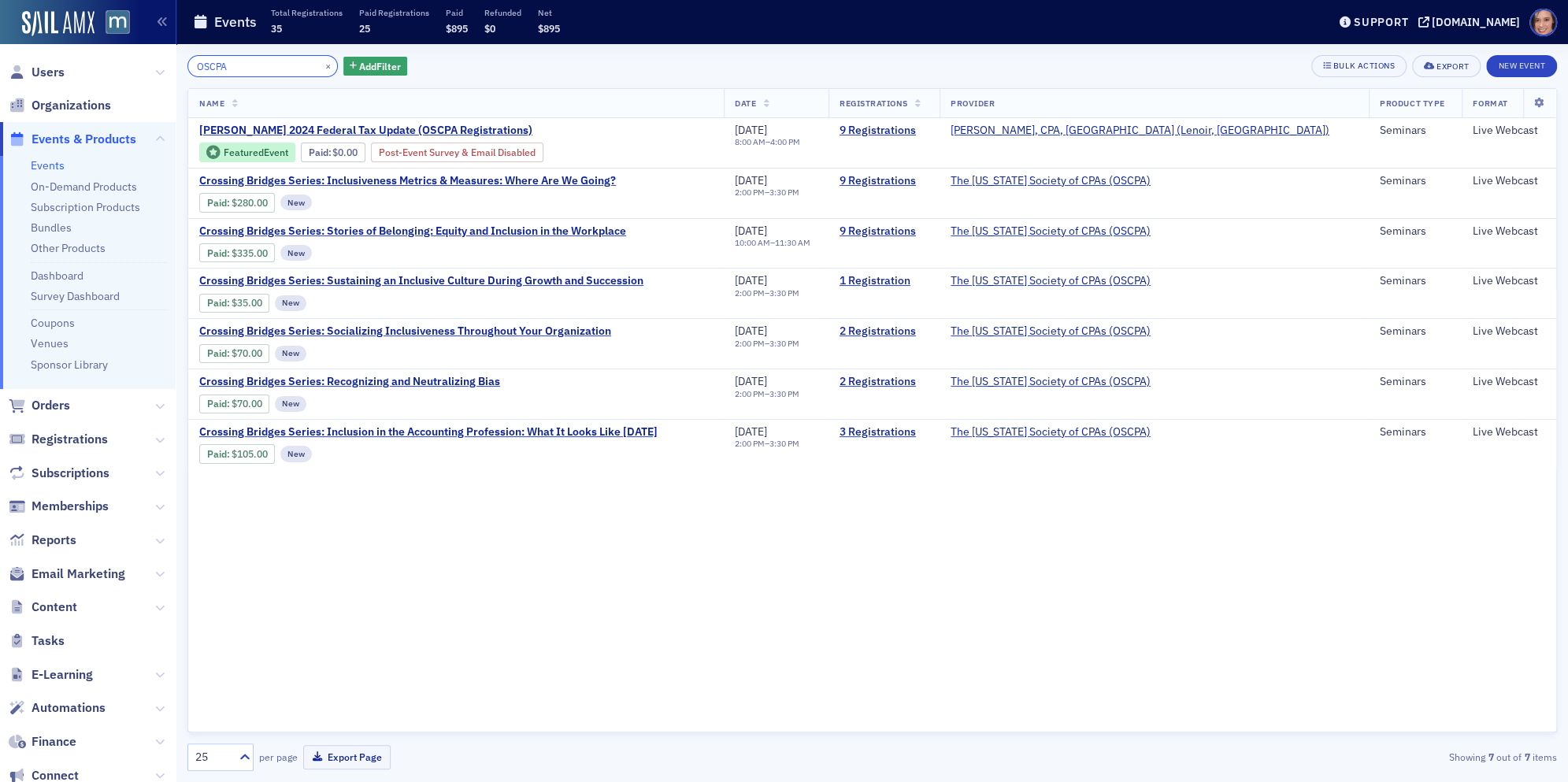
click at [281, 67] on input "OSCPA" at bounding box center [263, 66] width 150 height 22
paste input "40th Annual Personal Financial Planning Conference"
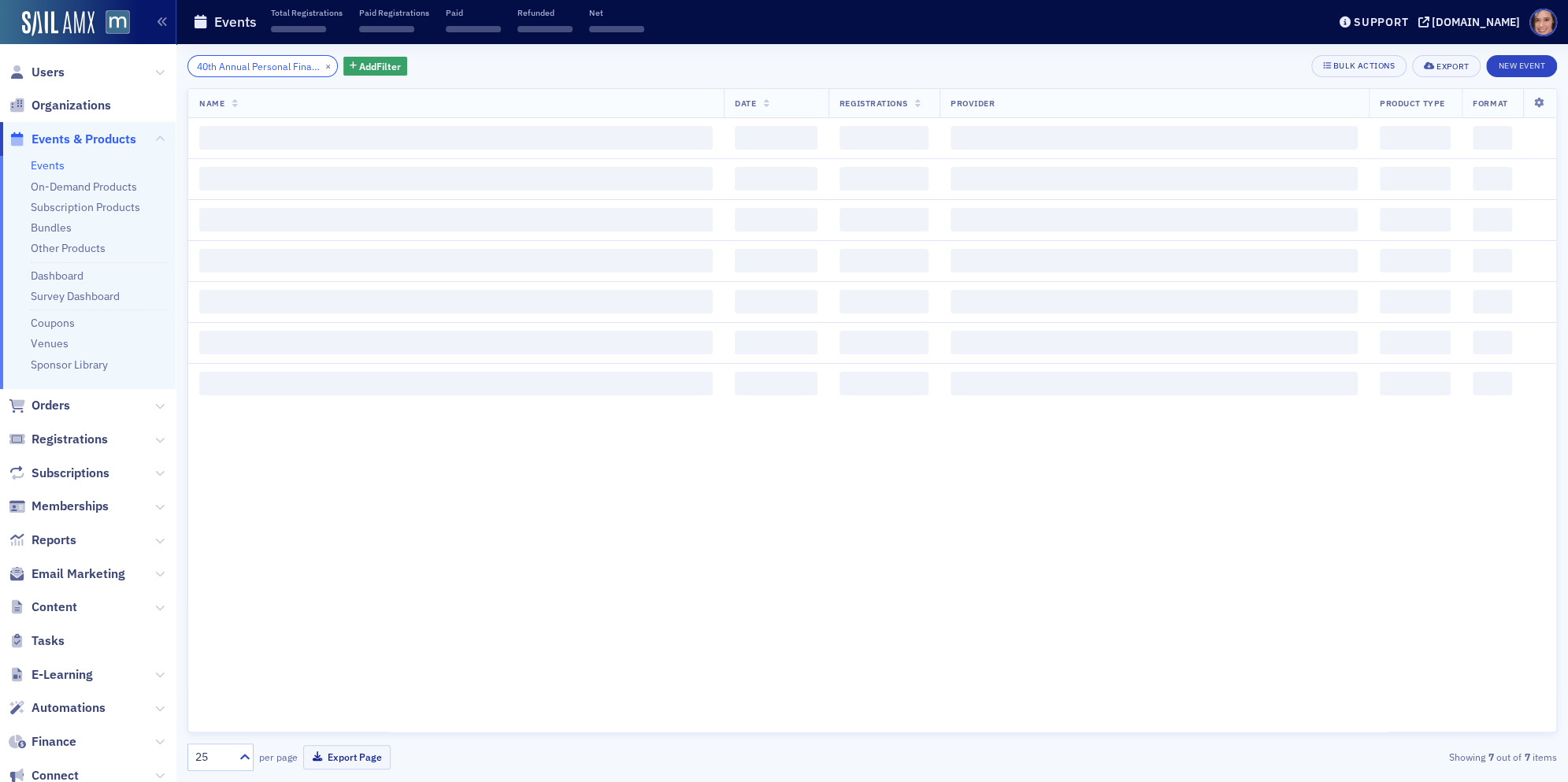
drag, startPoint x: 232, startPoint y: 72, endPoint x: 125, endPoint y: 72, distance: 107.0
click at [125, 72] on div "Users Organizations Events & Products Events On-Demand Products Subscription Pr…" at bounding box center [784, 391] width 1568 height 782
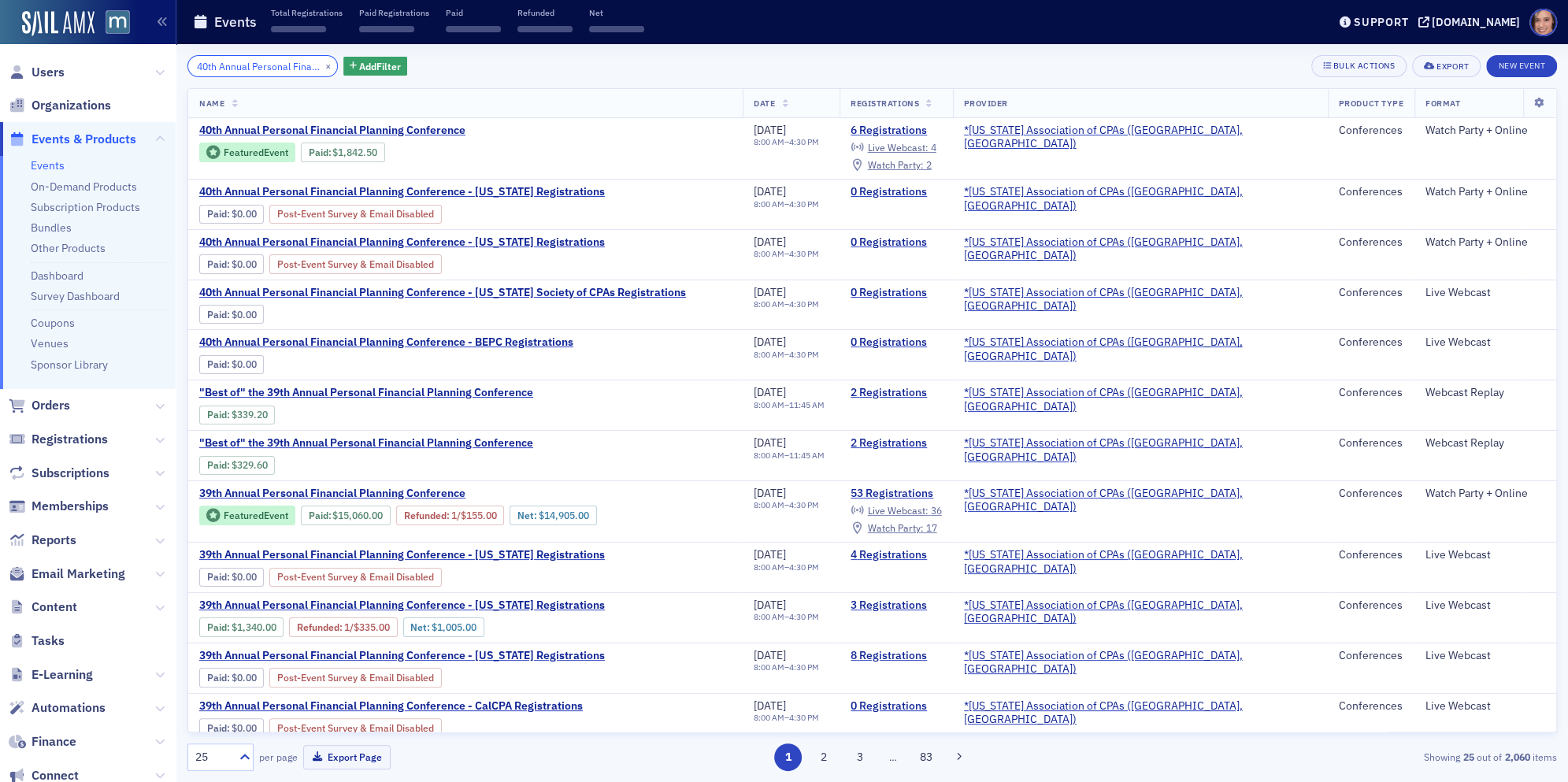
click at [203, 63] on input "40th Annual Personal Financial Planning Conference" at bounding box center [263, 66] width 150 height 22
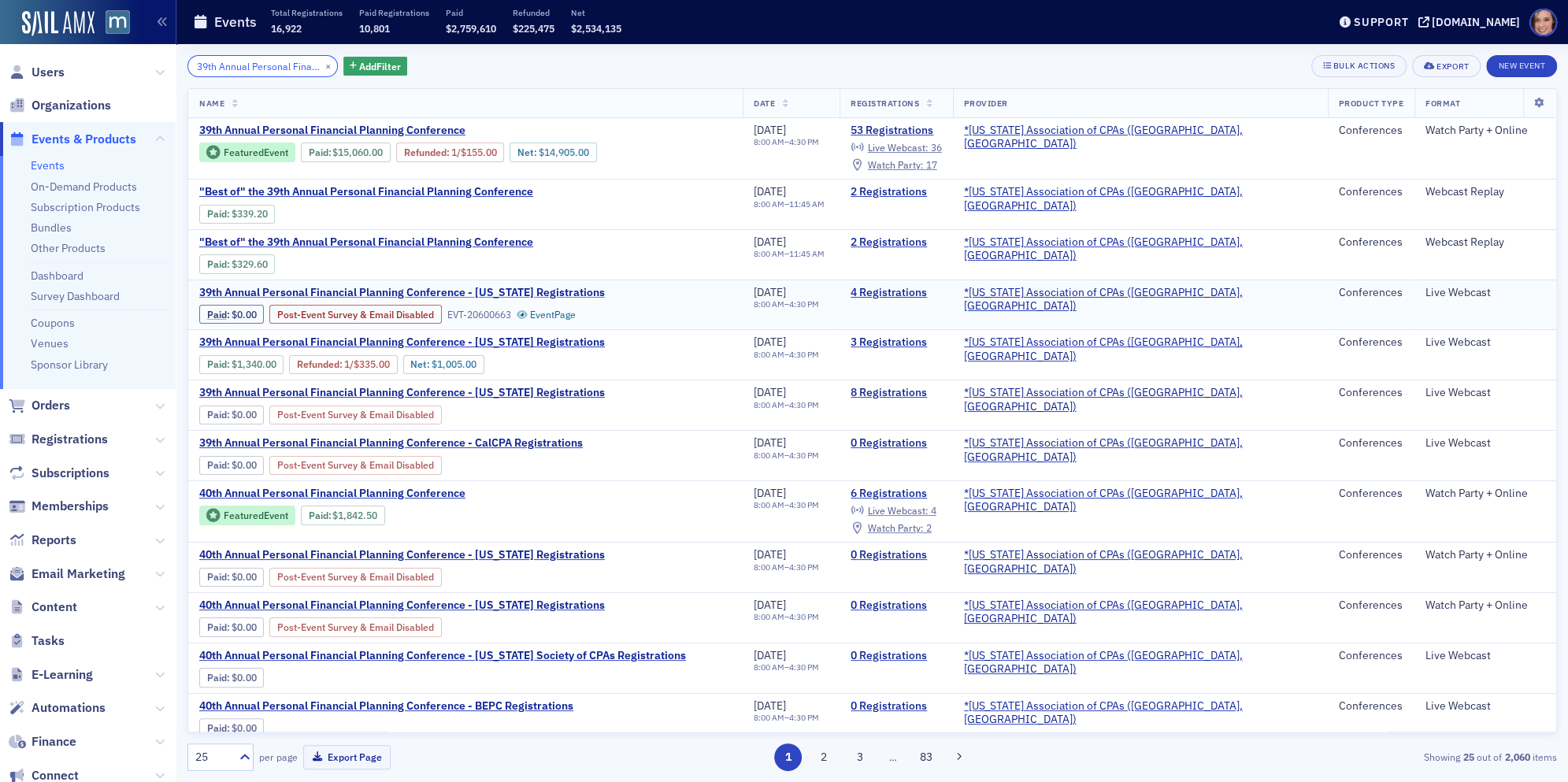
type input "39th Annual Personal Financial Planning Conference"
click at [509, 290] on span "39th Annual Personal Financial Planning Conference - New Jersey Registrations" at bounding box center [402, 294] width 406 height 14
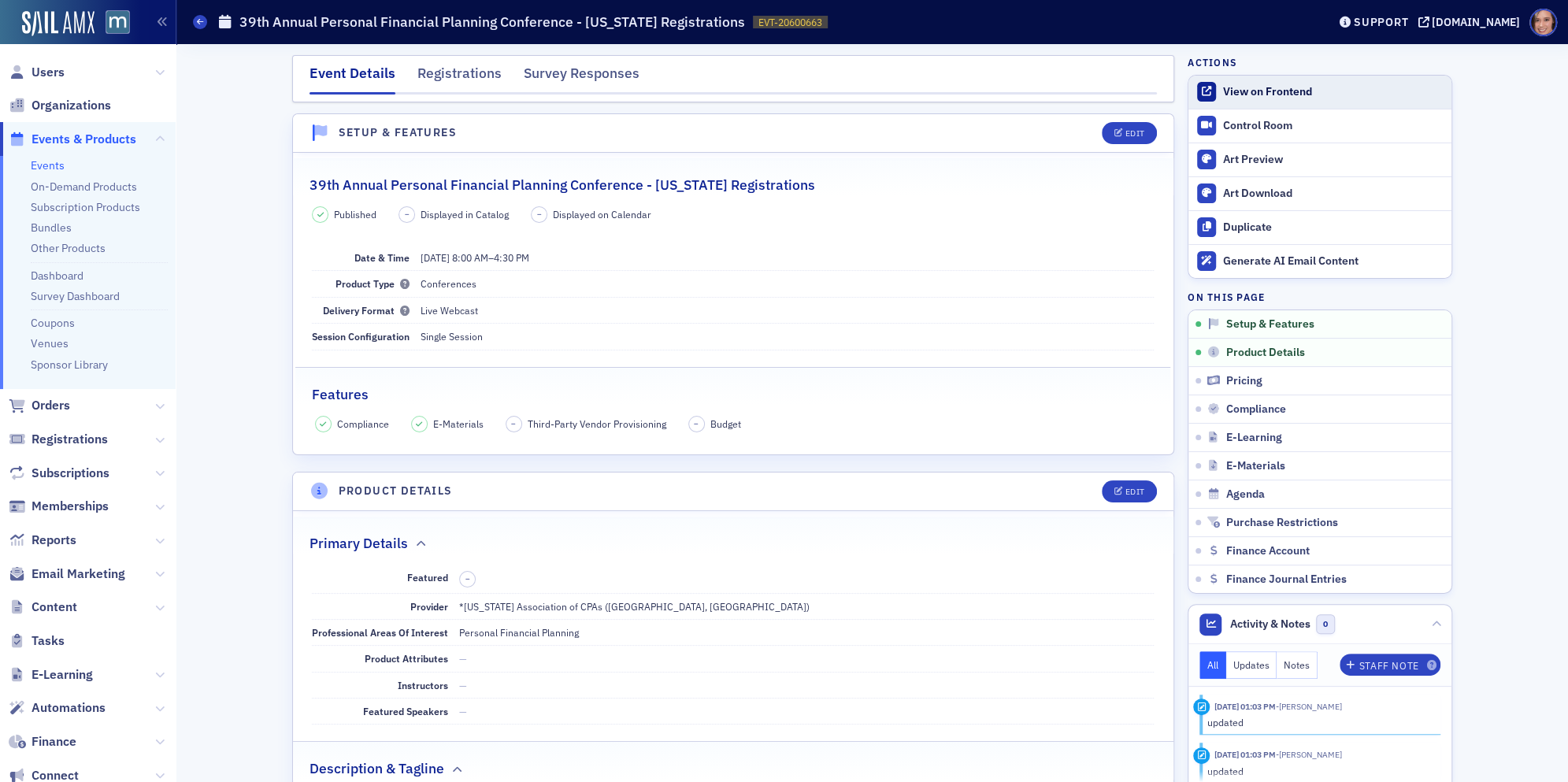
click at [1175, 82] on link "View on Frontend" at bounding box center [1320, 92] width 263 height 34
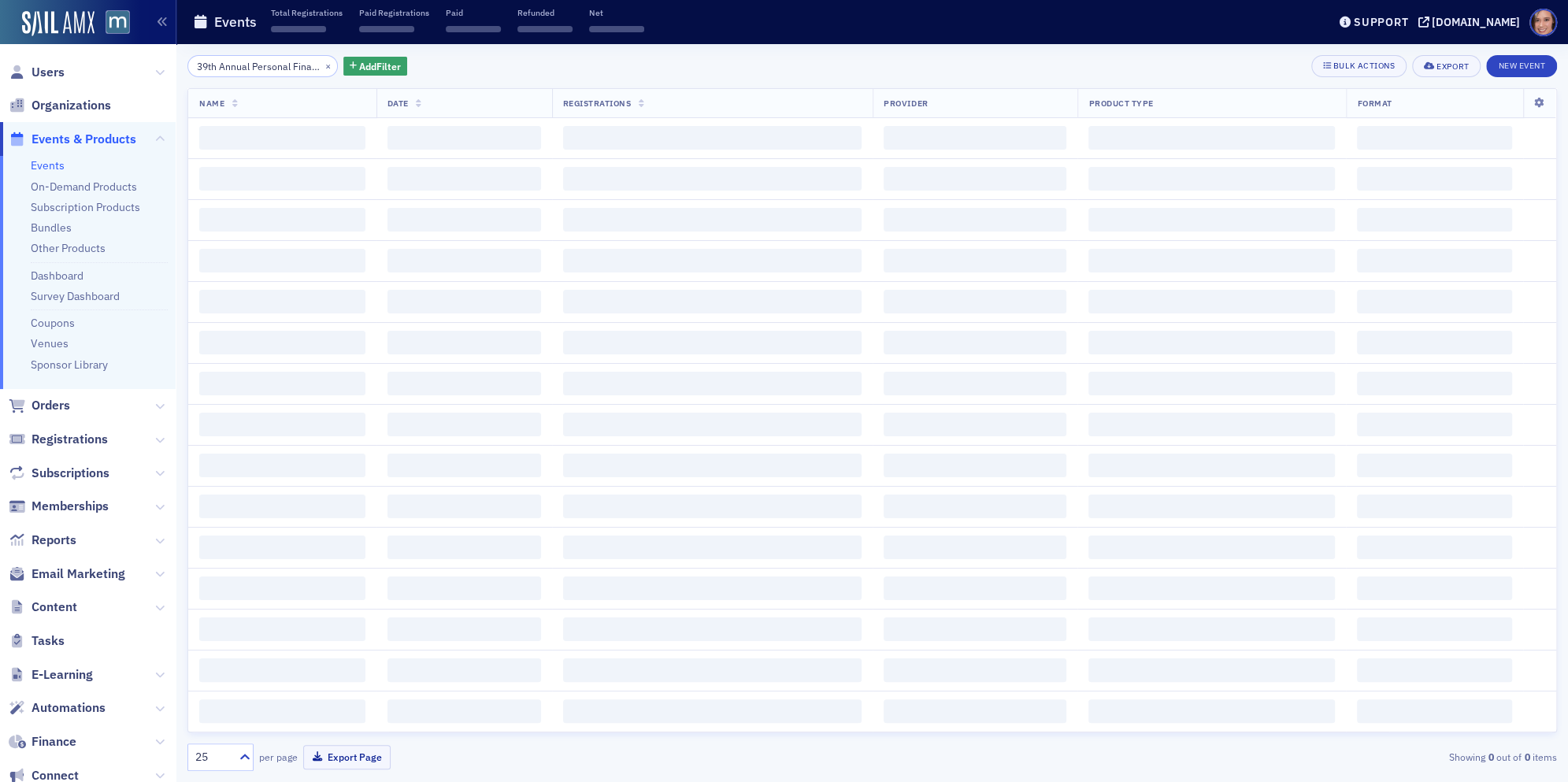
scroll to position [0, 123]
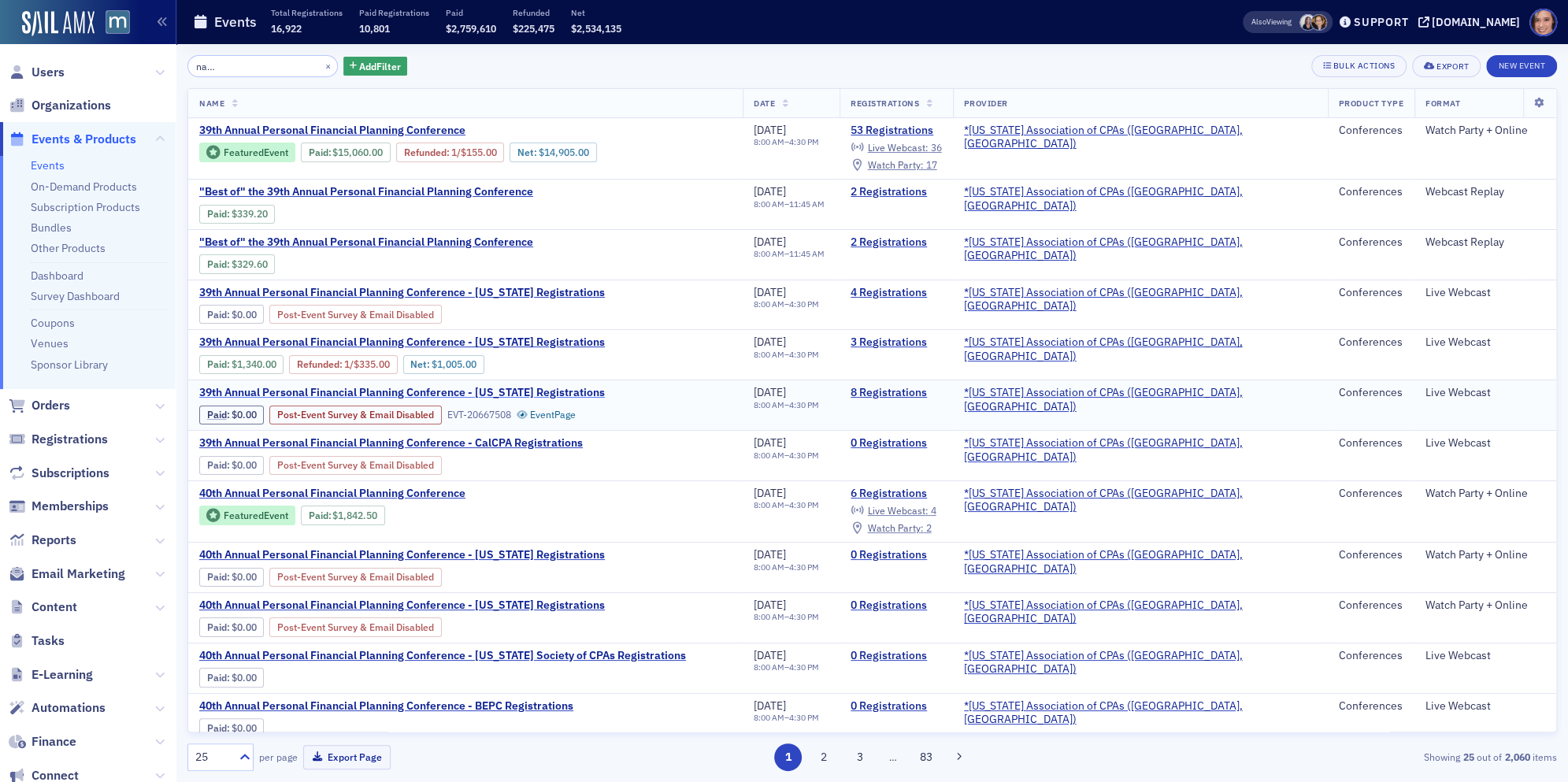
click at [592, 388] on span "39th Annual Personal Financial Planning Conference - Connecticut Registrations" at bounding box center [402, 393] width 406 height 14
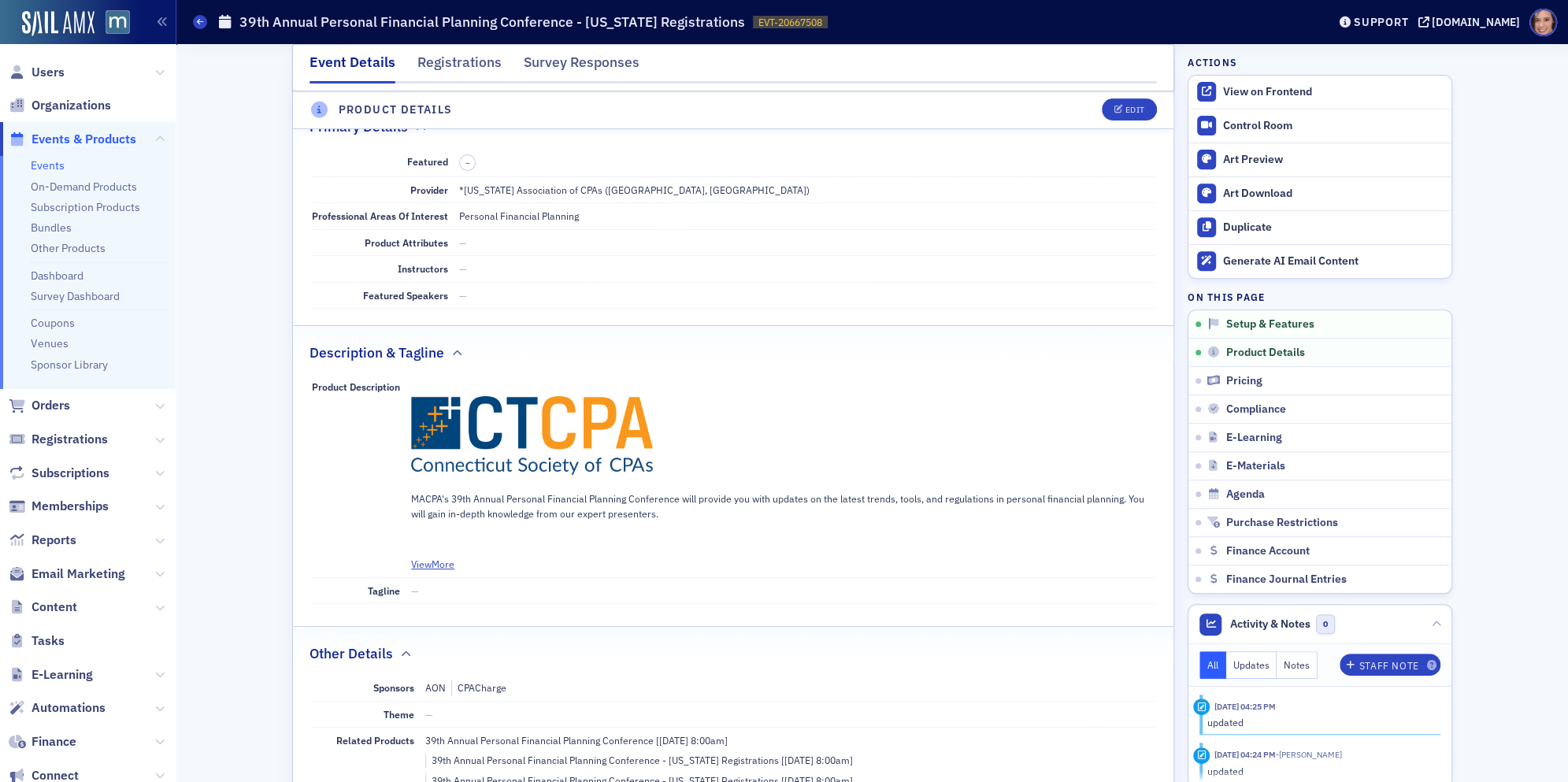
scroll to position [616, 0]
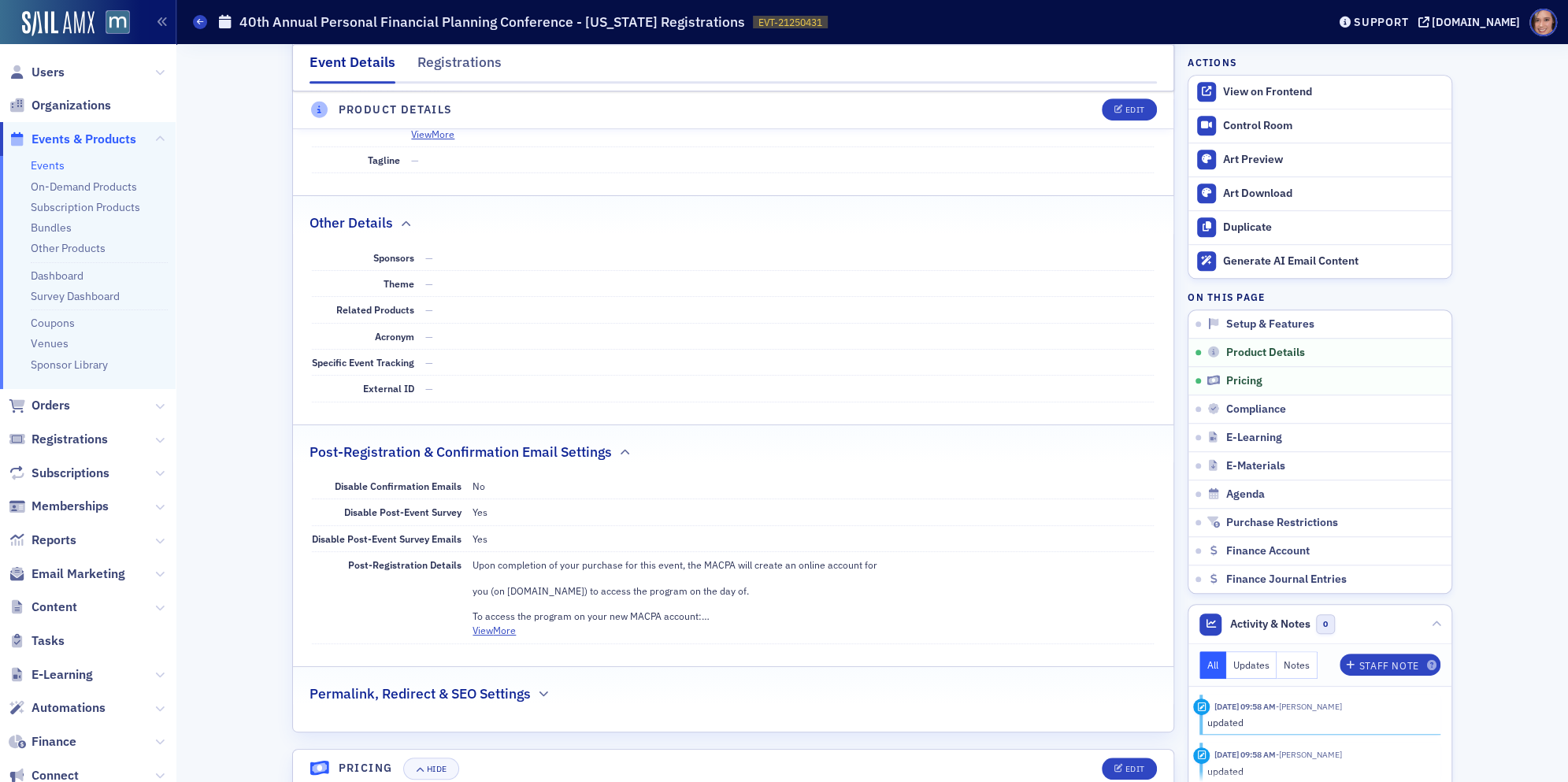
scroll to position [1369, 0]
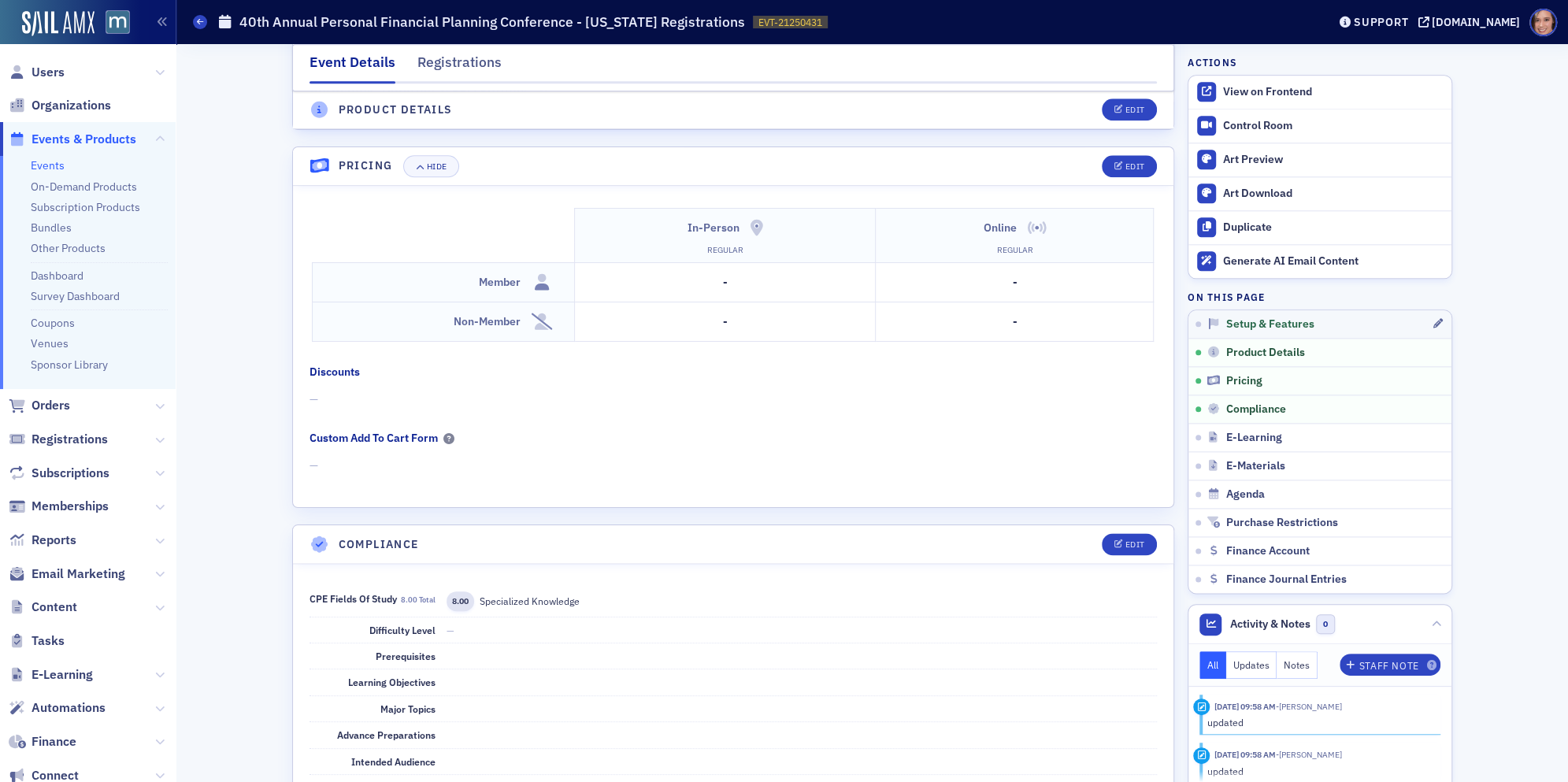
click at [1250, 331] on link "Setup & Features" at bounding box center [1320, 323] width 263 height 27
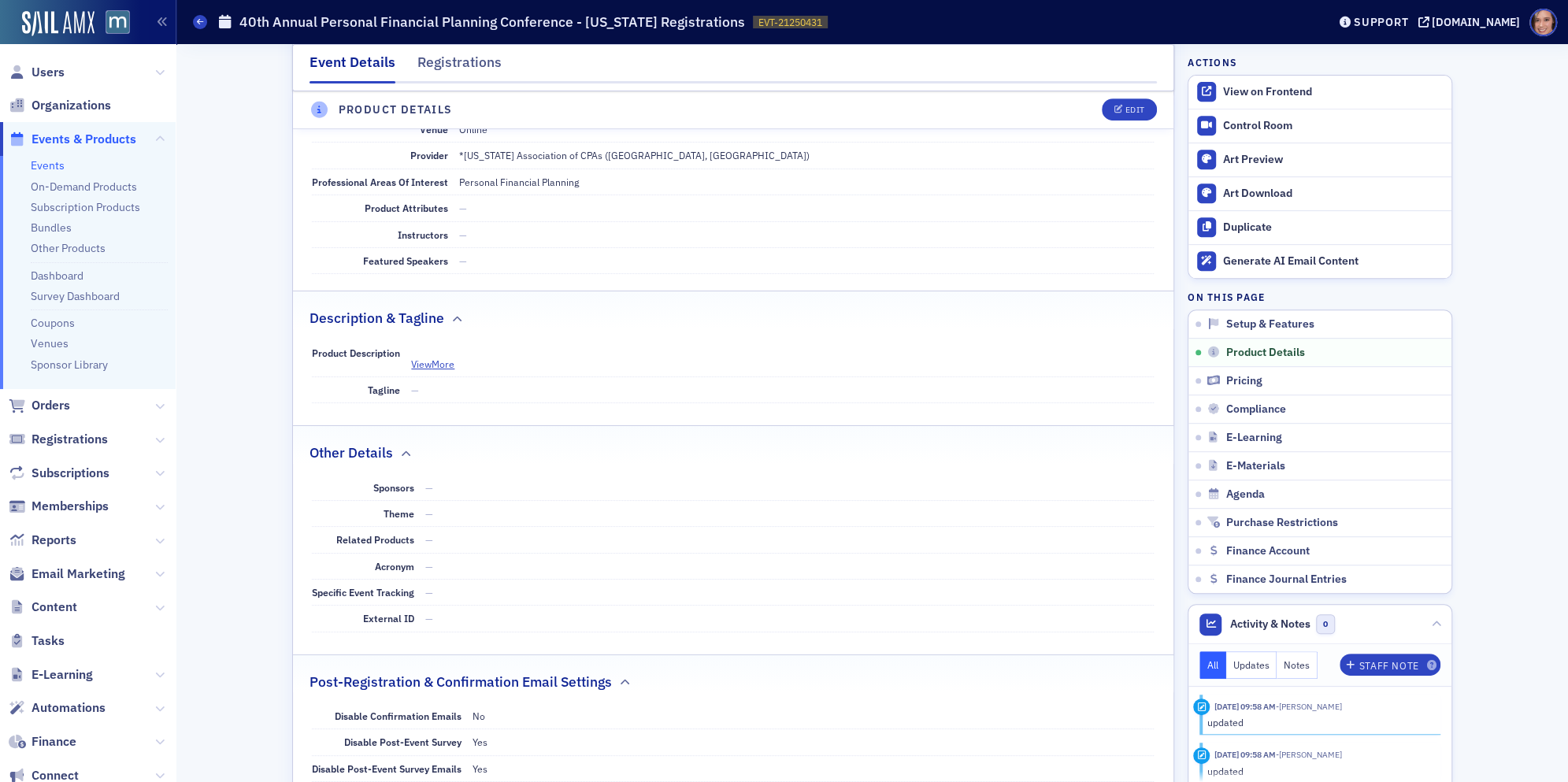
scroll to position [0, 0]
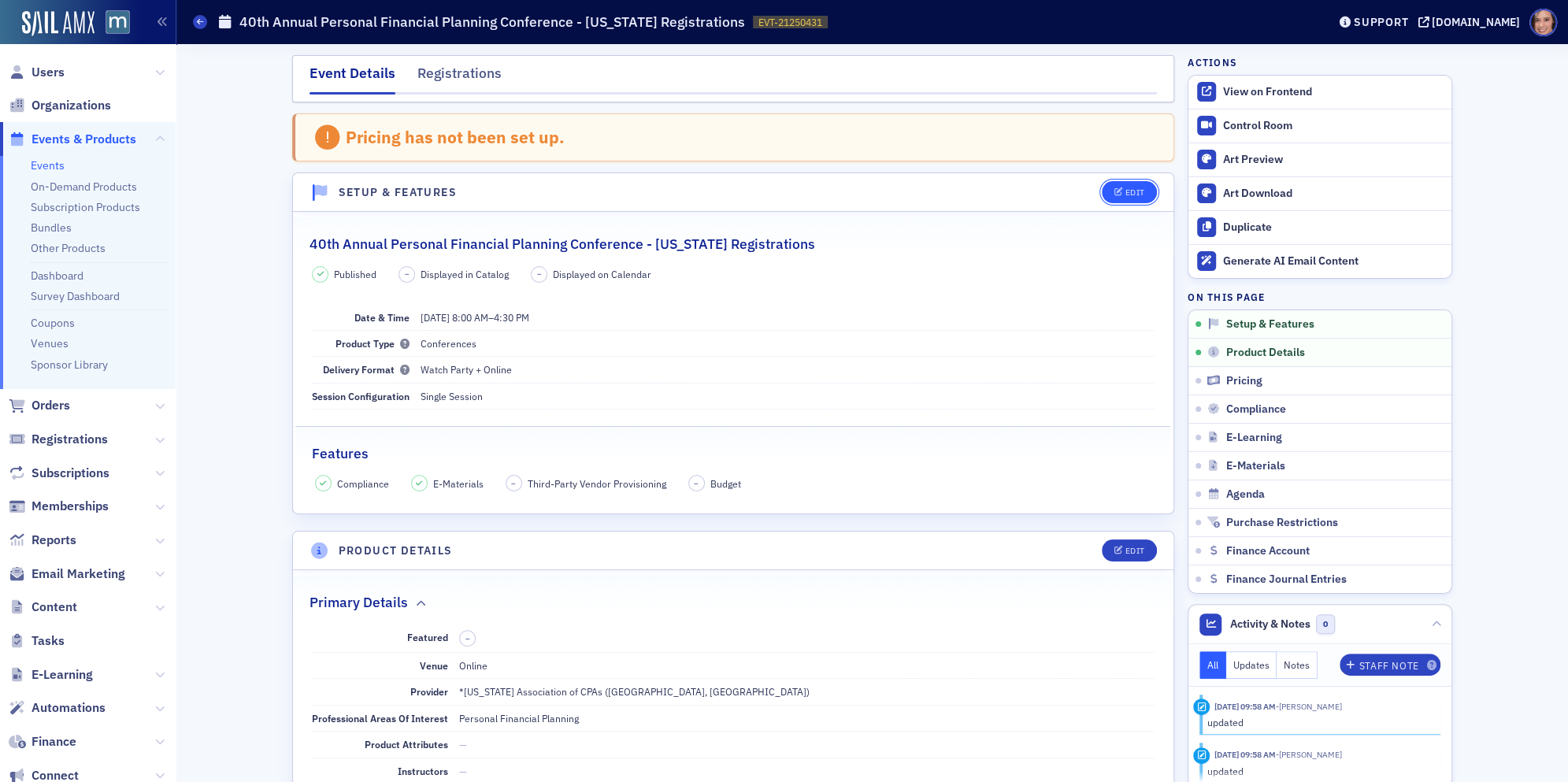
click at [1134, 197] on button "Edit" at bounding box center [1129, 192] width 54 height 22
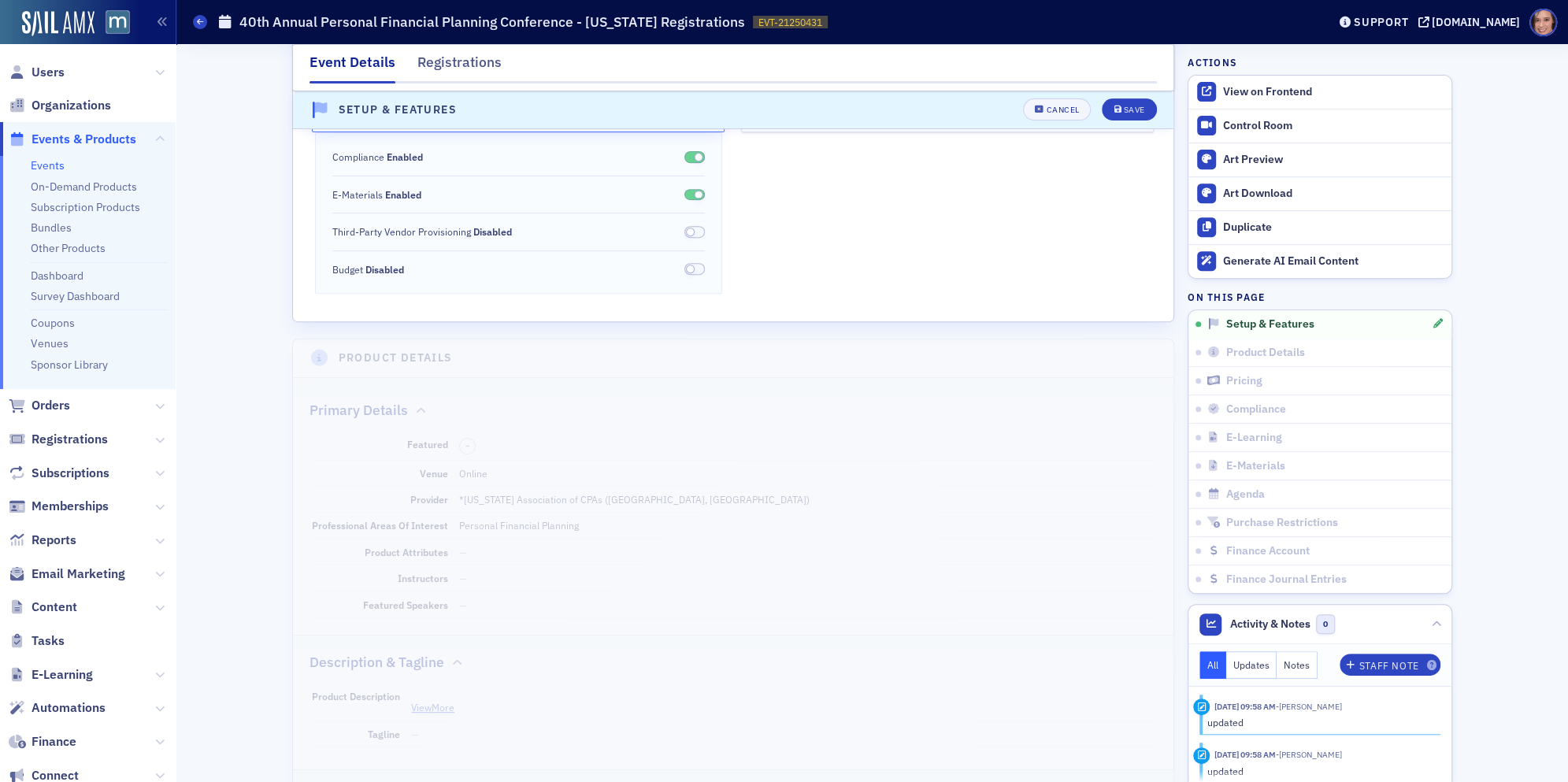
scroll to position [39, 0]
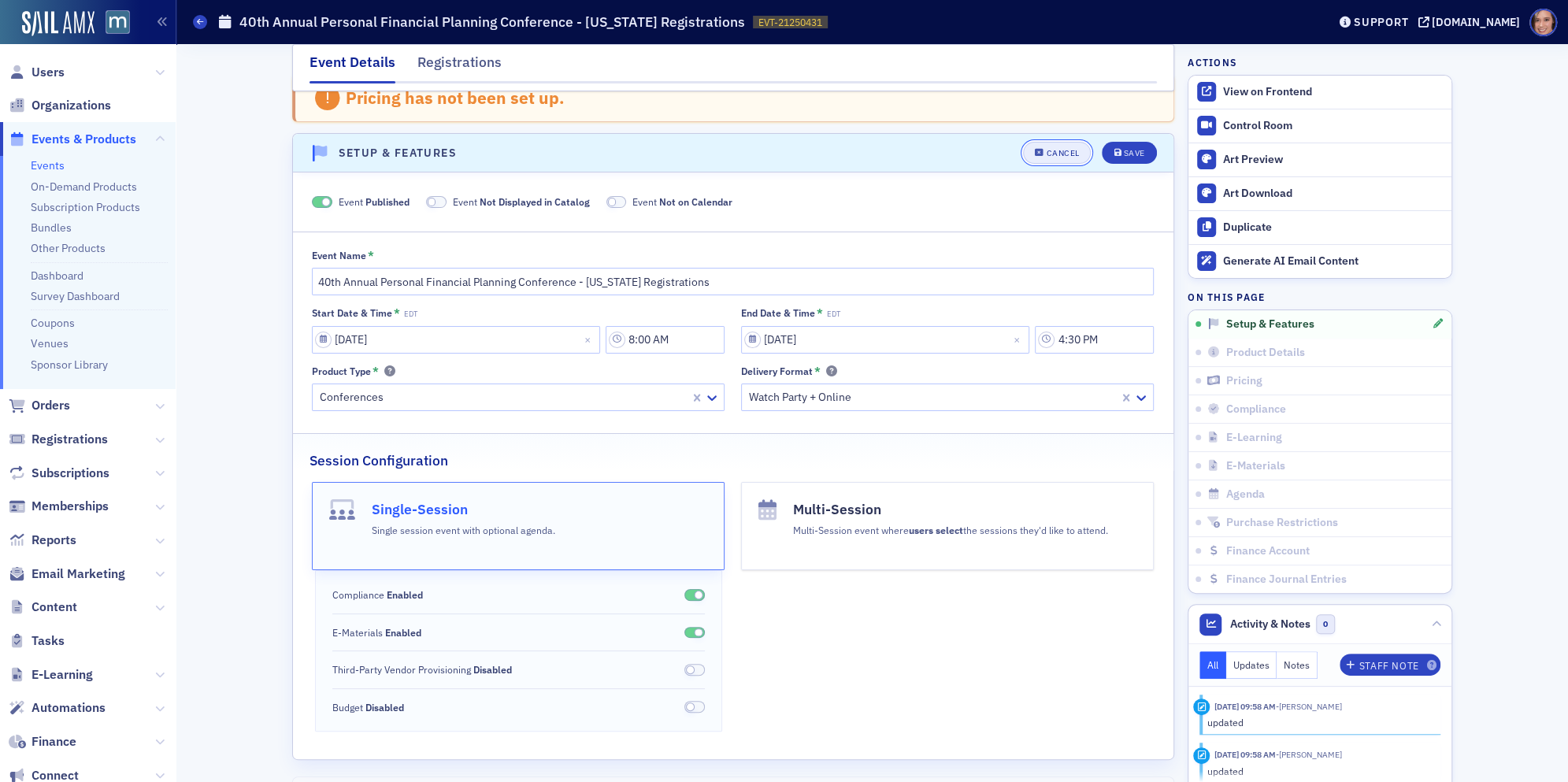
click at [1057, 150] on div "Cancel" at bounding box center [1062, 153] width 34 height 9
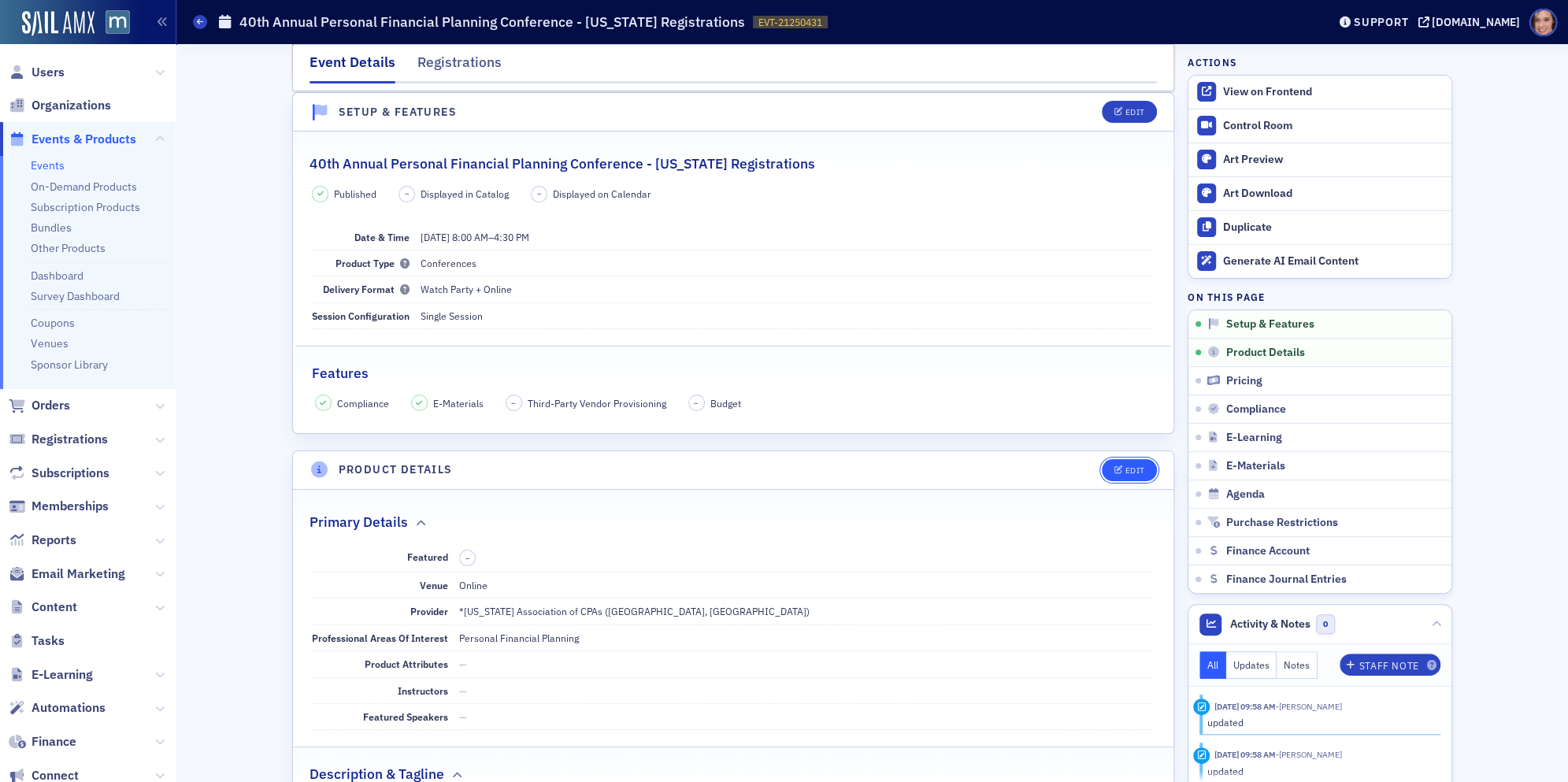
click at [1114, 468] on icon "button" at bounding box center [1118, 471] width 9 height 9
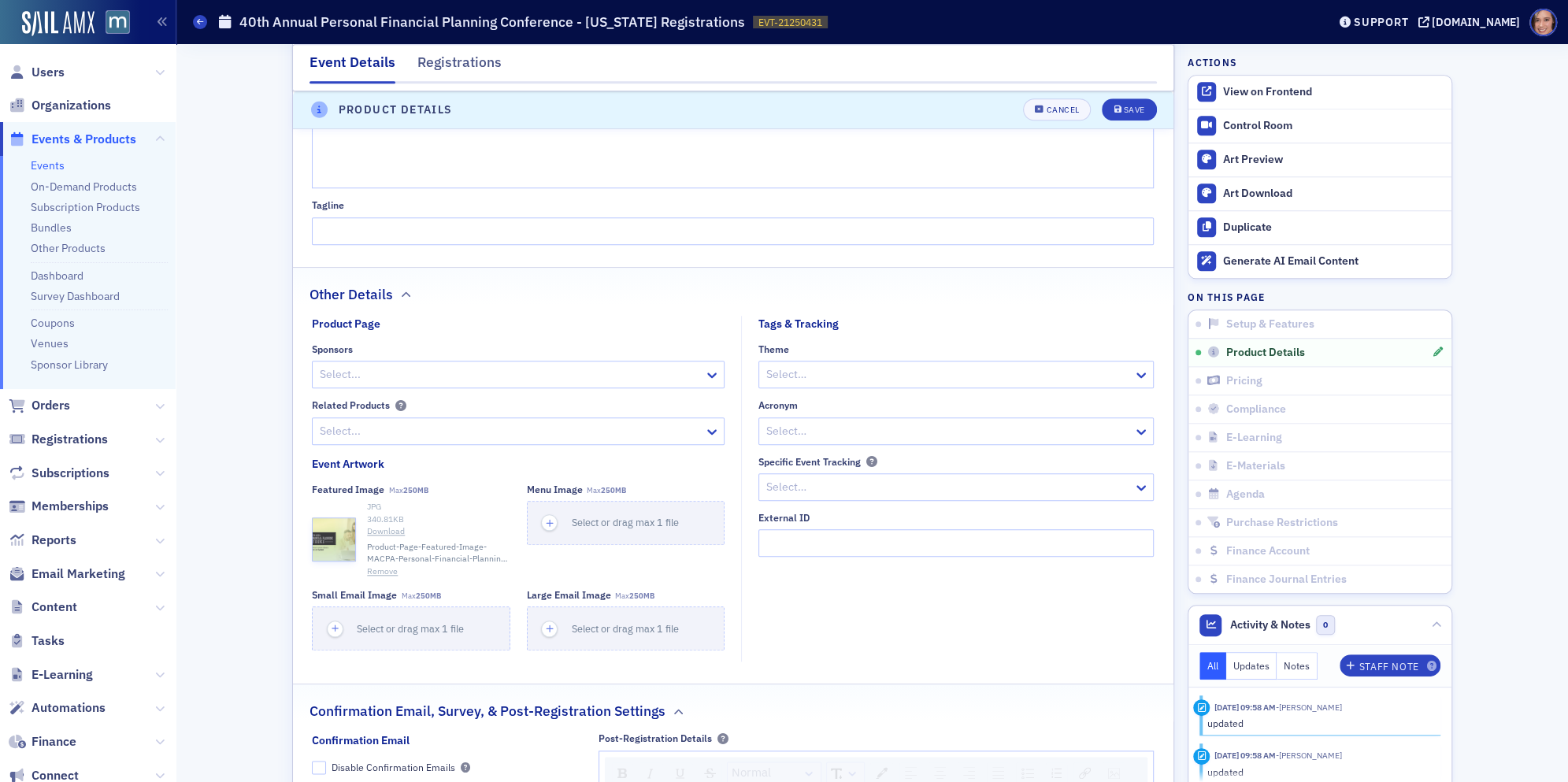
scroll to position [1012, 0]
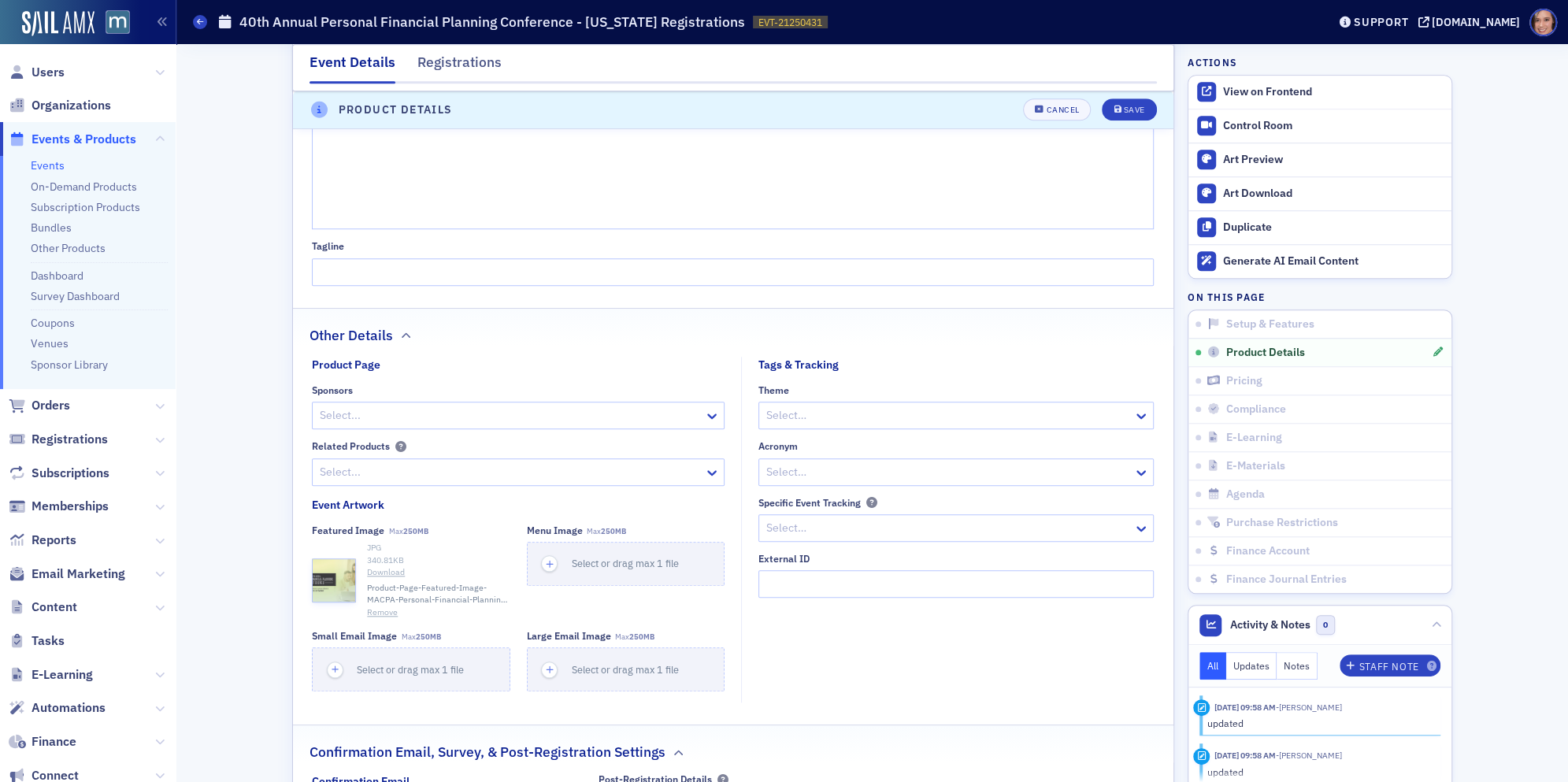
click at [389, 606] on button "Remove" at bounding box center [382, 613] width 31 height 13
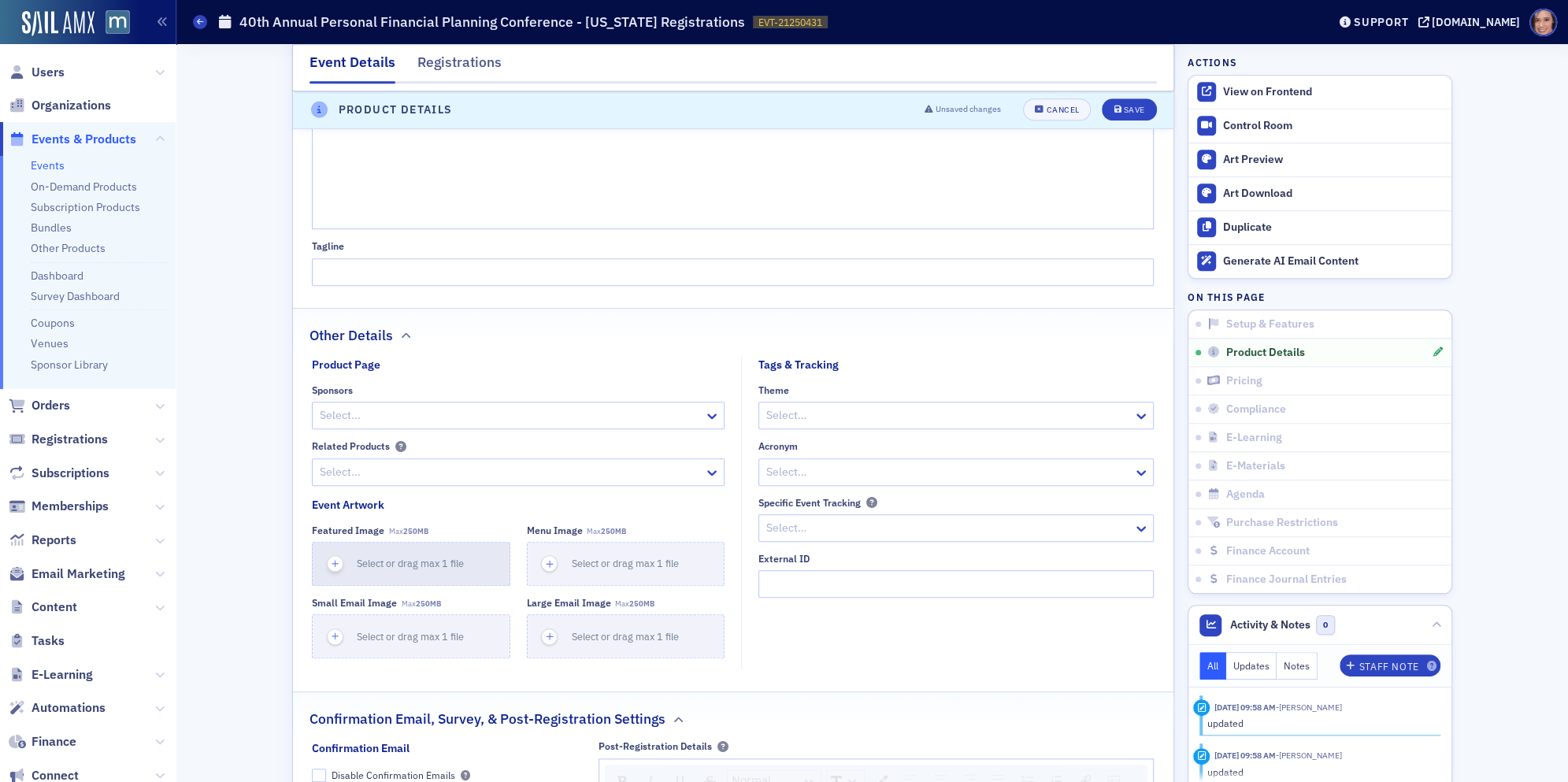
click at [379, 578] on button "Select or drag max 1 file" at bounding box center [410, 564] width 198 height 44
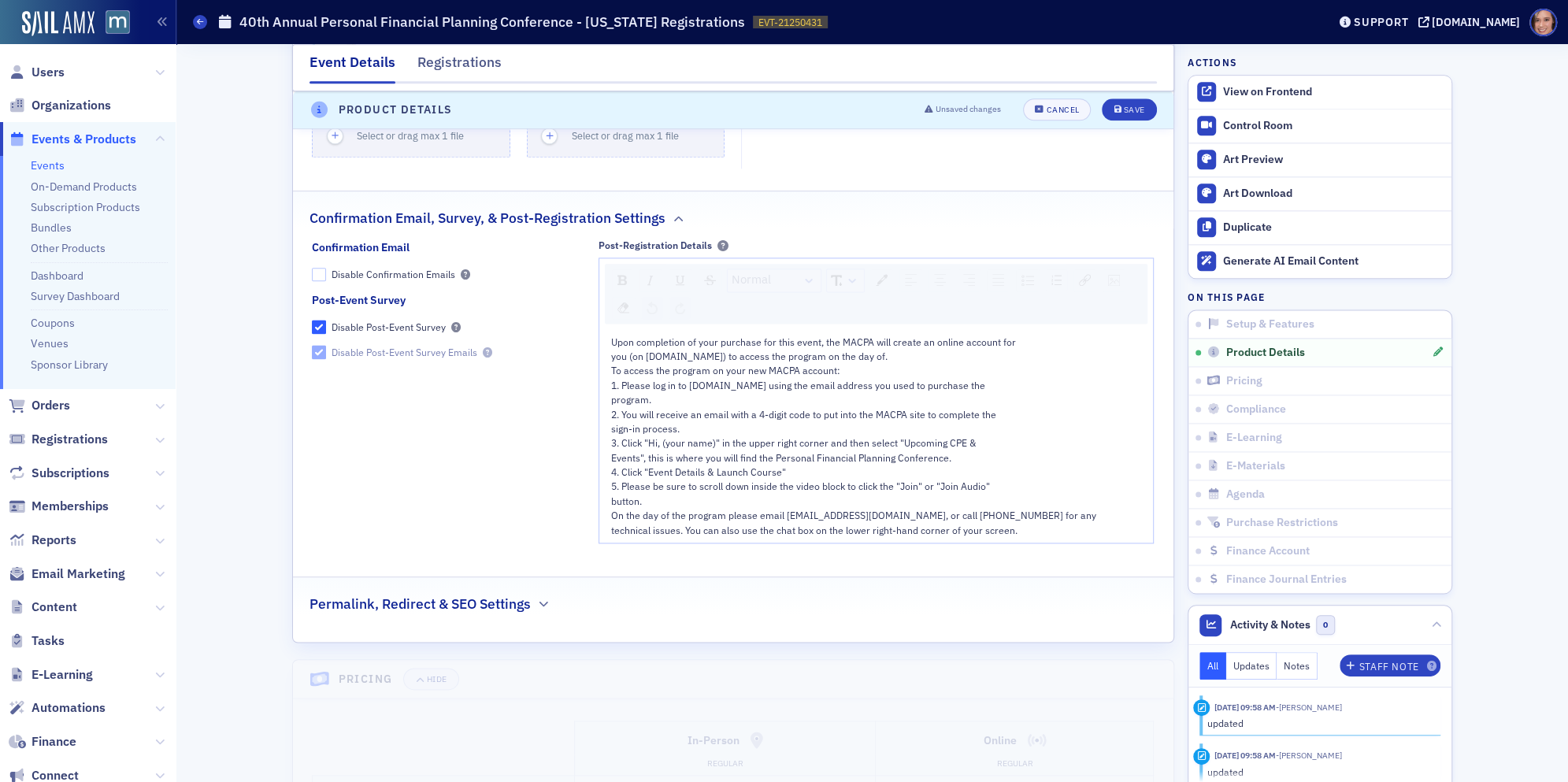
scroll to position [1733, 0]
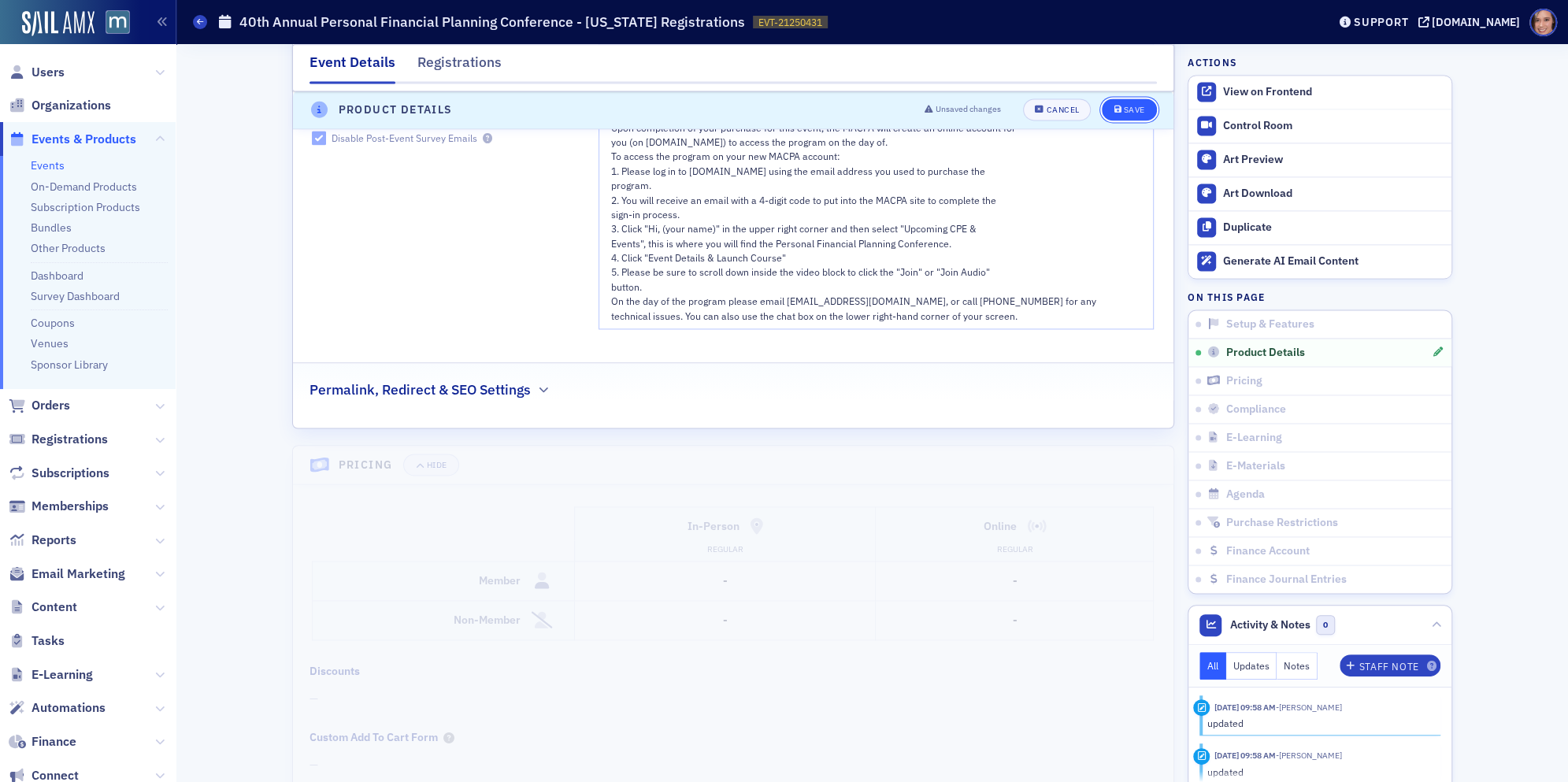
click at [1145, 112] on button "Save" at bounding box center [1129, 111] width 54 height 22
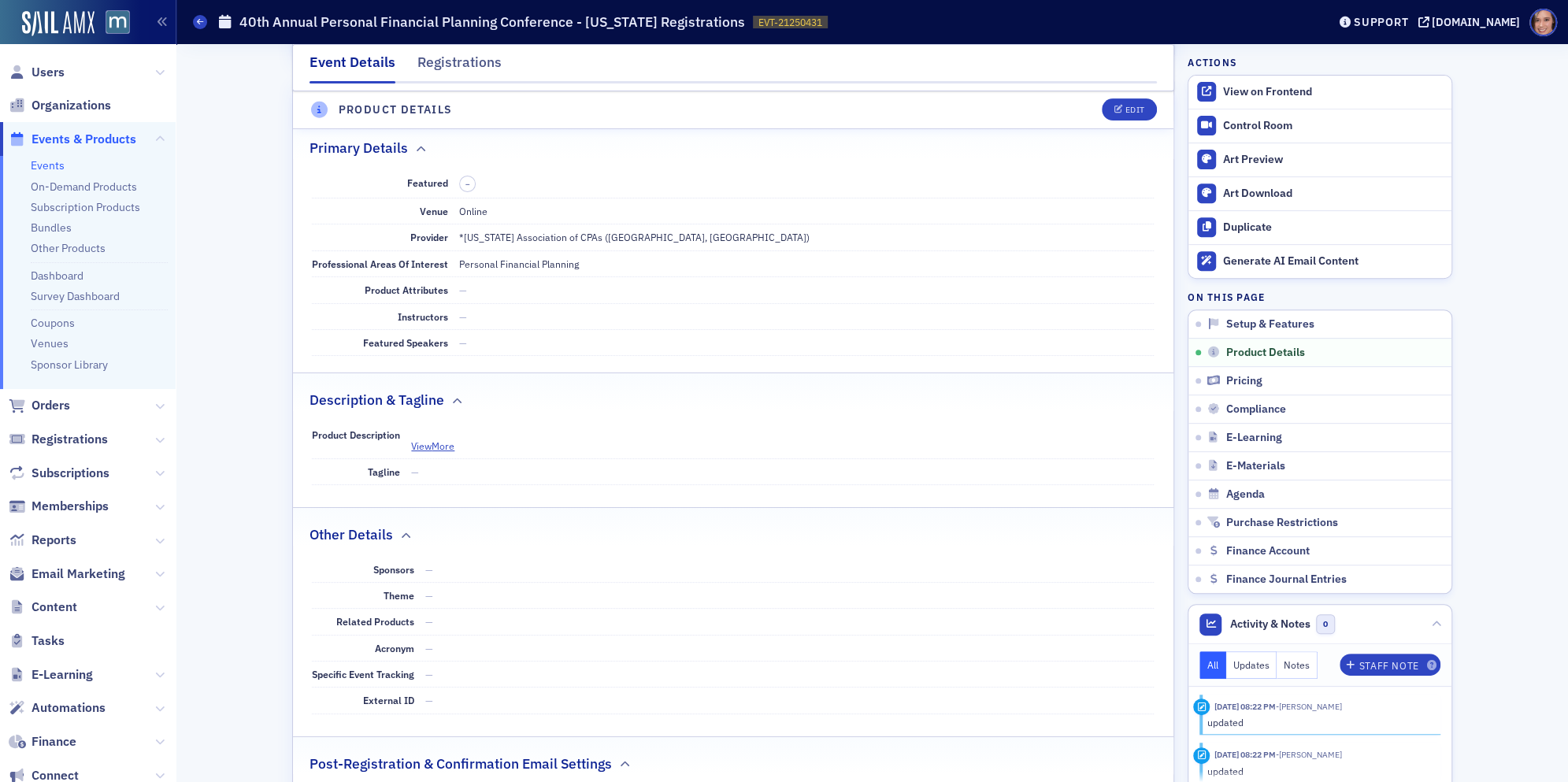
scroll to position [437, 0]
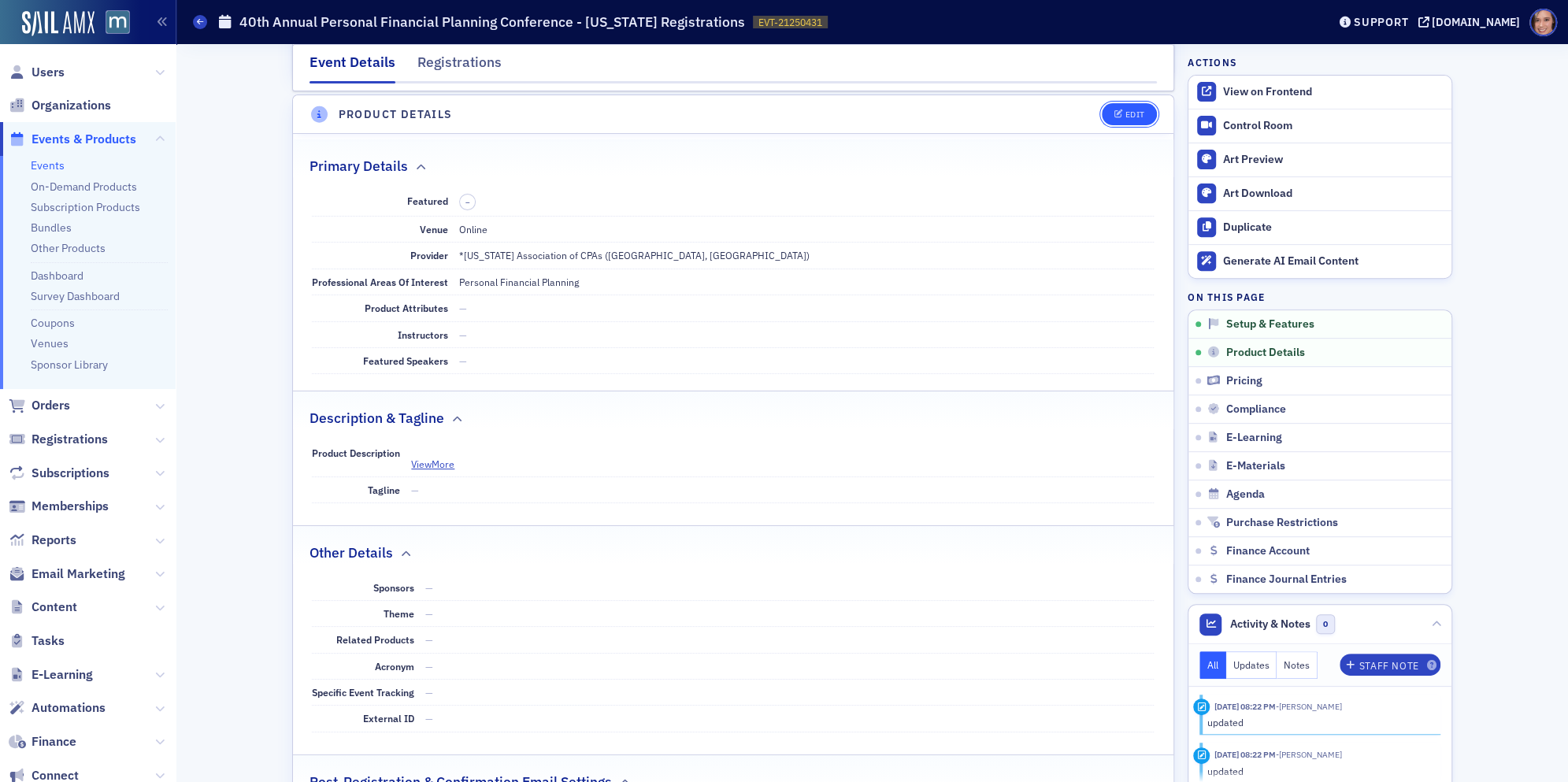
click at [1120, 119] on button "Edit" at bounding box center [1129, 114] width 54 height 22
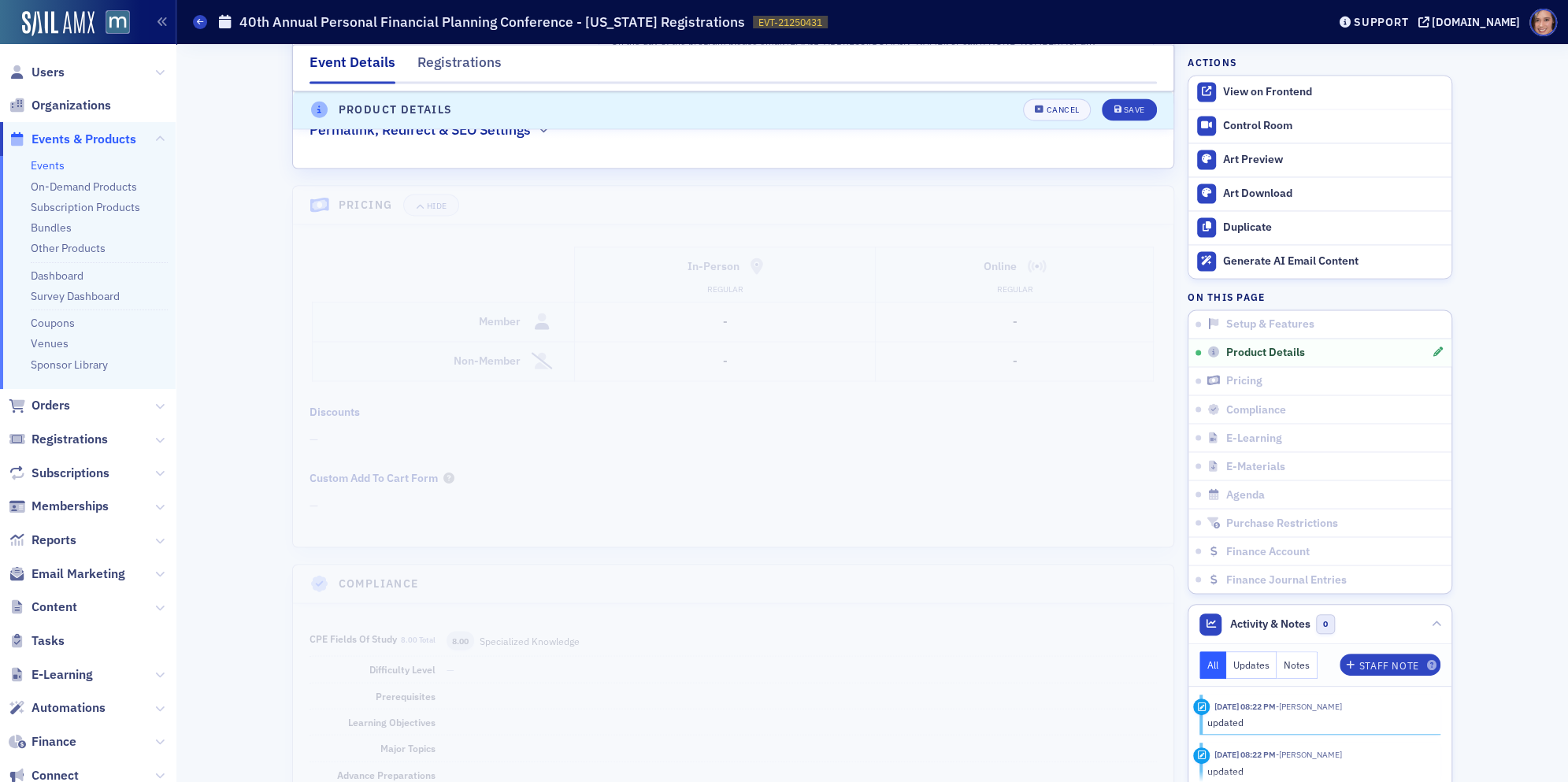
scroll to position [1766, 0]
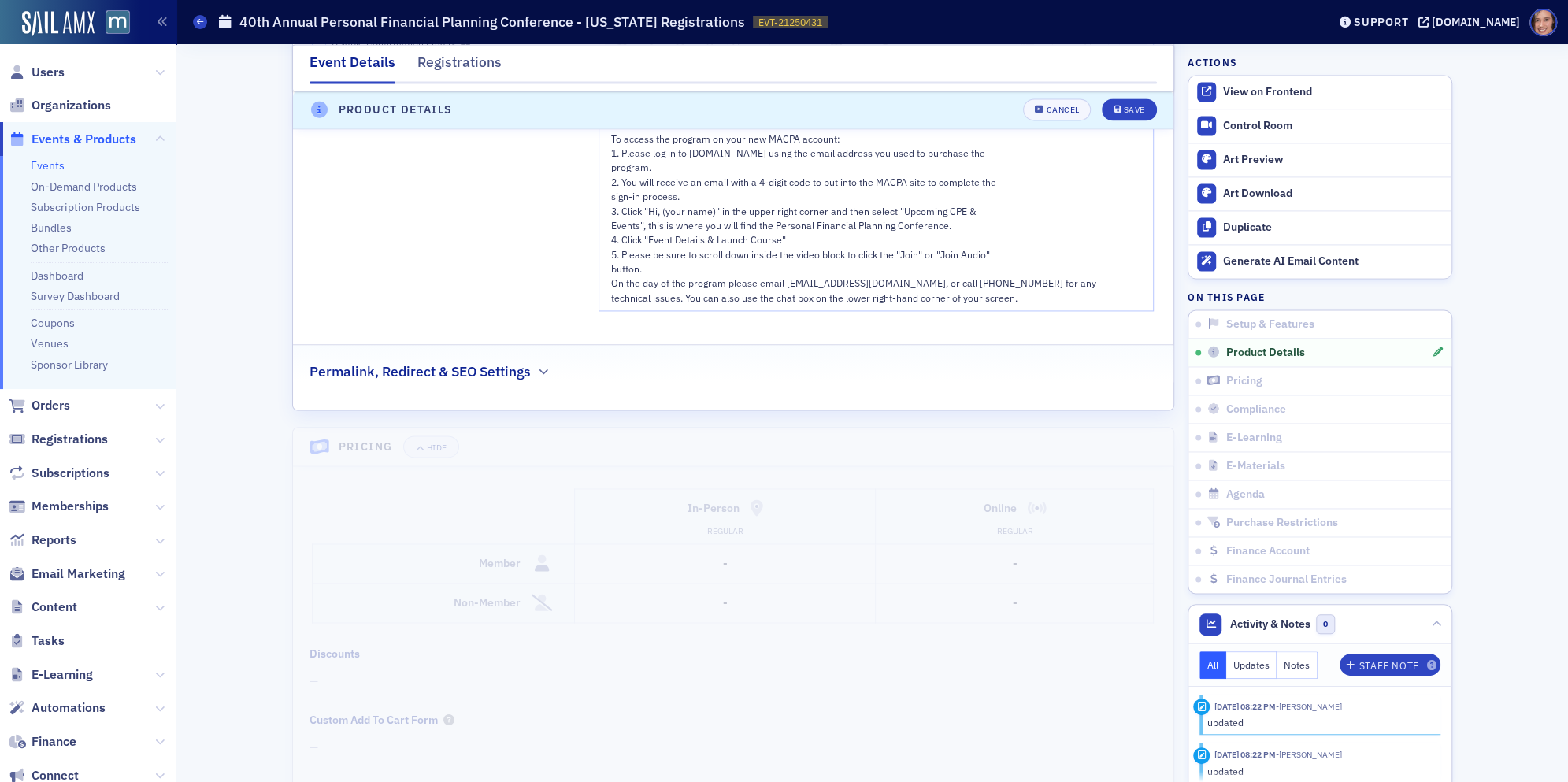
click at [539, 345] on div "Permalink, Redirect & SEO Settings" at bounding box center [733, 363] width 847 height 37
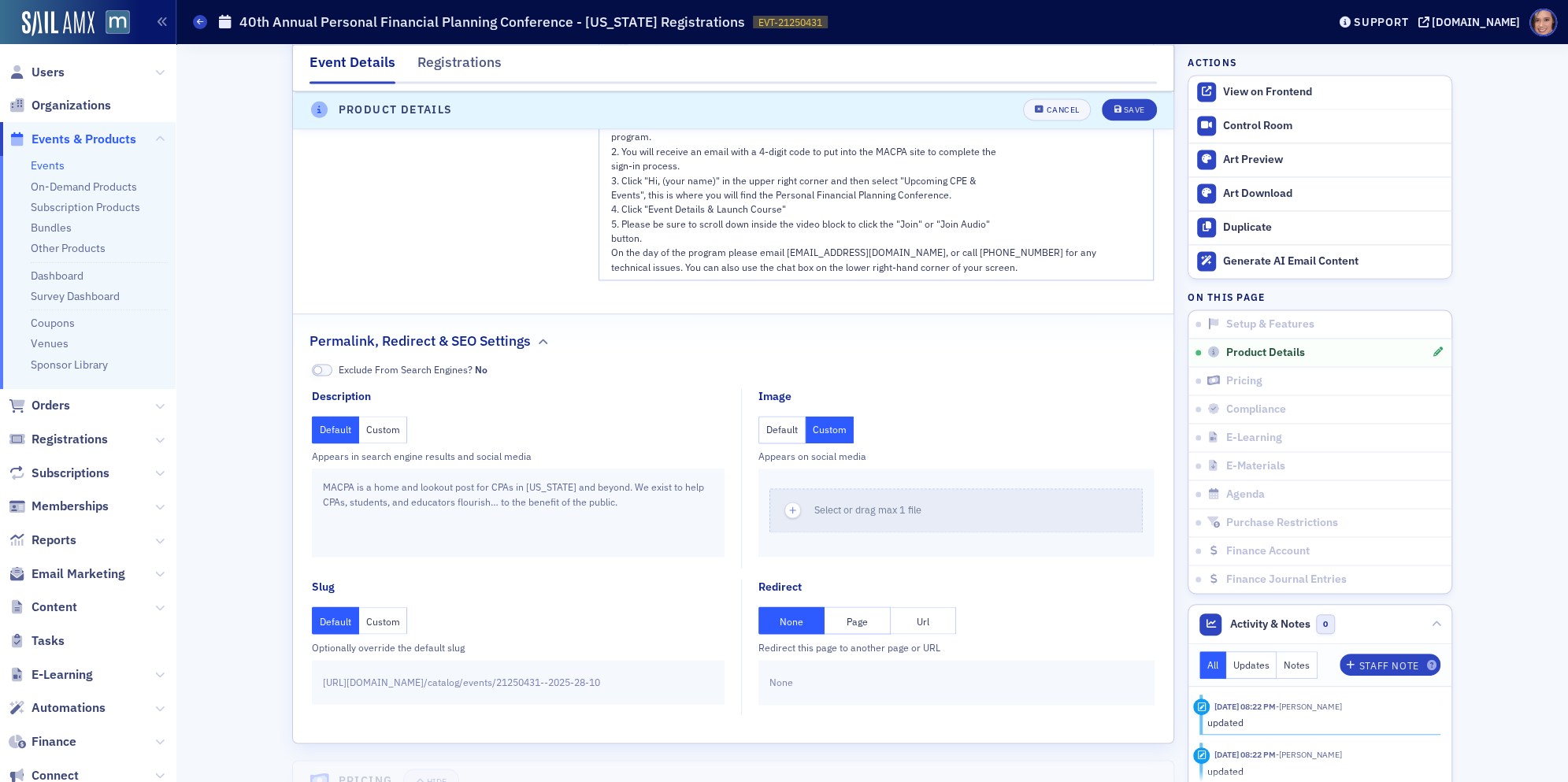
scroll to position [1802, 0]
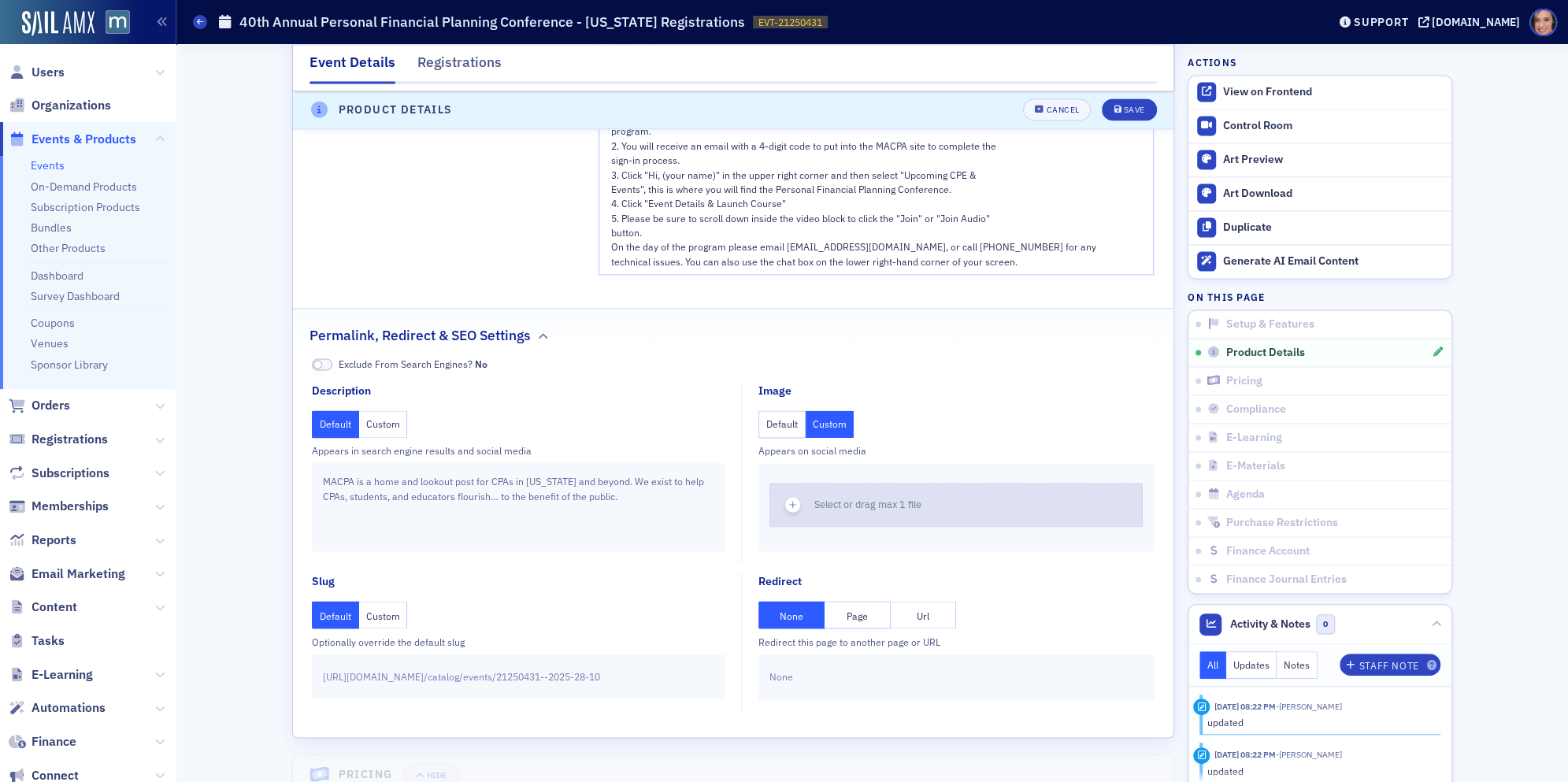
click at [809, 498] on div "button" at bounding box center [792, 505] width 44 height 43
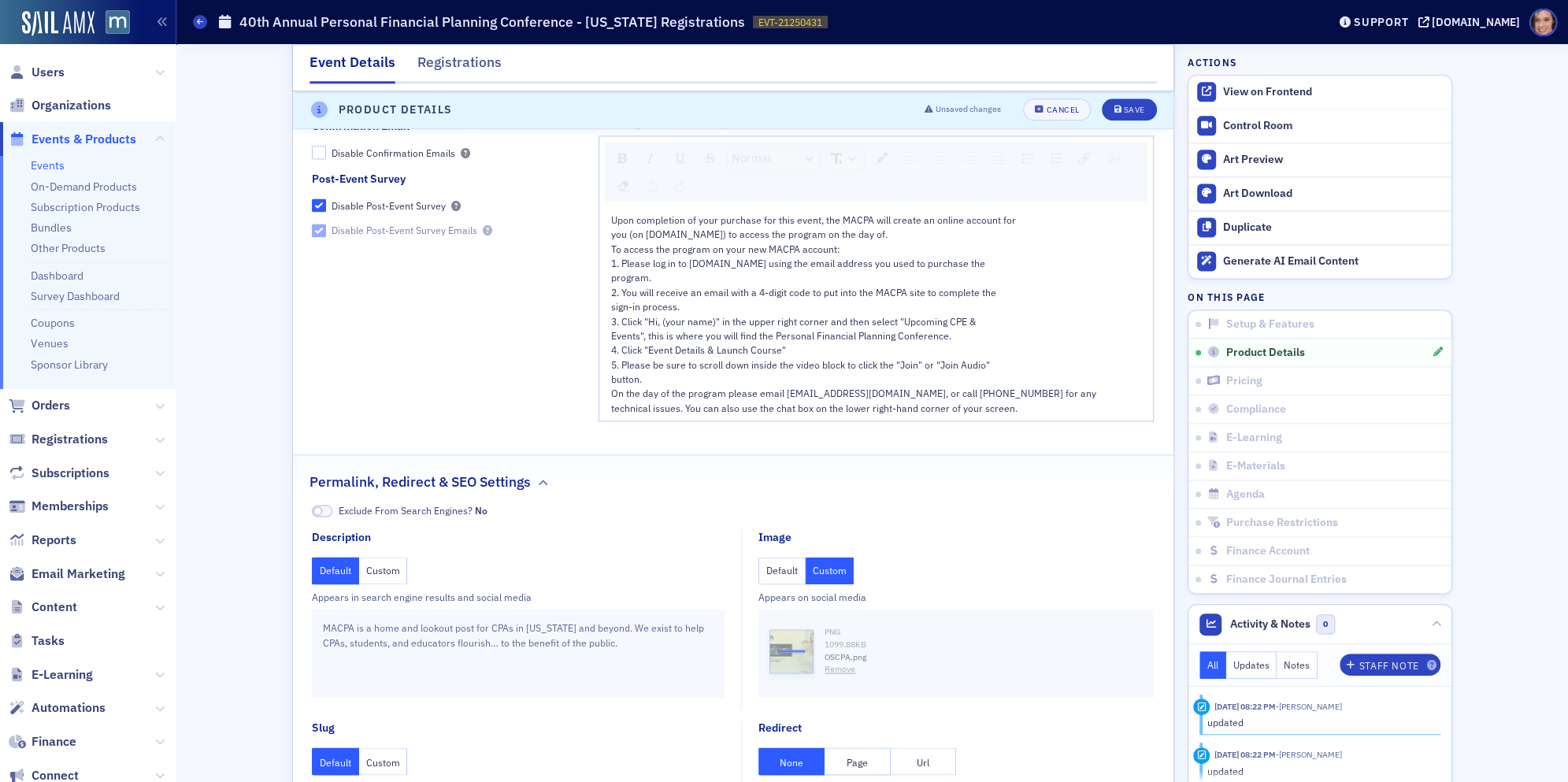
scroll to position [1473, 0]
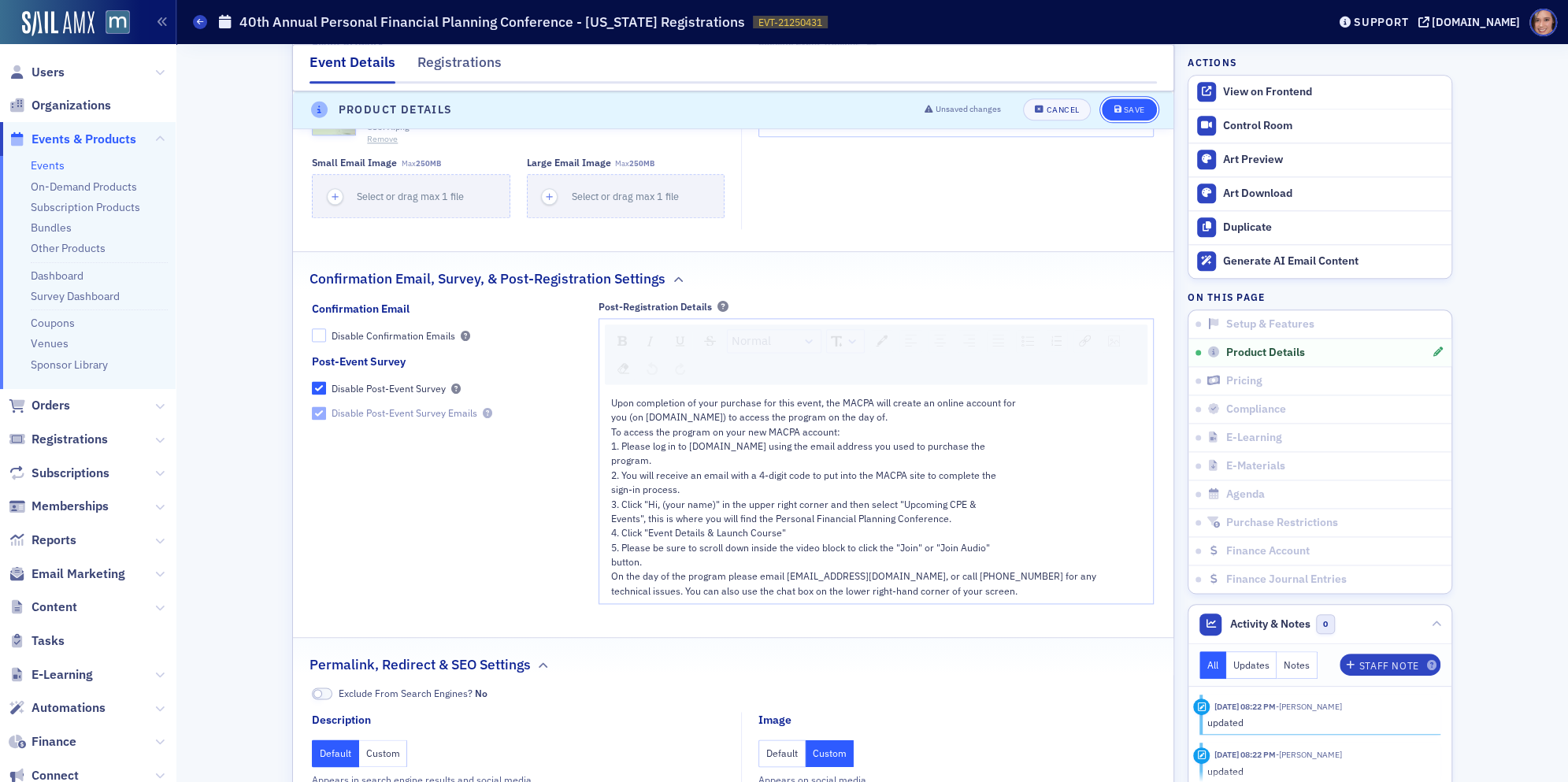
click at [1148, 100] on button "Save" at bounding box center [1129, 111] width 54 height 22
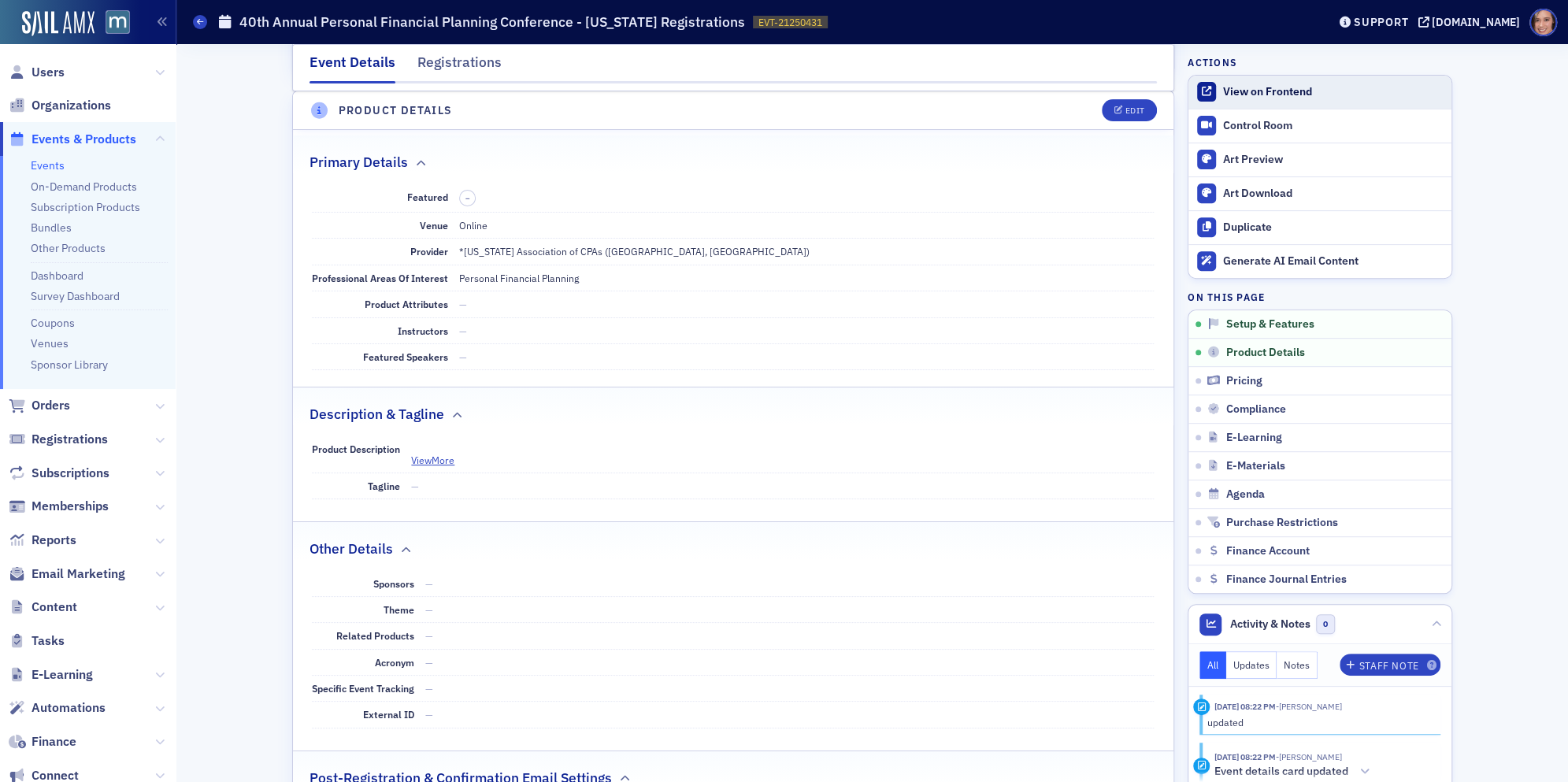
scroll to position [437, 0]
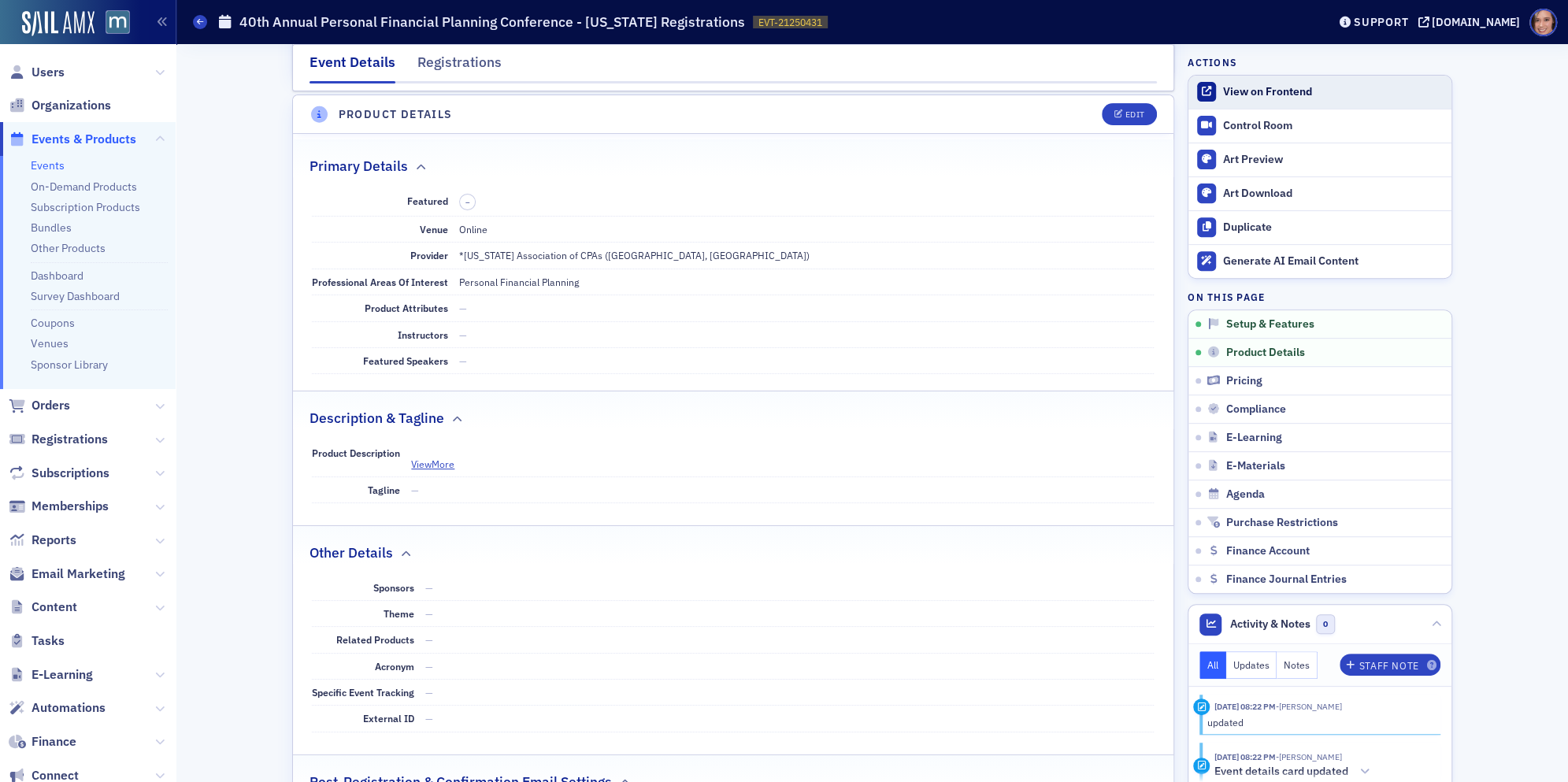
click at [1234, 85] on div "View on Frontend" at bounding box center [1332, 92] width 220 height 14
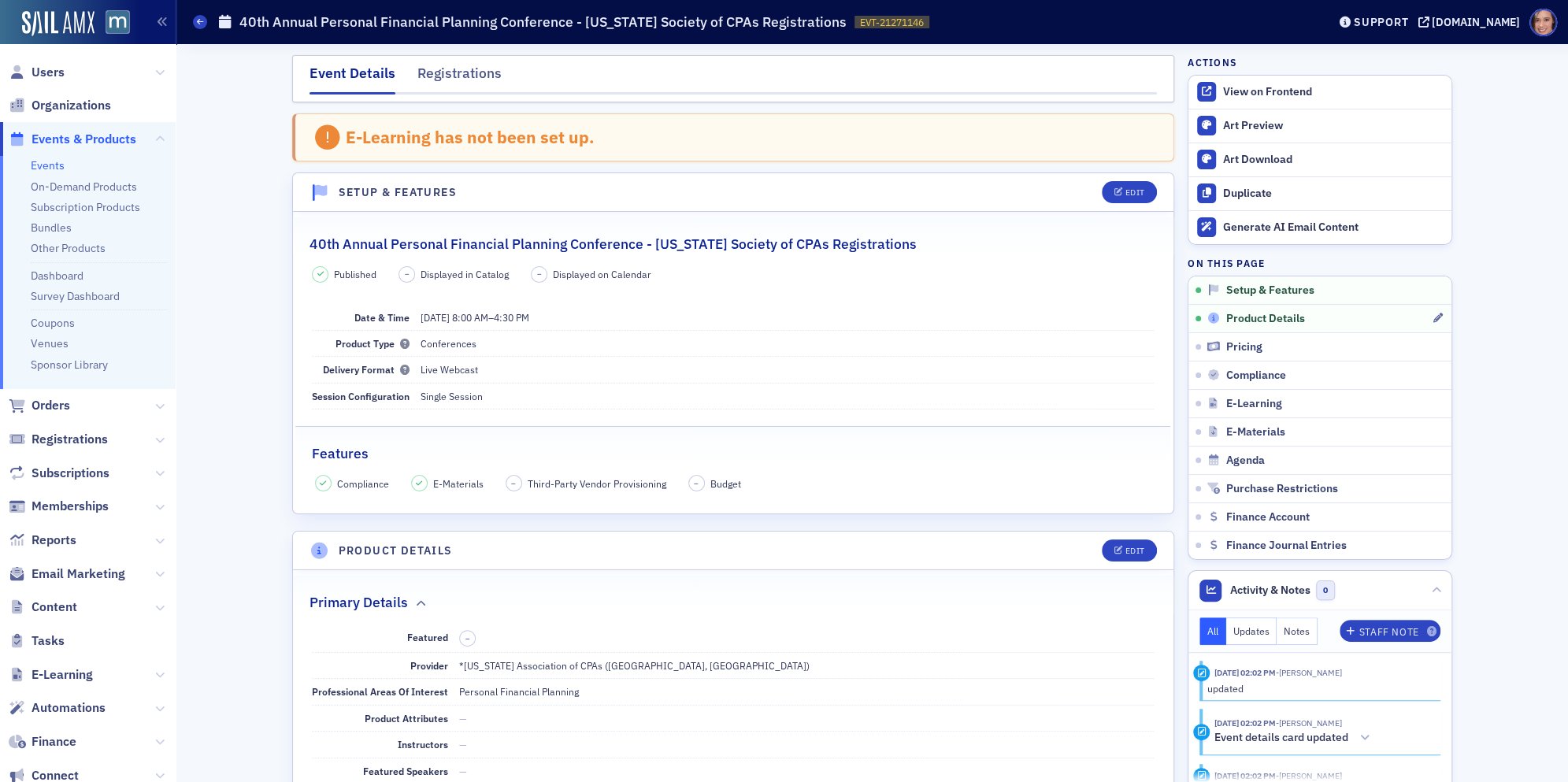
click at [1234, 316] on span "Product Details" at bounding box center [1265, 319] width 79 height 14
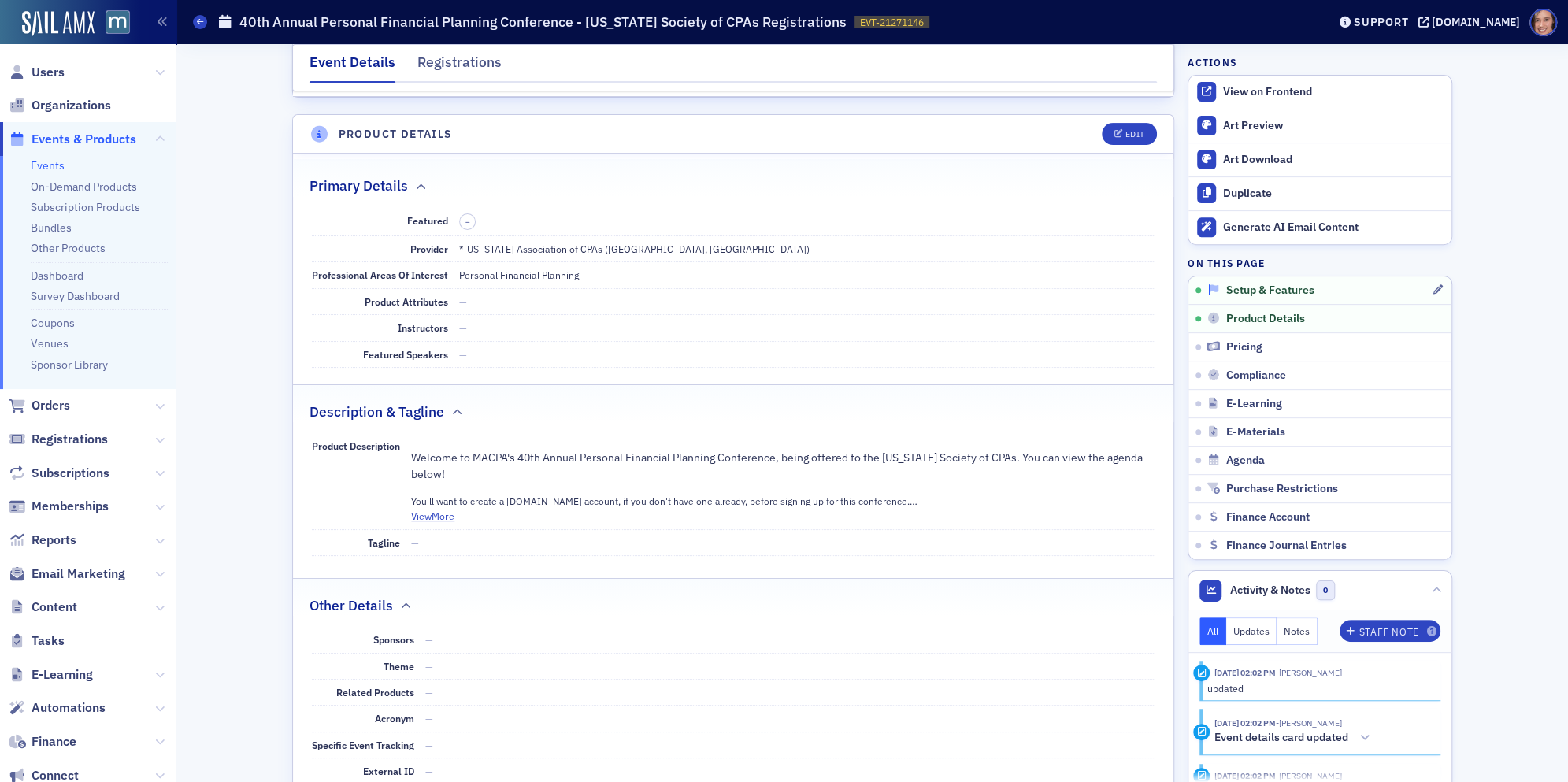
scroll to position [437, 0]
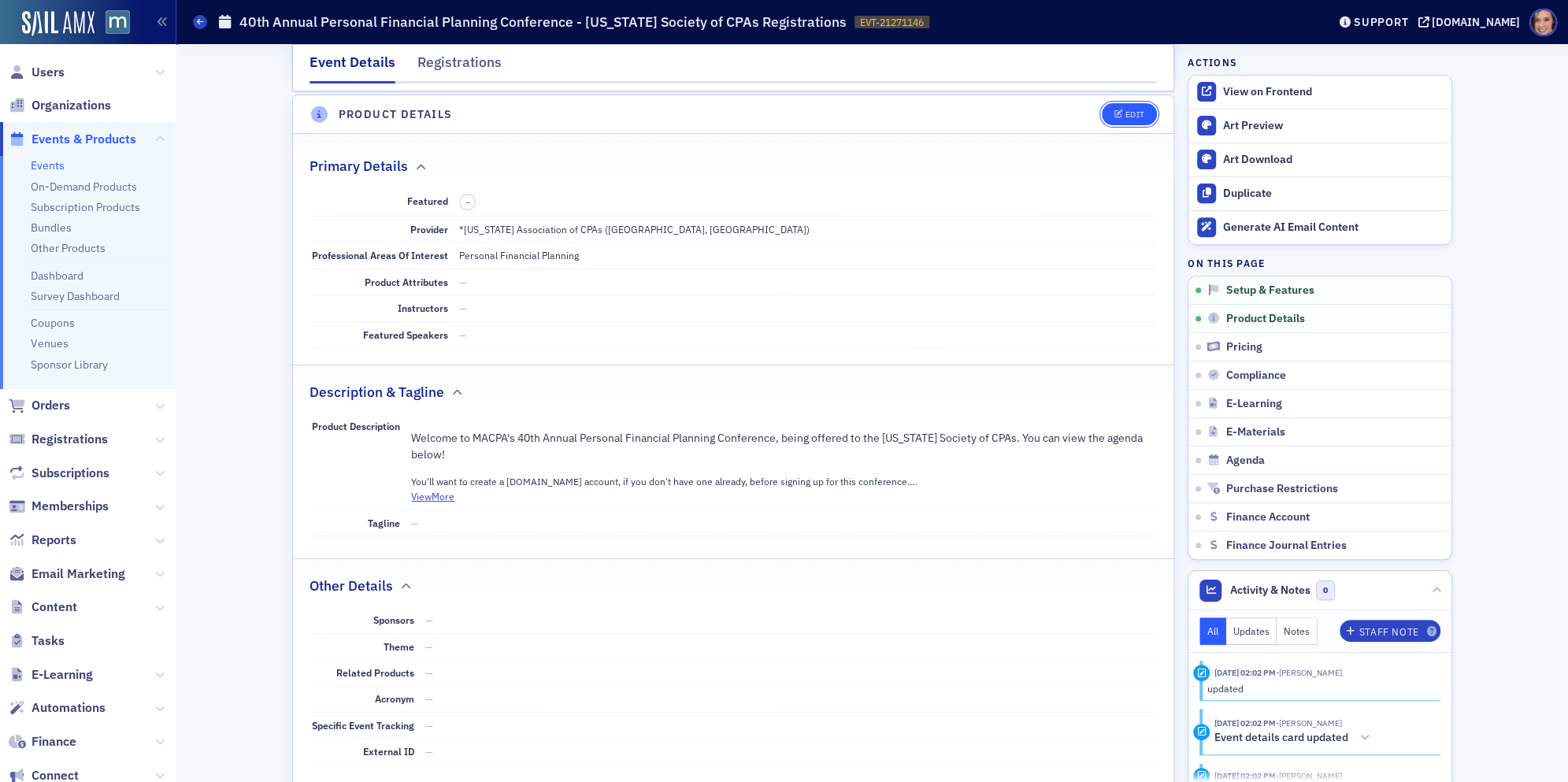
click at [1143, 111] on div "Edit" at bounding box center [1135, 115] width 20 height 9
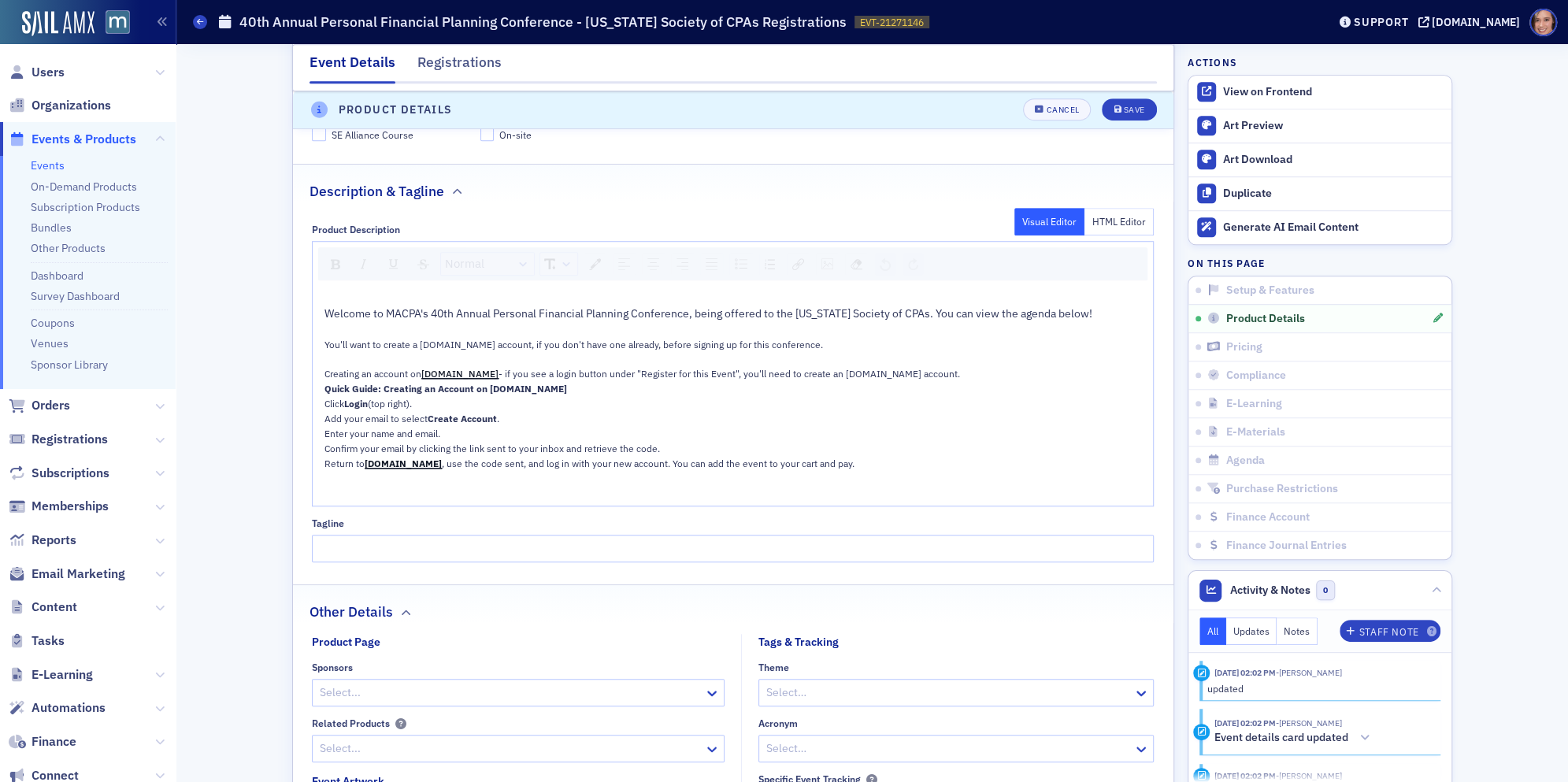
scroll to position [1260, 0]
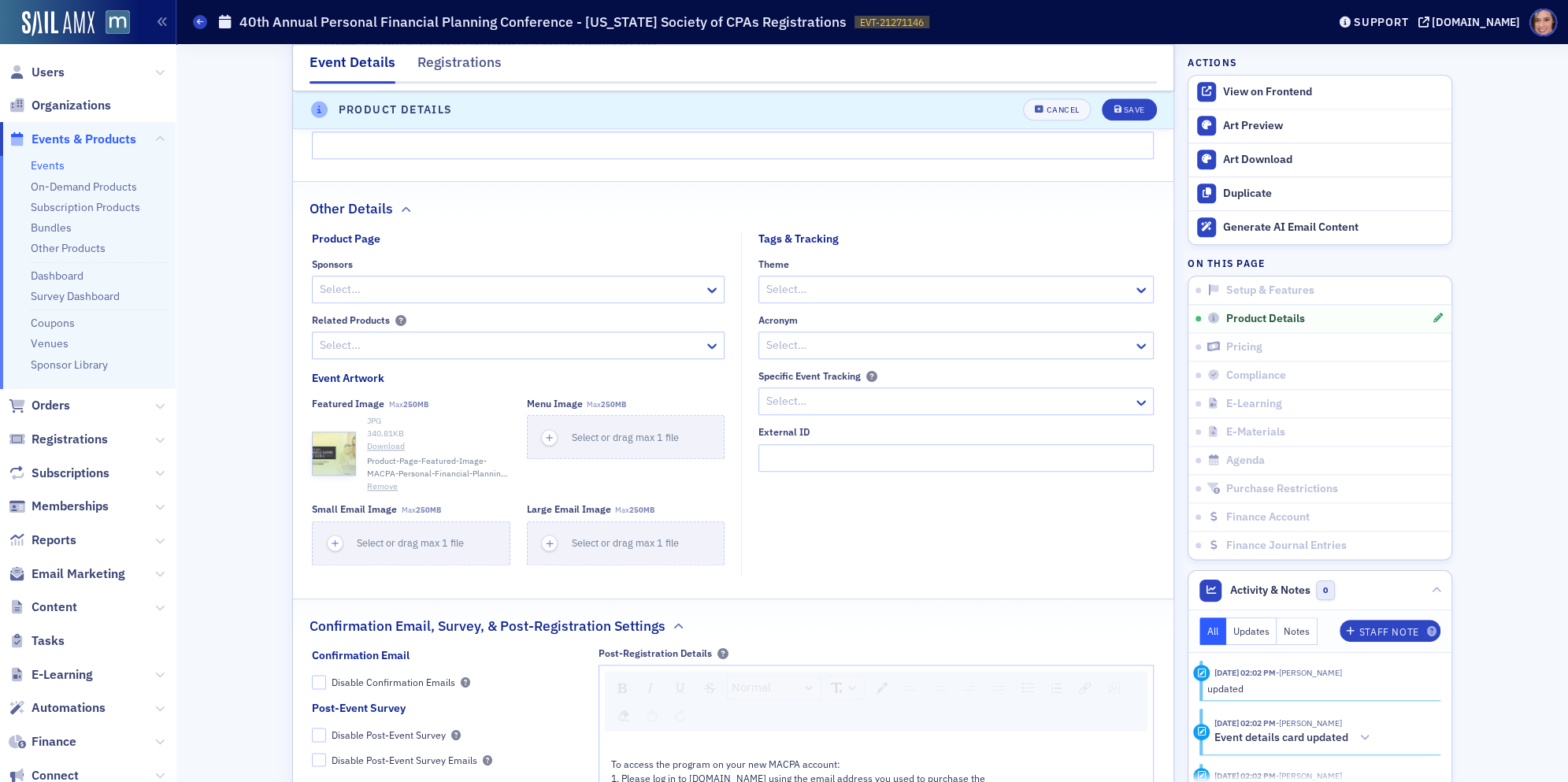
click at [380, 491] on div "Featured Image Max 250MB JPG 340.81 KB Download Product-Page-Featured-Image-MAC…" at bounding box center [517, 481] width 412 height 168
click at [384, 480] on button "Remove" at bounding box center [382, 487] width 31 height 13
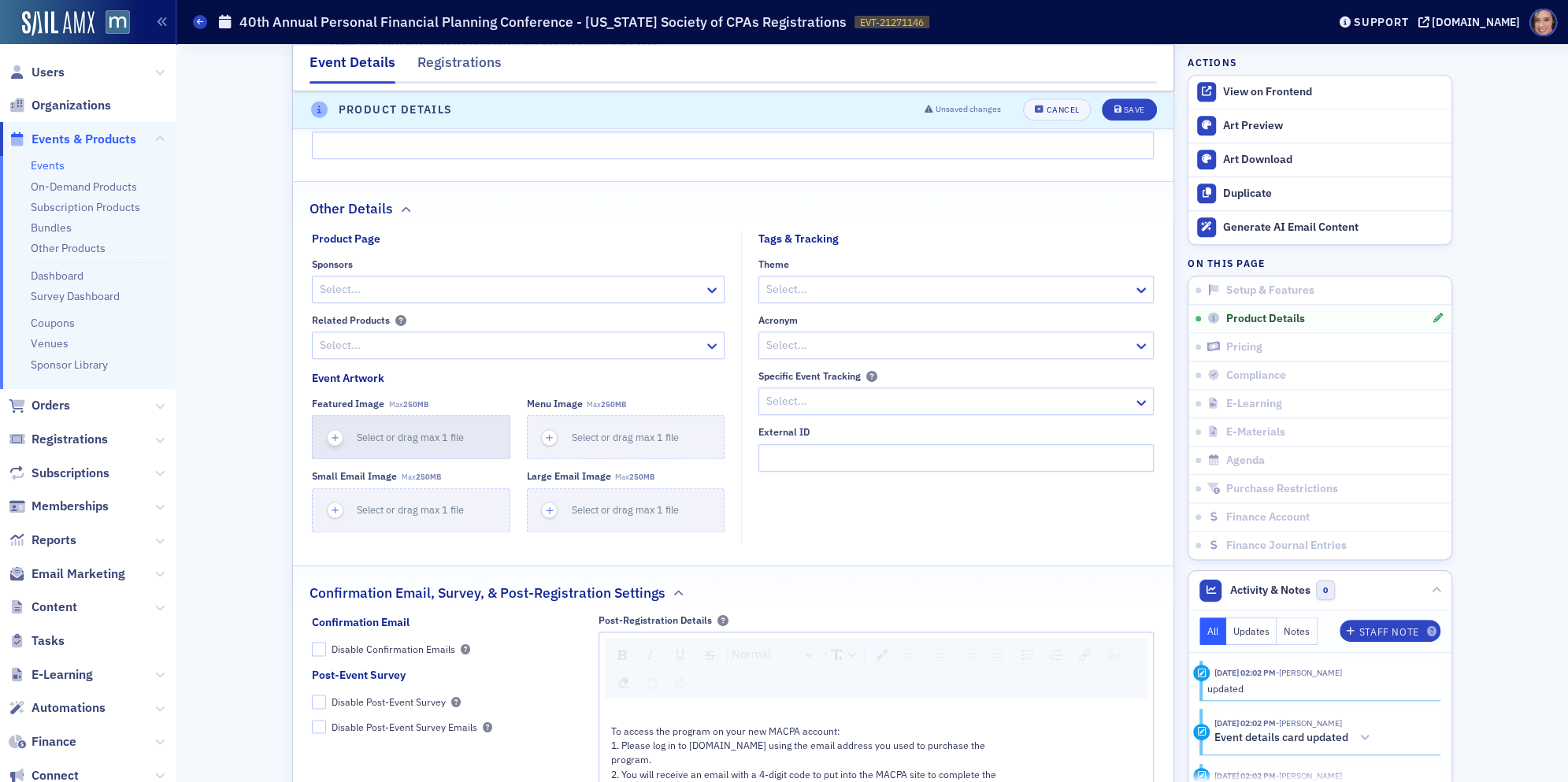
click at [358, 441] on button "Select or drag max 1 file" at bounding box center [410, 437] width 198 height 44
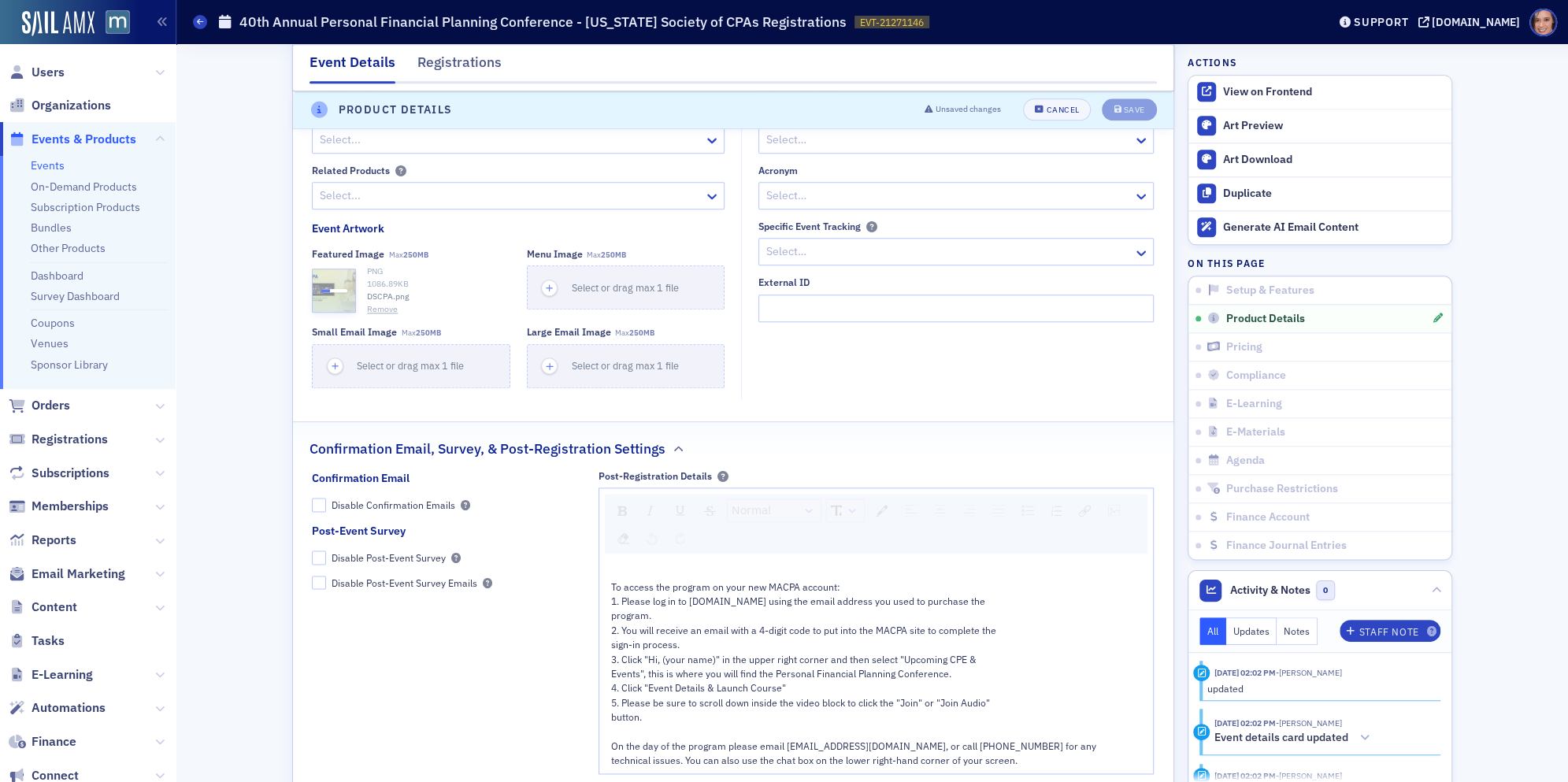
scroll to position [1738, 0]
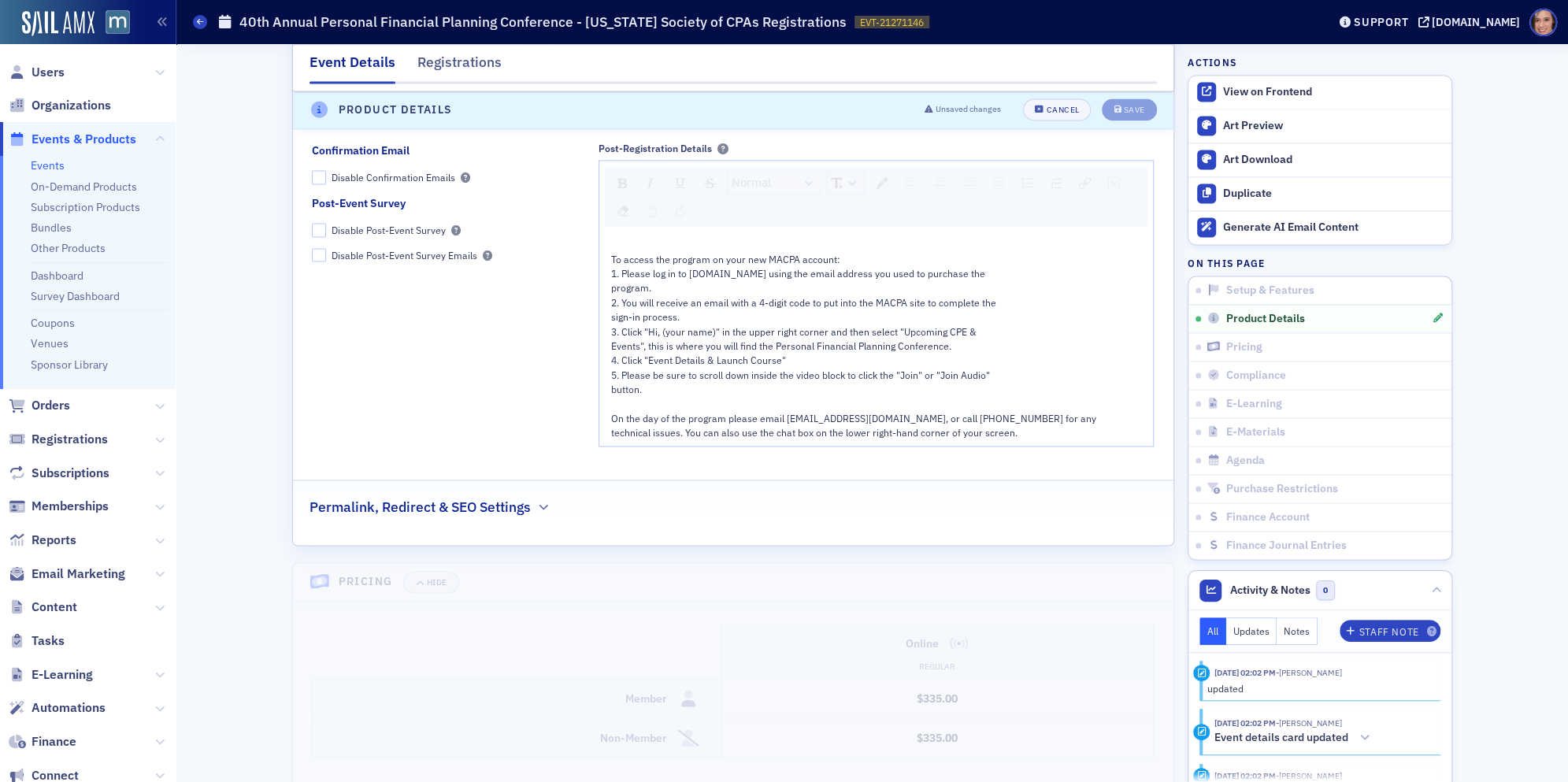
click at [808, 498] on div "Permalink, Redirect & SEO Settings" at bounding box center [733, 498] width 847 height 37
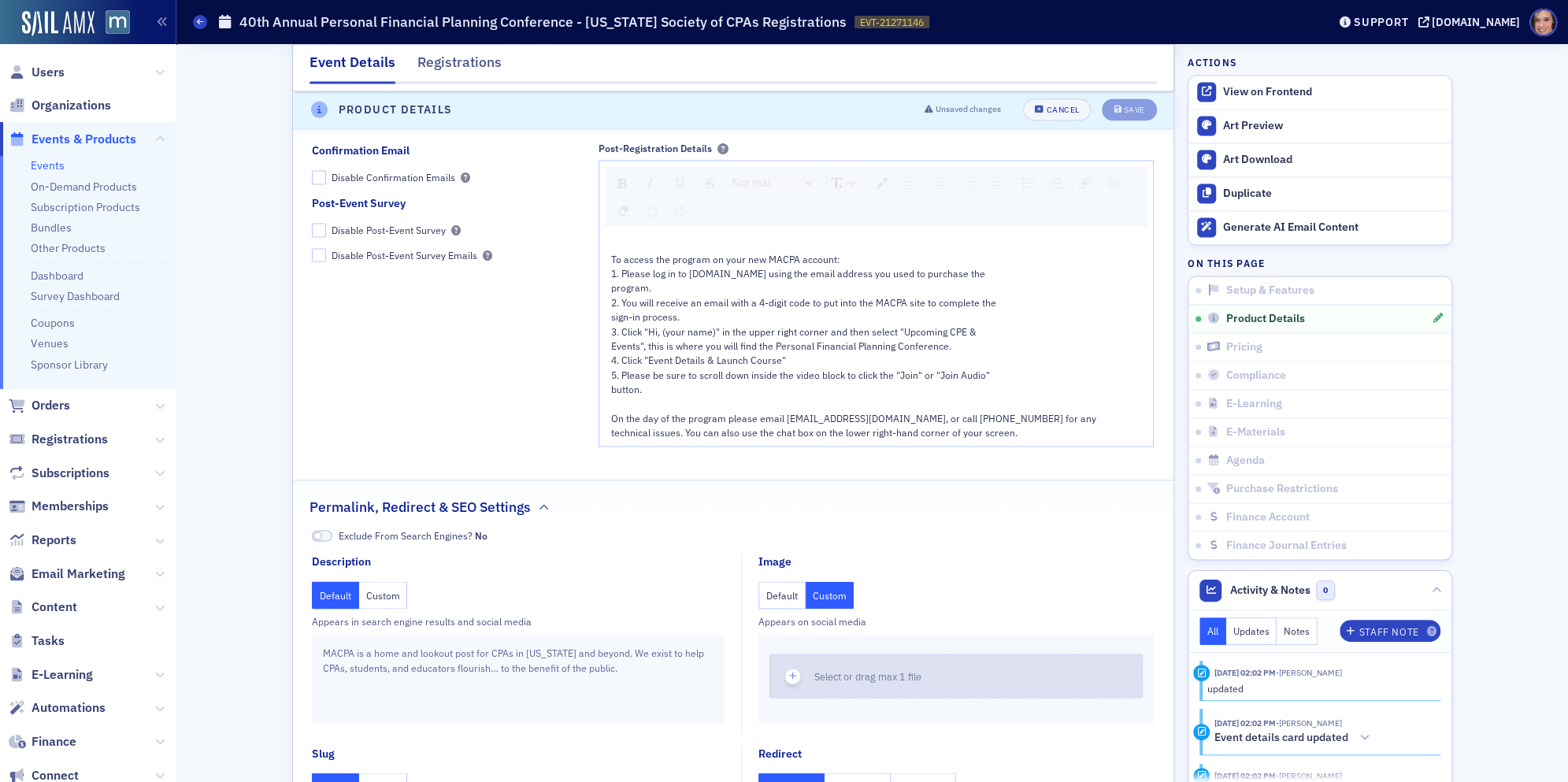
click at [823, 653] on button "Select or drag max 1 file" at bounding box center [956, 675] width 373 height 44
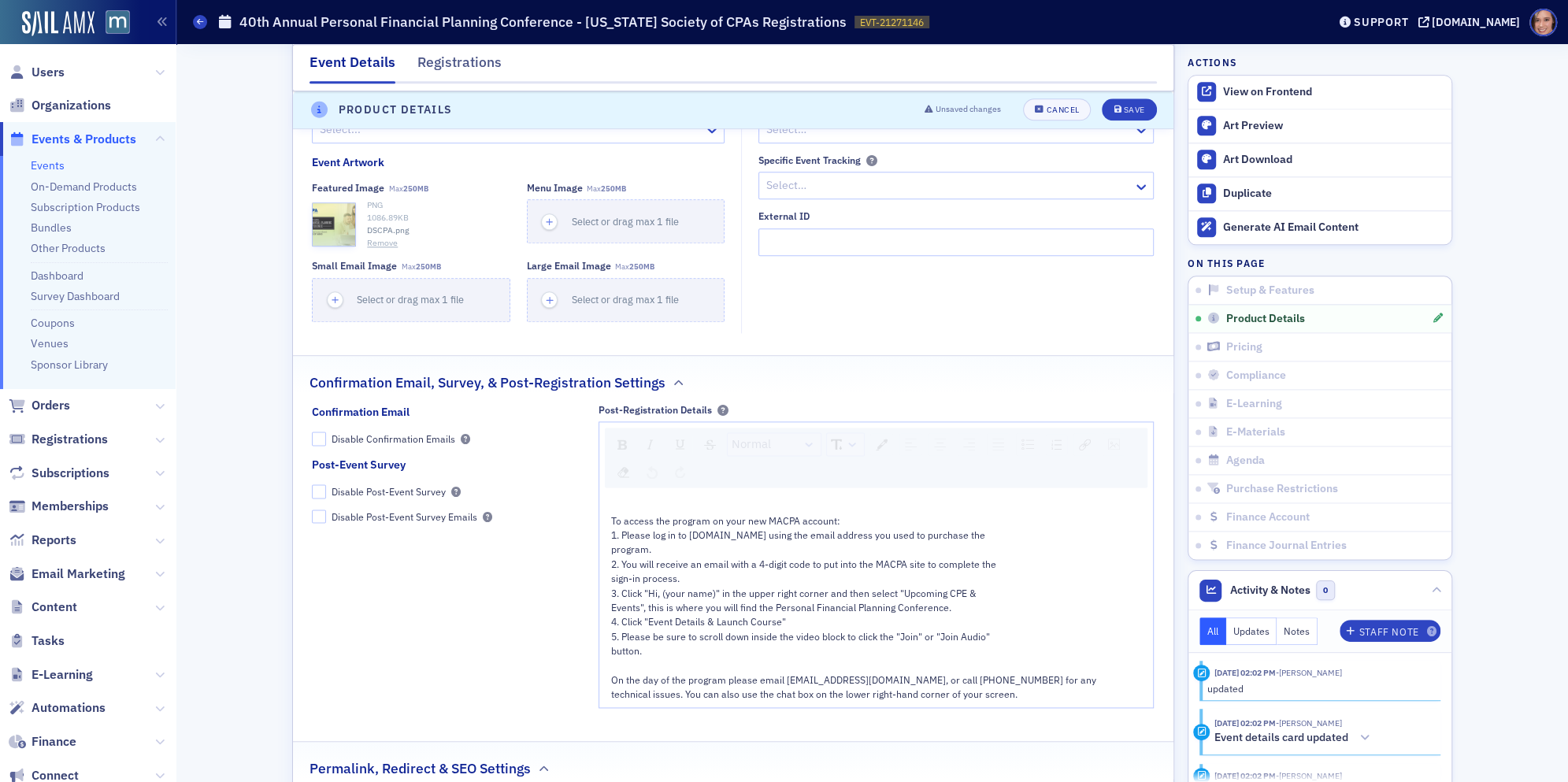
scroll to position [1349, 0]
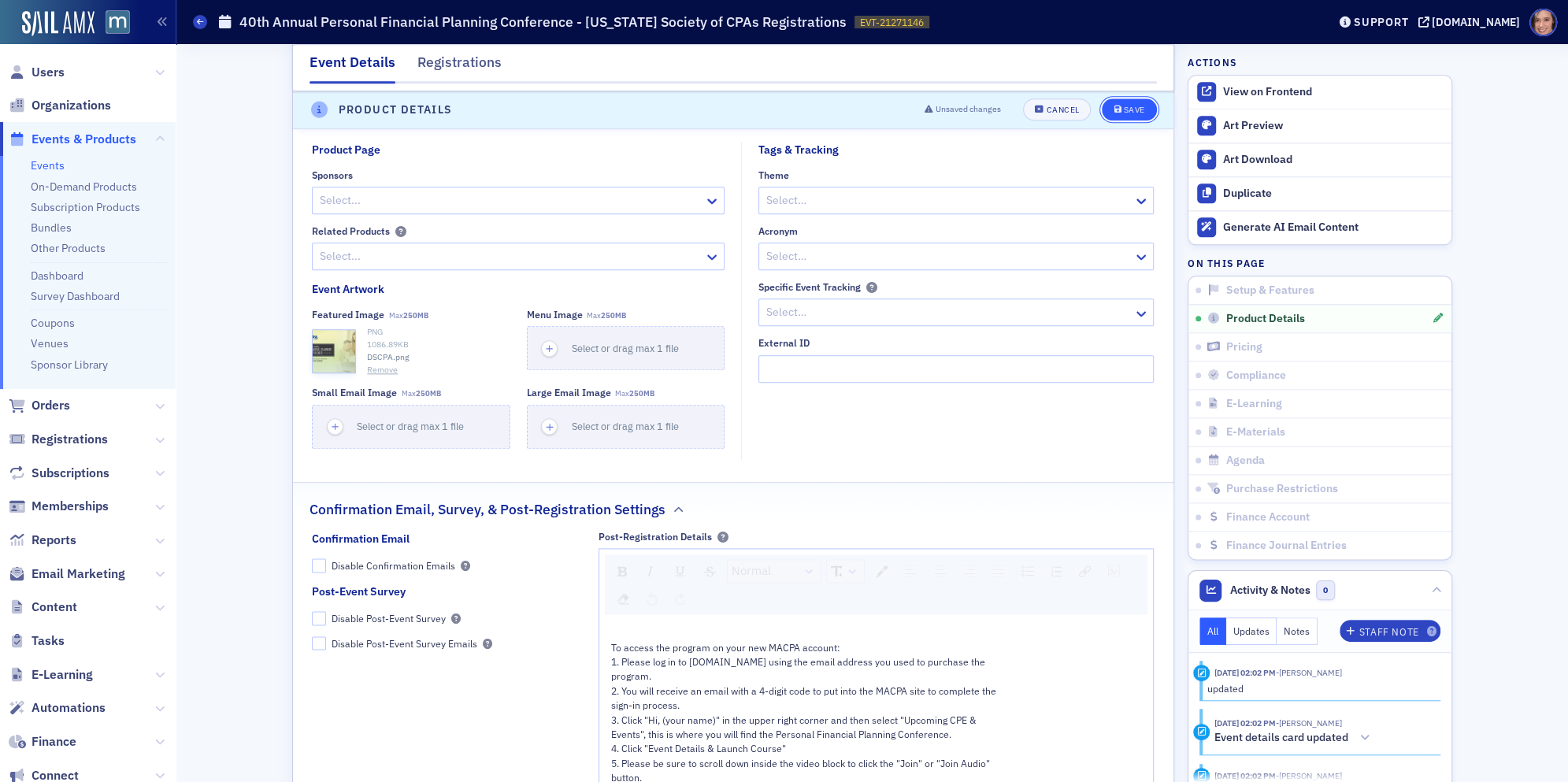
click at [1130, 115] on button "Save" at bounding box center [1129, 111] width 54 height 22
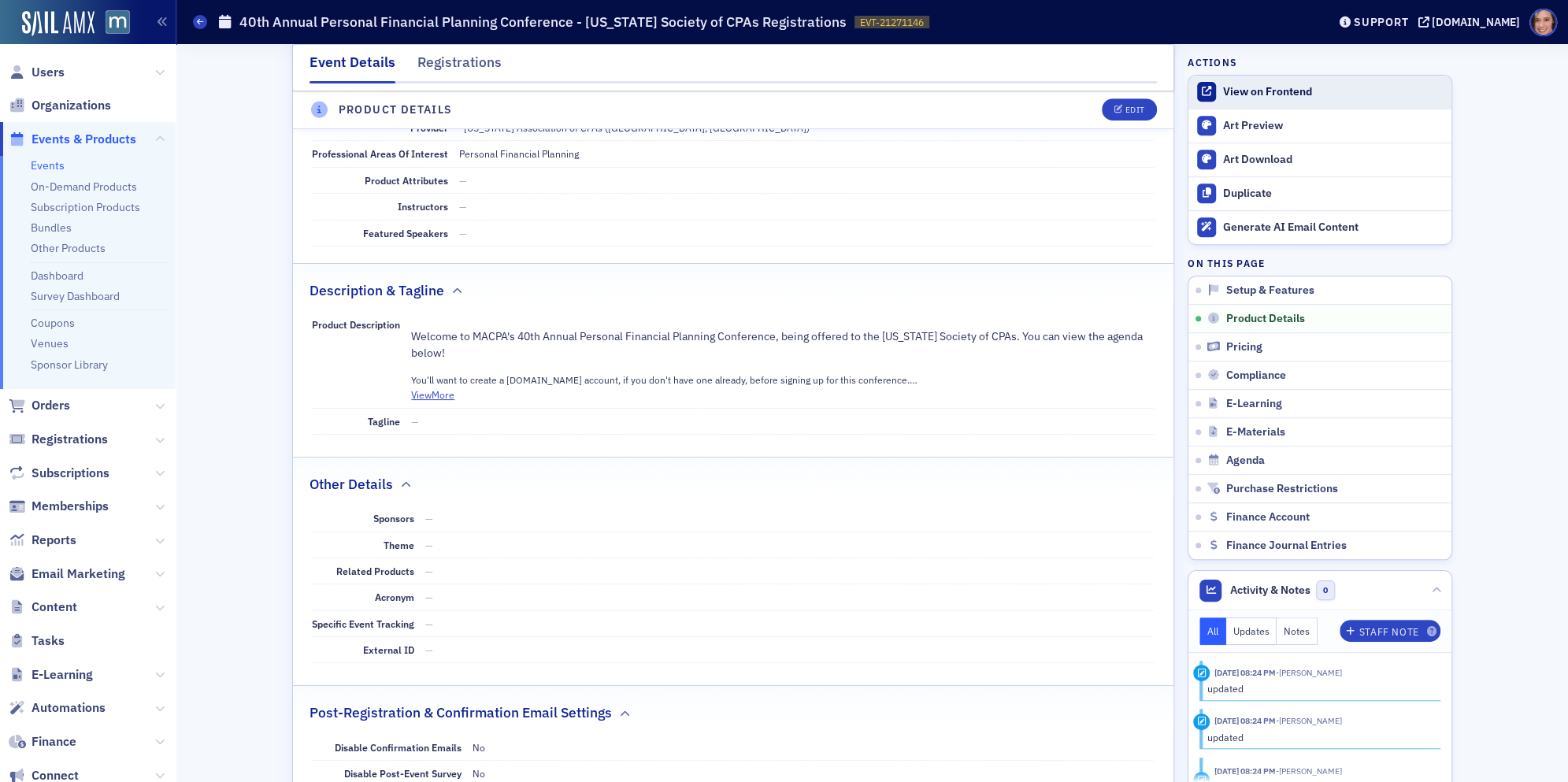
scroll to position [437, 0]
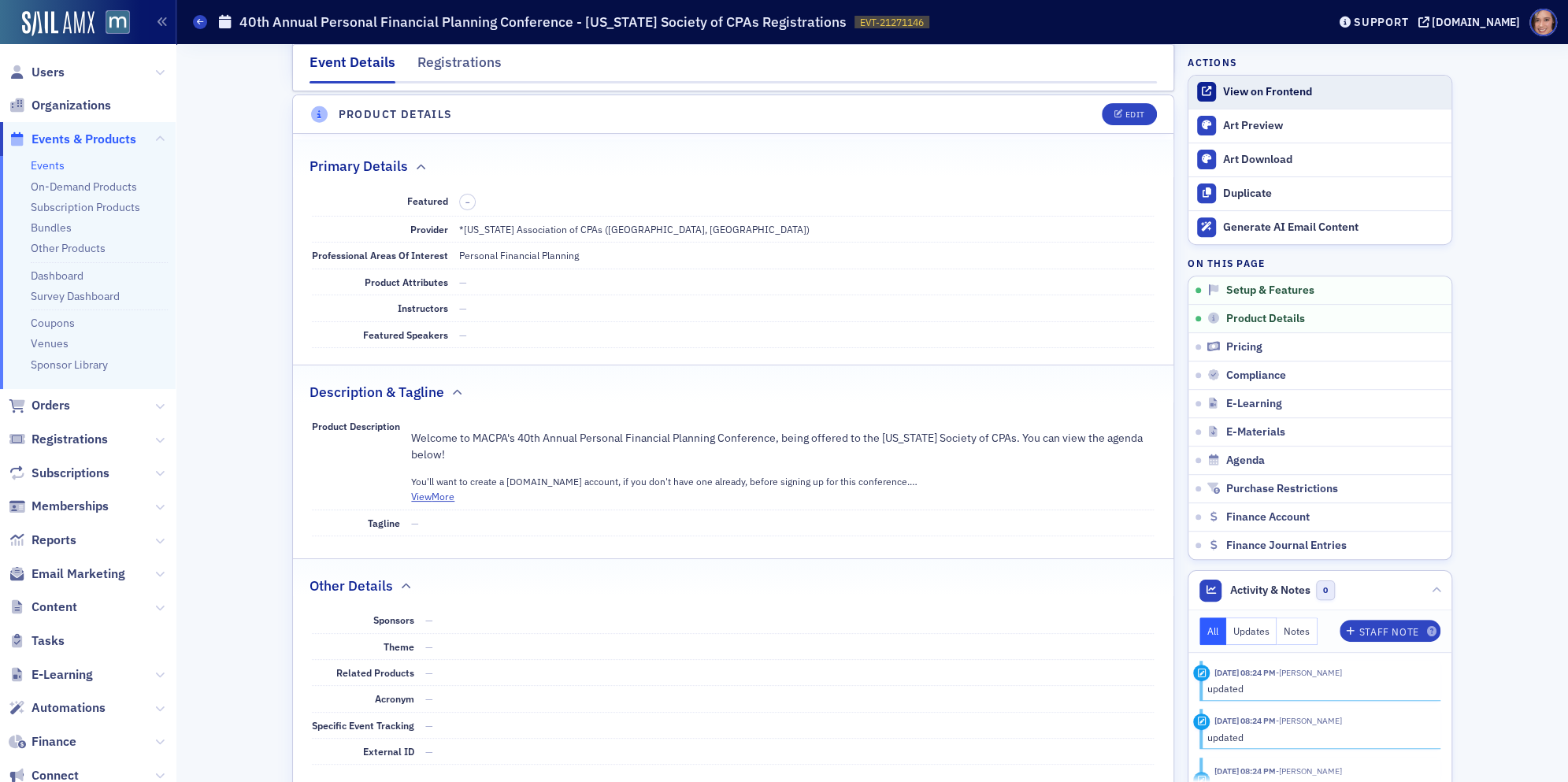
click at [1238, 97] on div "View on Frontend" at bounding box center [1332, 92] width 220 height 14
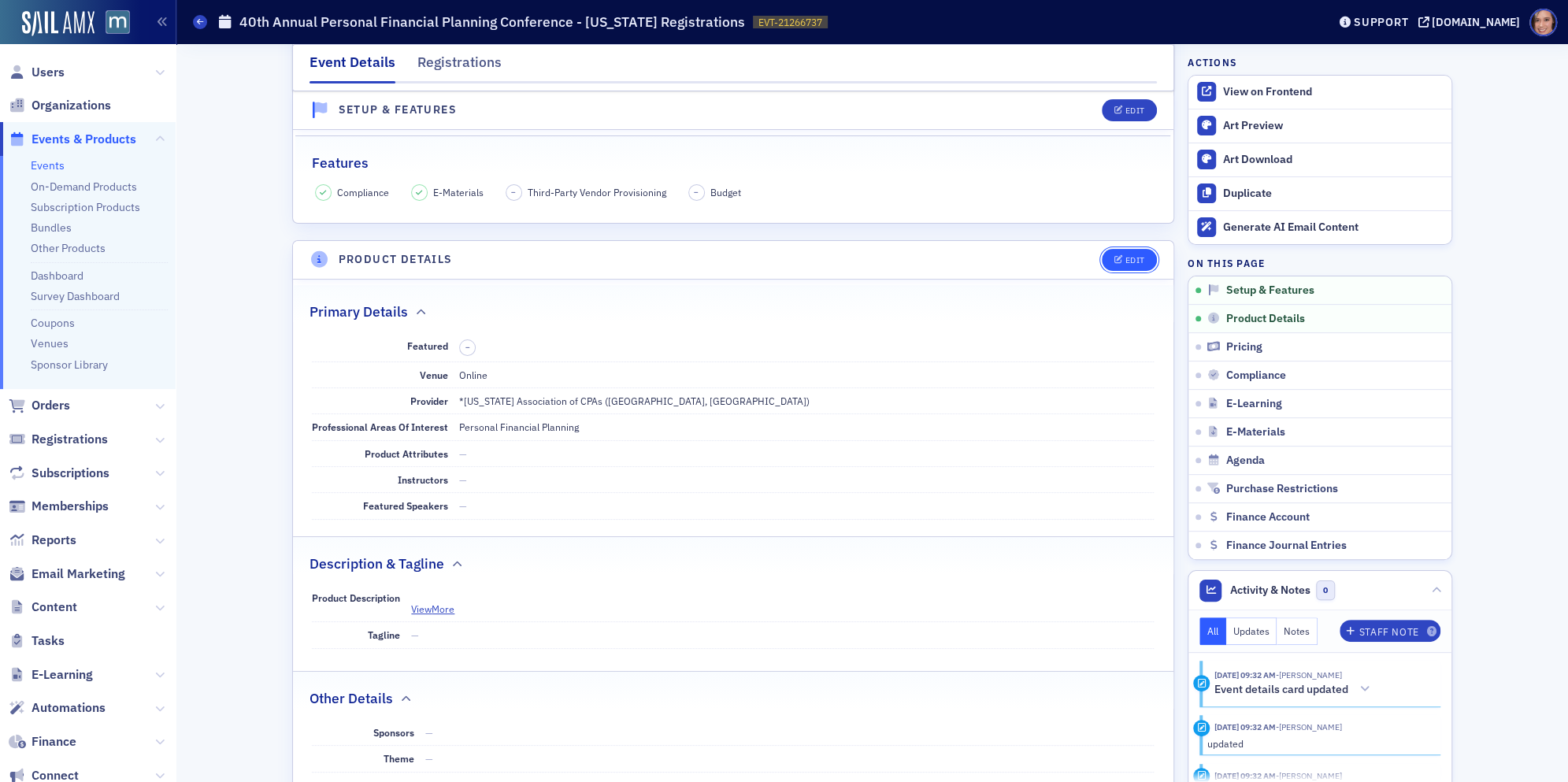
click at [1120, 256] on icon "button" at bounding box center [1118, 261] width 9 height 9
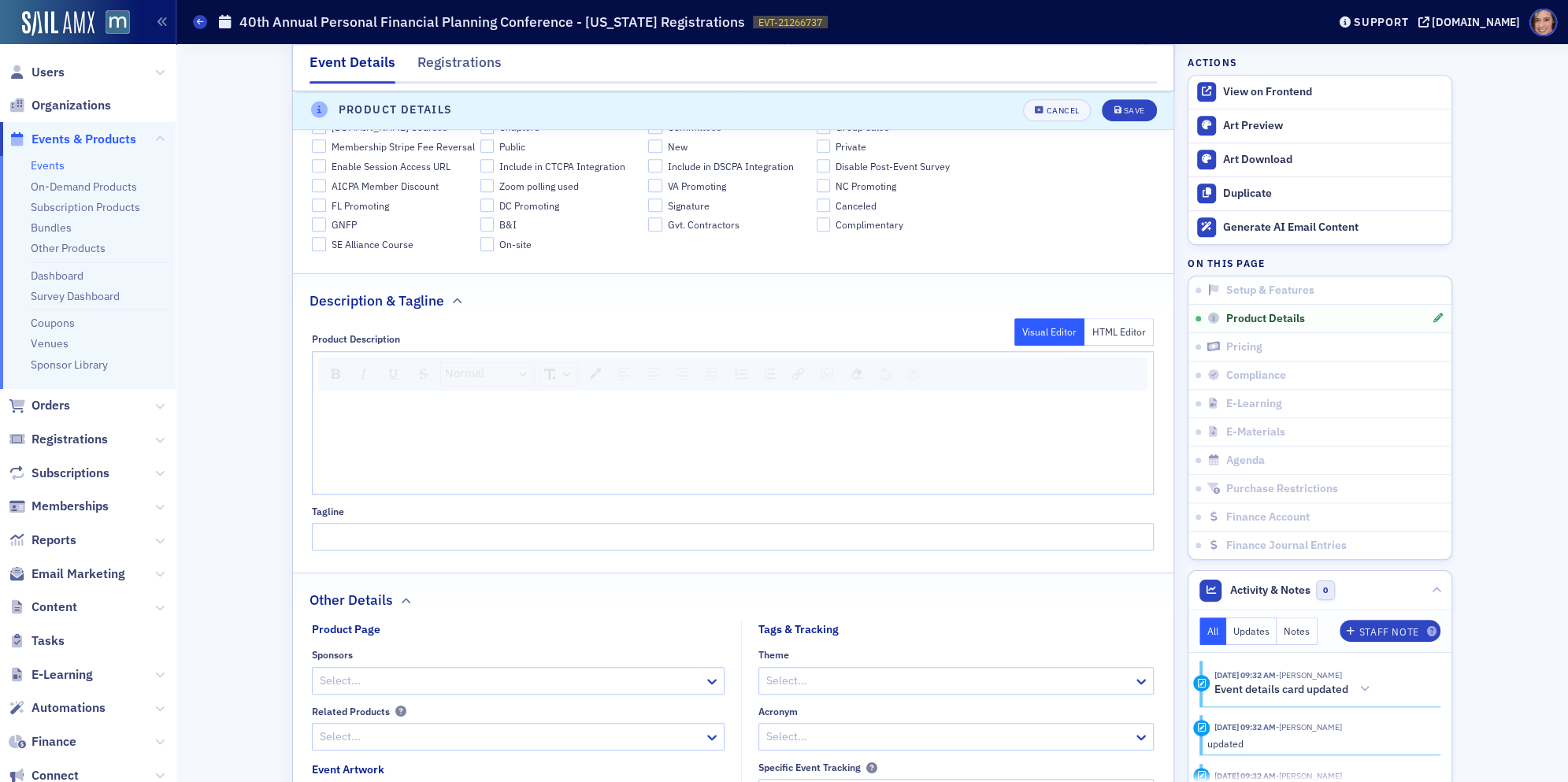
scroll to position [1461, 0]
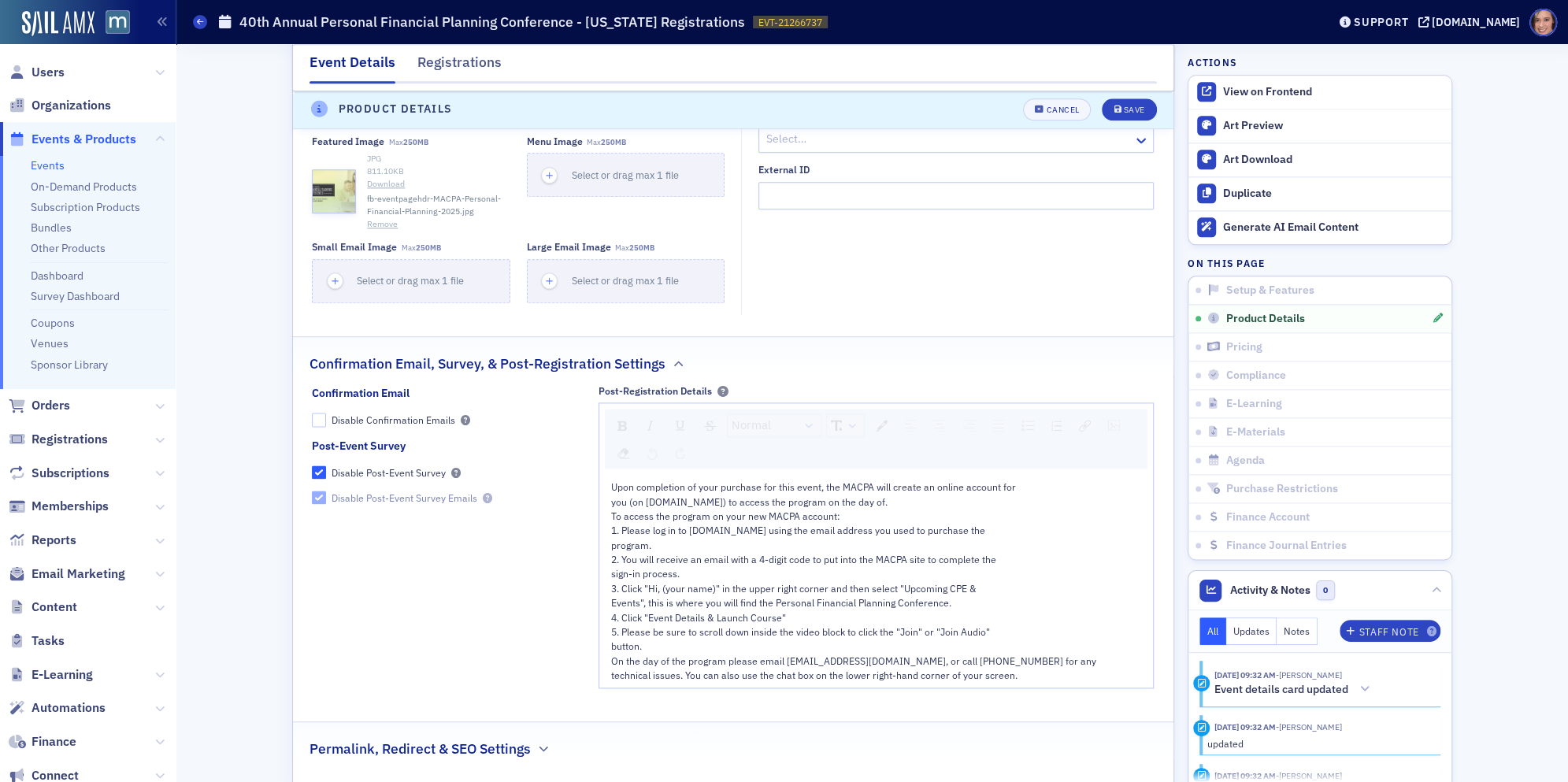
click at [373, 218] on button "Remove" at bounding box center [382, 225] width 31 height 13
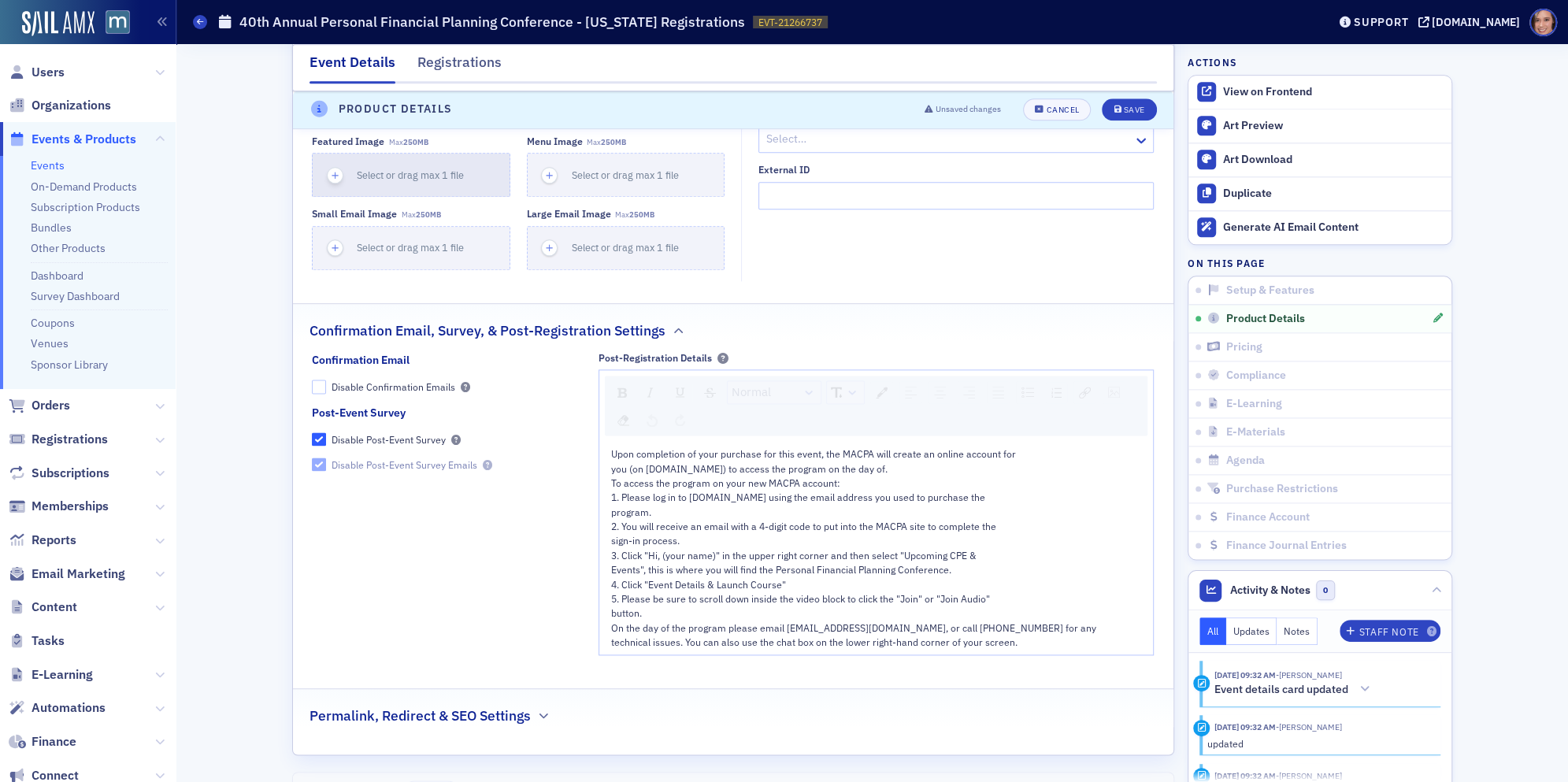
click at [375, 170] on span "Select or drag max 1 file" at bounding box center [410, 175] width 107 height 13
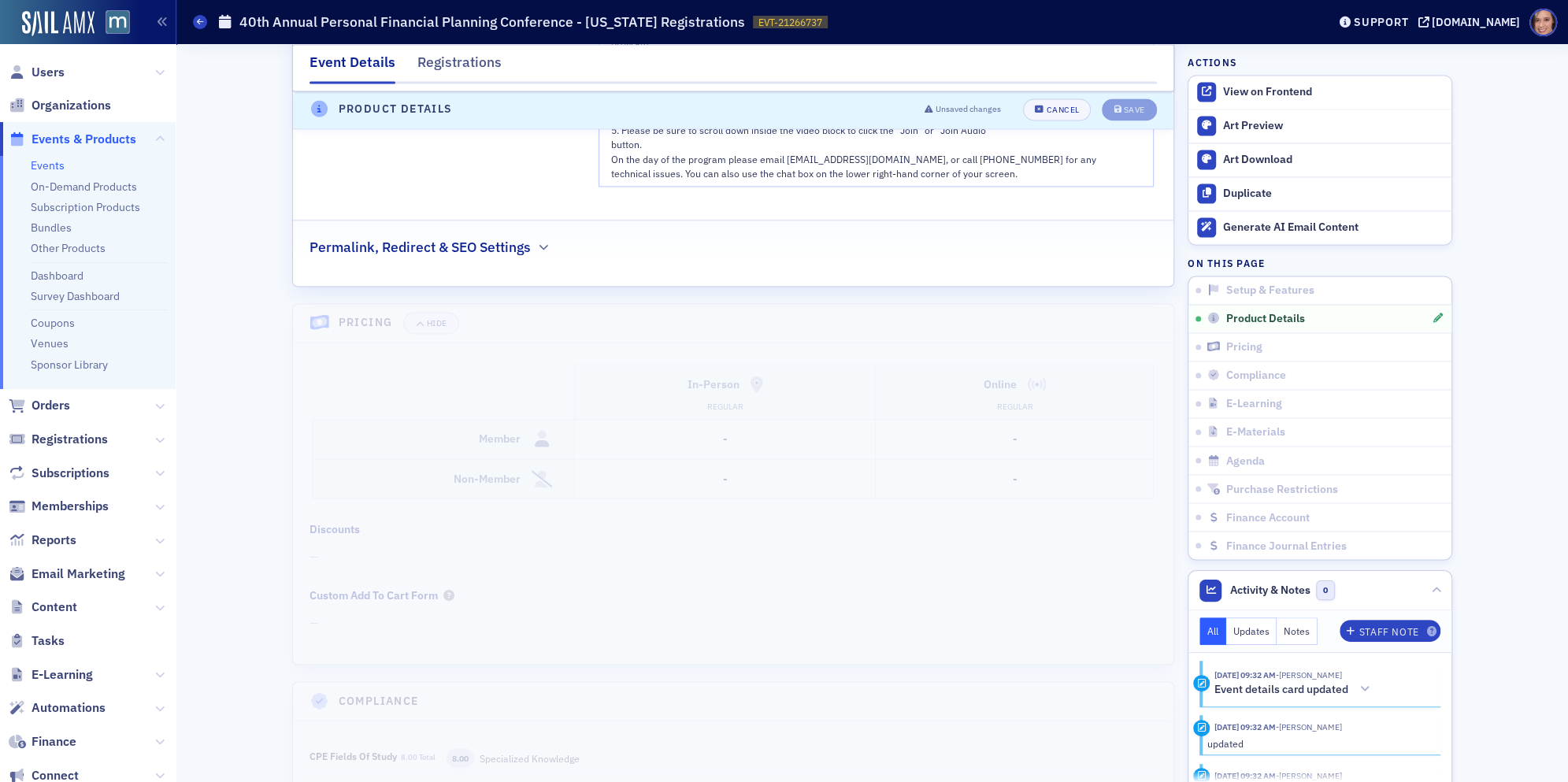
scroll to position [1960, 0]
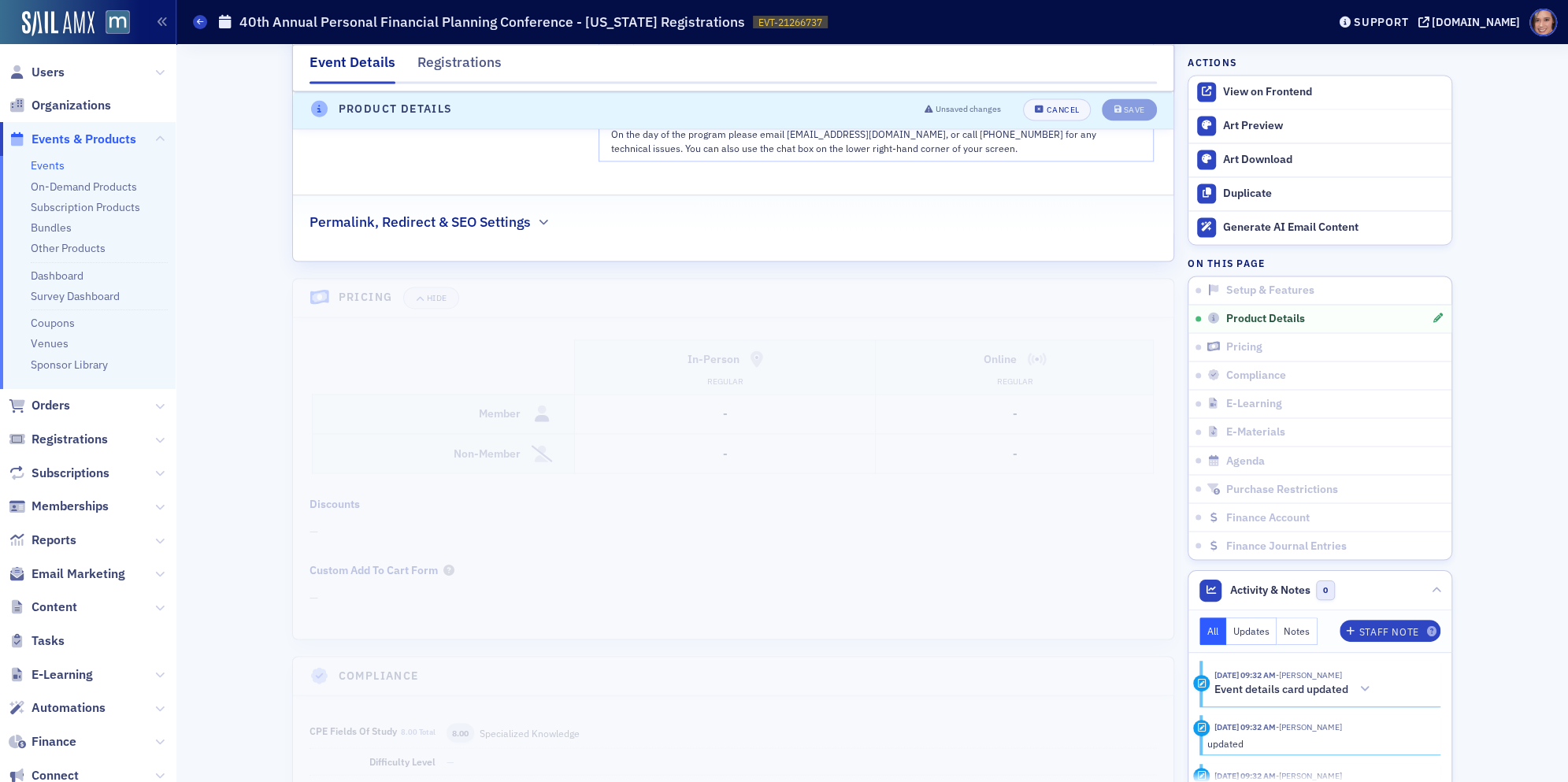
click at [606, 202] on div "Permalink, Redirect & SEO Settings" at bounding box center [733, 214] width 847 height 37
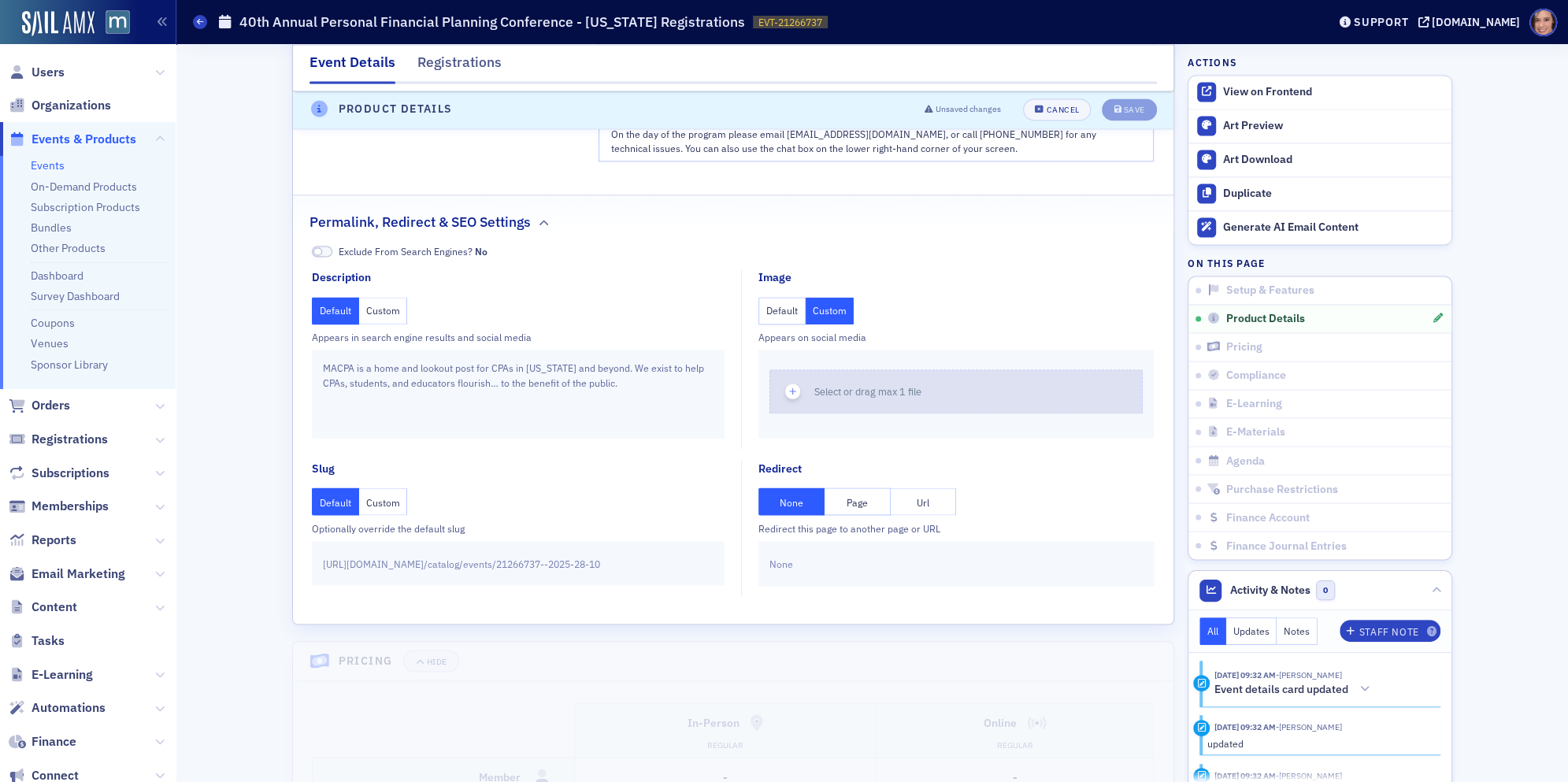
click at [851, 385] on span "Select or drag max 1 file" at bounding box center [868, 391] width 107 height 13
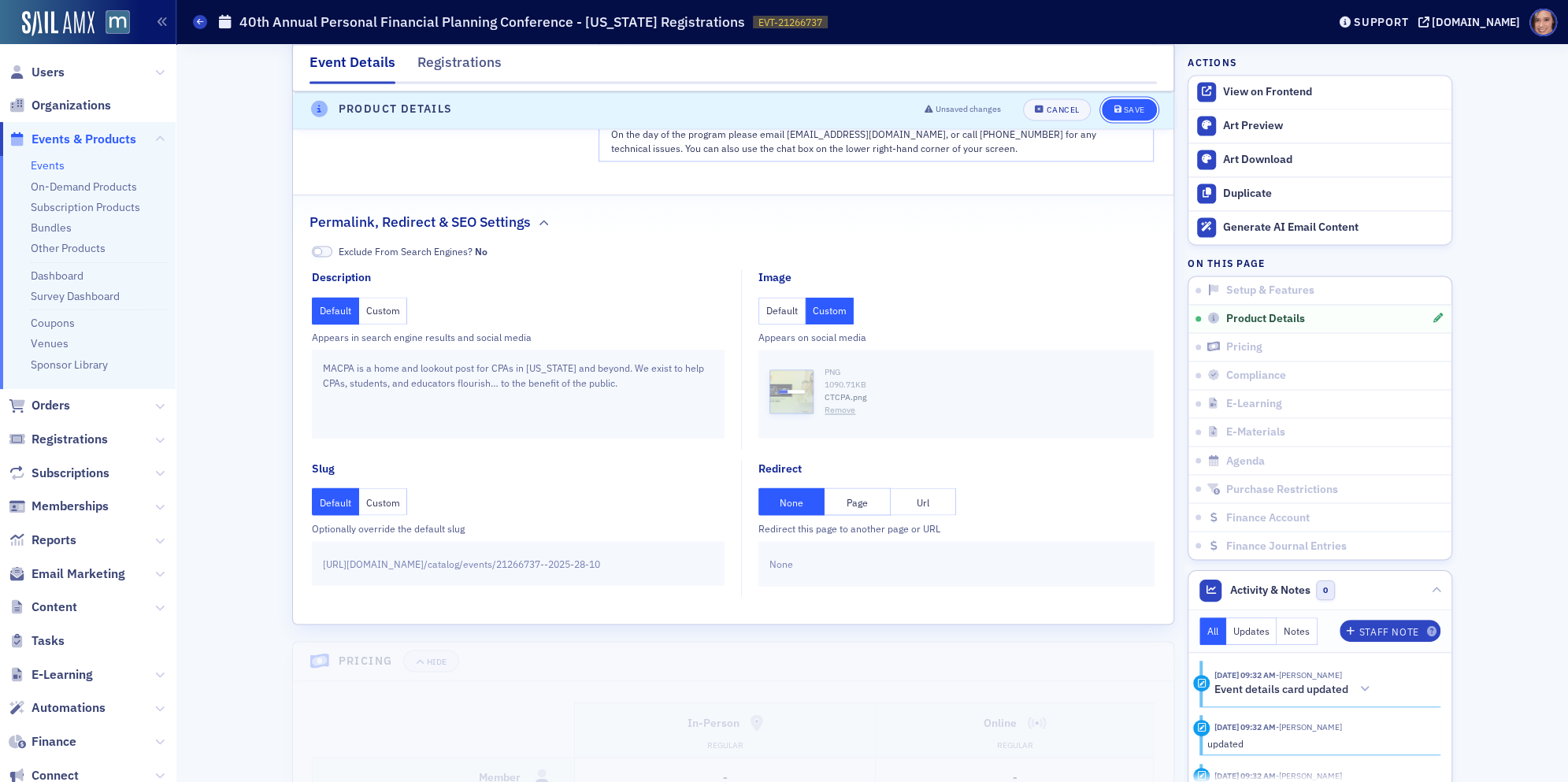
click at [1135, 111] on div "Save" at bounding box center [1133, 111] width 21 height 9
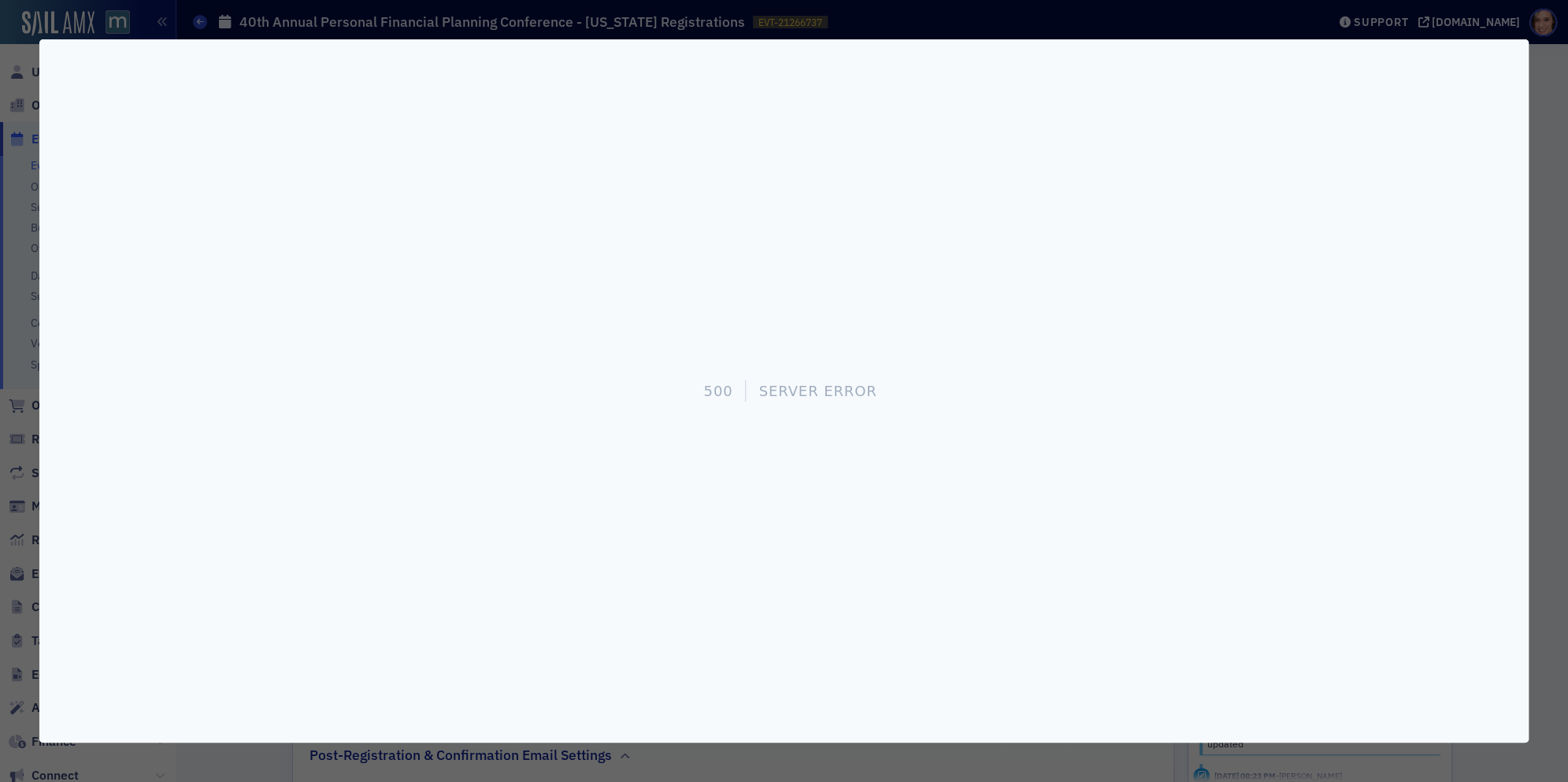
scroll to position [496, 0]
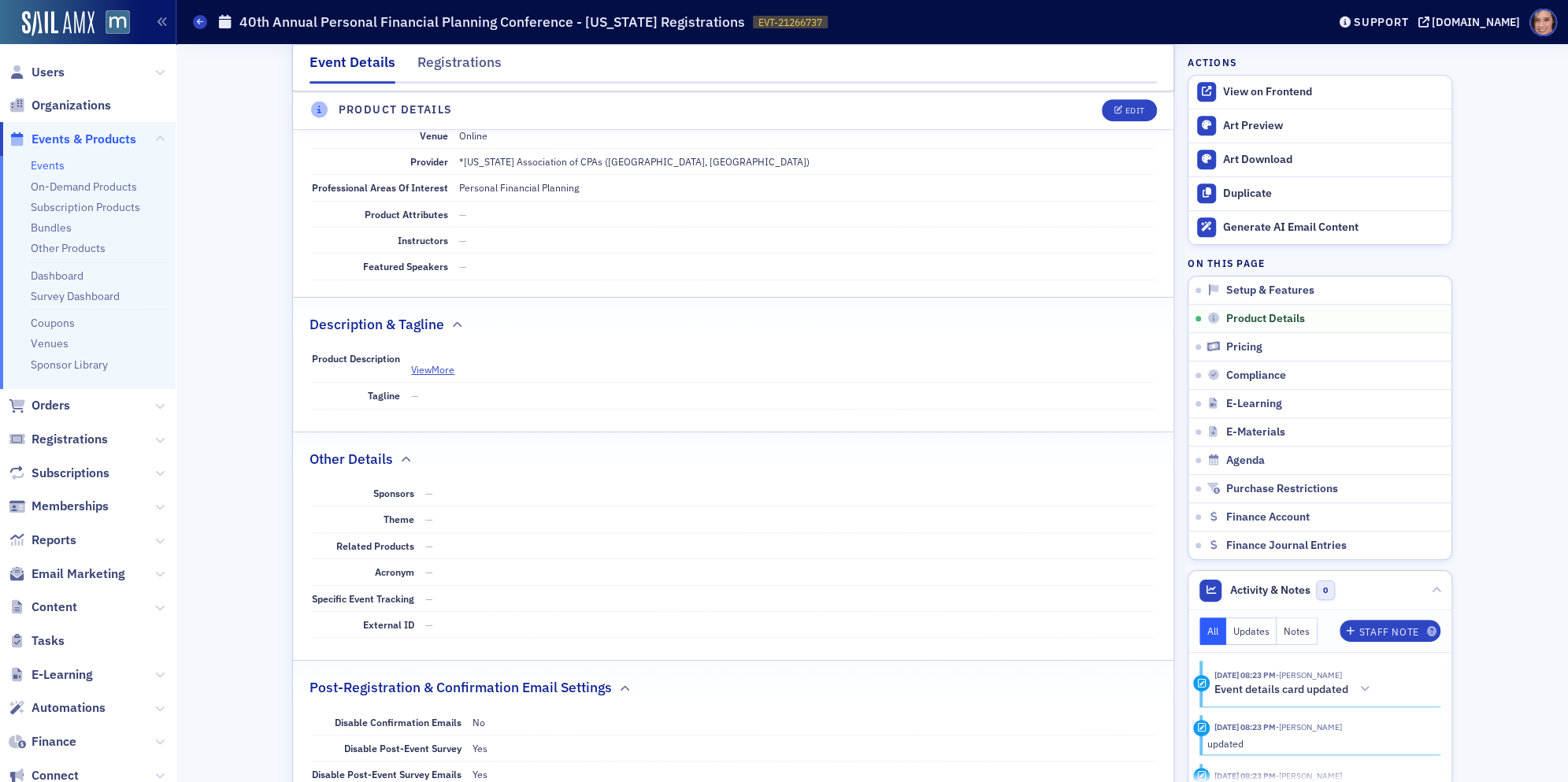
scroll to position [563, 0]
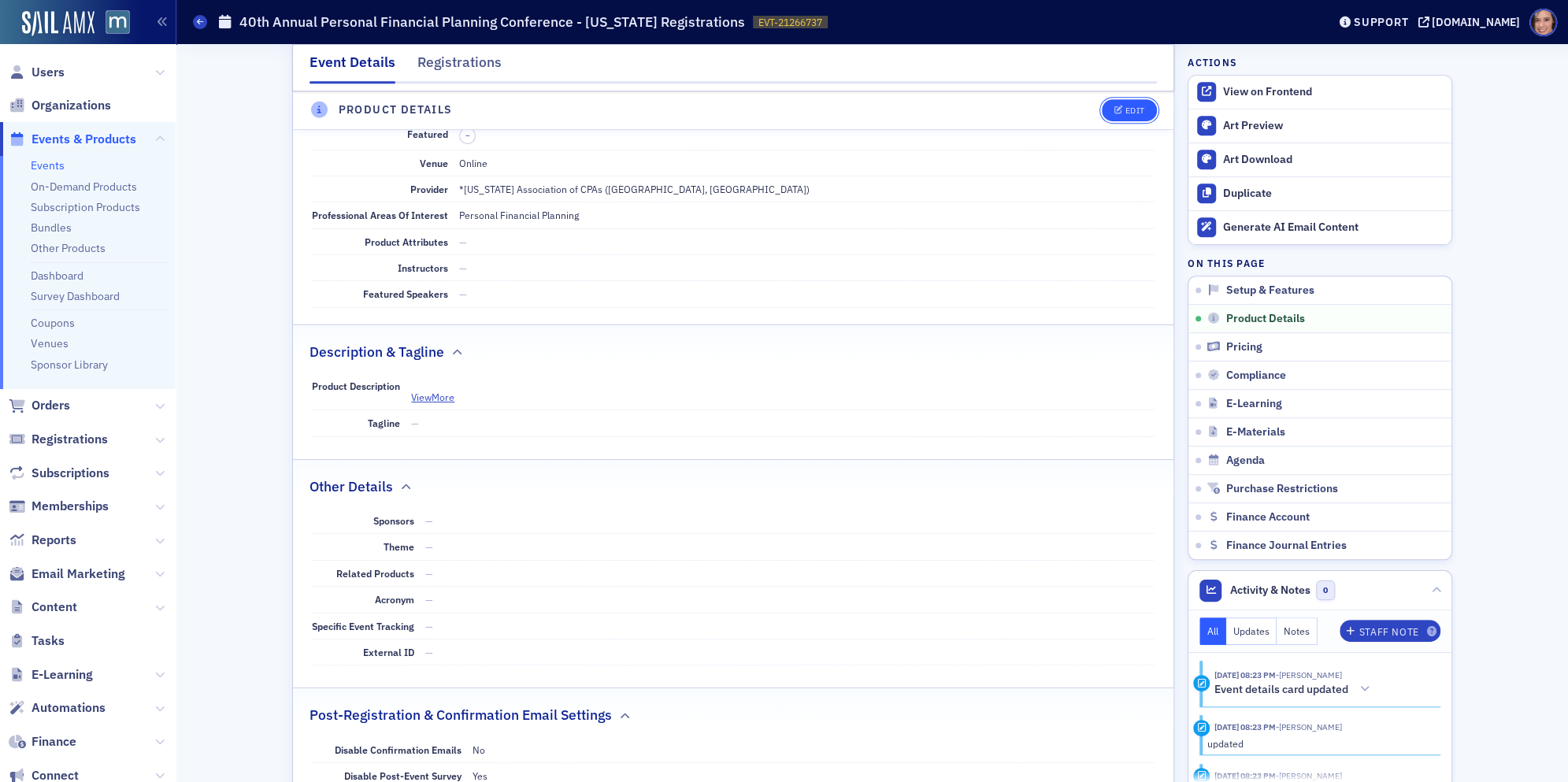
click at [1124, 101] on button "Edit" at bounding box center [1129, 111] width 54 height 22
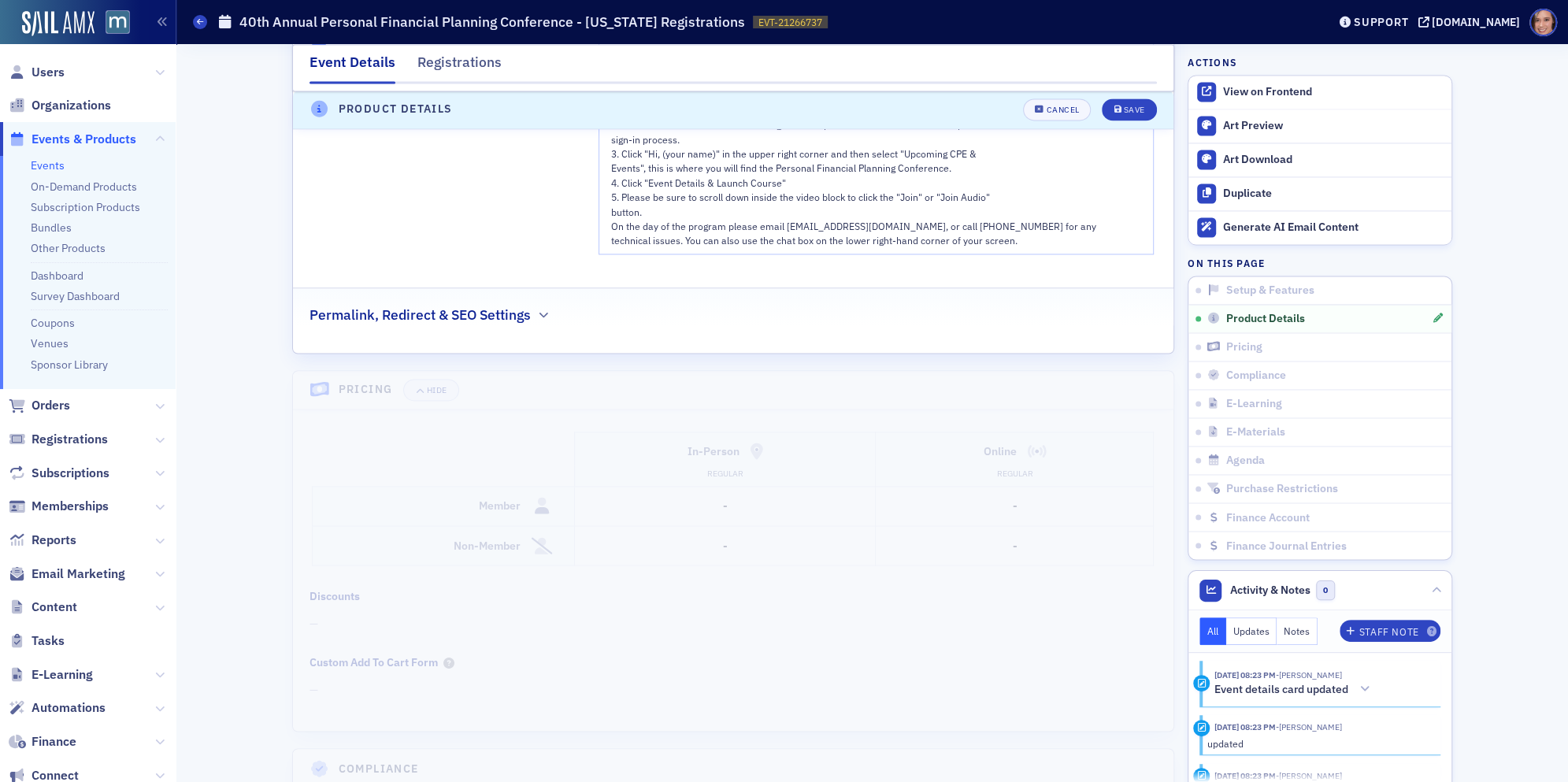
scroll to position [1829, 0]
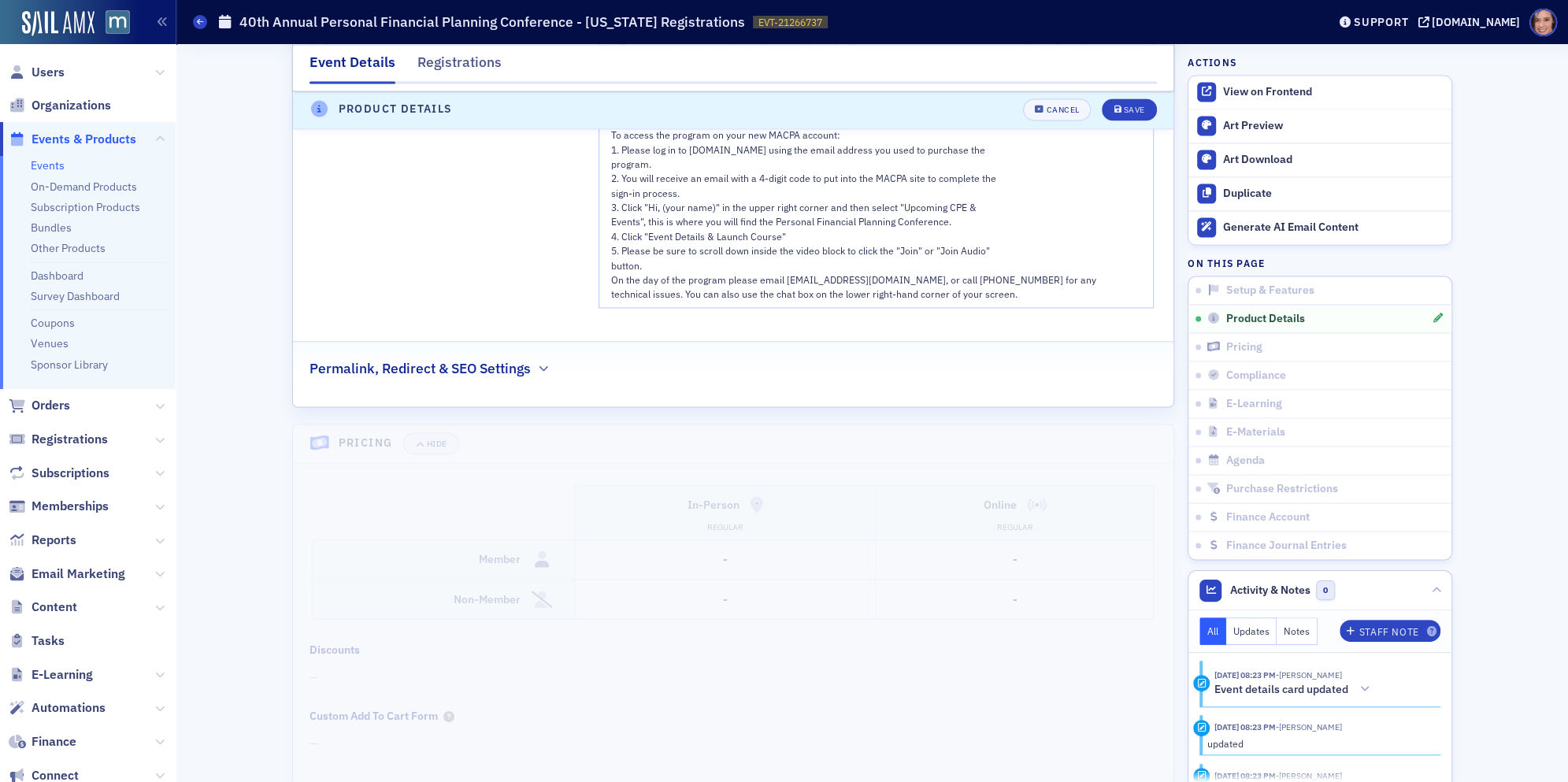
click at [534, 372] on fieldset "Permalink, Redirect & SEO Settings" at bounding box center [733, 362] width 880 height 43
click at [530, 361] on h2 "Permalink, Redirect & SEO Settings" at bounding box center [420, 369] width 221 height 21
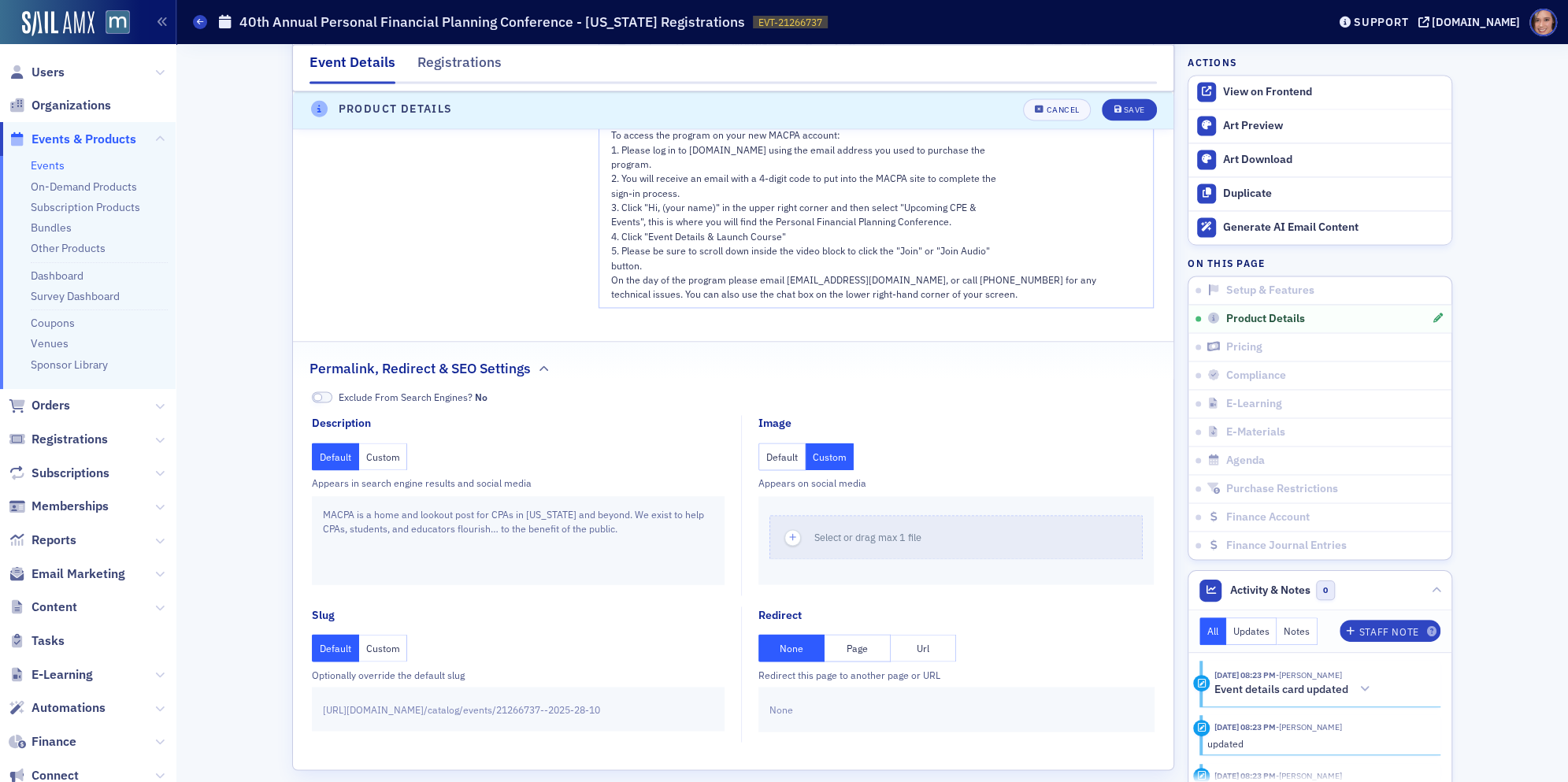
scroll to position [1935, 0]
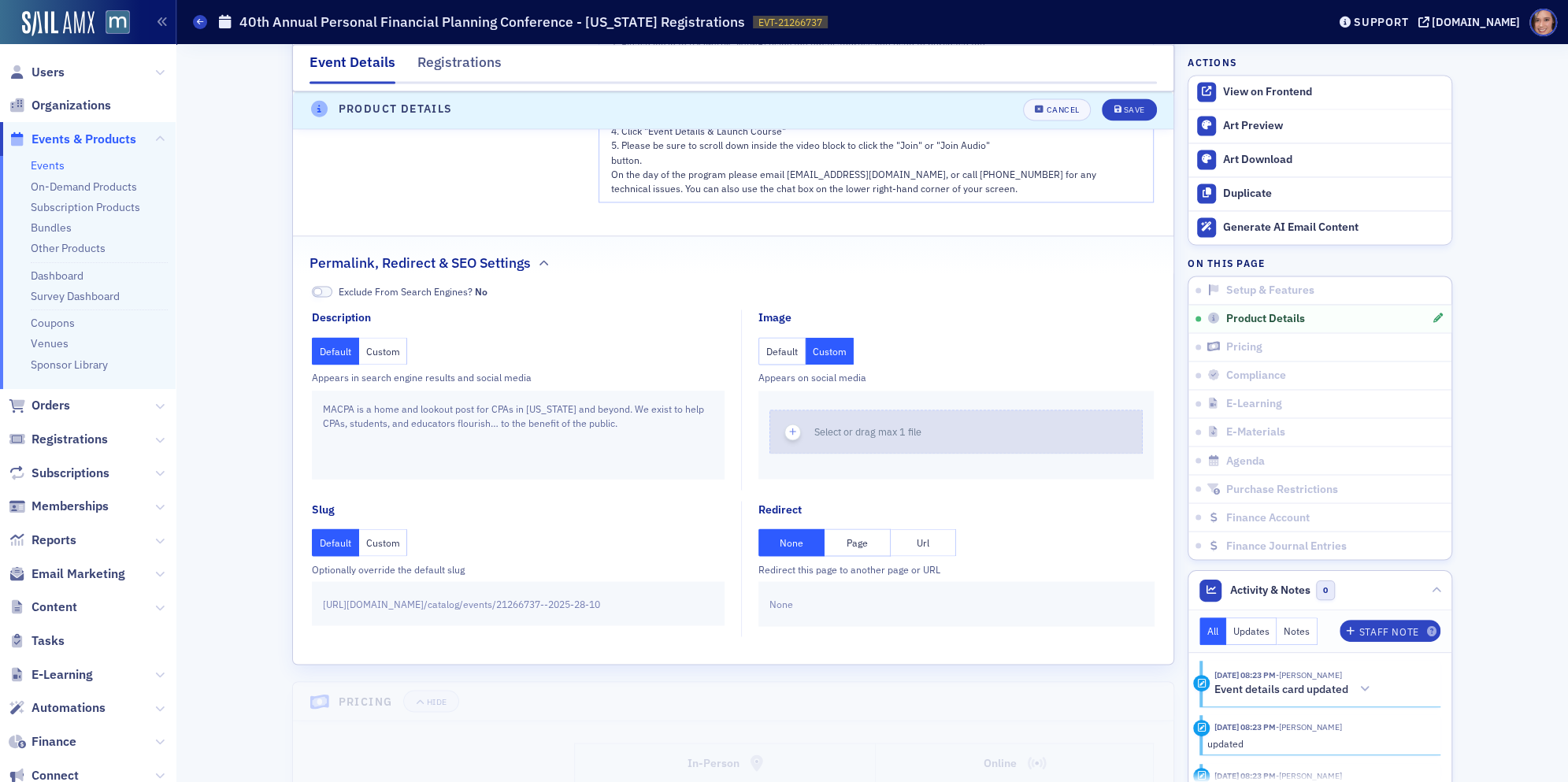
click at [852, 438] on button "Select or drag max 1 file" at bounding box center [956, 431] width 373 height 44
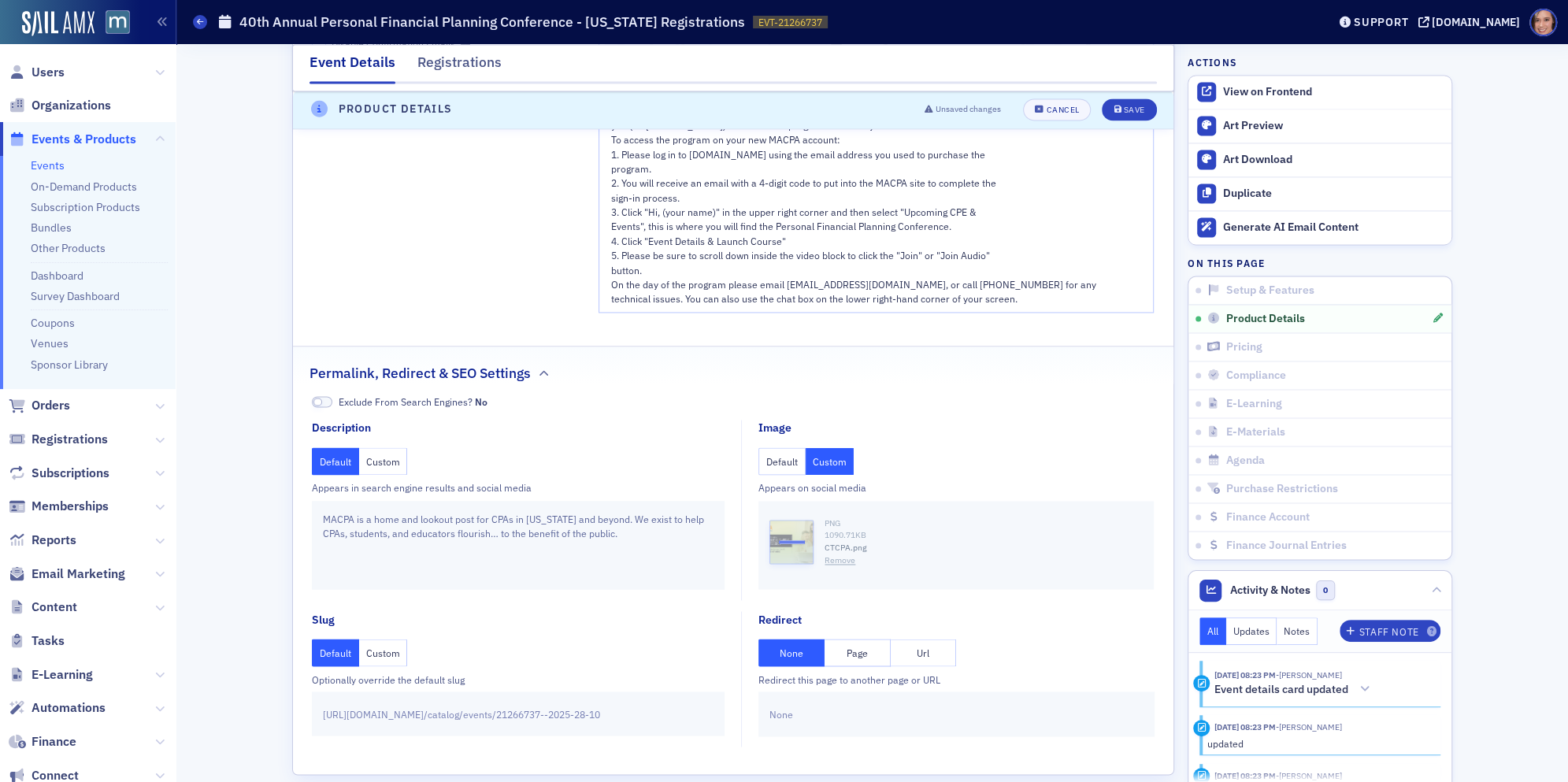
scroll to position [2111, 0]
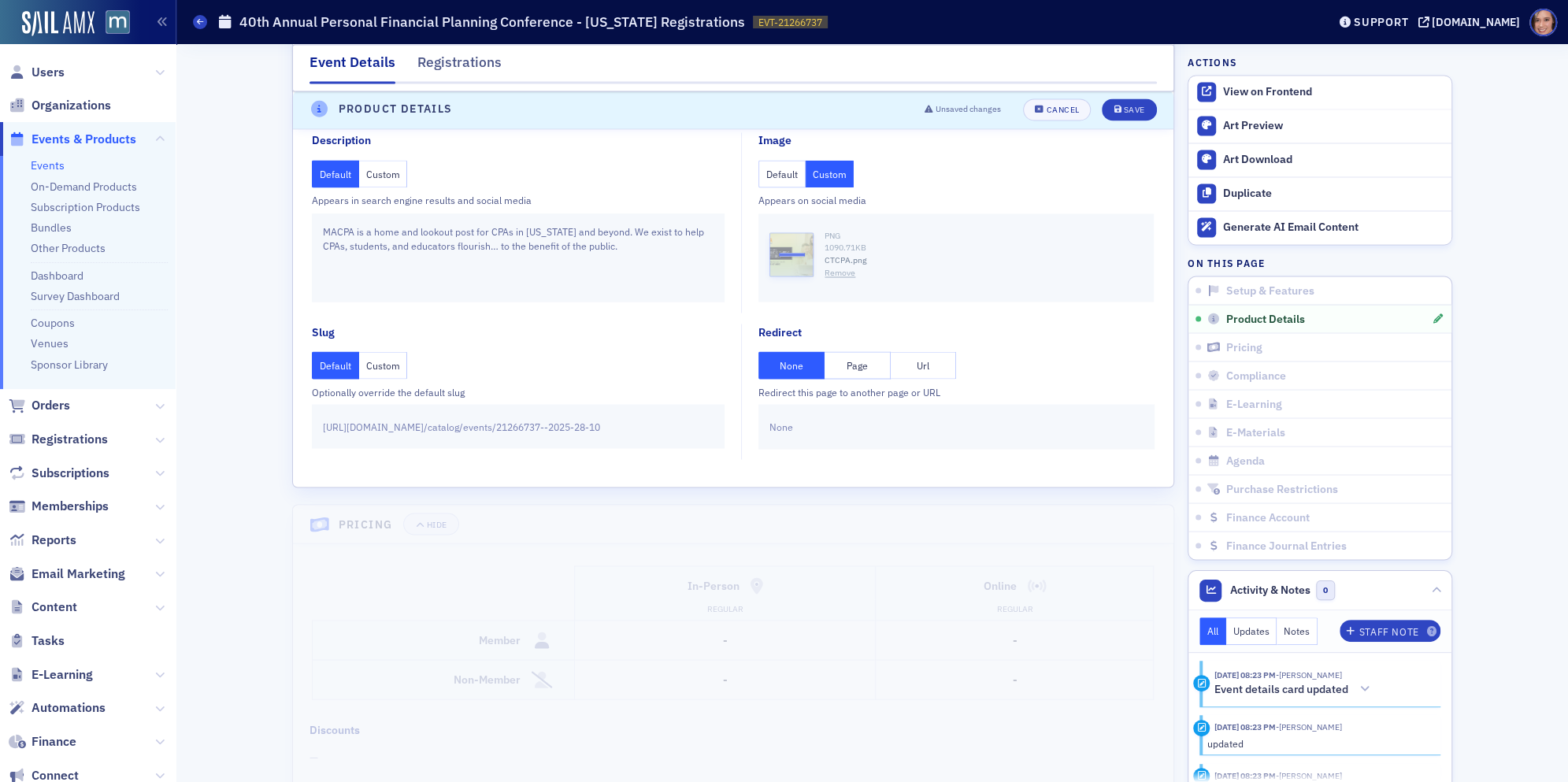
click at [1131, 100] on div "Unsaved changes Cancel Save" at bounding box center [1034, 111] width 244 height 22
click at [1131, 110] on div "Save" at bounding box center [1133, 111] width 21 height 9
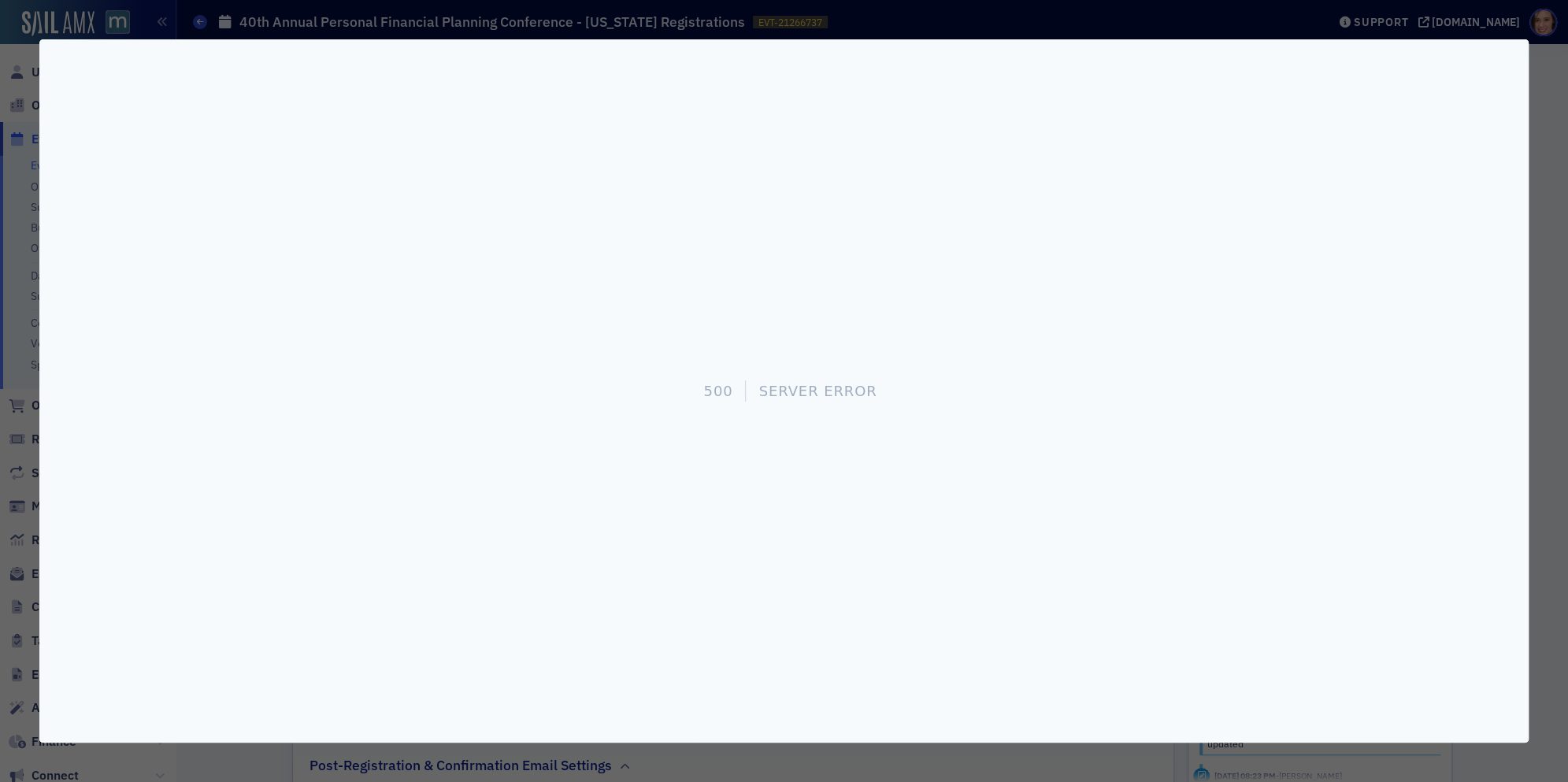
scroll to position [496, 0]
click at [1528, 62] on div at bounding box center [784, 391] width 1568 height 782
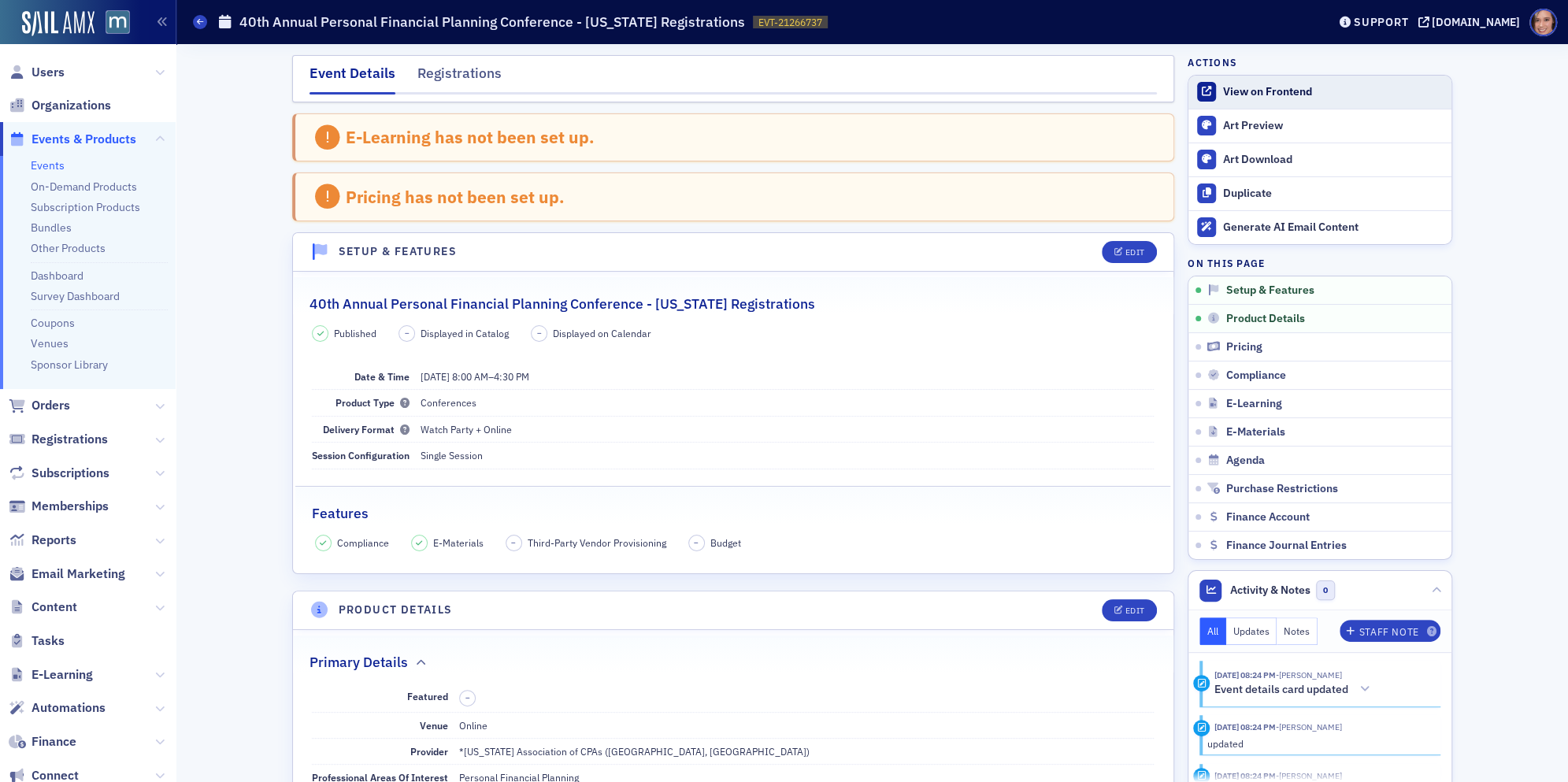
click at [1236, 89] on div "View on Frontend" at bounding box center [1332, 92] width 220 height 14
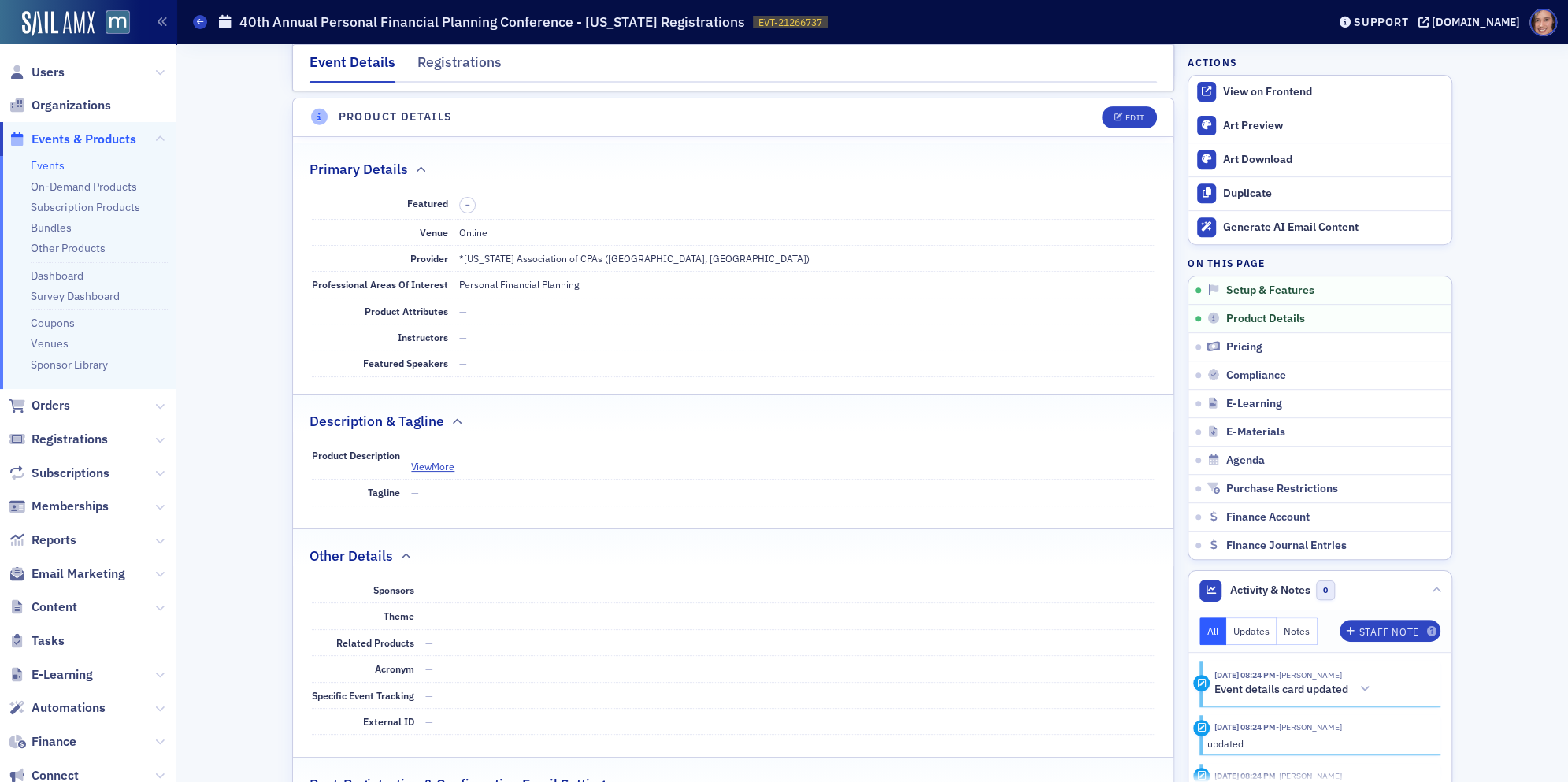
scroll to position [417, 0]
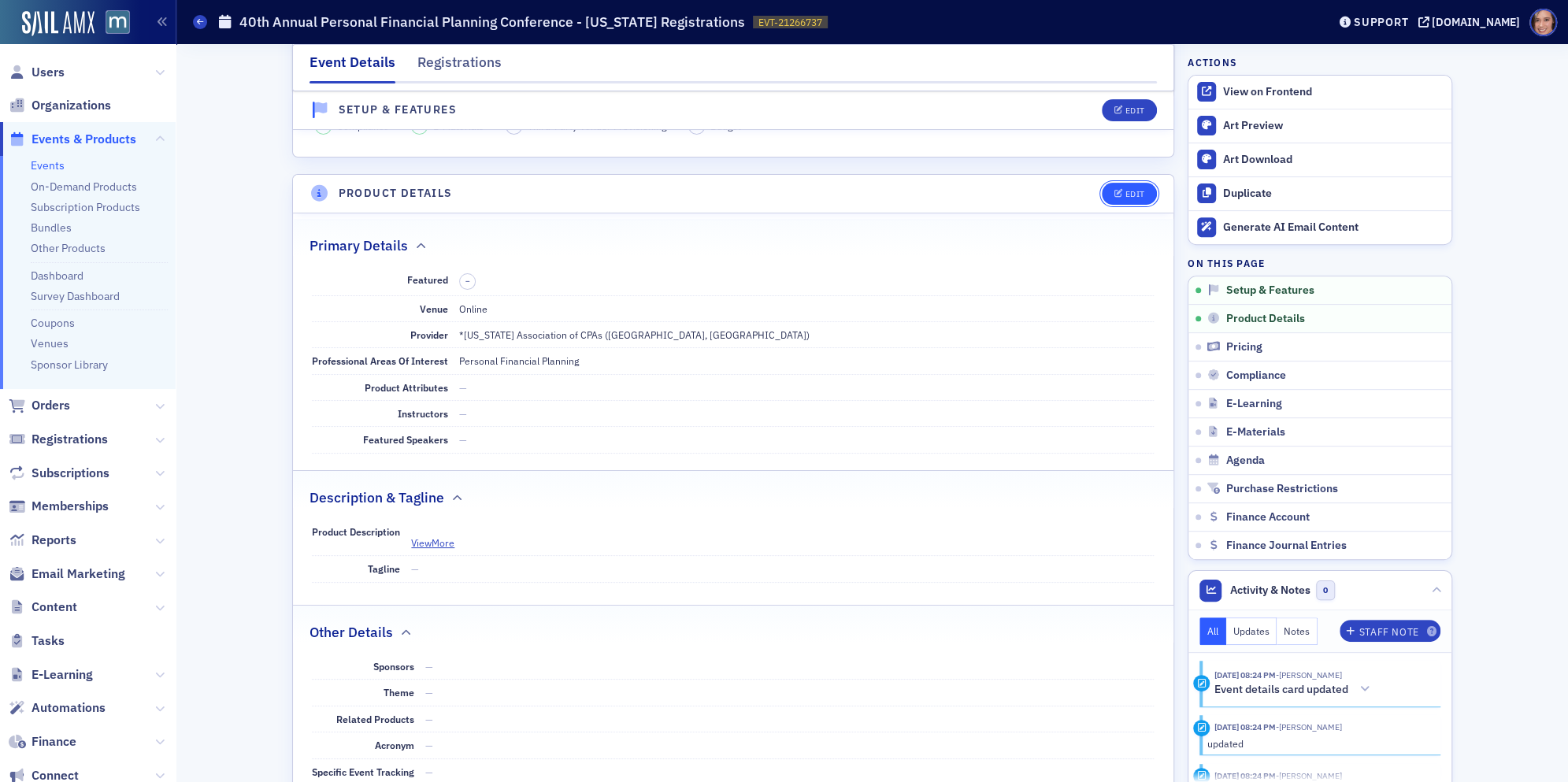
click at [1149, 185] on button "Edit" at bounding box center [1129, 194] width 54 height 22
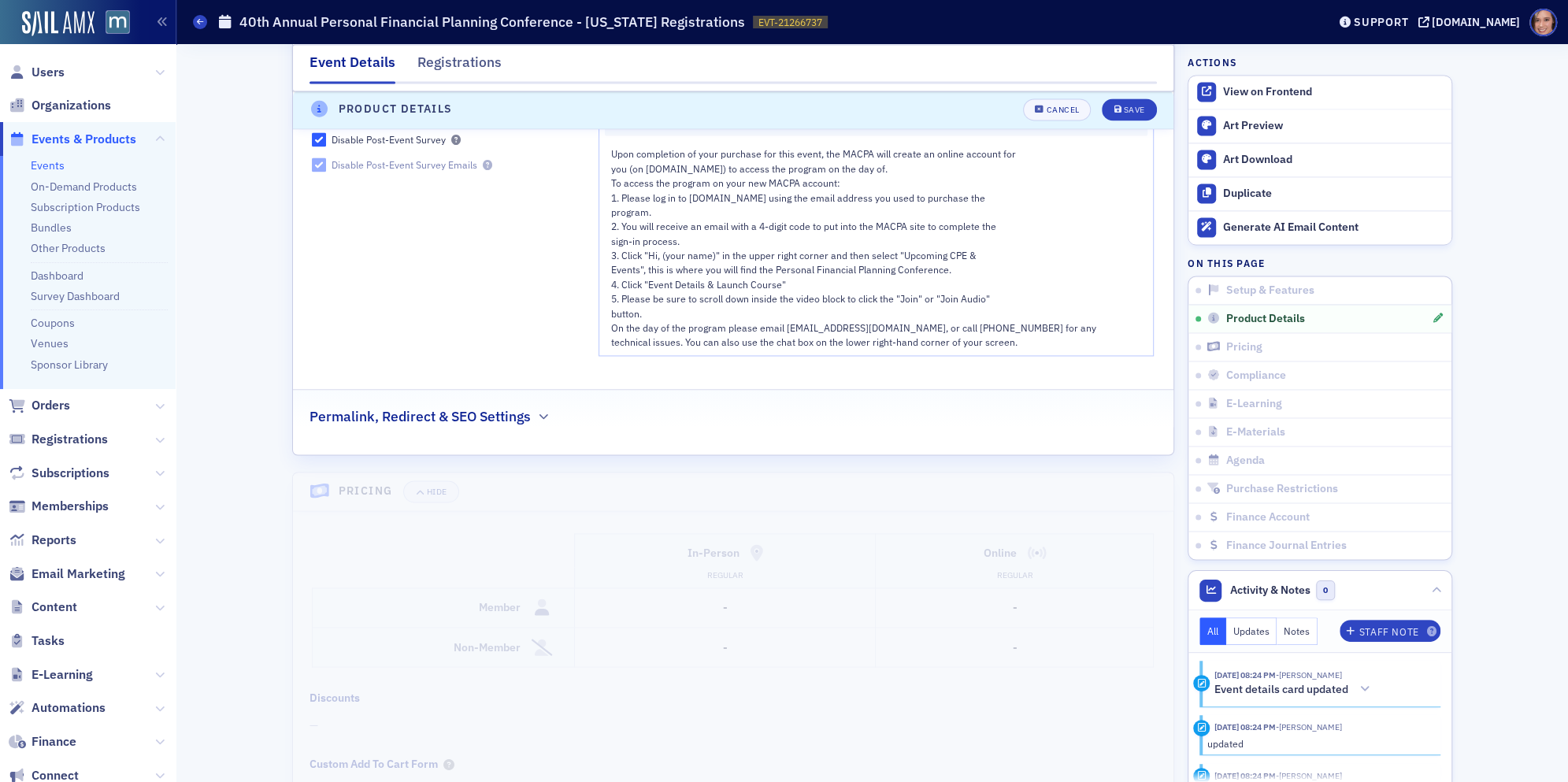
scroll to position [1858, 0]
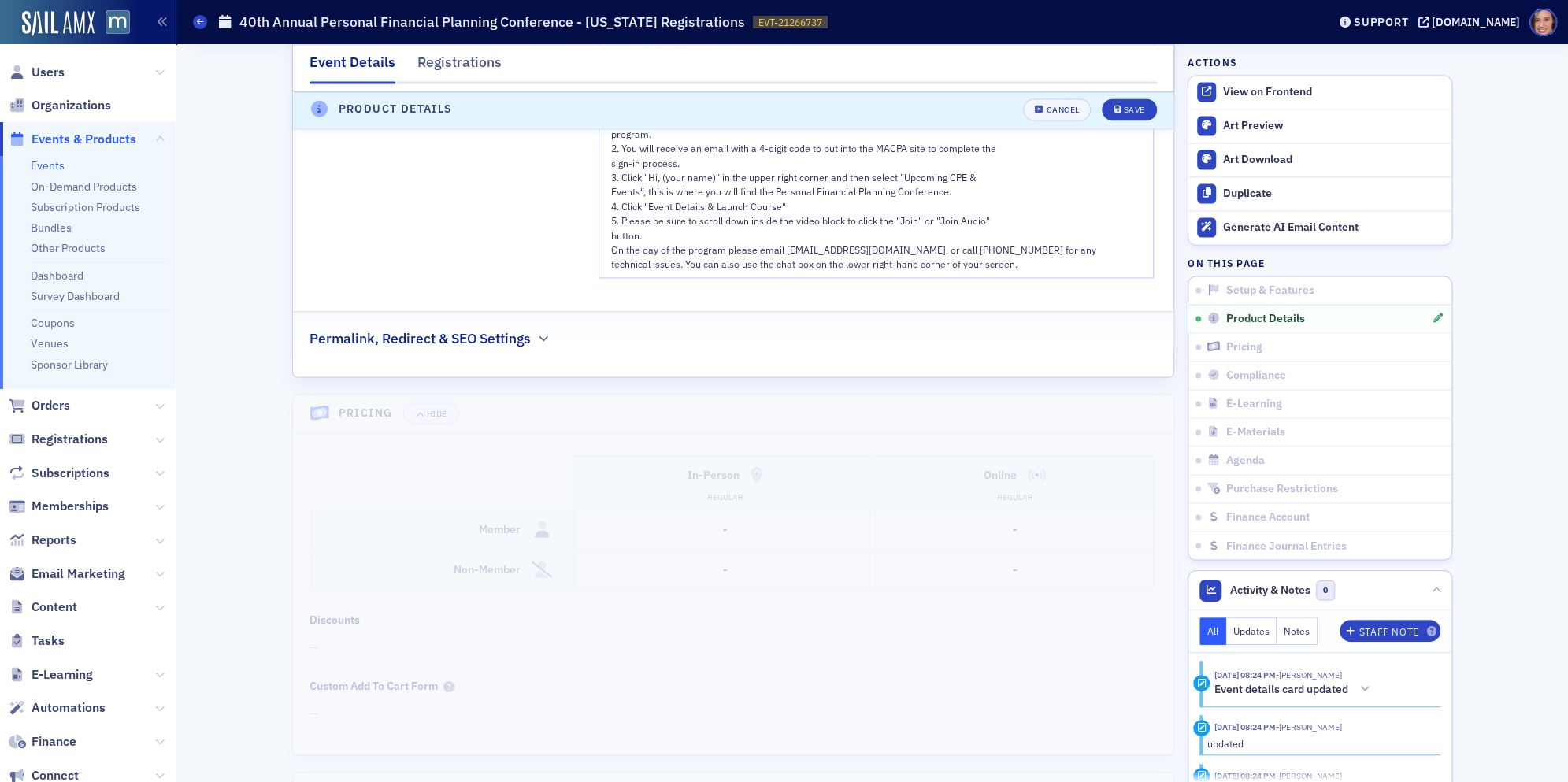
click at [807, 331] on div "Permalink, Redirect & SEO Settings" at bounding box center [733, 330] width 847 height 37
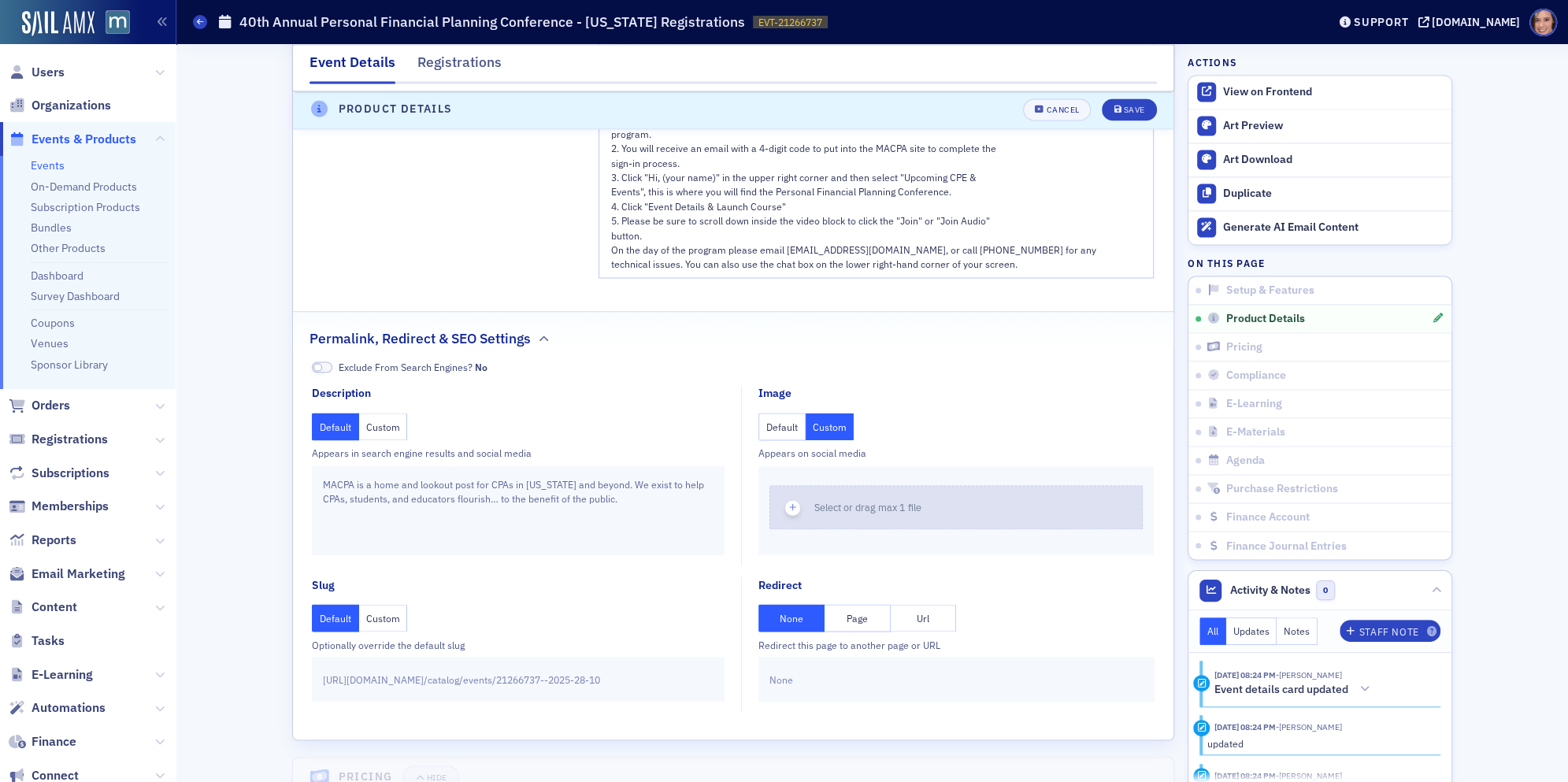
click at [831, 501] on span "Select or drag max 1 file" at bounding box center [868, 507] width 107 height 13
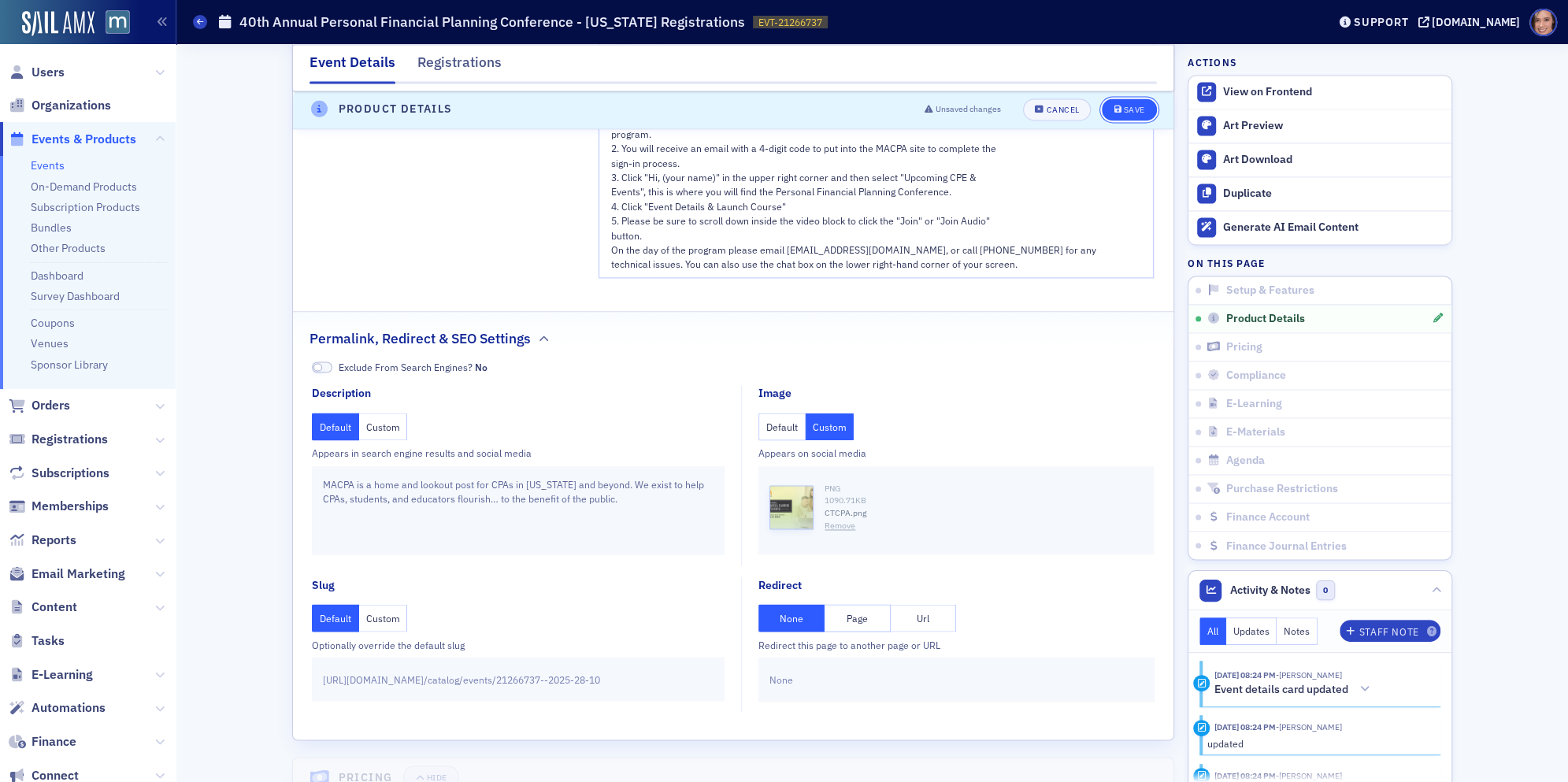
click at [1124, 108] on div "Save" at bounding box center [1133, 111] width 21 height 9
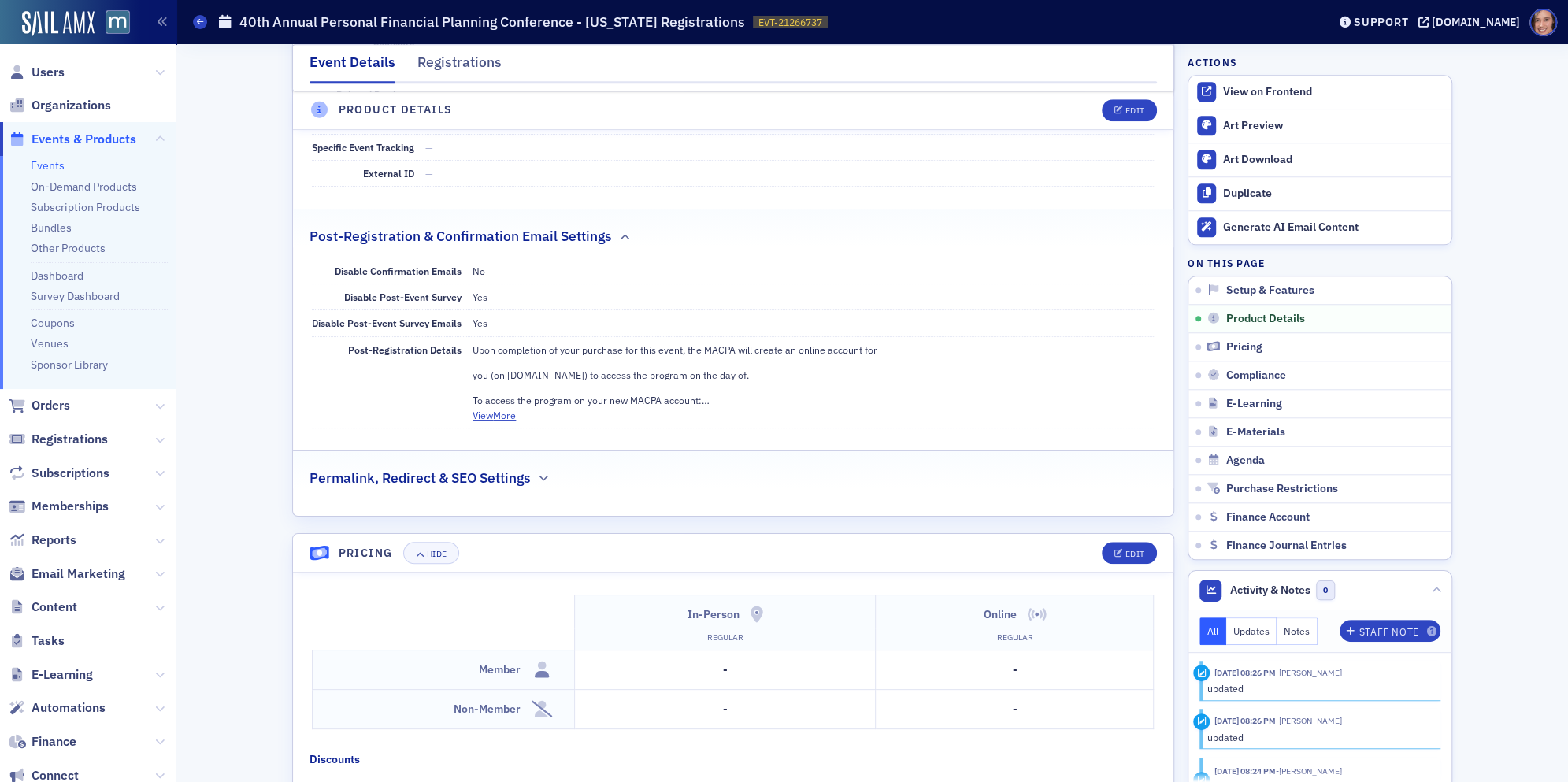
scroll to position [617, 0]
